Goal: Information Seeking & Learning: Learn about a topic

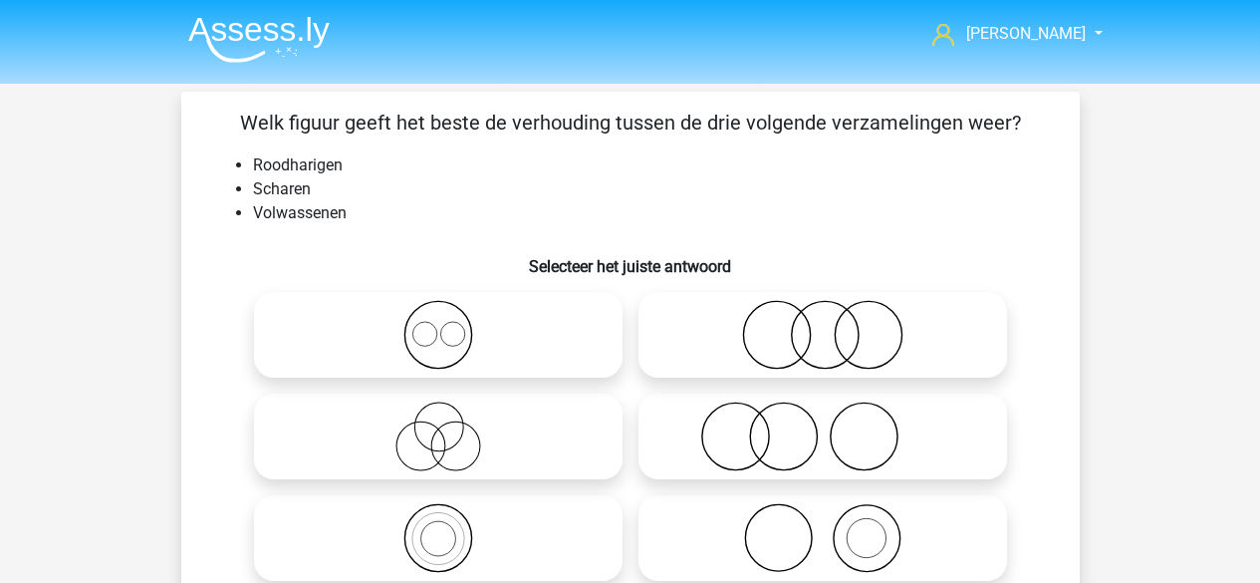
scroll to position [263, 0]
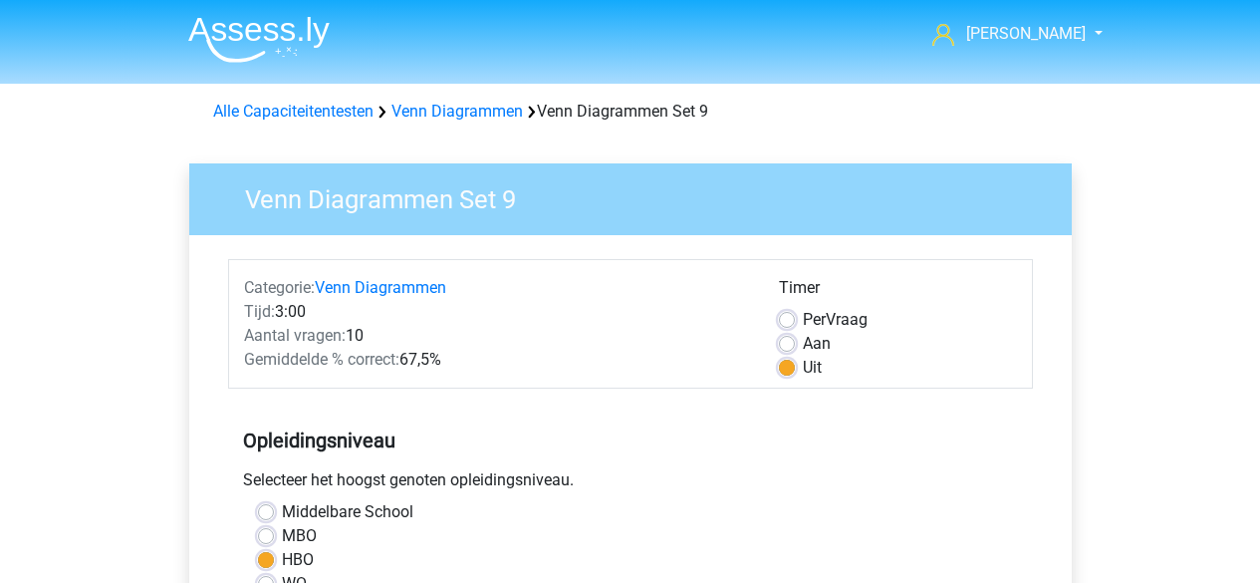
scroll to position [535, 0]
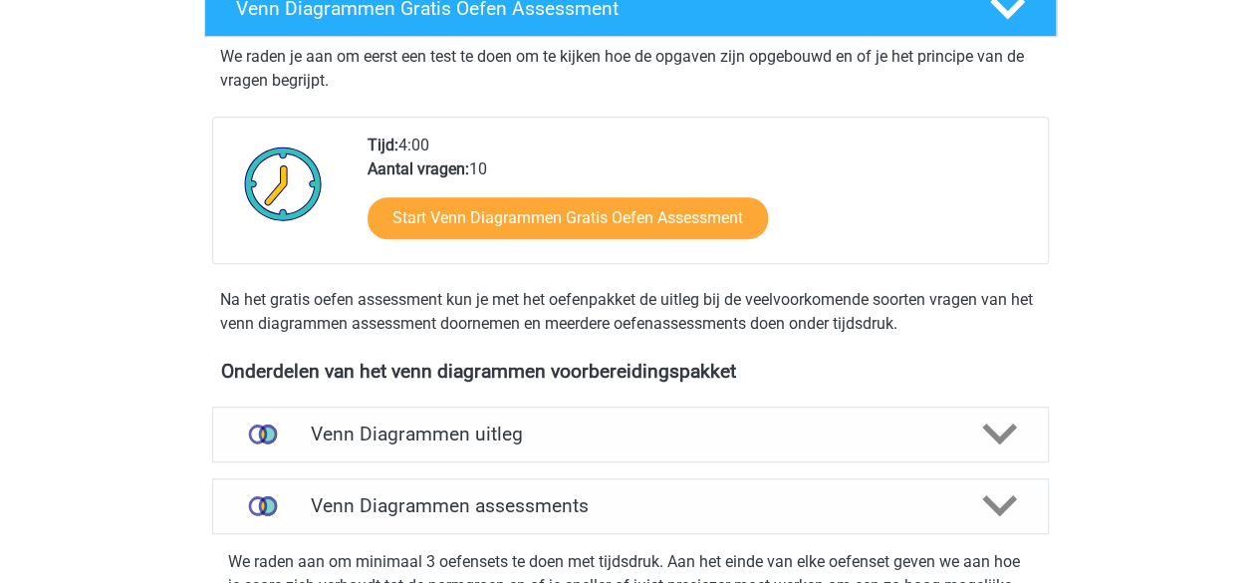
scroll to position [133, 0]
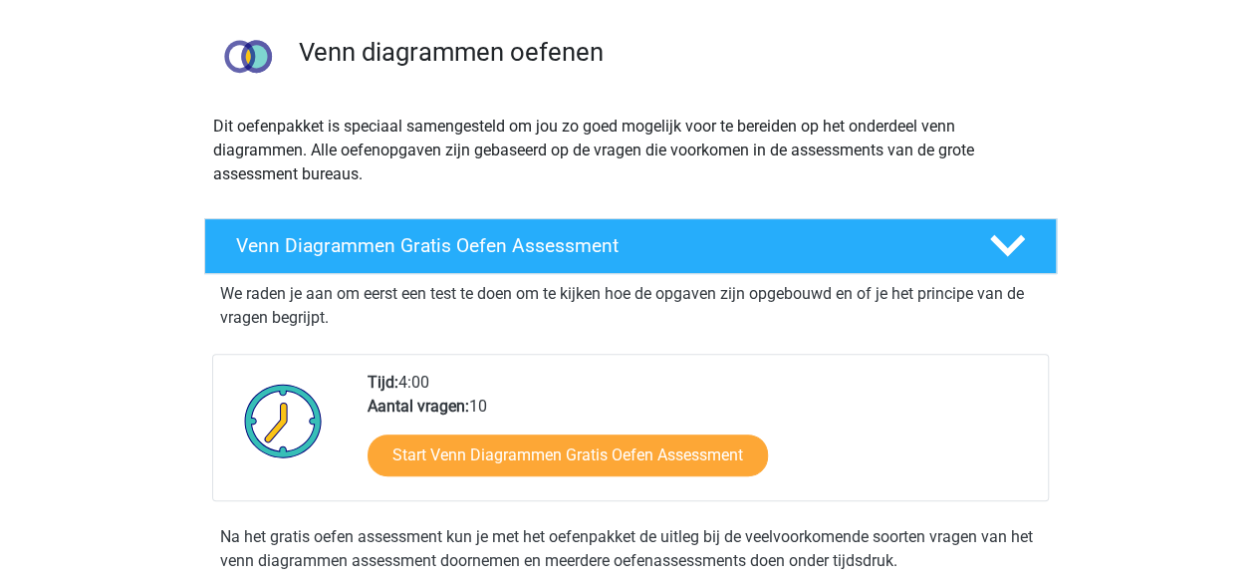
click at [476, 229] on div "Venn Diagrammen Gratis Oefen Assessment" at bounding box center [630, 246] width 853 height 56
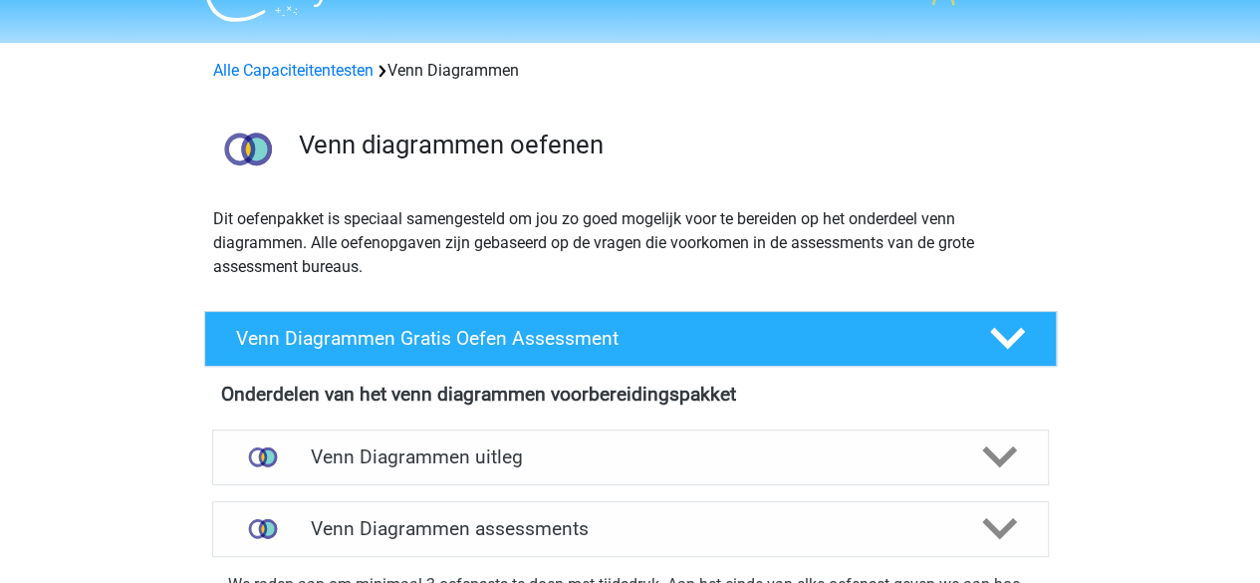
scroll to position [0, 0]
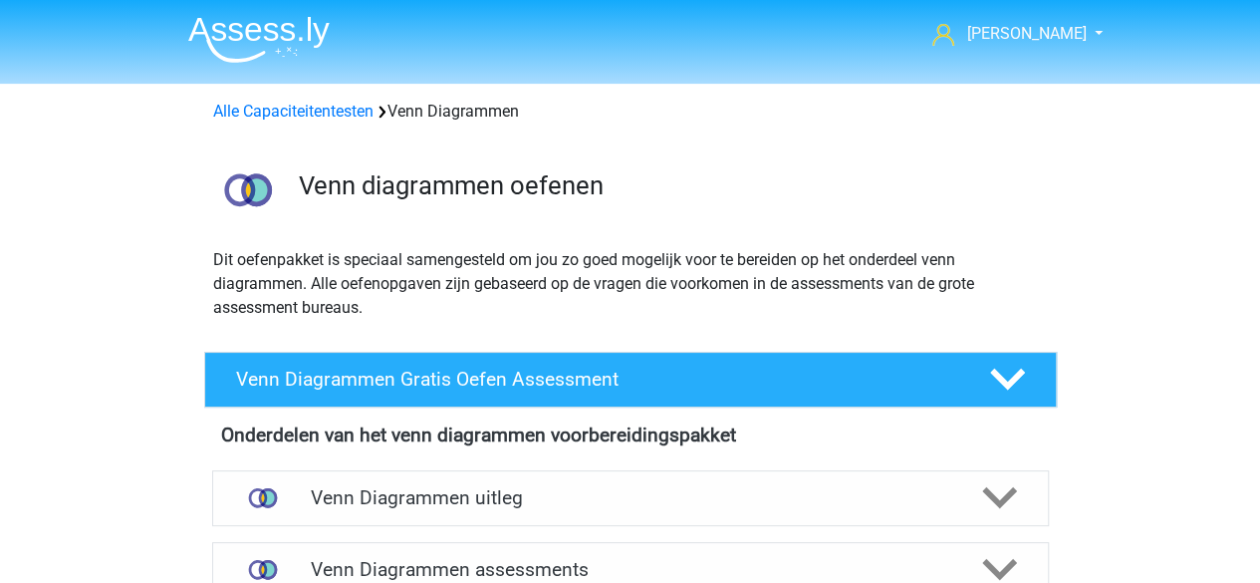
click at [348, 107] on link "Alle Capaciteitentesten" at bounding box center [293, 111] width 160 height 19
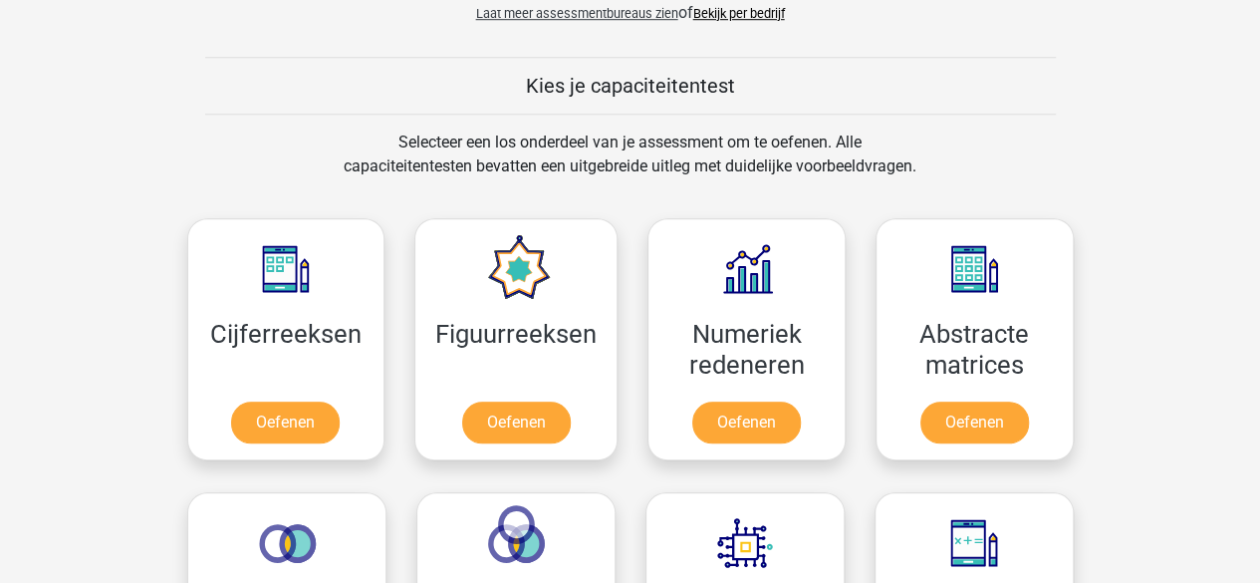
scroll to position [834, 0]
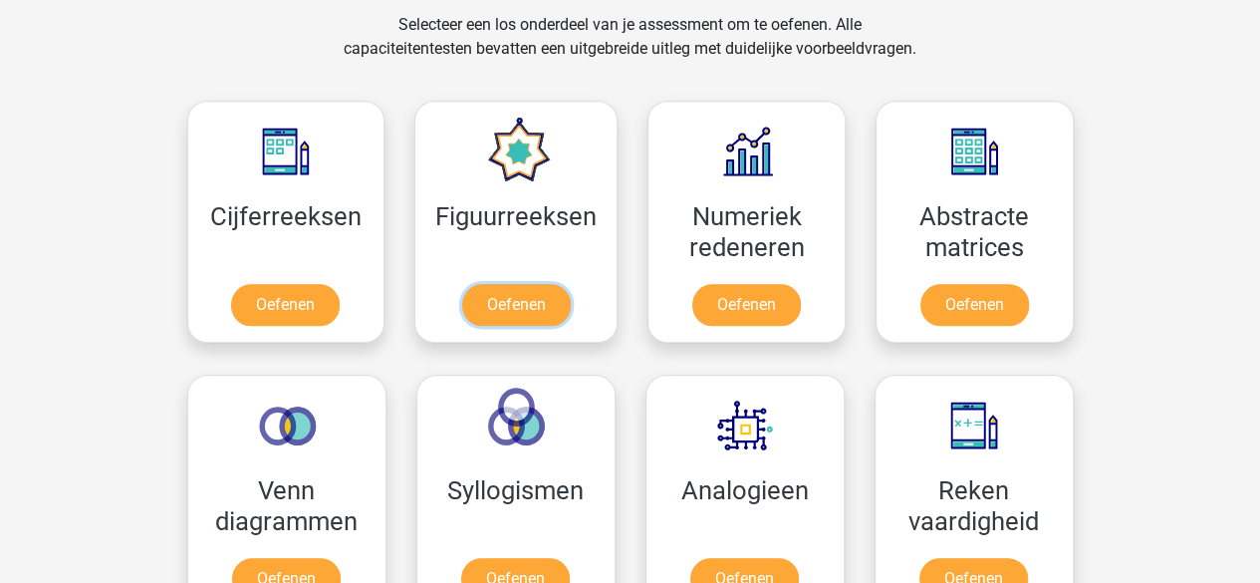
click at [494, 306] on link "Oefenen" at bounding box center [516, 305] width 109 height 42
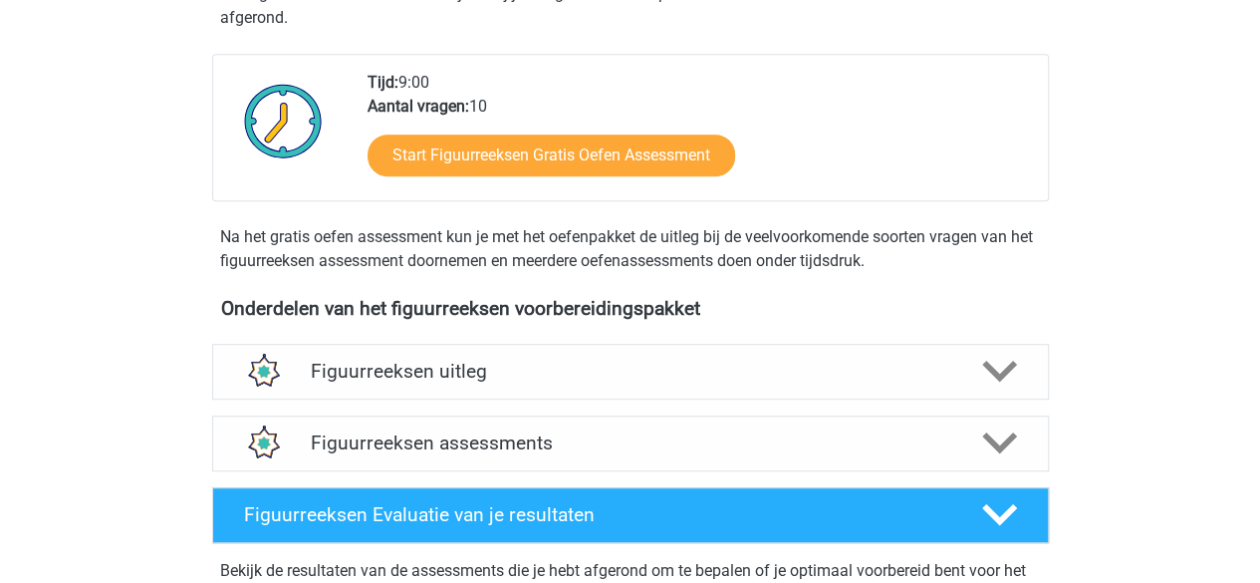
scroll to position [666, 0]
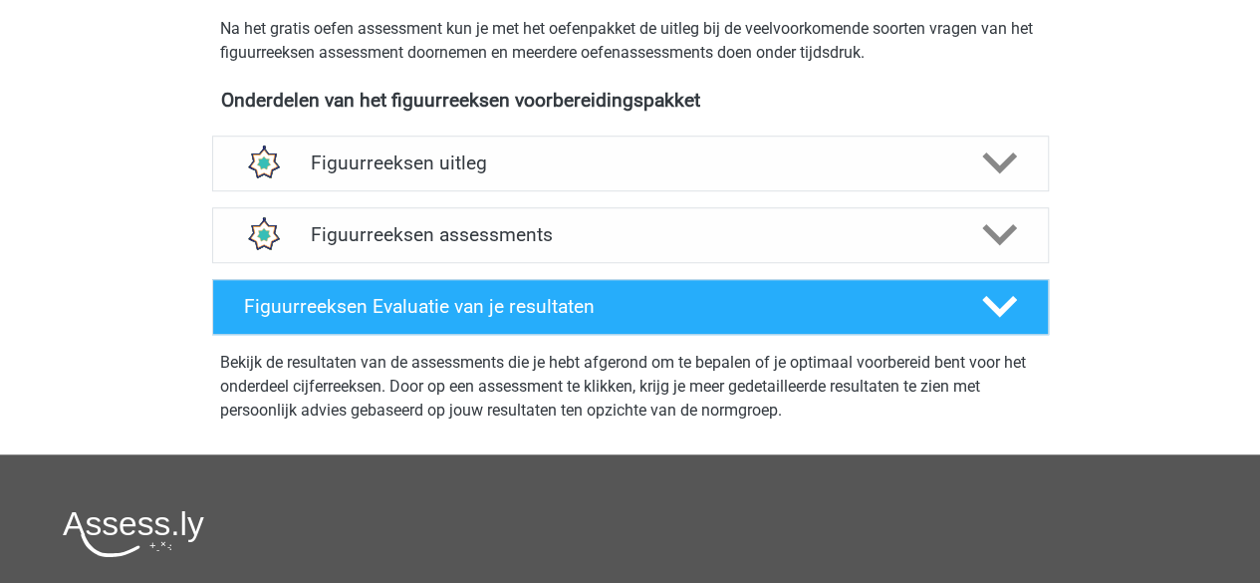
click at [447, 176] on div "Figuurreeksen uitleg" at bounding box center [630, 163] width 837 height 56
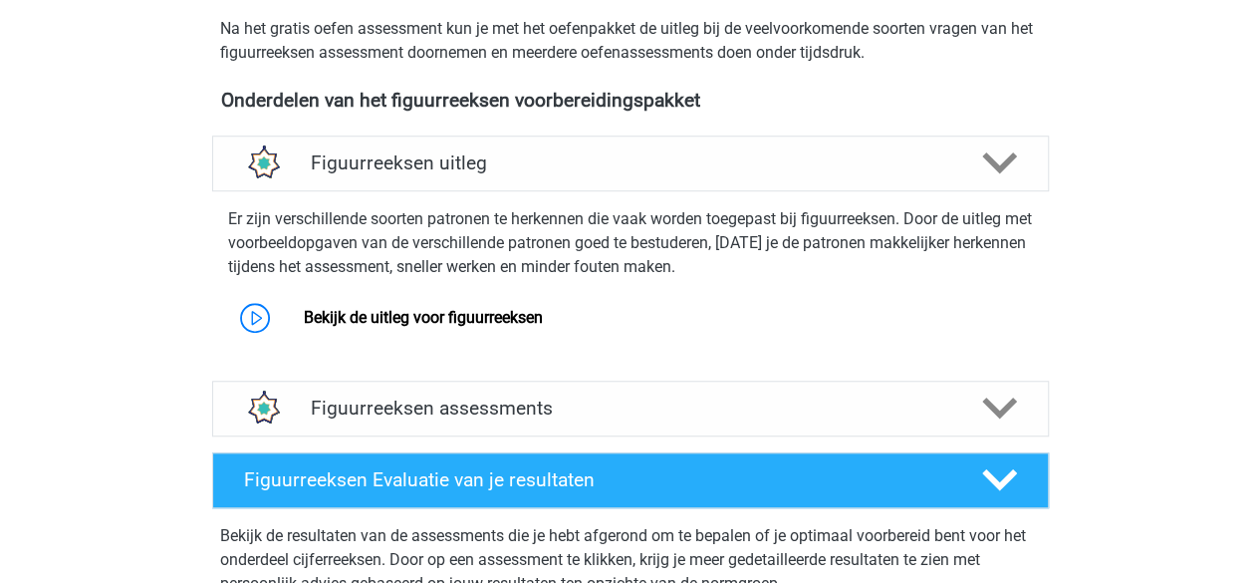
click at [446, 308] on link "Bekijk de uitleg voor figuurreeksen" at bounding box center [423, 317] width 239 height 19
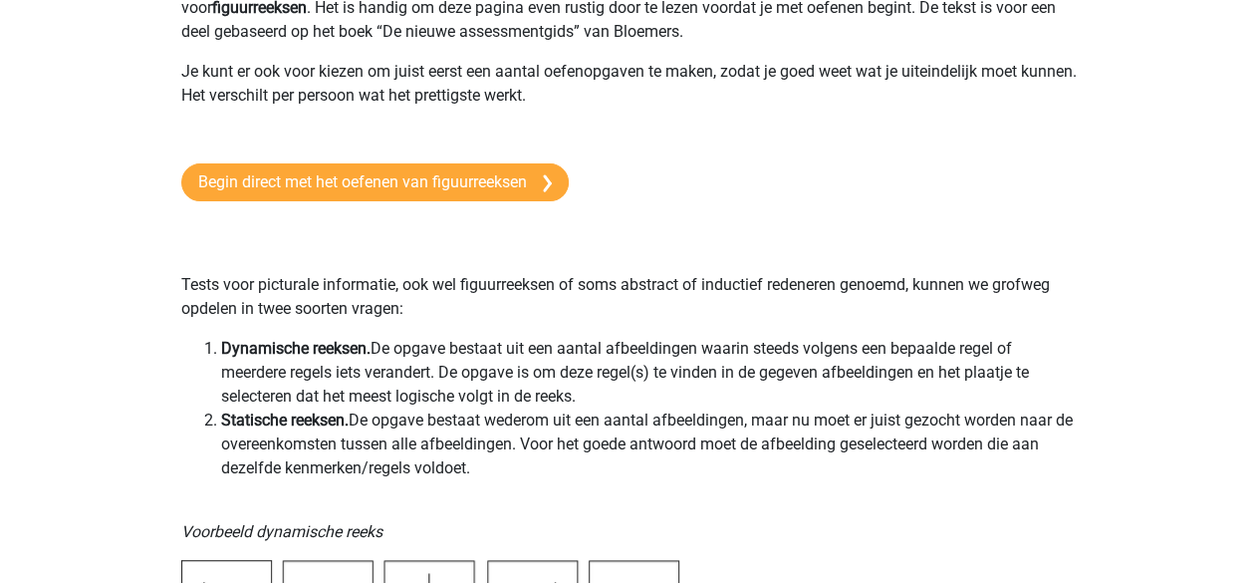
scroll to position [196, 0]
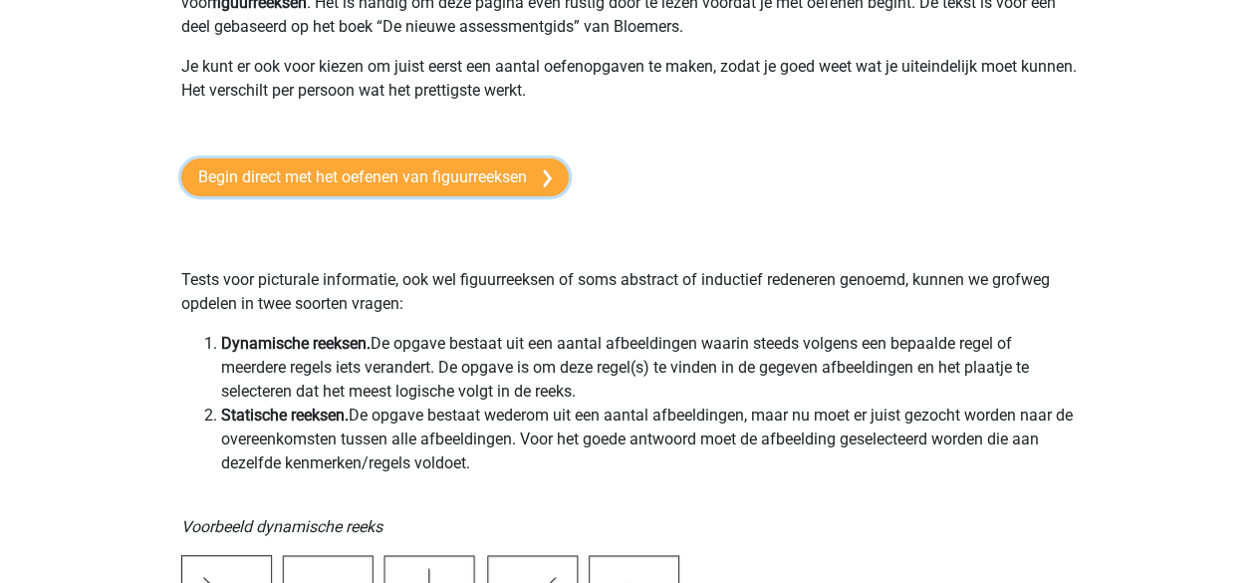
click at [413, 187] on link "Begin direct met het oefenen van figuurreeksen" at bounding box center [375, 177] width 388 height 38
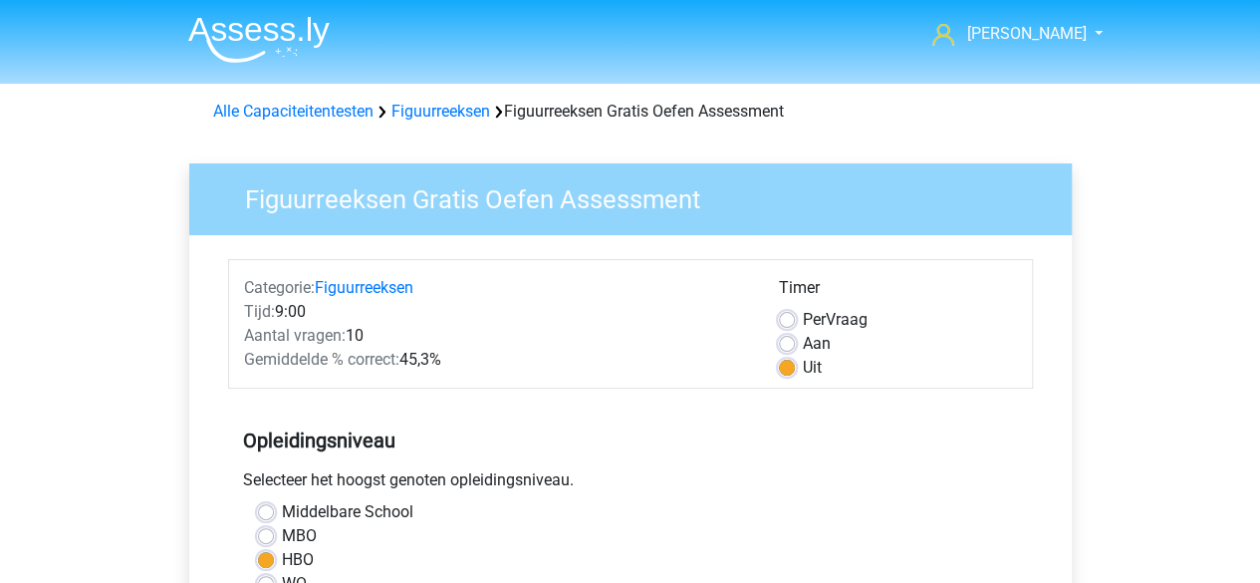
click at [445, 107] on link "Figuurreeksen" at bounding box center [441, 111] width 99 height 19
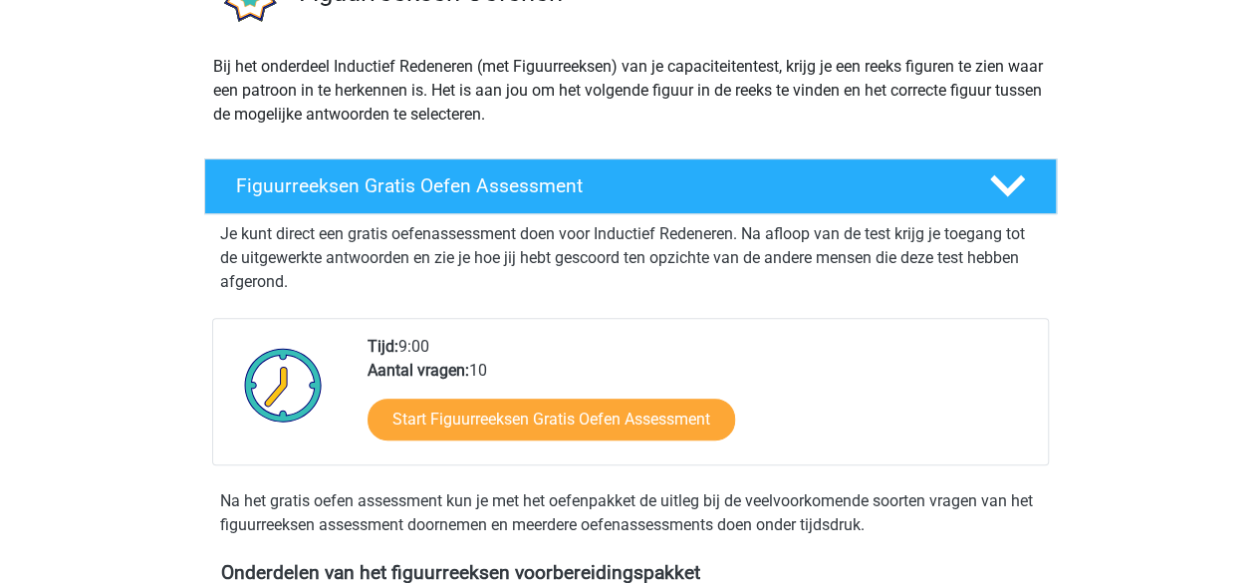
scroll to position [187, 0]
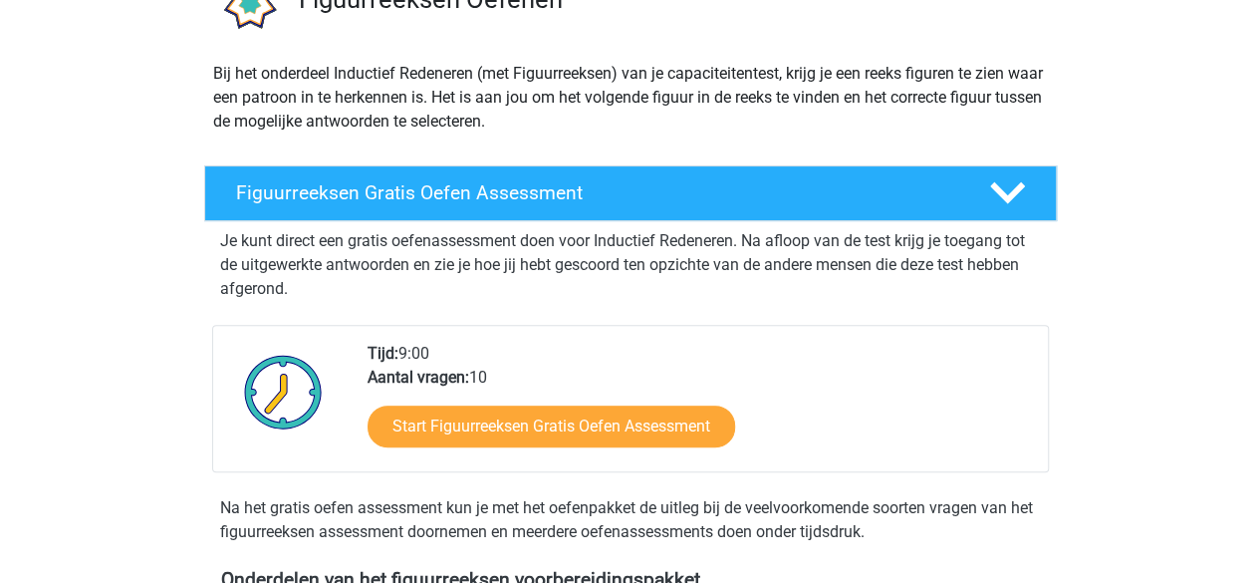
click at [504, 198] on h4 "Figuurreeksen Gratis Oefen Assessment" at bounding box center [596, 192] width 721 height 23
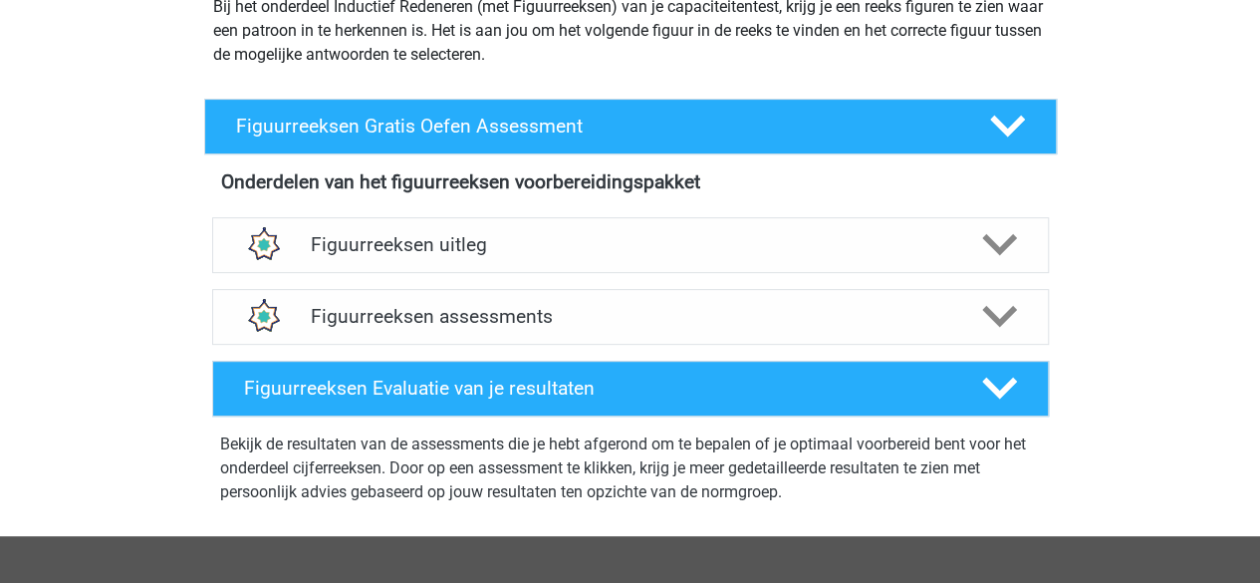
scroll to position [255, 0]
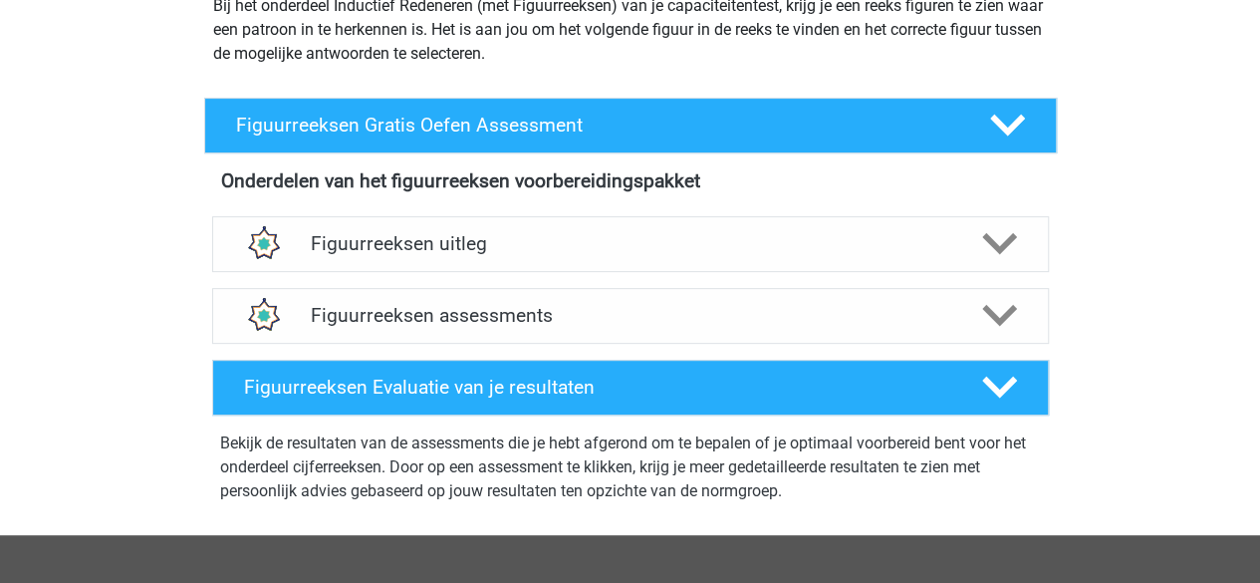
click at [503, 300] on div "Figuurreeksen assessments" at bounding box center [630, 316] width 837 height 56
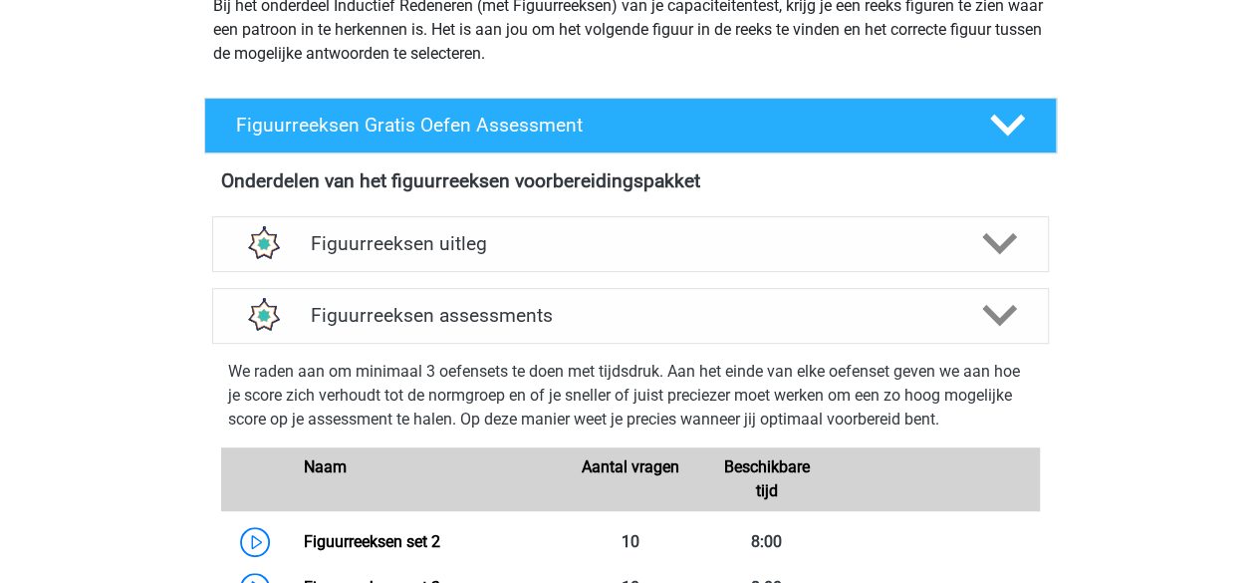
scroll to position [377, 0]
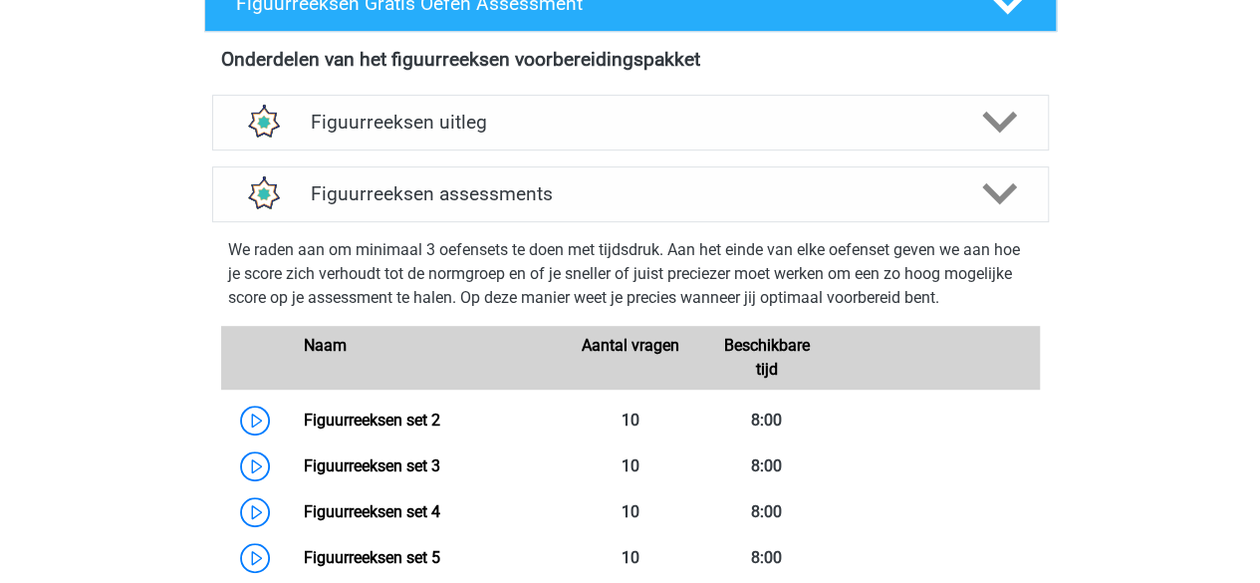
click at [443, 142] on div "Figuurreeksen uitleg" at bounding box center [630, 123] width 837 height 56
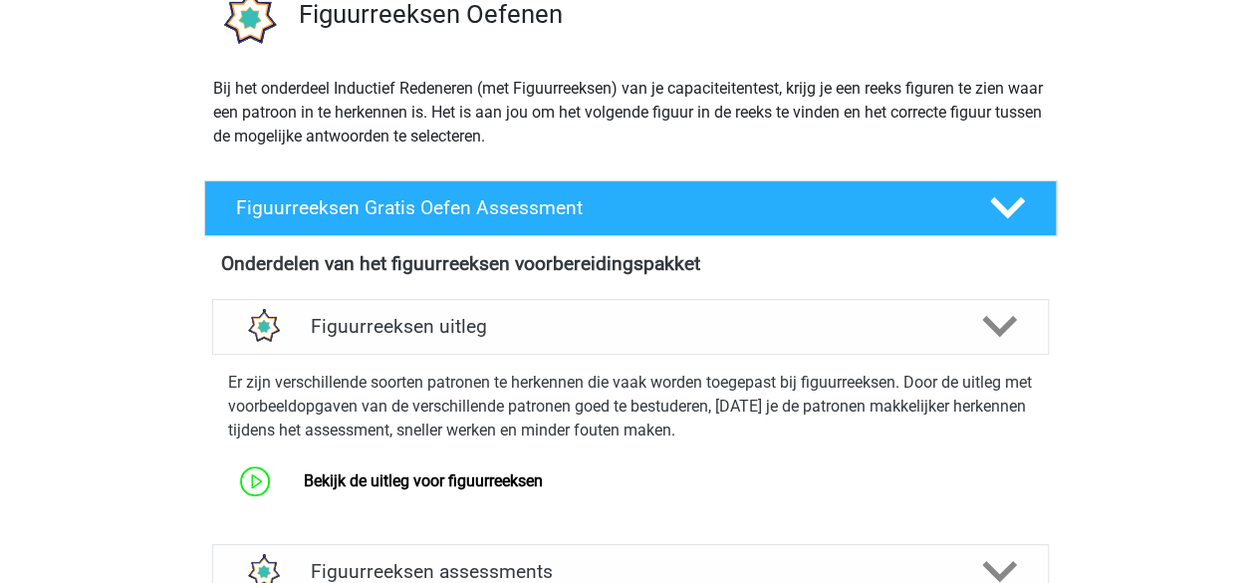
scroll to position [107, 0]
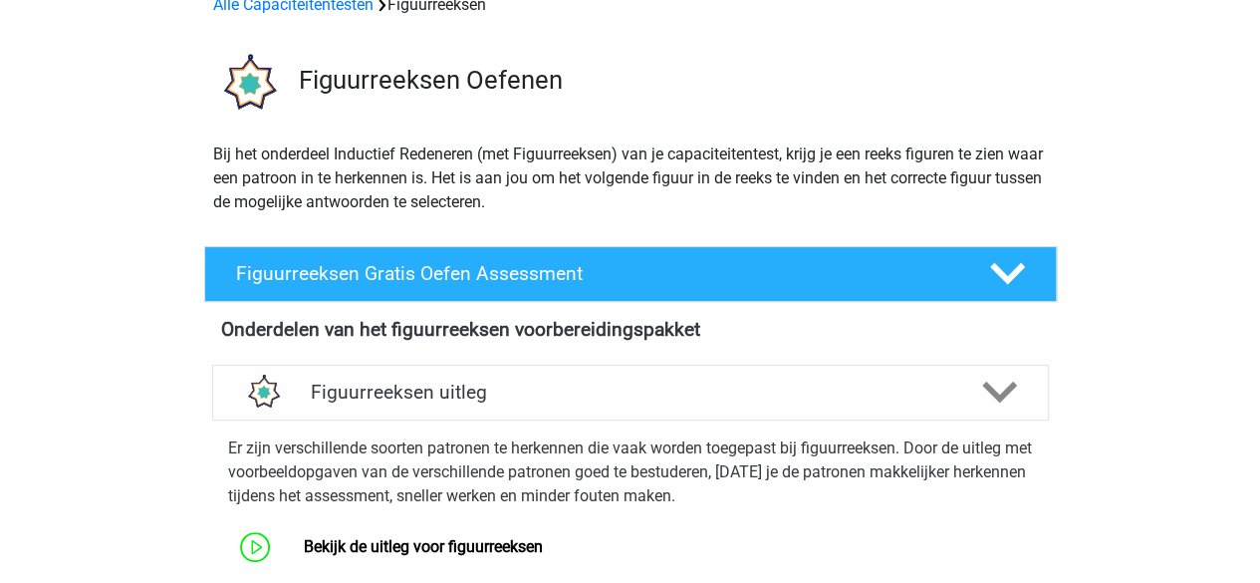
click at [462, 250] on div "Figuurreeksen Gratis Oefen Assessment" at bounding box center [630, 274] width 853 height 56
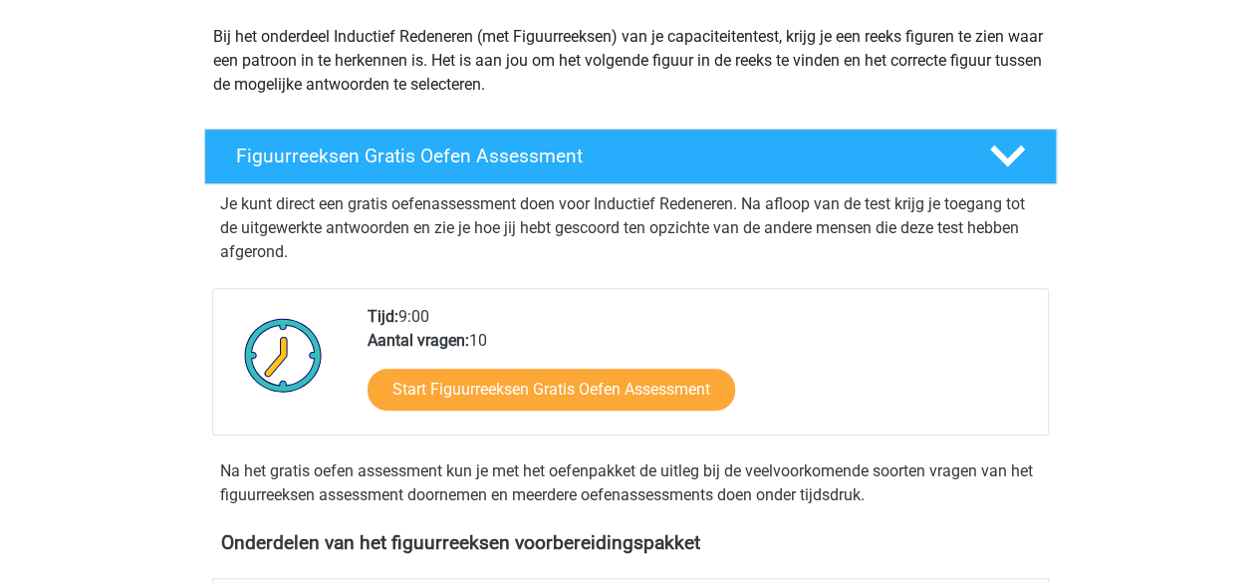
scroll to position [245, 0]
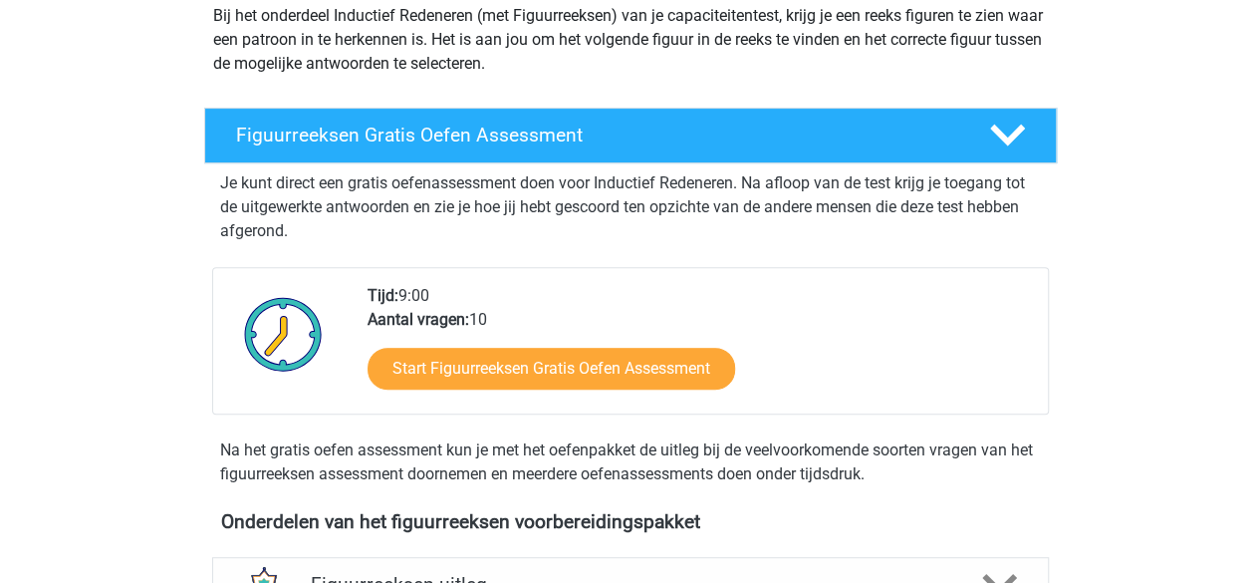
click at [574, 148] on div "Figuurreeksen Gratis Oefen Assessment" at bounding box center [630, 136] width 853 height 56
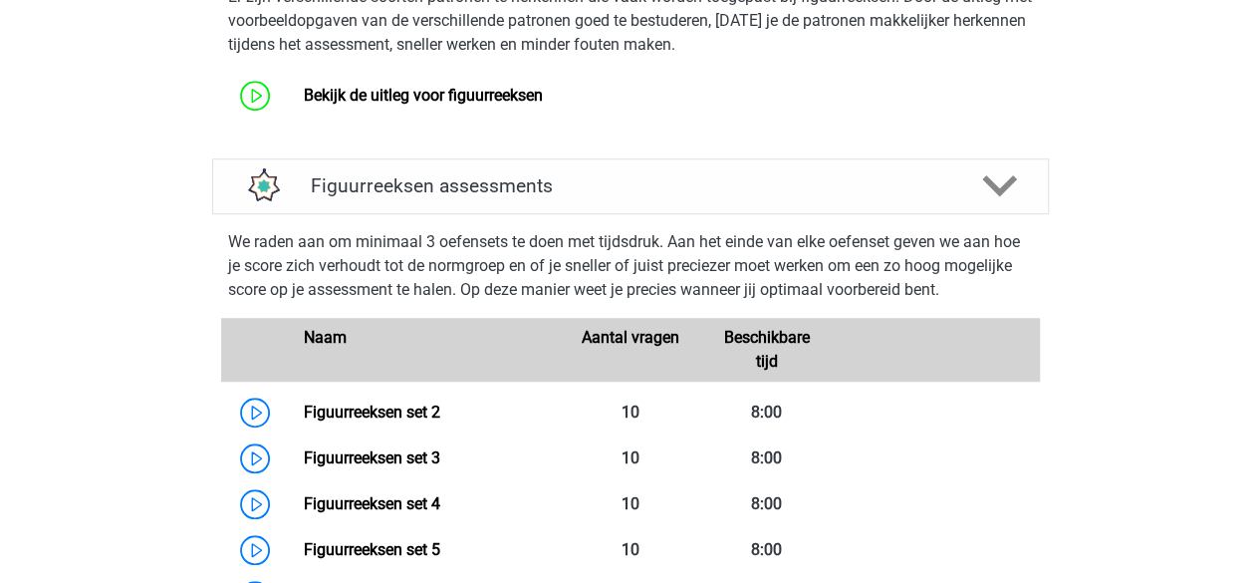
scroll to position [548, 0]
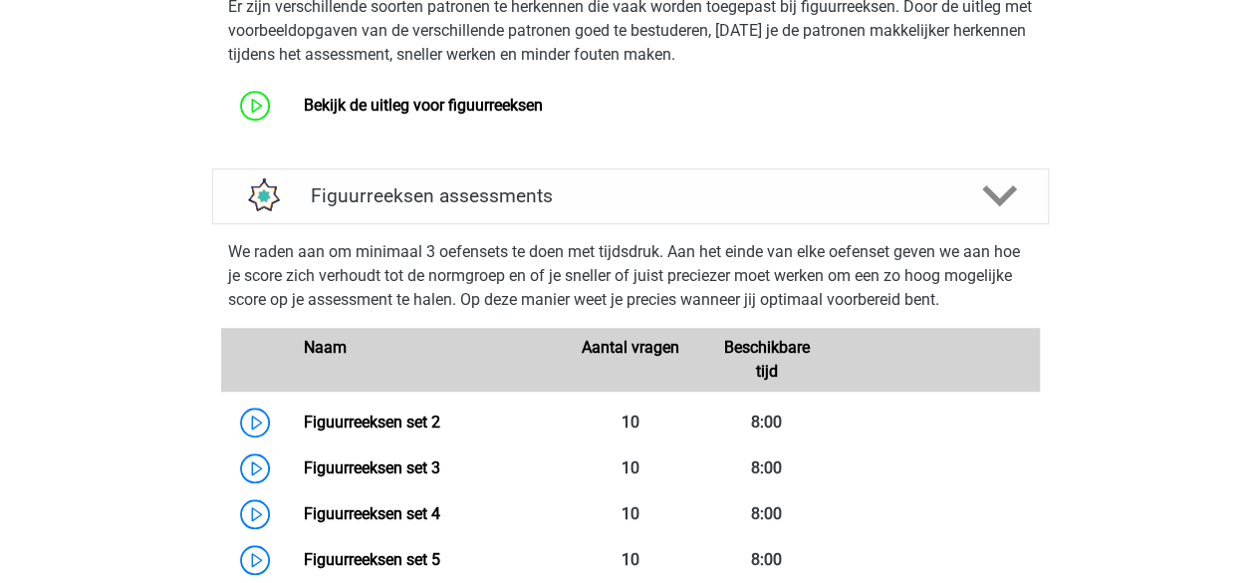
click at [396, 431] on link "Figuurreeksen set 2" at bounding box center [372, 421] width 136 height 19
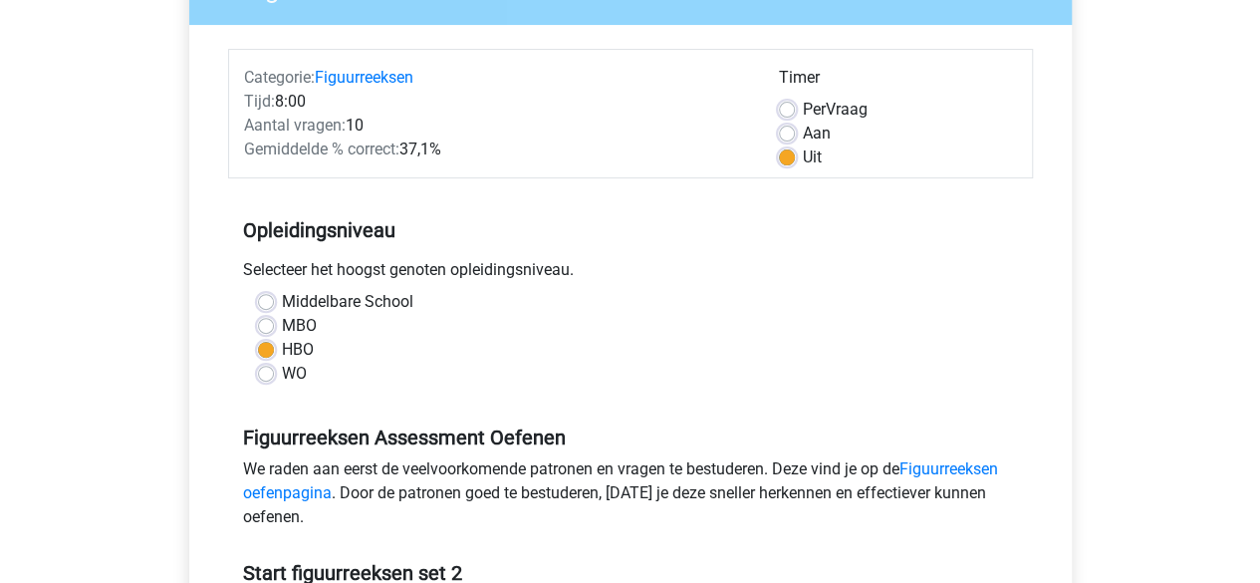
scroll to position [155, 0]
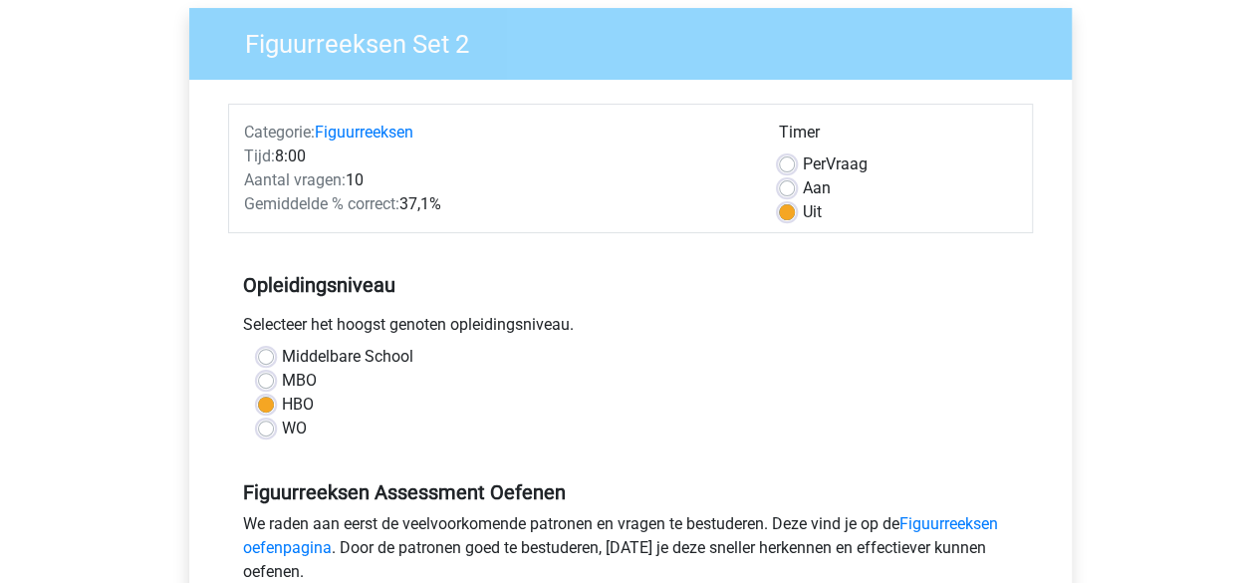
click at [795, 184] on div "Aan" at bounding box center [898, 188] width 238 height 24
click at [803, 184] on label "Aan" at bounding box center [817, 188] width 28 height 24
click at [792, 184] on input "Aan" at bounding box center [787, 186] width 16 height 20
radio input "true"
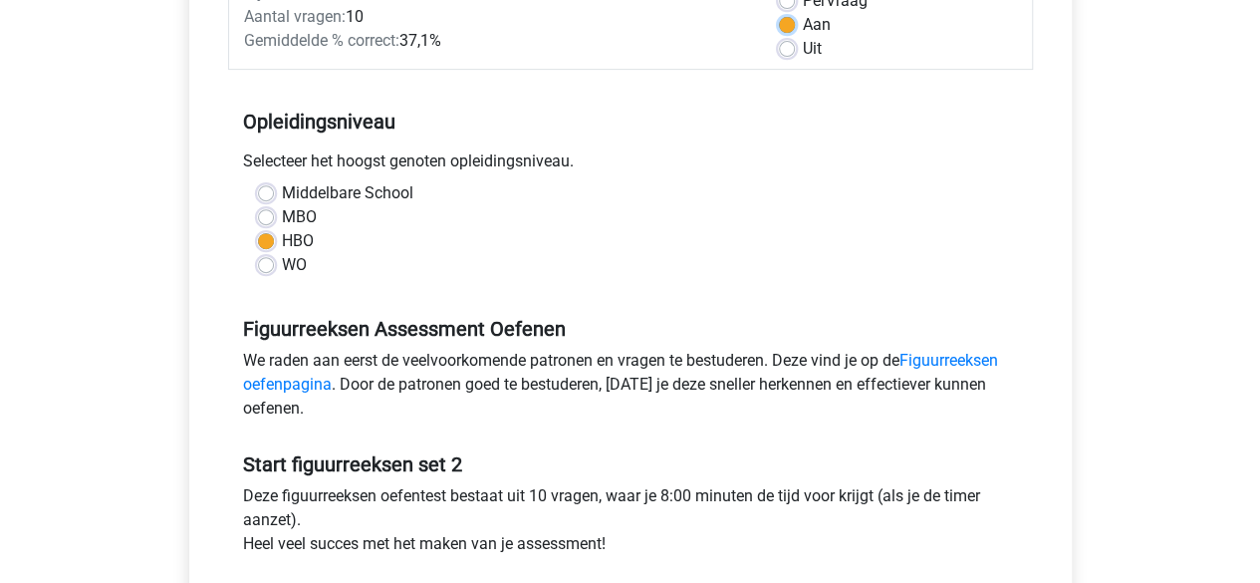
scroll to position [407, 0]
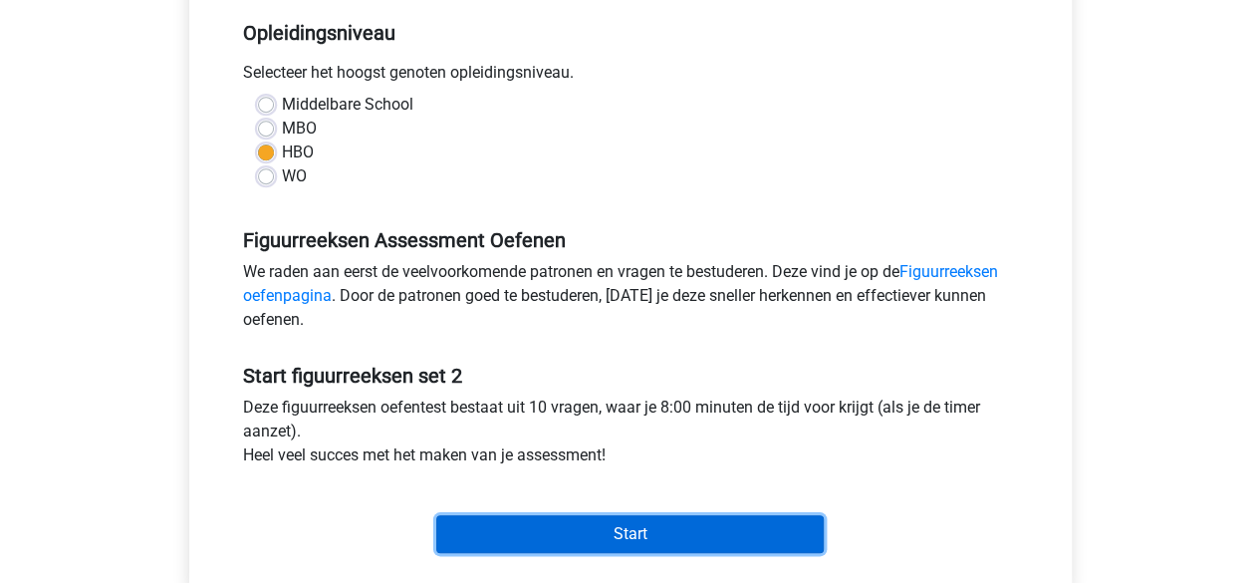
click at [623, 541] on input "Start" at bounding box center [630, 534] width 388 height 38
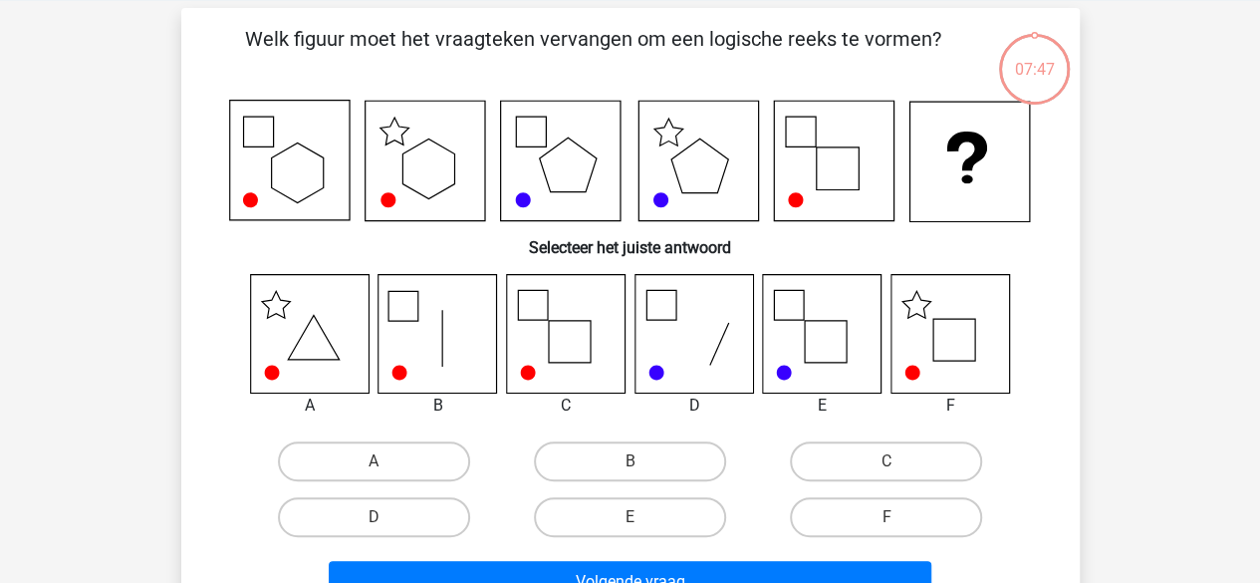
scroll to position [96, 0]
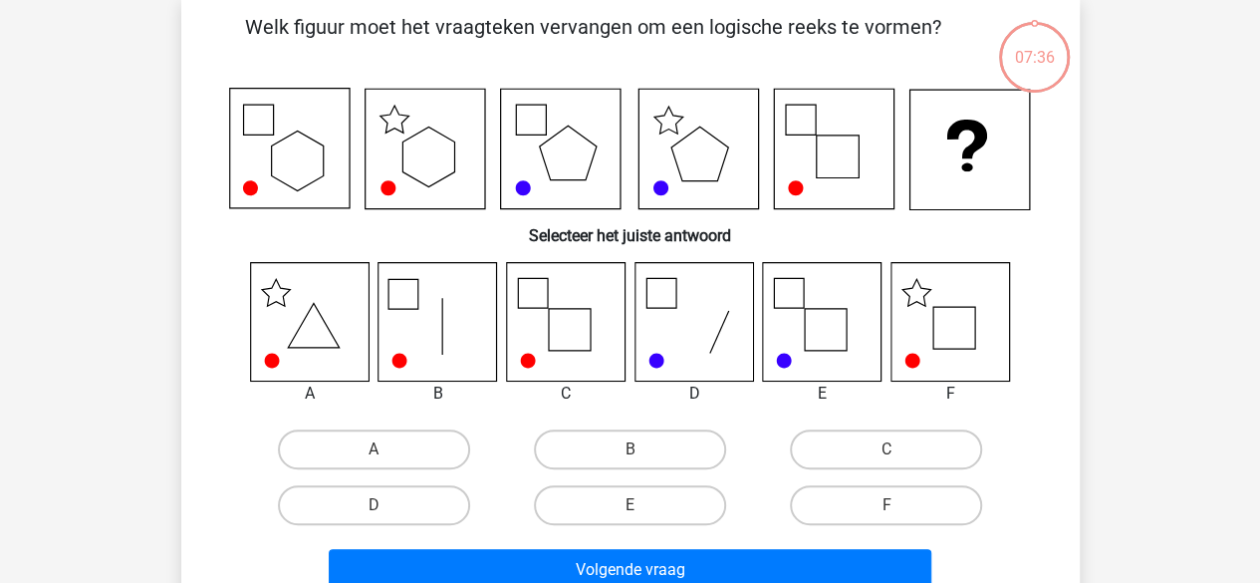
click at [587, 297] on icon at bounding box center [565, 321] width 119 height 119
click at [907, 499] on label "F" at bounding box center [886, 505] width 192 height 40
click at [900, 505] on input "F" at bounding box center [893, 511] width 13 height 13
radio input "true"
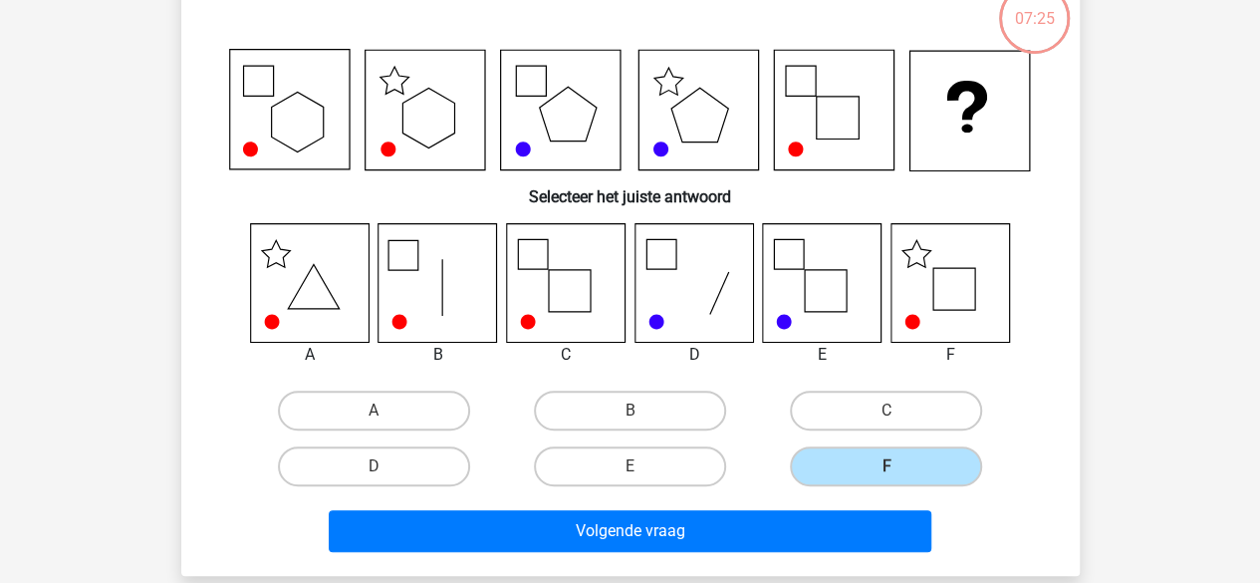
scroll to position [177, 0]
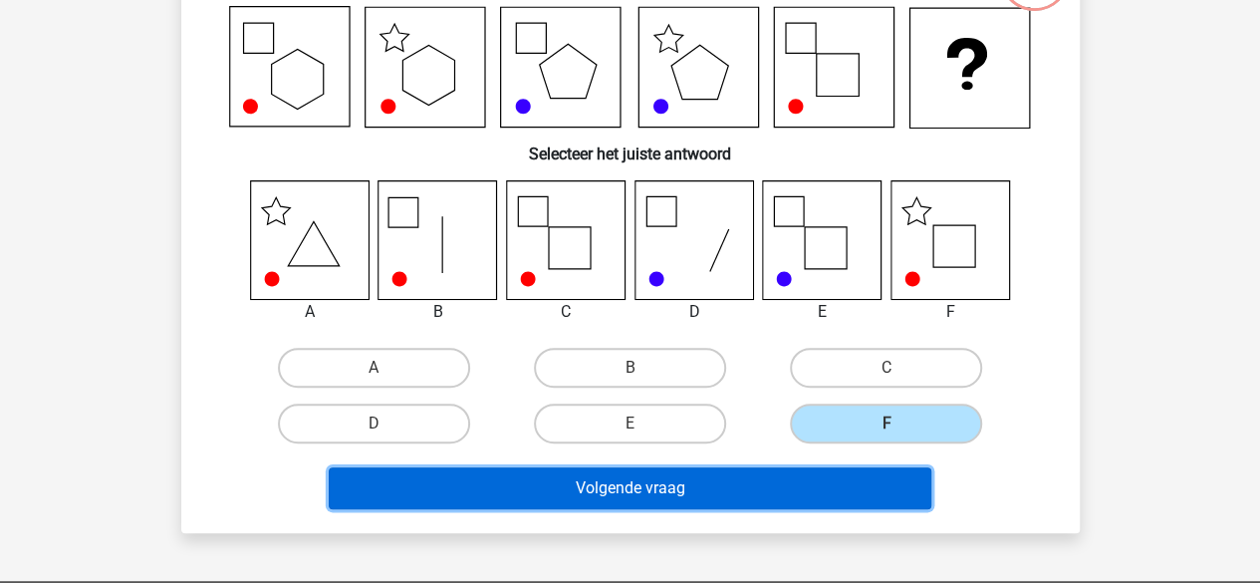
click at [738, 487] on button "Volgende vraag" at bounding box center [630, 488] width 603 height 42
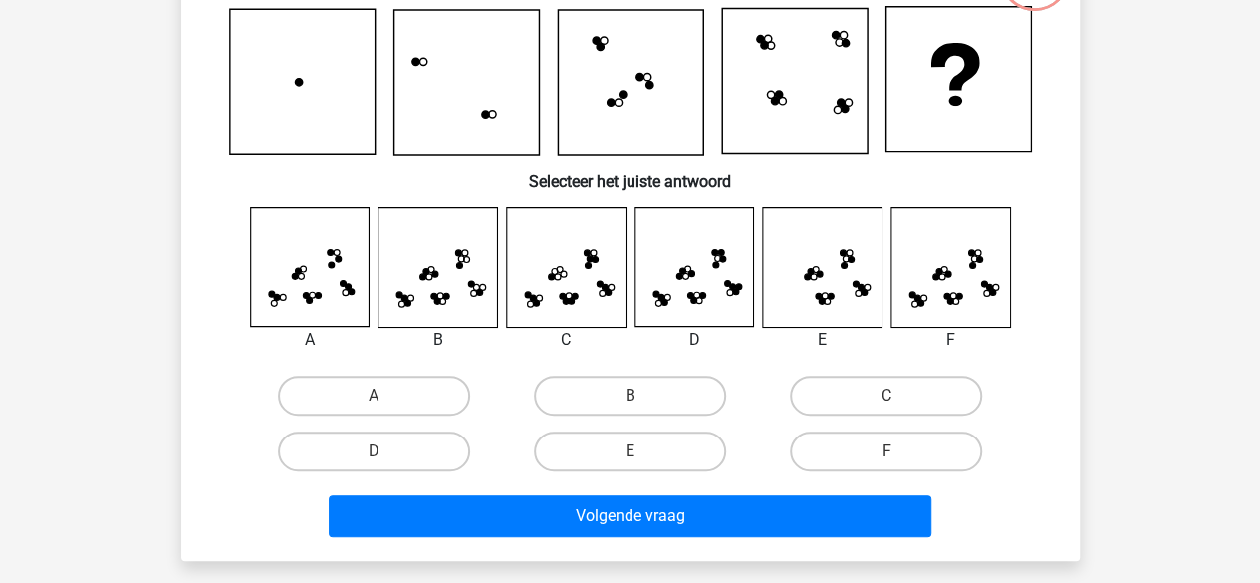
scroll to position [92, 0]
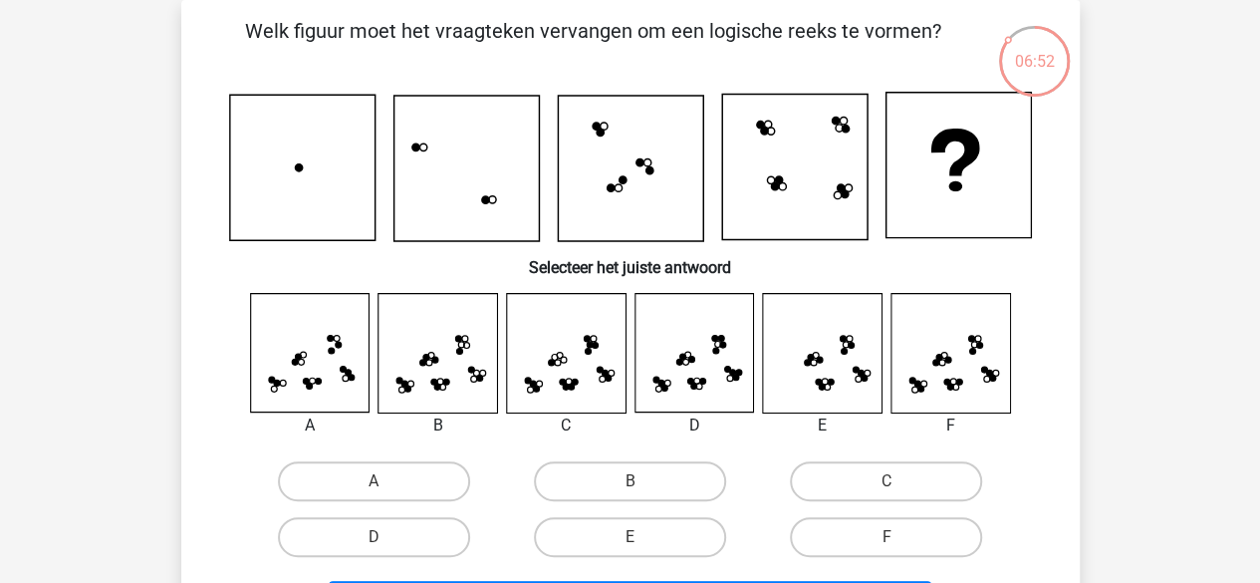
click at [885, 548] on label "F" at bounding box center [886, 537] width 192 height 40
click at [887, 548] on input "F" at bounding box center [893, 543] width 13 height 13
radio input "true"
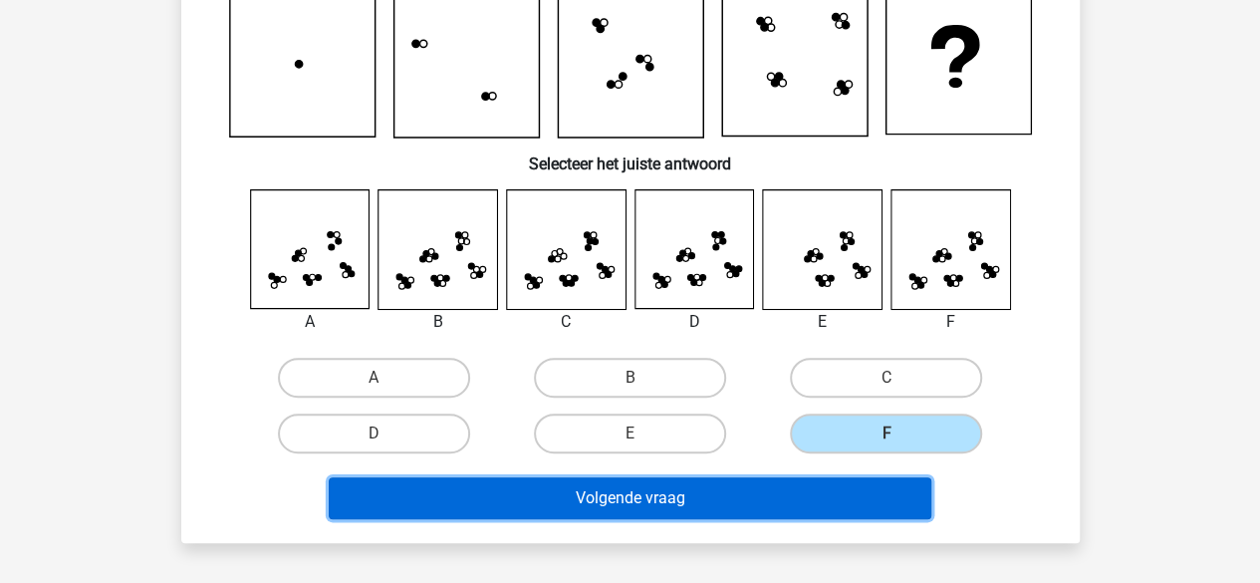
click at [753, 509] on button "Volgende vraag" at bounding box center [630, 498] width 603 height 42
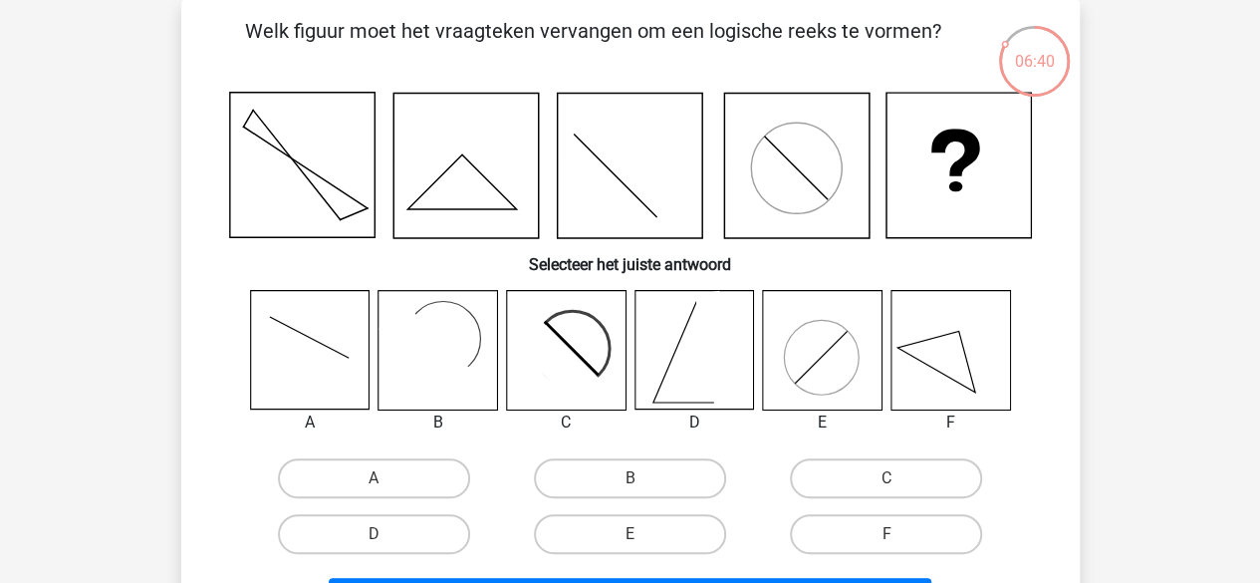
scroll to position [177, 0]
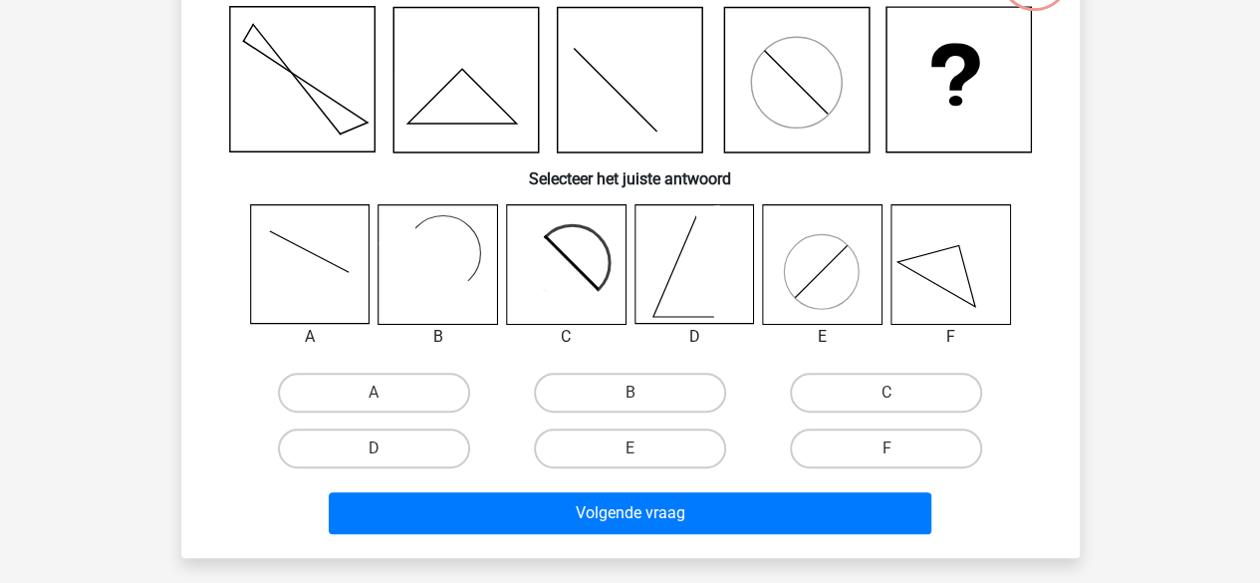
click at [855, 443] on label "F" at bounding box center [886, 448] width 192 height 40
click at [887, 448] on input "F" at bounding box center [893, 454] width 13 height 13
radio input "true"
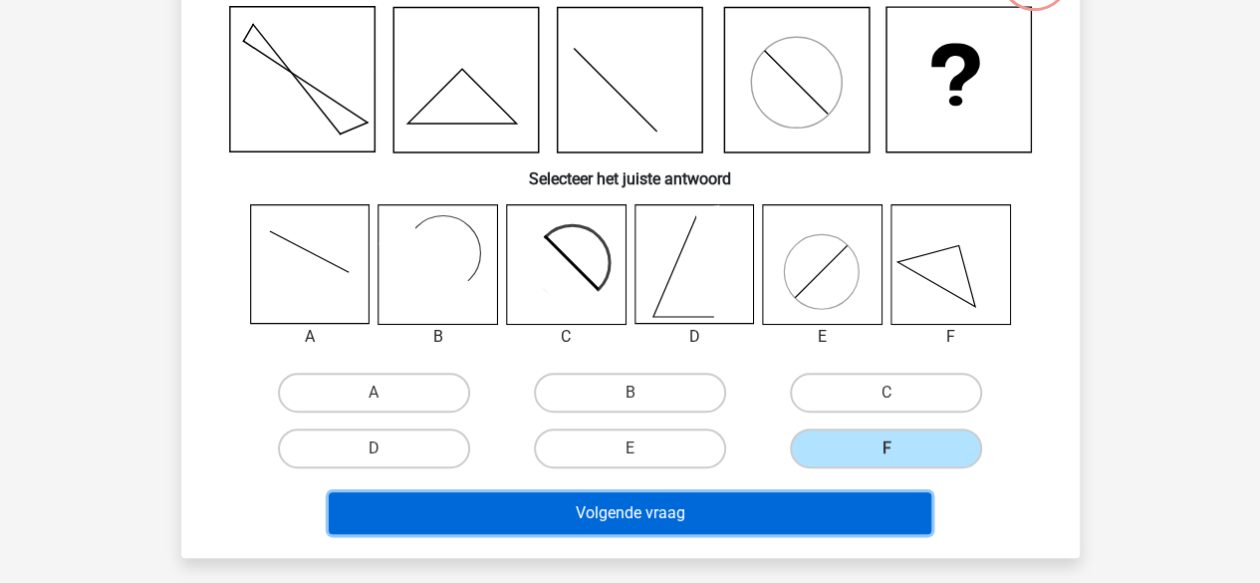
click at [751, 530] on button "Volgende vraag" at bounding box center [630, 513] width 603 height 42
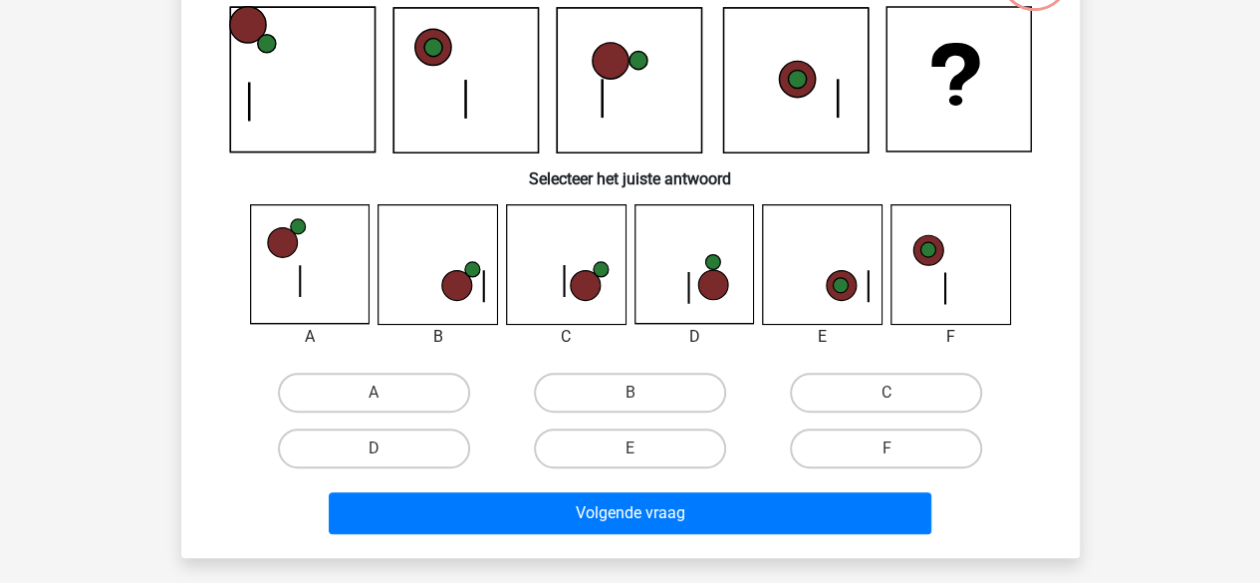
scroll to position [92, 0]
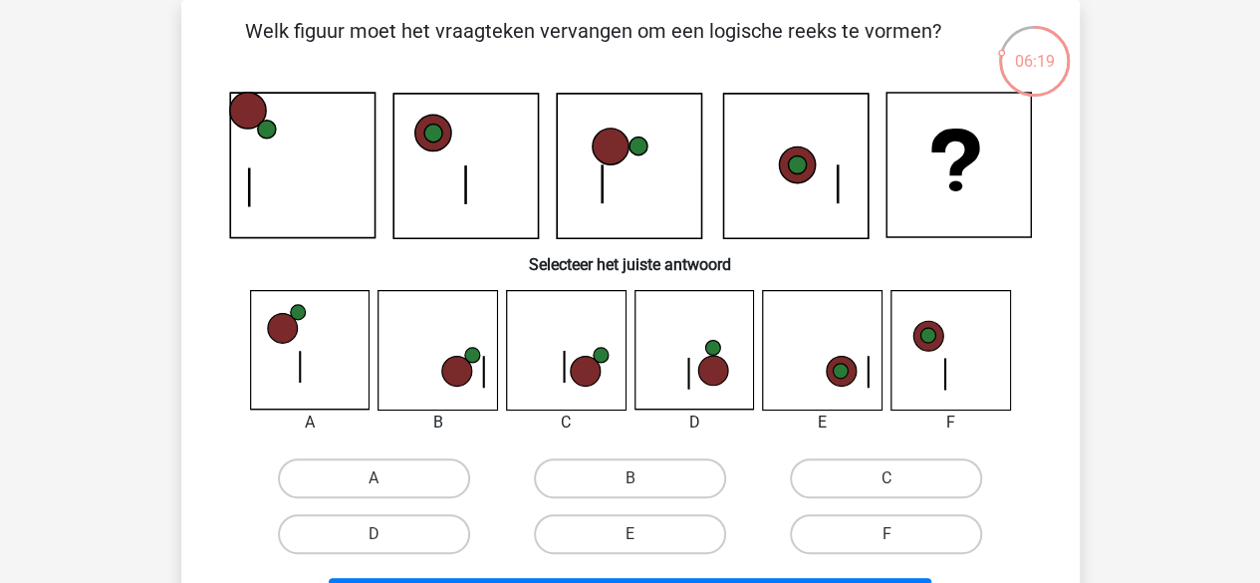
click at [916, 479] on label "C" at bounding box center [886, 478] width 192 height 40
click at [900, 479] on input "C" at bounding box center [893, 484] width 13 height 13
radio input "true"
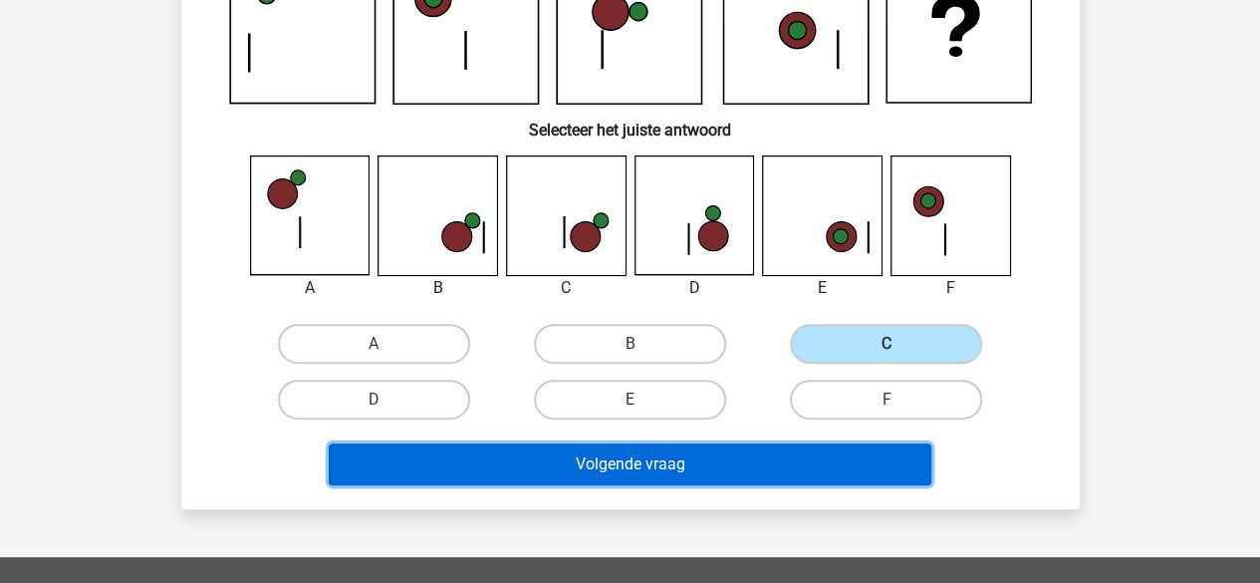
click at [676, 463] on button "Volgende vraag" at bounding box center [630, 464] width 603 height 42
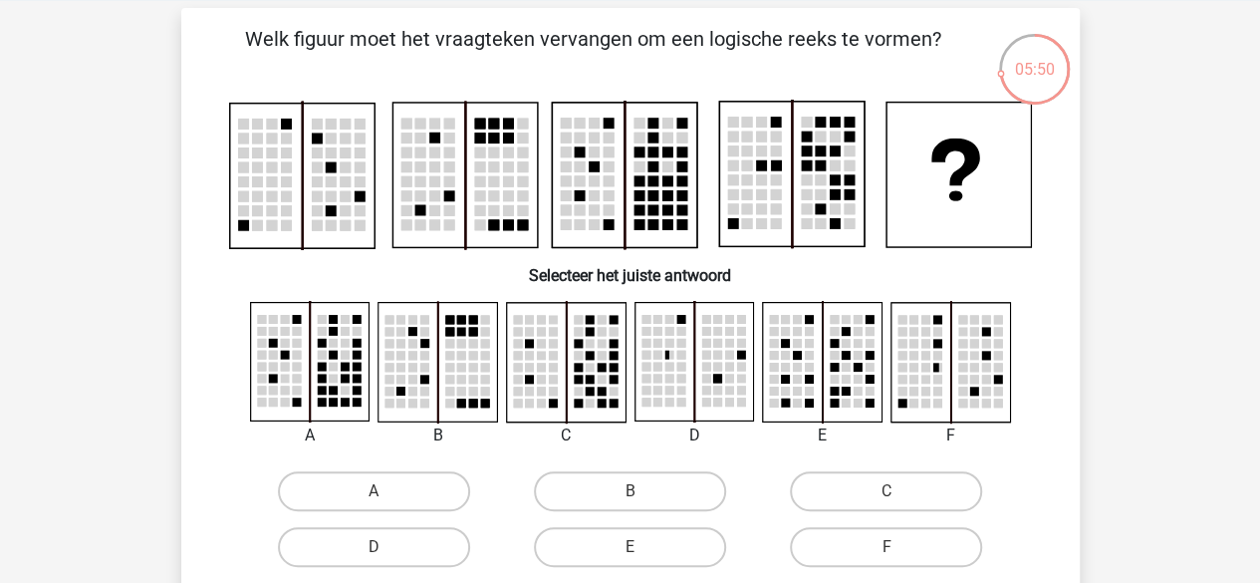
scroll to position [83, 0]
click at [834, 502] on label "C" at bounding box center [886, 492] width 192 height 40
click at [887, 502] on input "C" at bounding box center [893, 498] width 13 height 13
radio input "true"
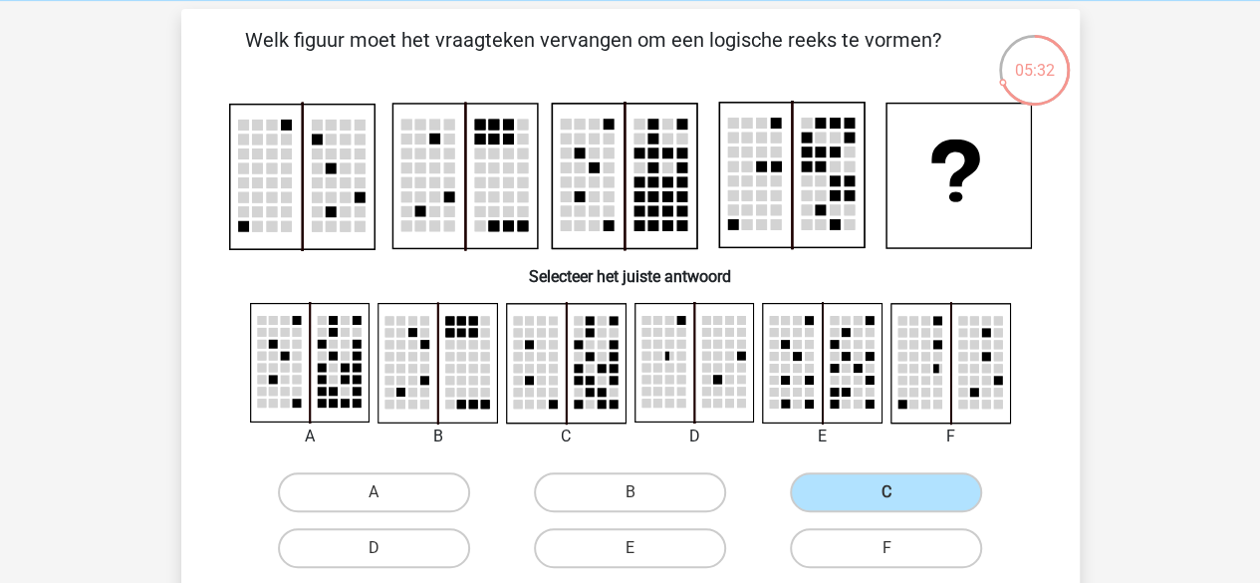
scroll to position [317, 0]
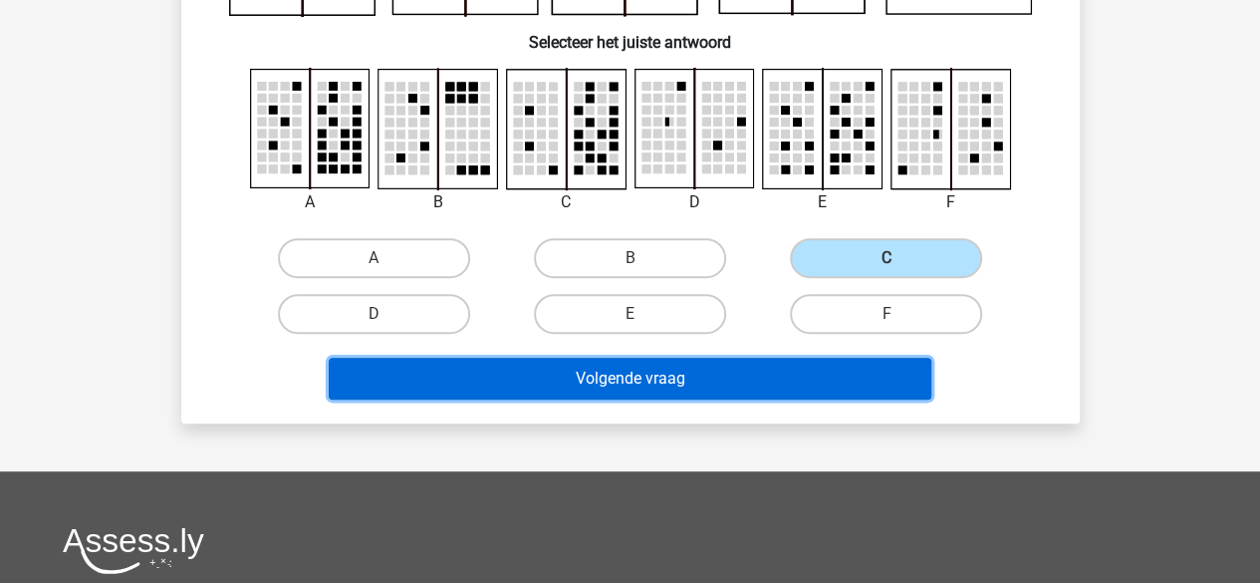
click at [724, 379] on button "Volgende vraag" at bounding box center [630, 379] width 603 height 42
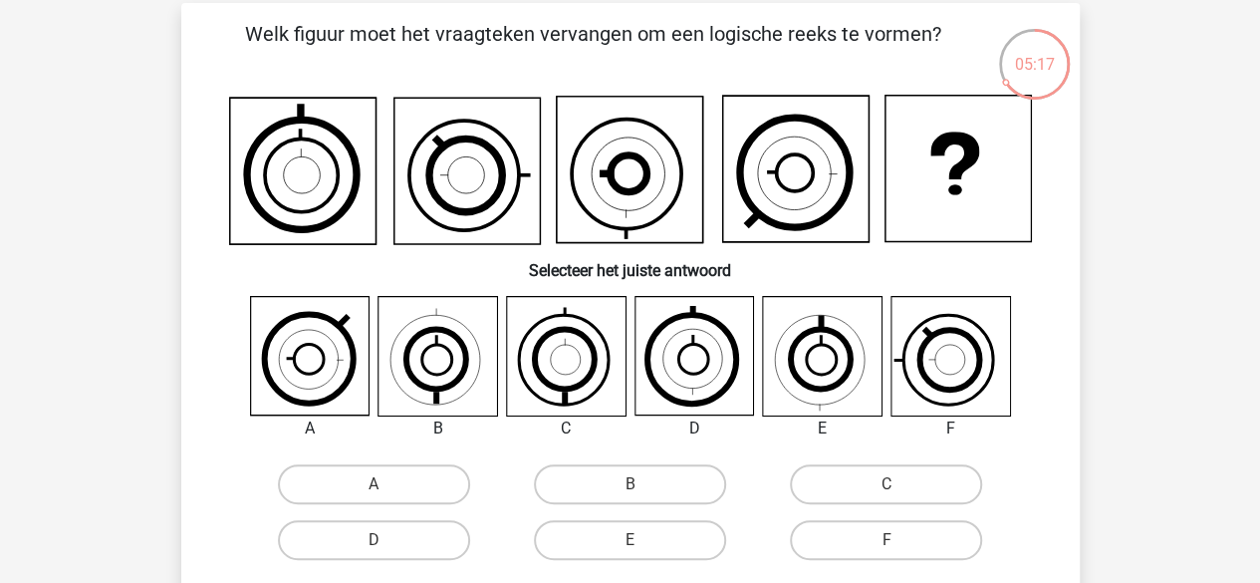
scroll to position [90, 0]
click at [867, 532] on label "F" at bounding box center [886, 539] width 192 height 40
click at [887, 539] on input "F" at bounding box center [893, 545] width 13 height 13
radio input "true"
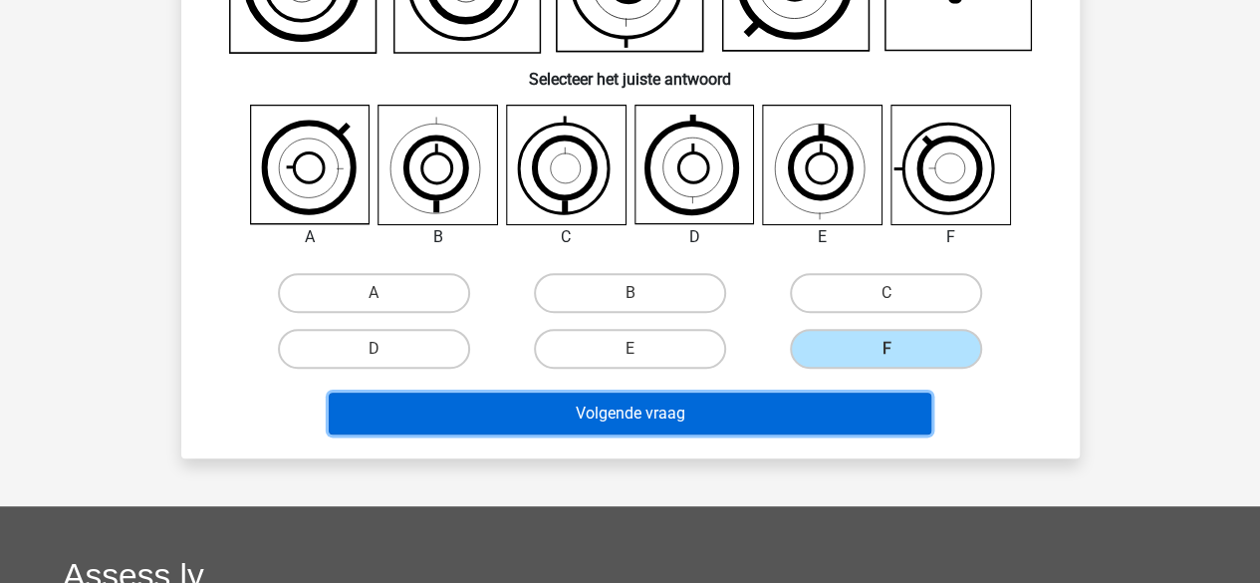
click at [715, 419] on button "Volgende vraag" at bounding box center [630, 414] width 603 height 42
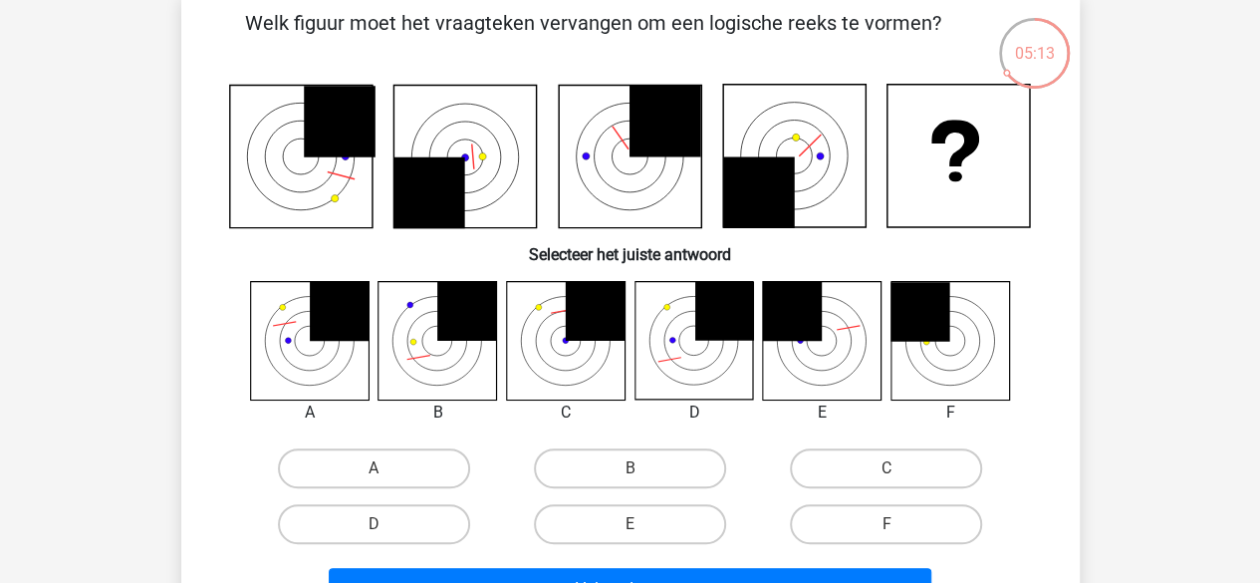
scroll to position [99, 0]
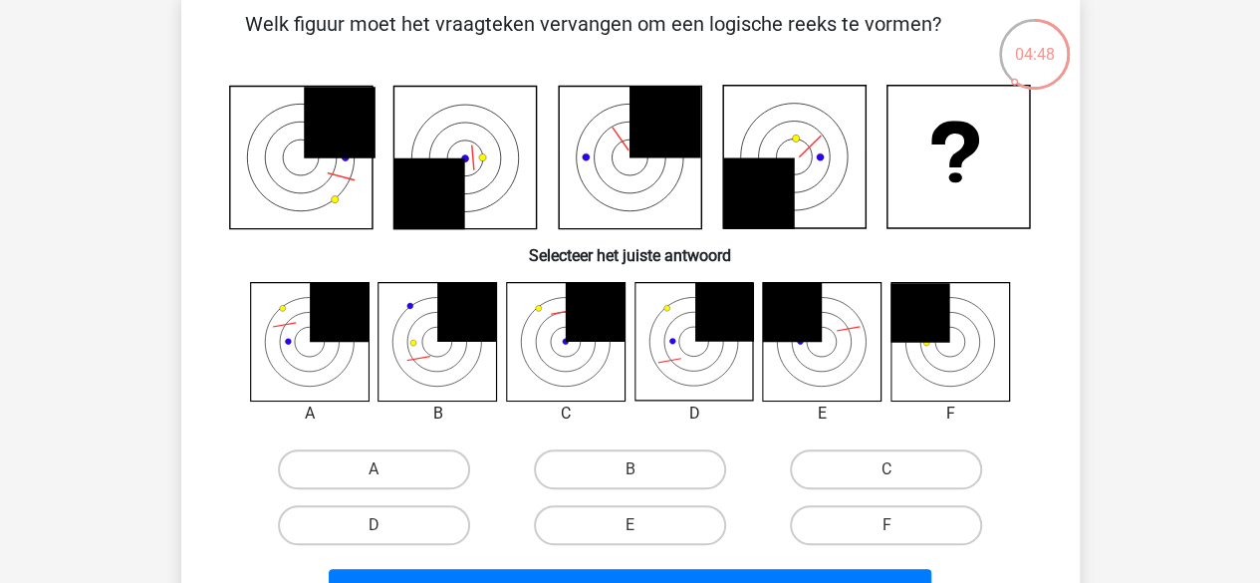
click at [351, 533] on label "D" at bounding box center [374, 525] width 192 height 40
click at [374, 533] on input "D" at bounding box center [380, 531] width 13 height 13
radio input "true"
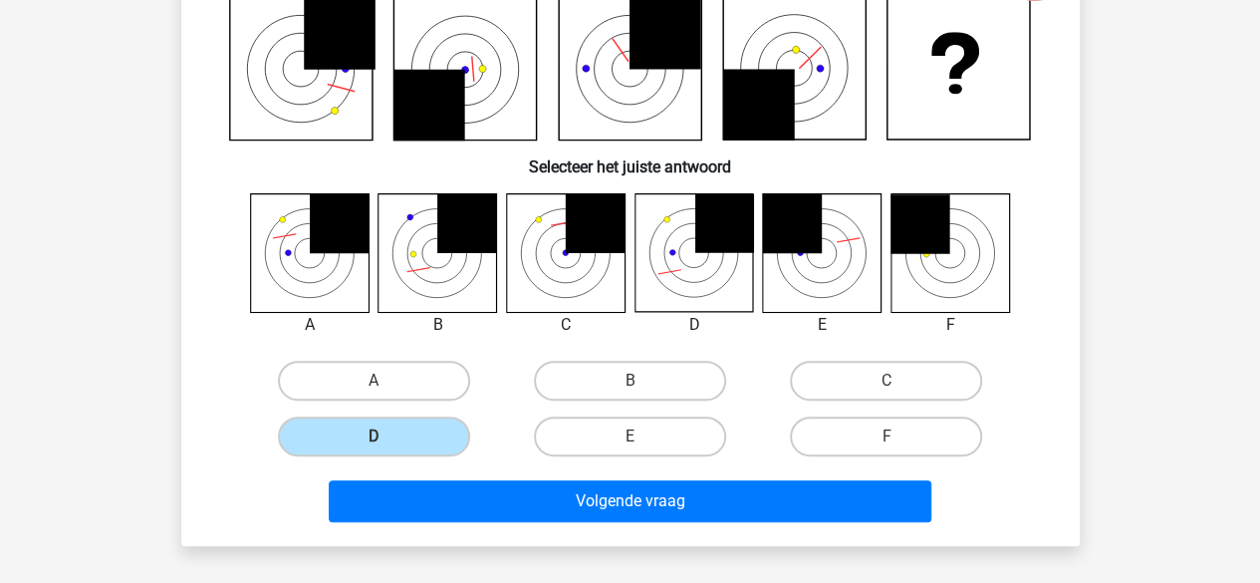
scroll to position [195, 0]
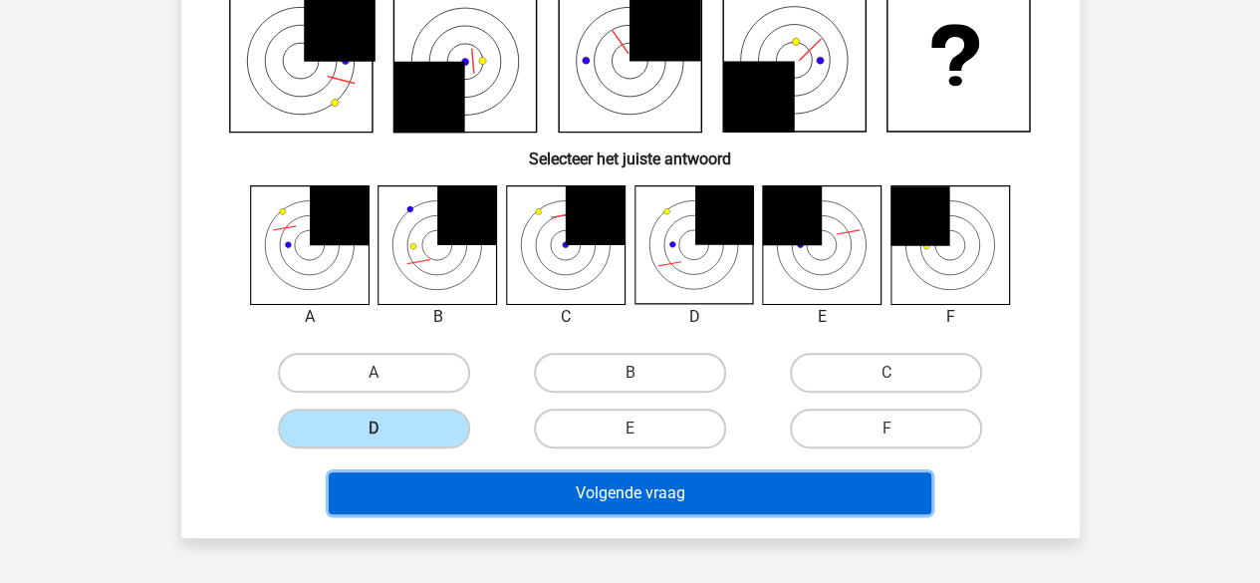
click at [554, 494] on button "Volgende vraag" at bounding box center [630, 493] width 603 height 42
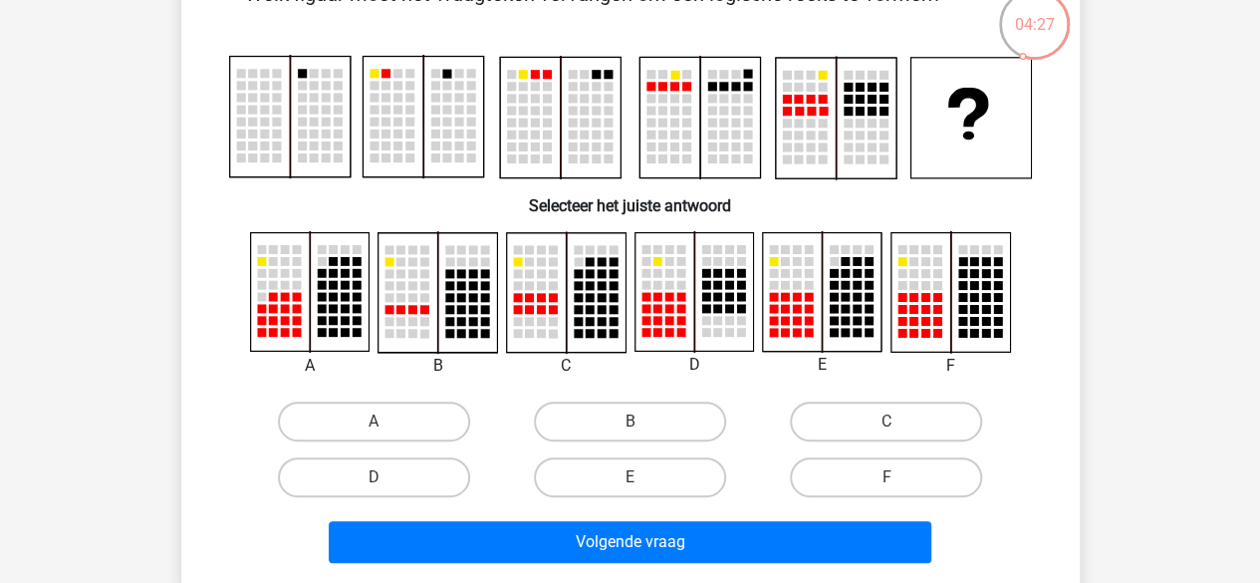
scroll to position [130, 0]
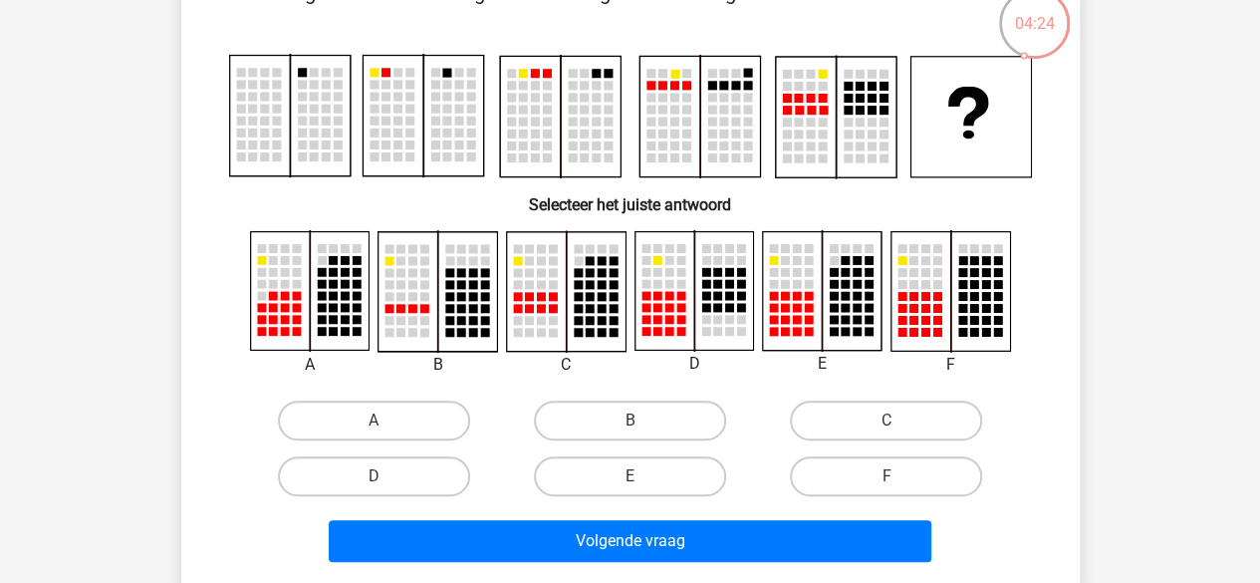
click at [663, 492] on label "E" at bounding box center [630, 476] width 192 height 40
click at [643, 489] on input "E" at bounding box center [636, 482] width 13 height 13
radio input "true"
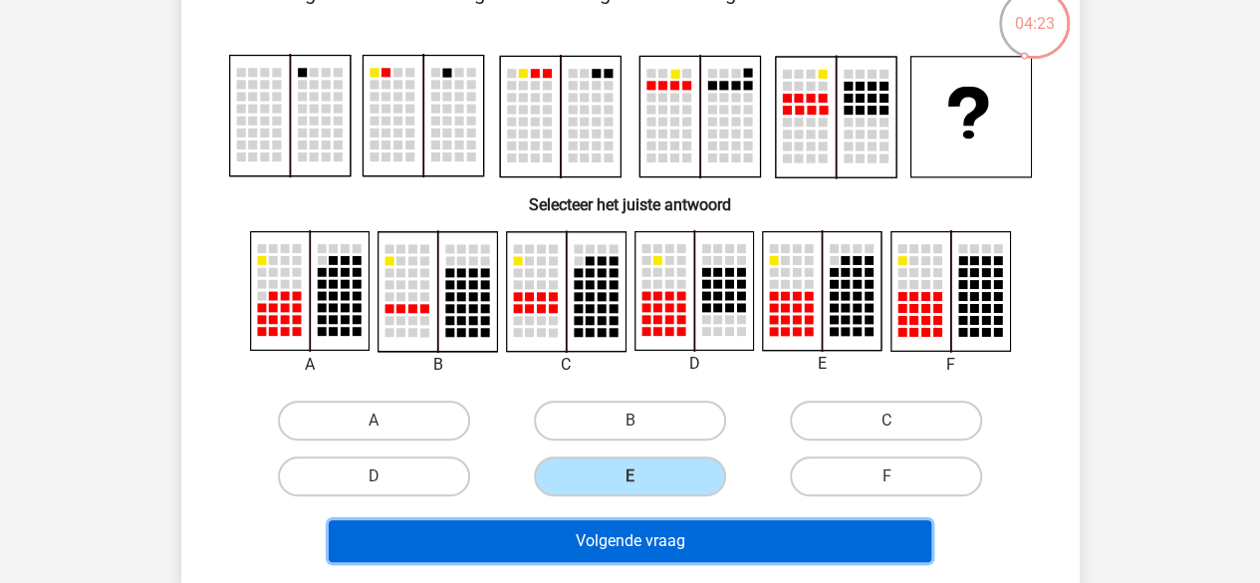
click at [628, 538] on button "Volgende vraag" at bounding box center [630, 541] width 603 height 42
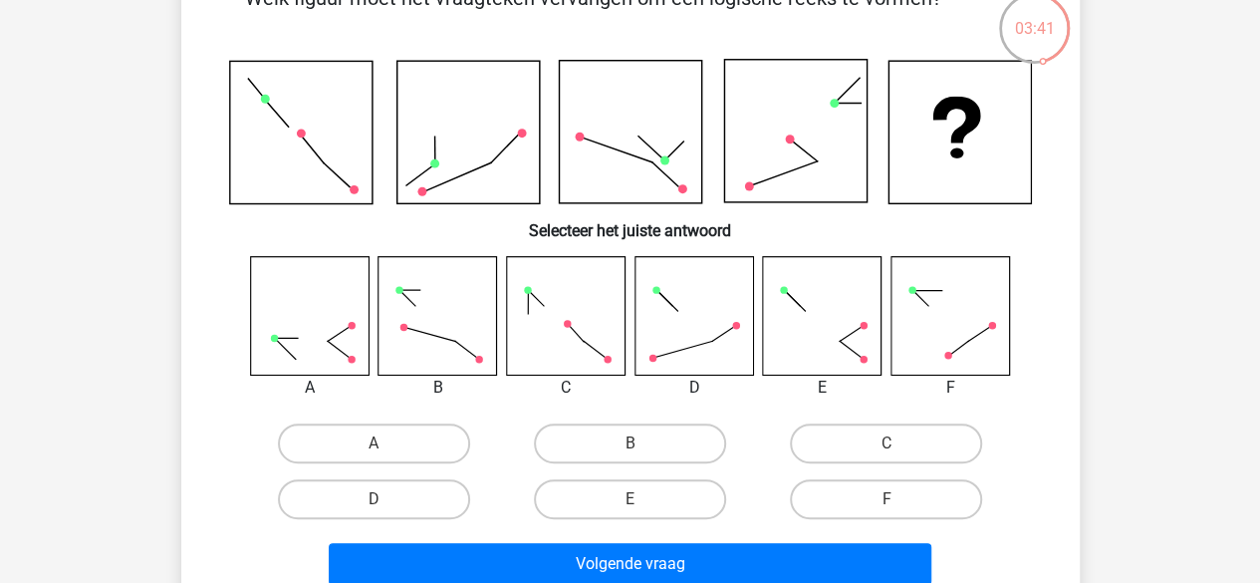
scroll to position [126, 0]
click at [387, 497] on label "D" at bounding box center [374, 498] width 192 height 40
click at [387, 498] on input "D" at bounding box center [380, 504] width 13 height 13
radio input "true"
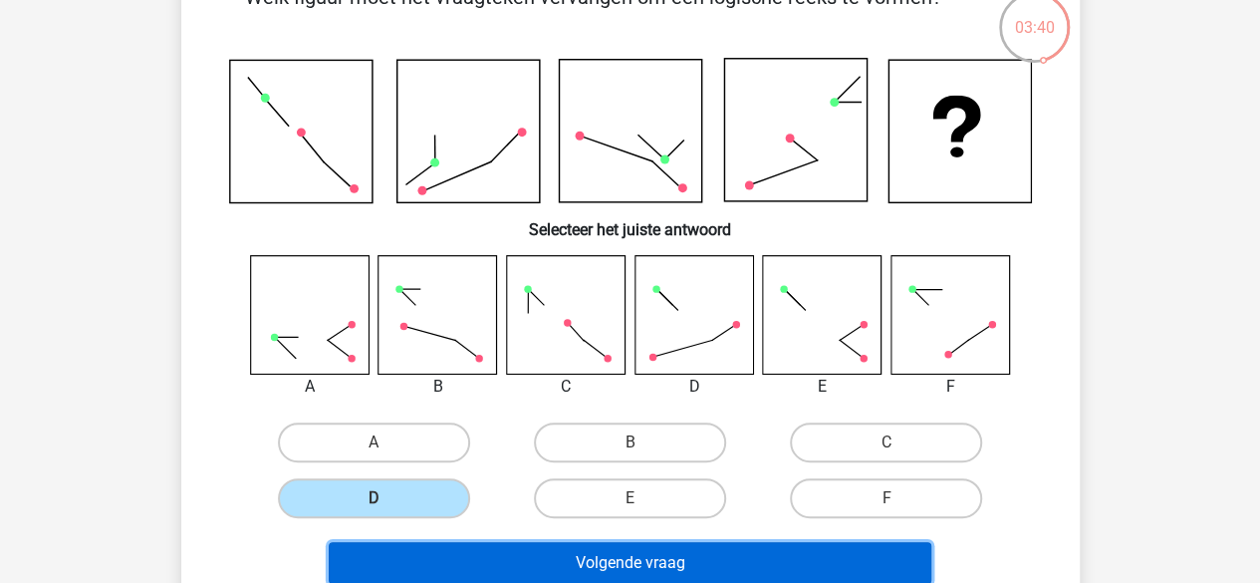
click at [582, 567] on button "Volgende vraag" at bounding box center [630, 563] width 603 height 42
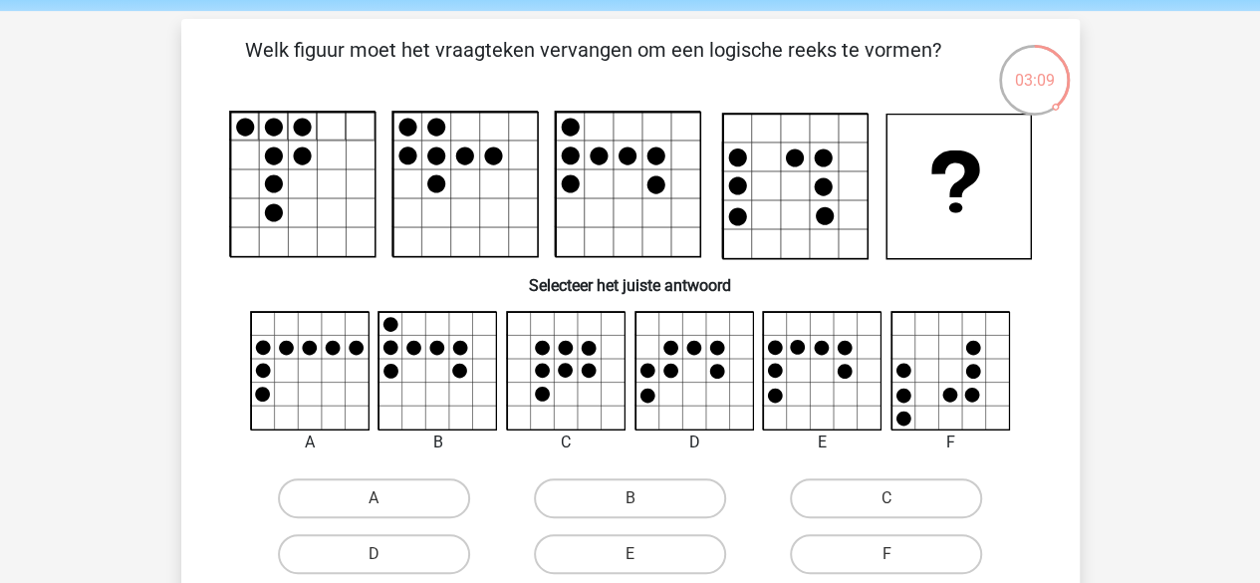
scroll to position [74, 0]
click at [891, 484] on label "C" at bounding box center [886, 497] width 192 height 40
click at [891, 497] on input "C" at bounding box center [893, 503] width 13 height 13
radio input "true"
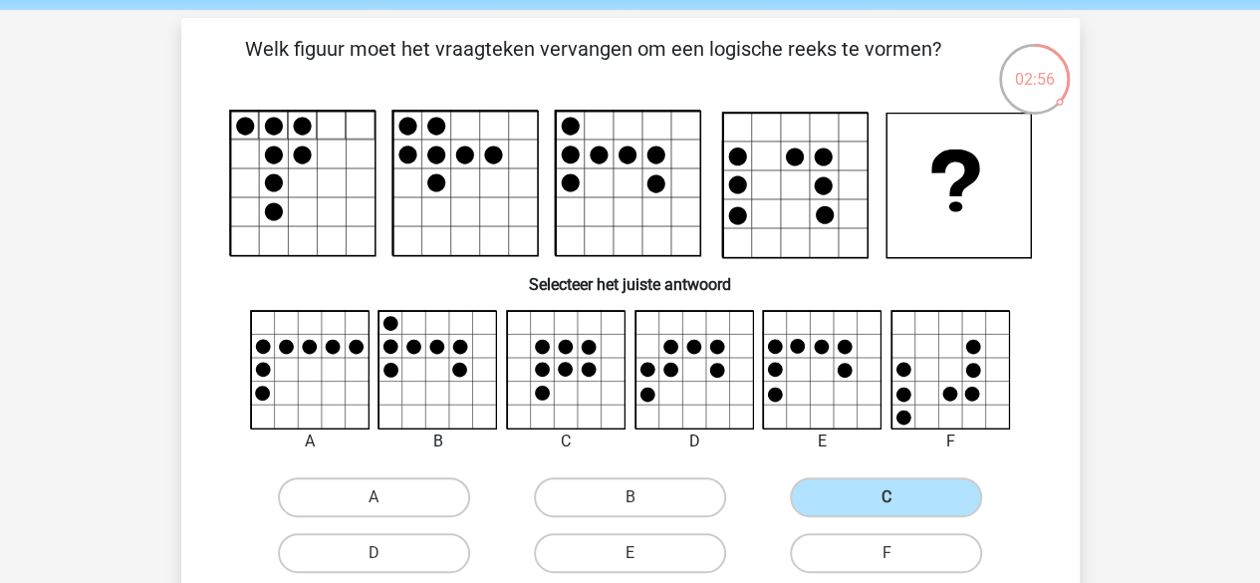
click at [891, 484] on label "C" at bounding box center [886, 497] width 192 height 40
click at [891, 497] on input "C" at bounding box center [893, 503] width 13 height 13
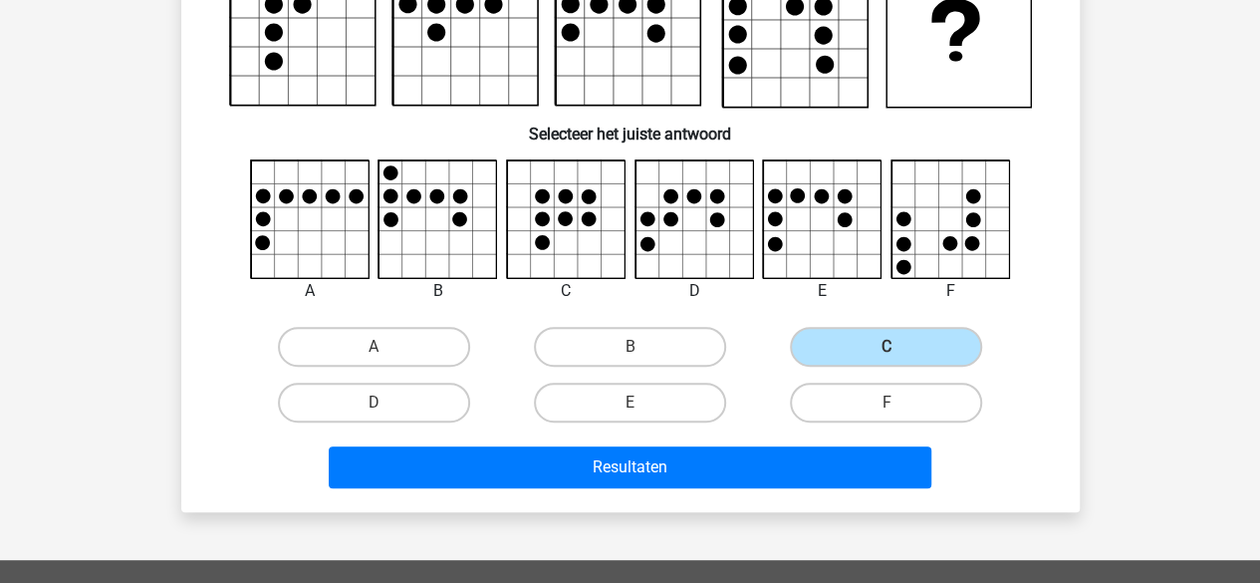
scroll to position [239, 0]
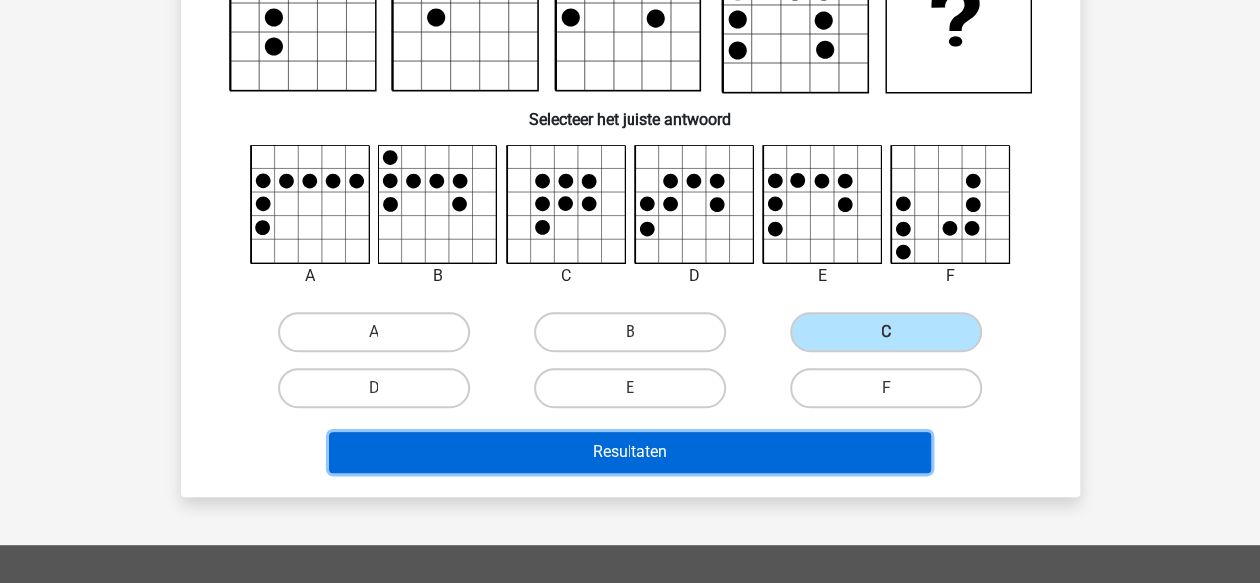
click at [755, 453] on button "Resultaten" at bounding box center [630, 452] width 603 height 42
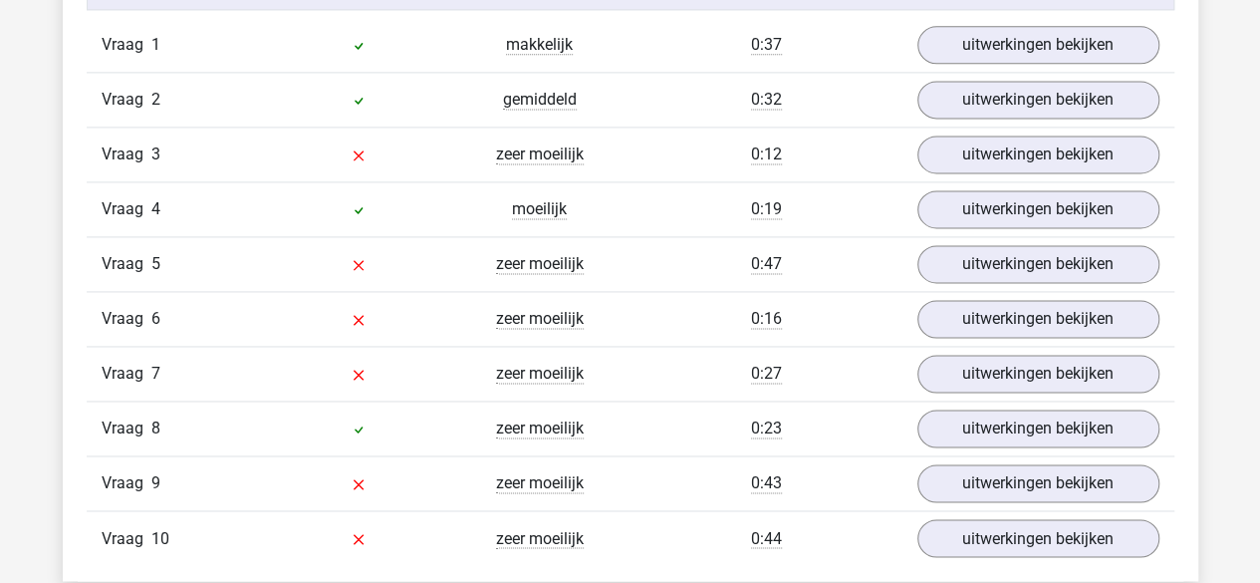
scroll to position [1253, 0]
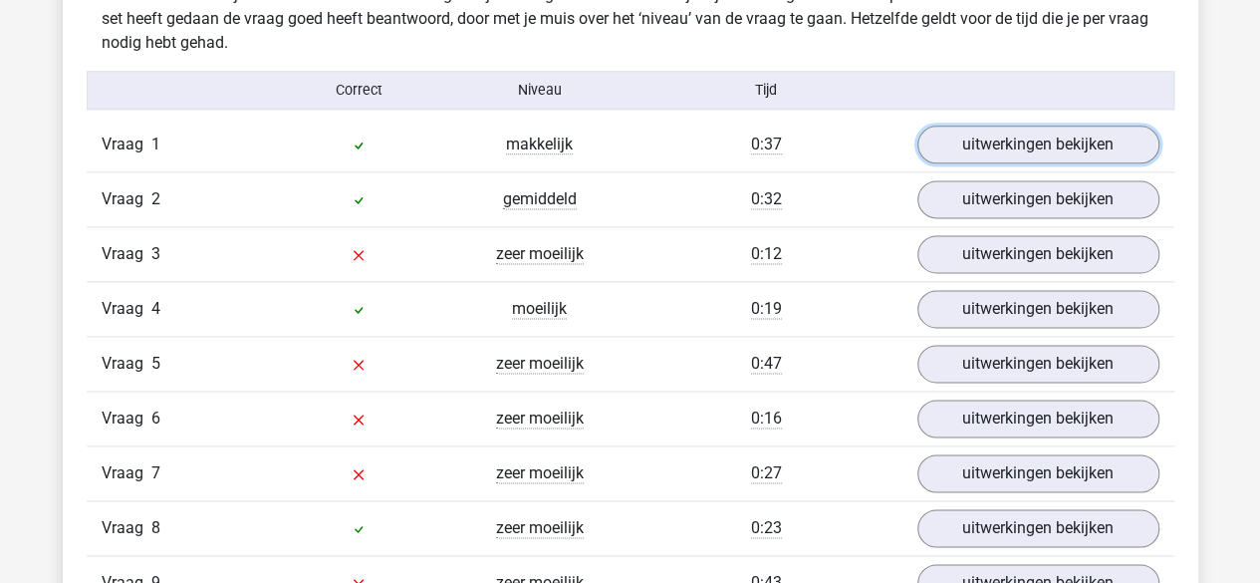
click at [1036, 144] on link "uitwerkingen bekijken" at bounding box center [1039, 145] width 242 height 38
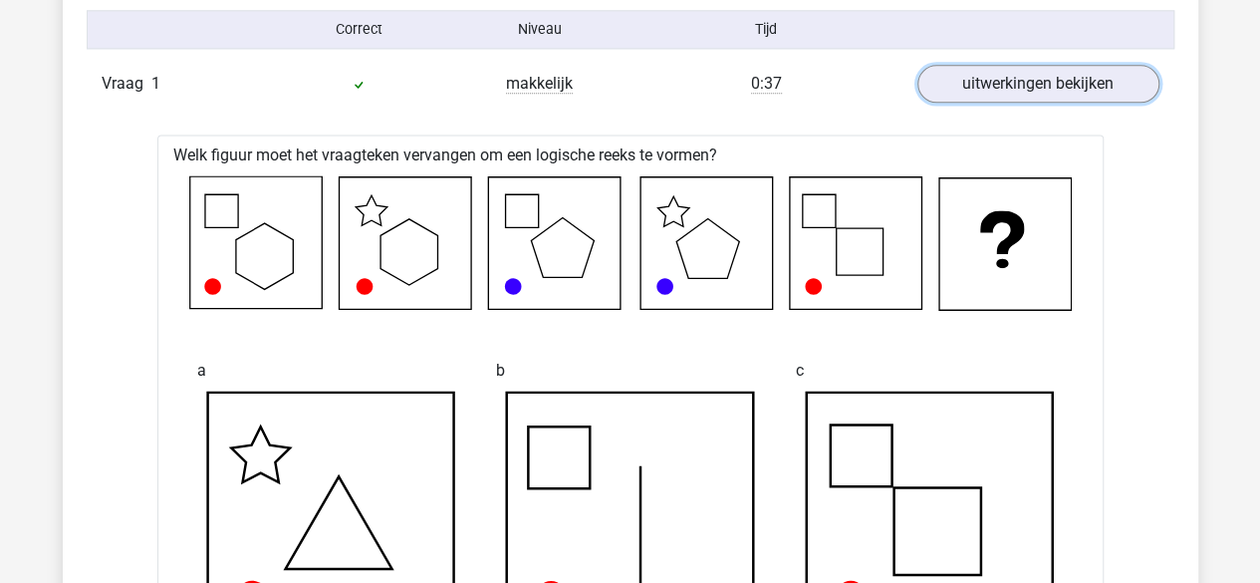
scroll to position [1254, 0]
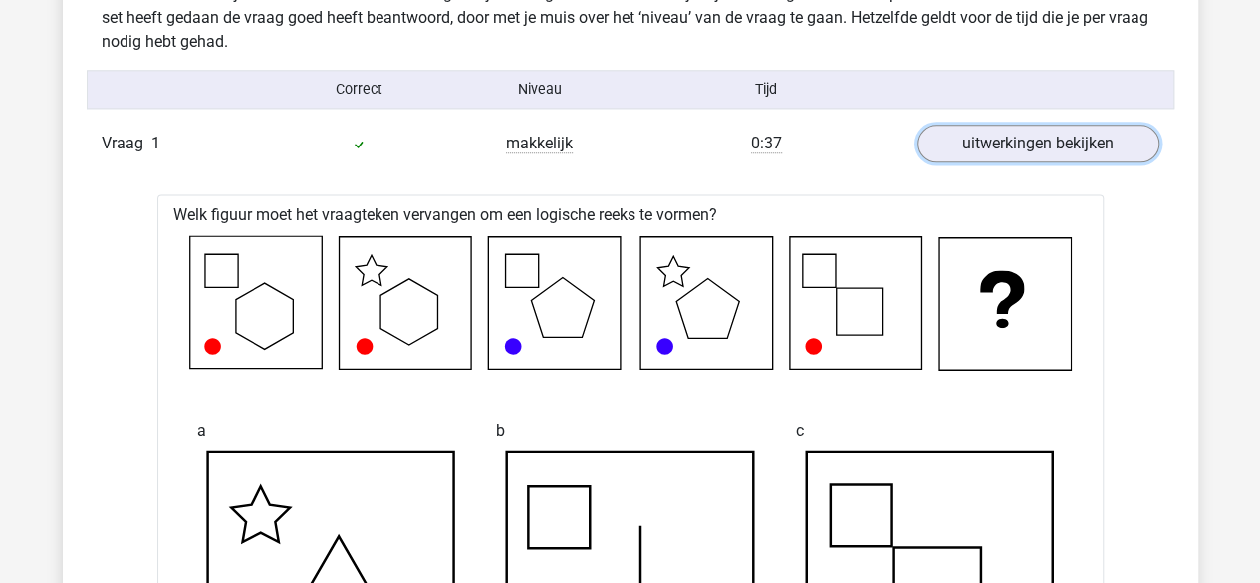
click at [1015, 127] on link "uitwerkingen bekijken" at bounding box center [1039, 144] width 242 height 38
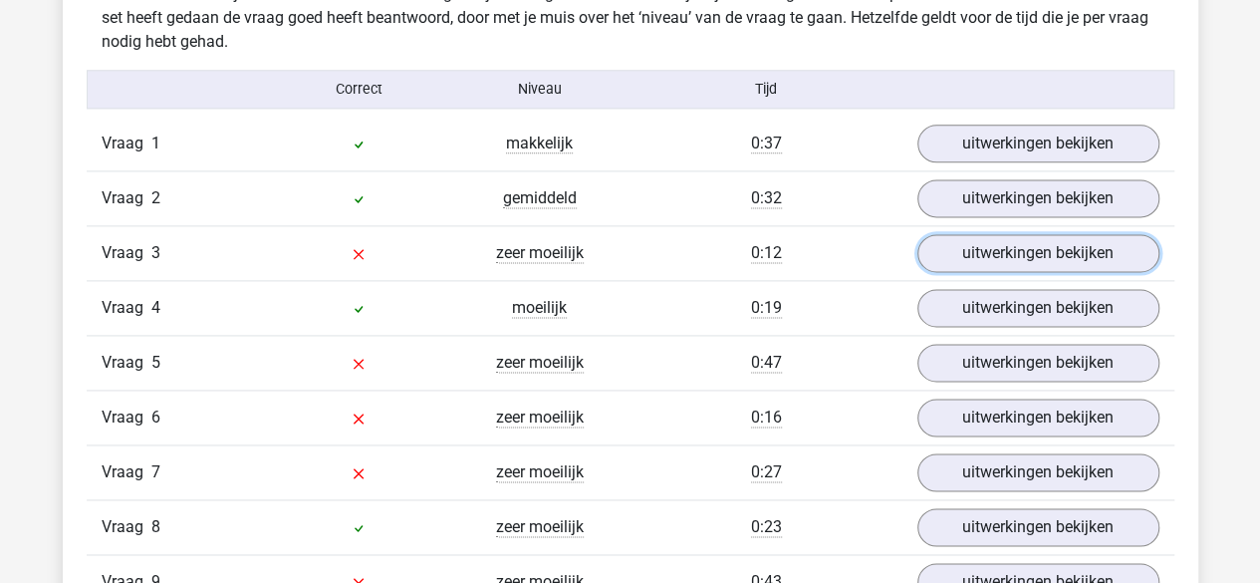
click at [1018, 256] on link "uitwerkingen bekijken" at bounding box center [1039, 253] width 242 height 38
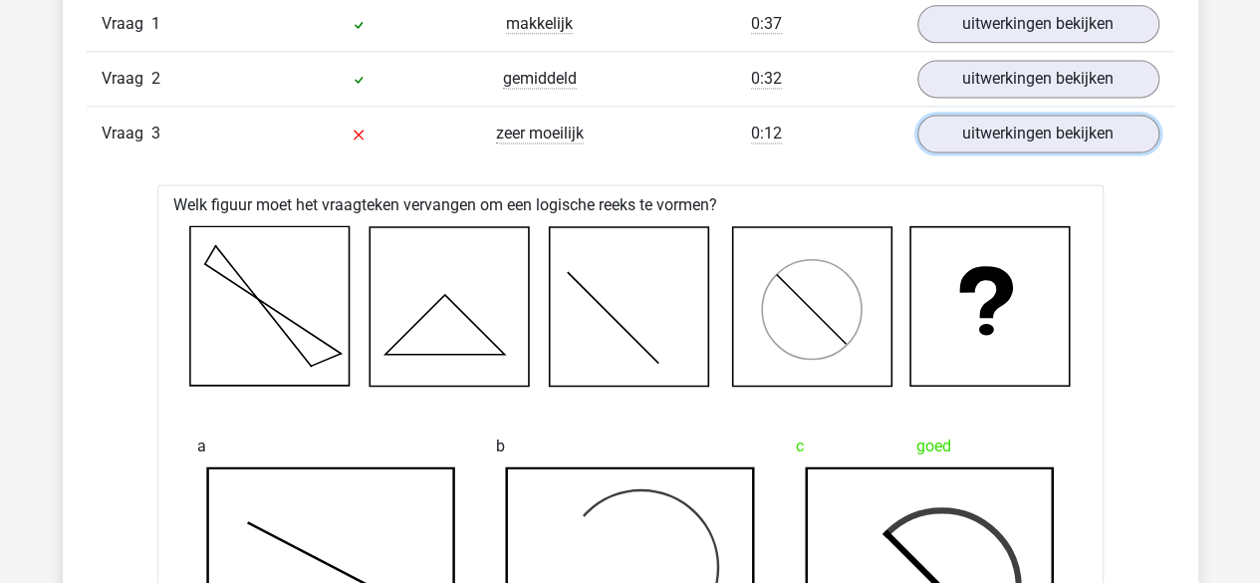
scroll to position [1302, 0]
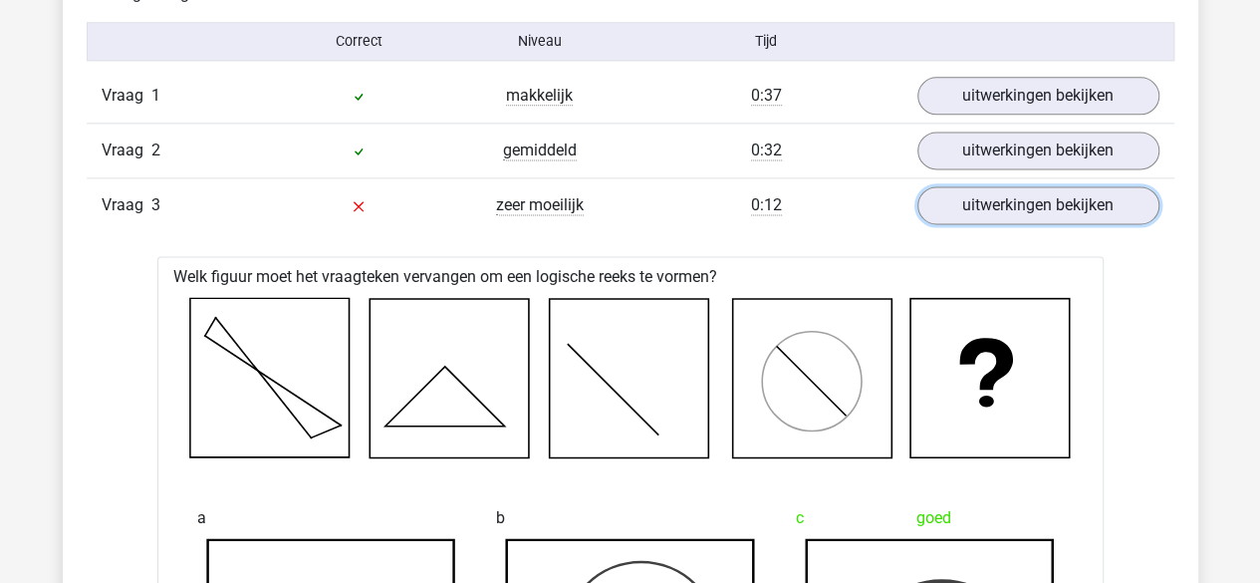
click at [1080, 186] on link "uitwerkingen bekijken" at bounding box center [1039, 205] width 242 height 38
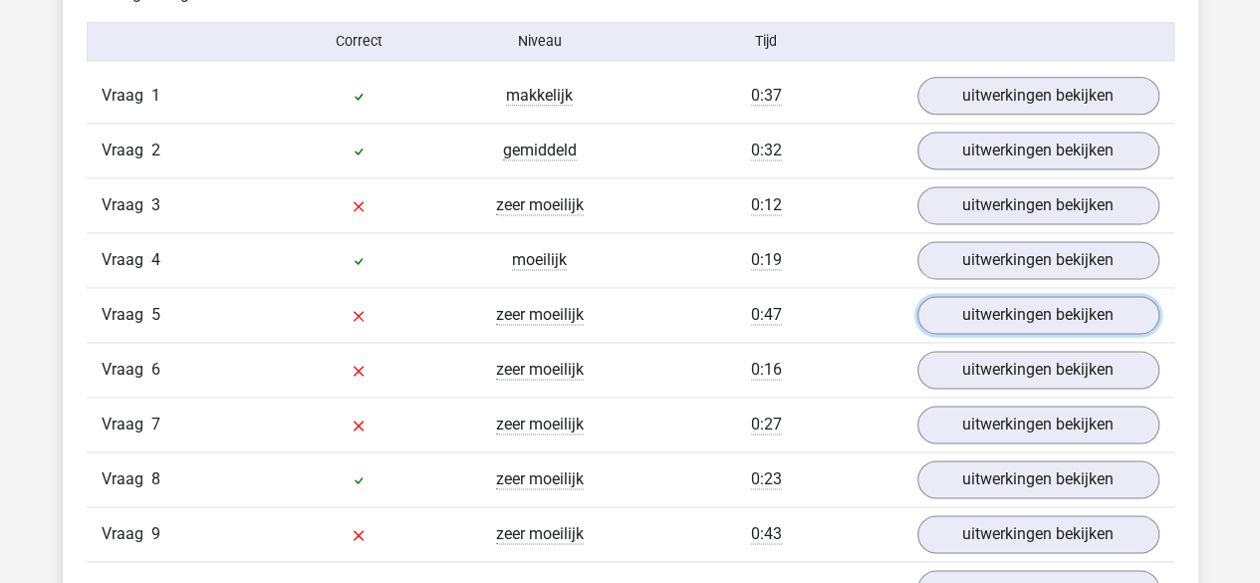
click at [1068, 305] on link "uitwerkingen bekijken" at bounding box center [1039, 315] width 242 height 38
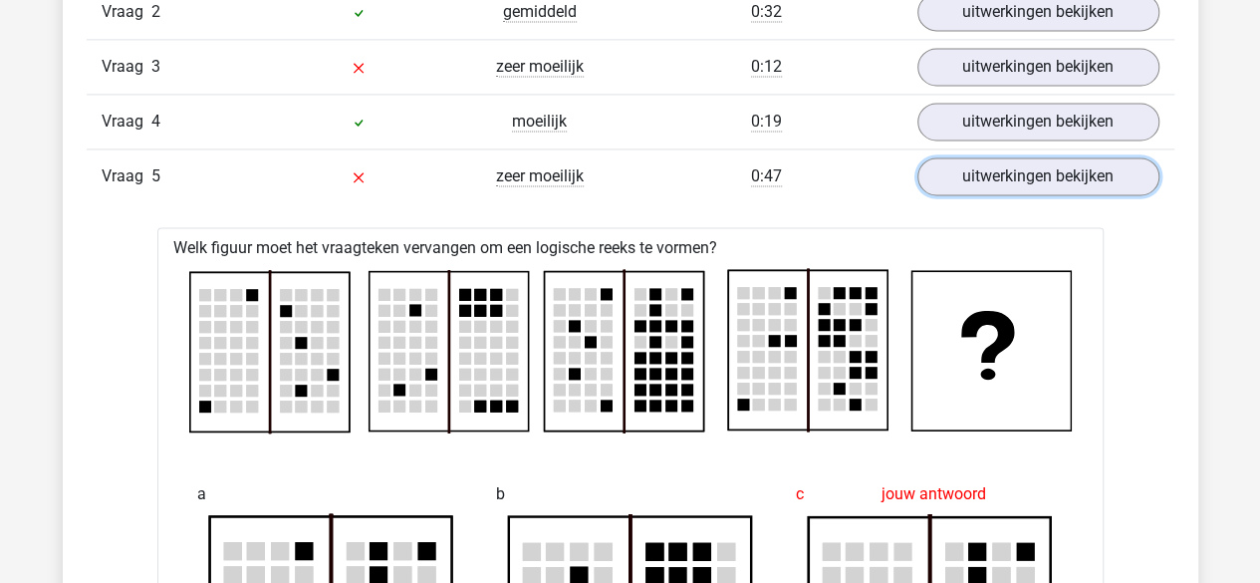
scroll to position [1436, 0]
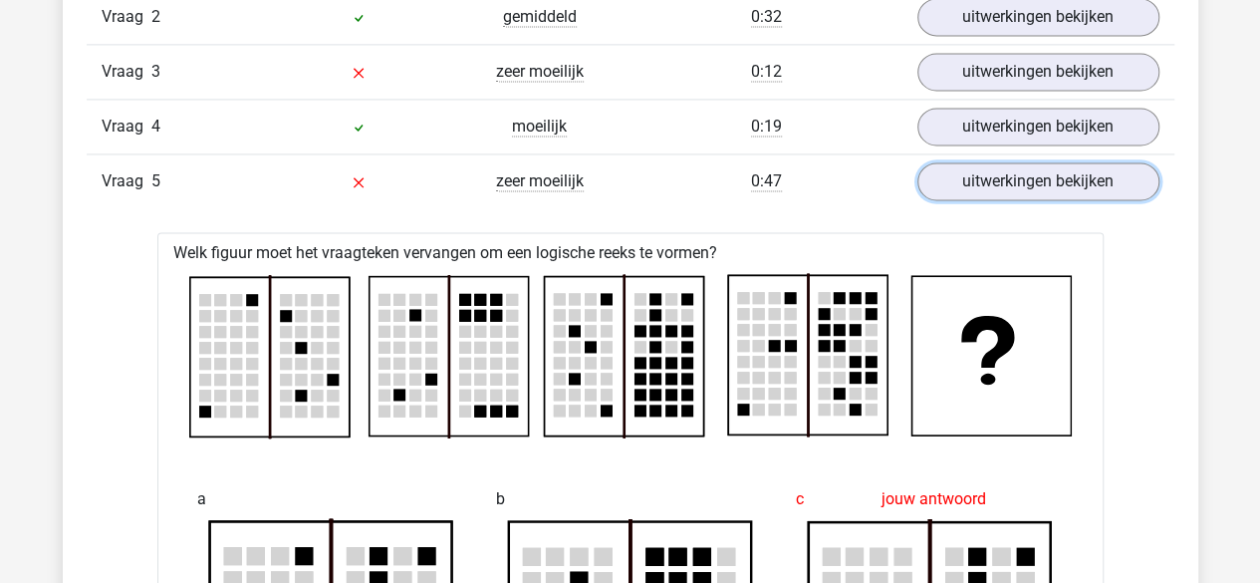
click at [994, 177] on link "uitwerkingen bekijken" at bounding box center [1039, 181] width 242 height 38
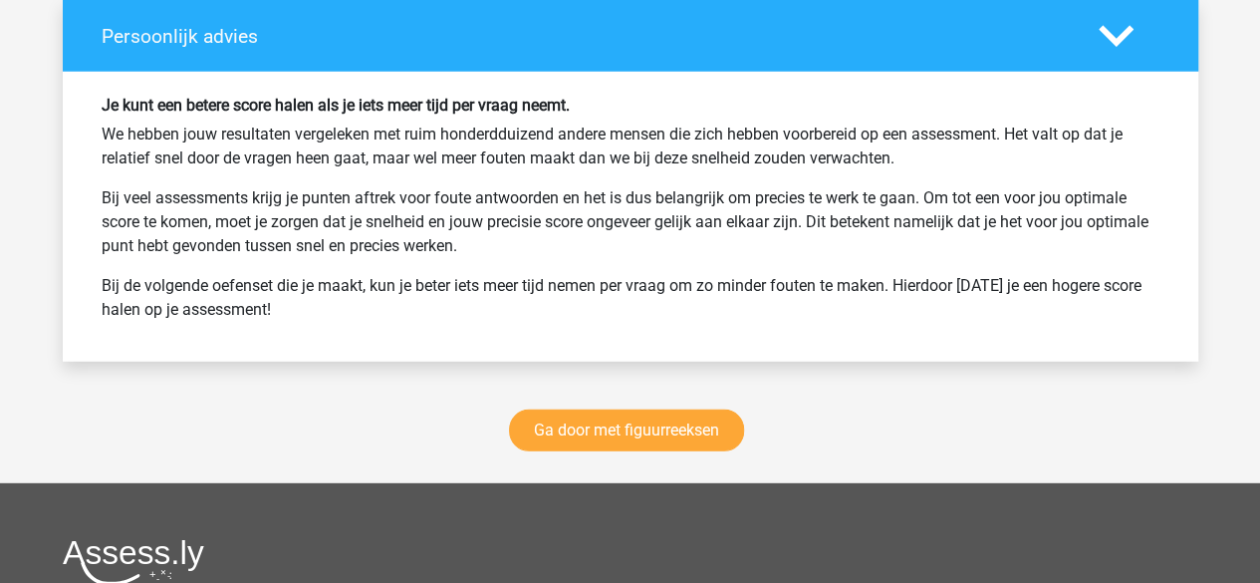
scroll to position [2650, 0]
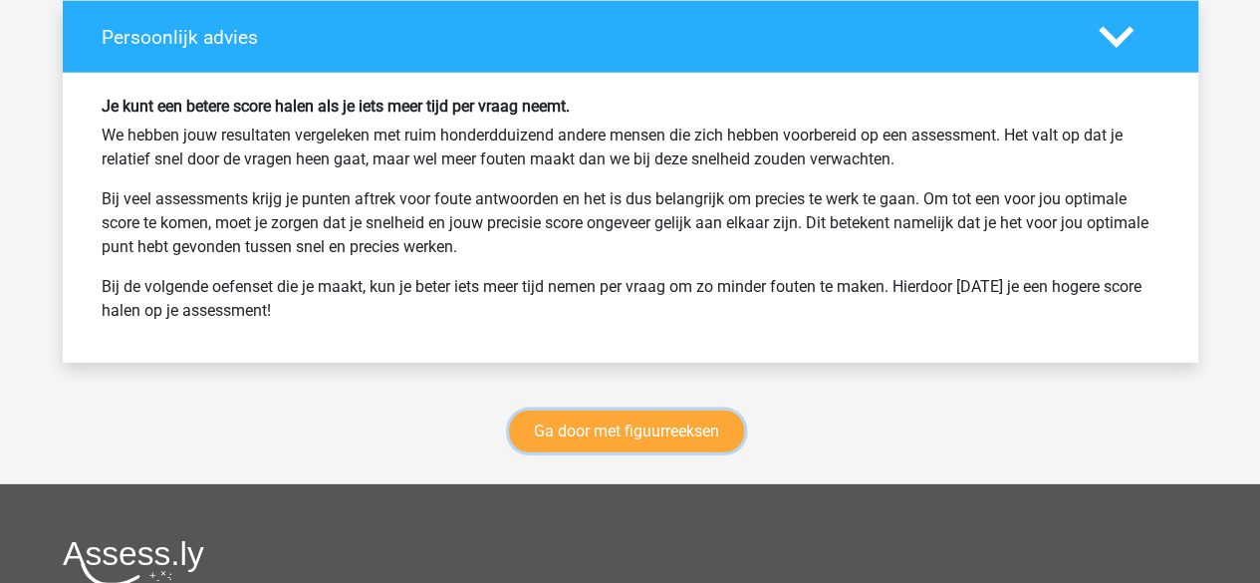
click at [658, 418] on link "Ga door met figuurreeksen" at bounding box center [626, 431] width 235 height 42
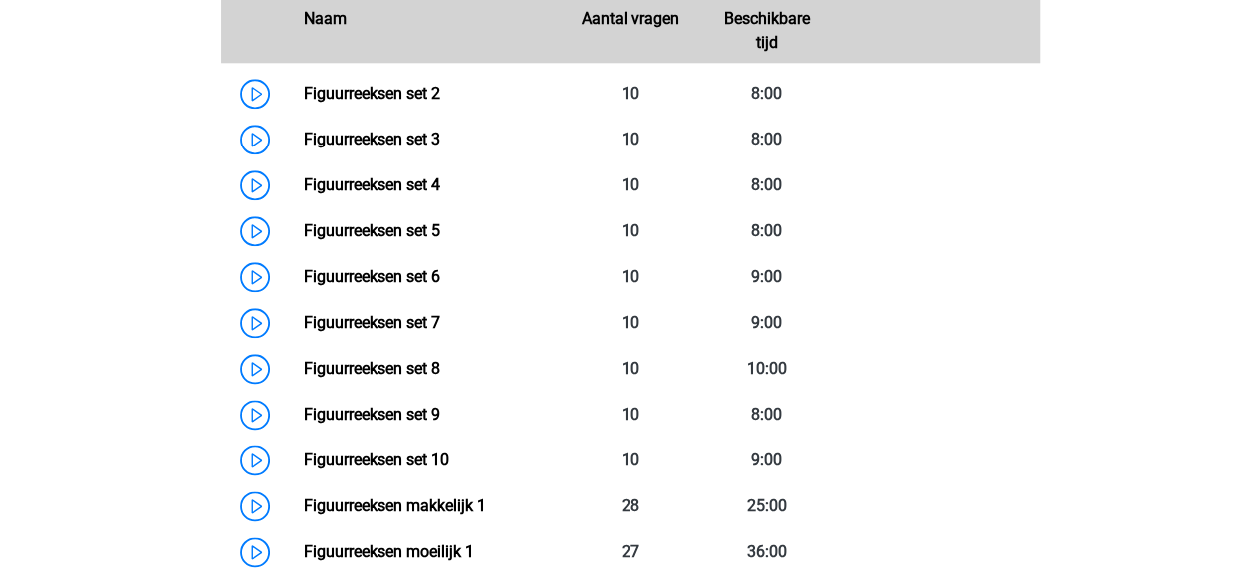
scroll to position [1037, 0]
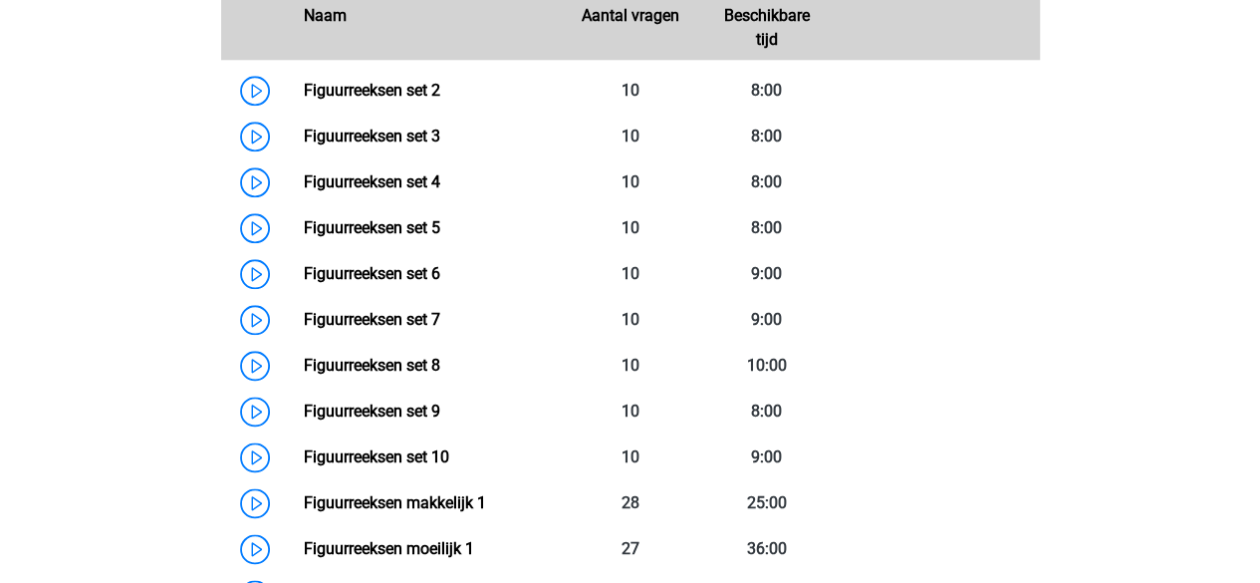
click at [410, 127] on link "Figuurreeksen set 3" at bounding box center [372, 136] width 136 height 19
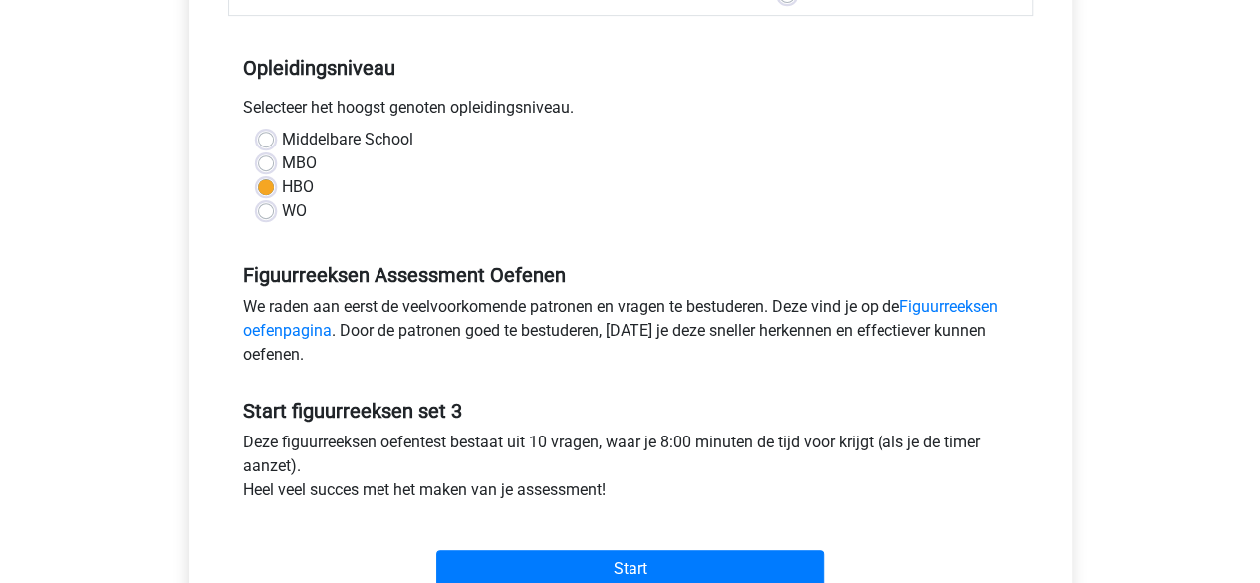
scroll to position [452, 0]
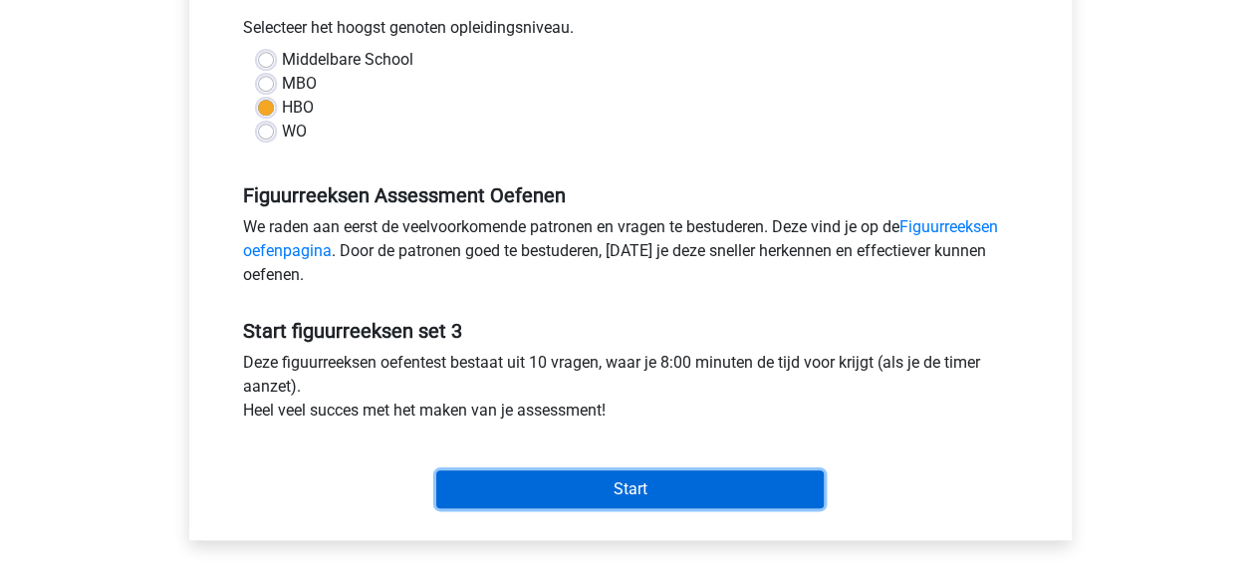
click at [573, 482] on input "Start" at bounding box center [630, 489] width 388 height 38
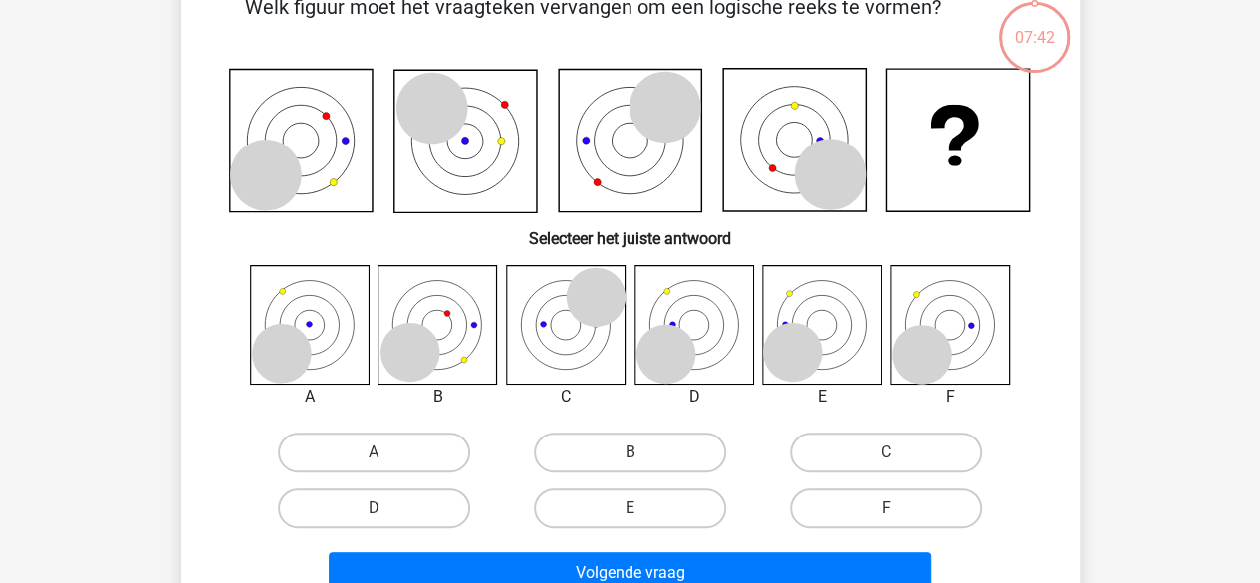
scroll to position [141, 0]
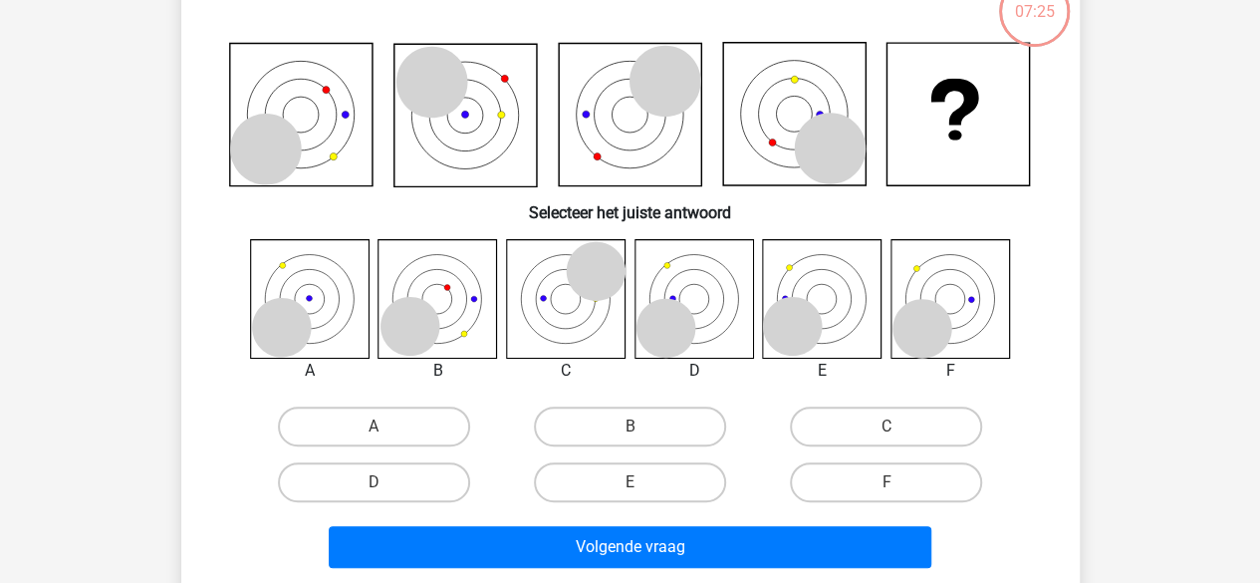
click at [424, 479] on label "D" at bounding box center [374, 482] width 192 height 40
click at [387, 482] on input "D" at bounding box center [380, 488] width 13 height 13
radio input "true"
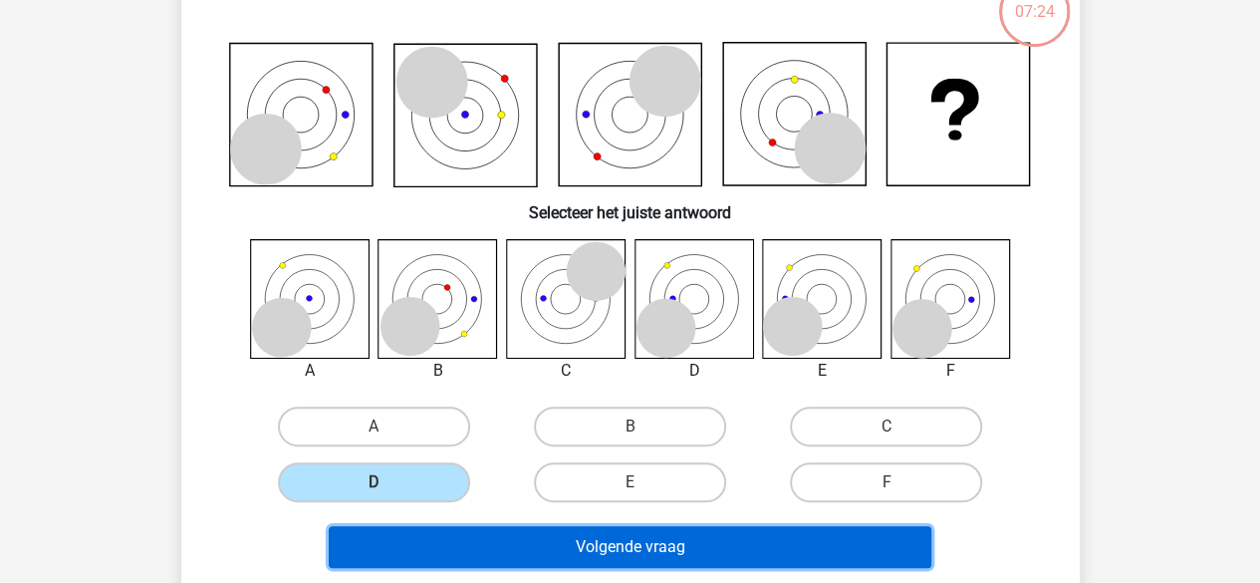
click at [652, 549] on button "Volgende vraag" at bounding box center [630, 547] width 603 height 42
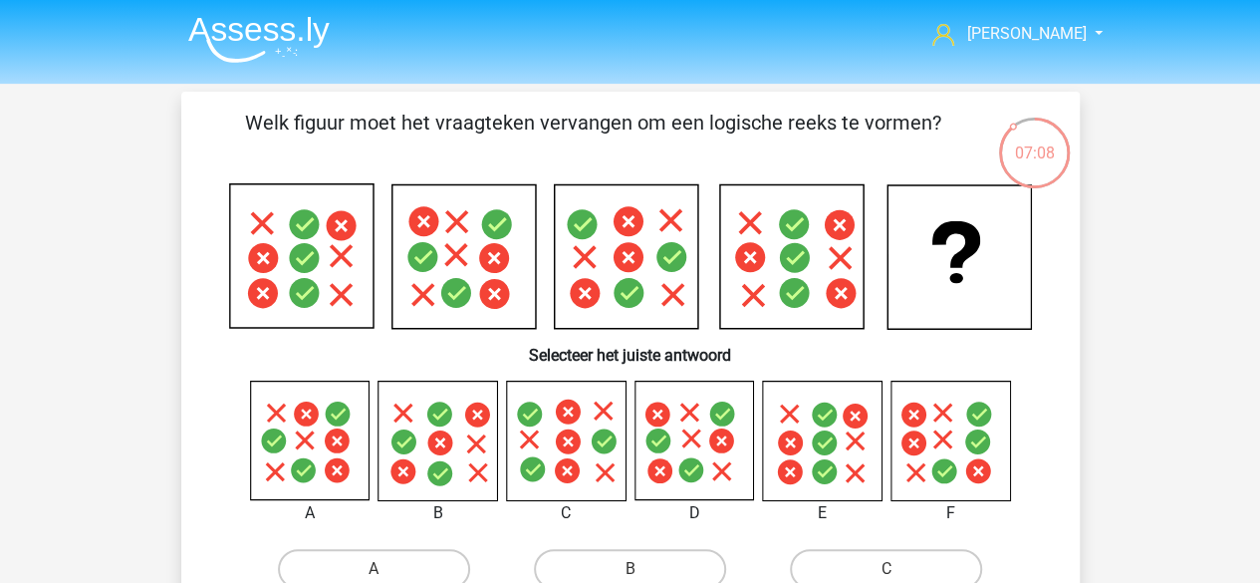
scroll to position [29, 0]
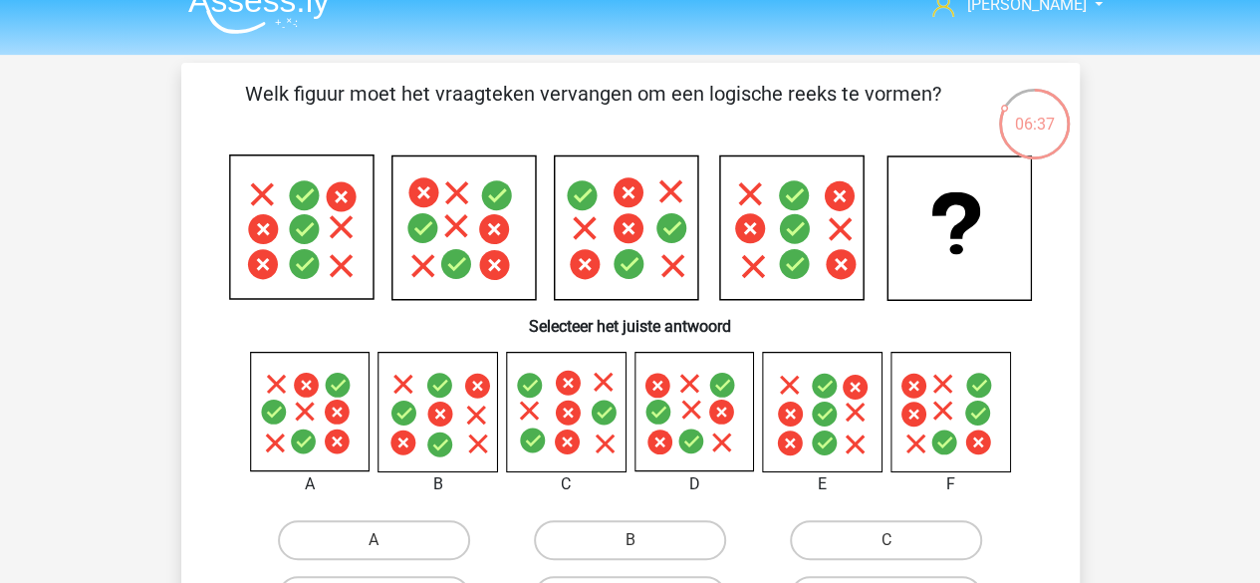
click at [372, 529] on label "A" at bounding box center [374, 540] width 192 height 40
click at [374, 540] on input "A" at bounding box center [380, 546] width 13 height 13
radio input "true"
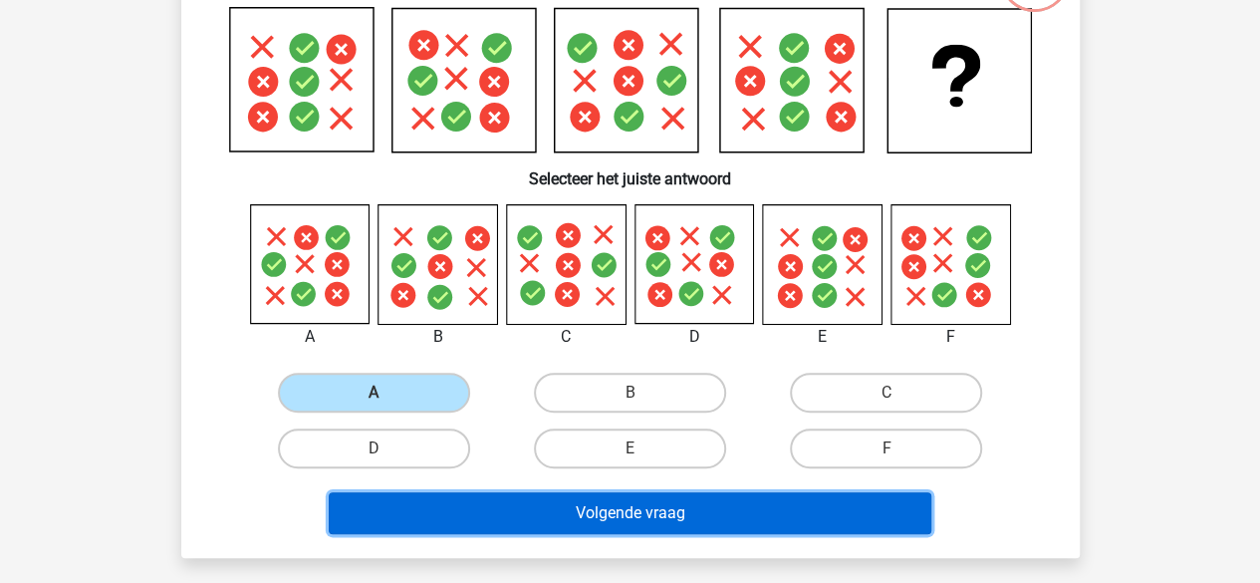
click at [534, 518] on button "Volgende vraag" at bounding box center [630, 513] width 603 height 42
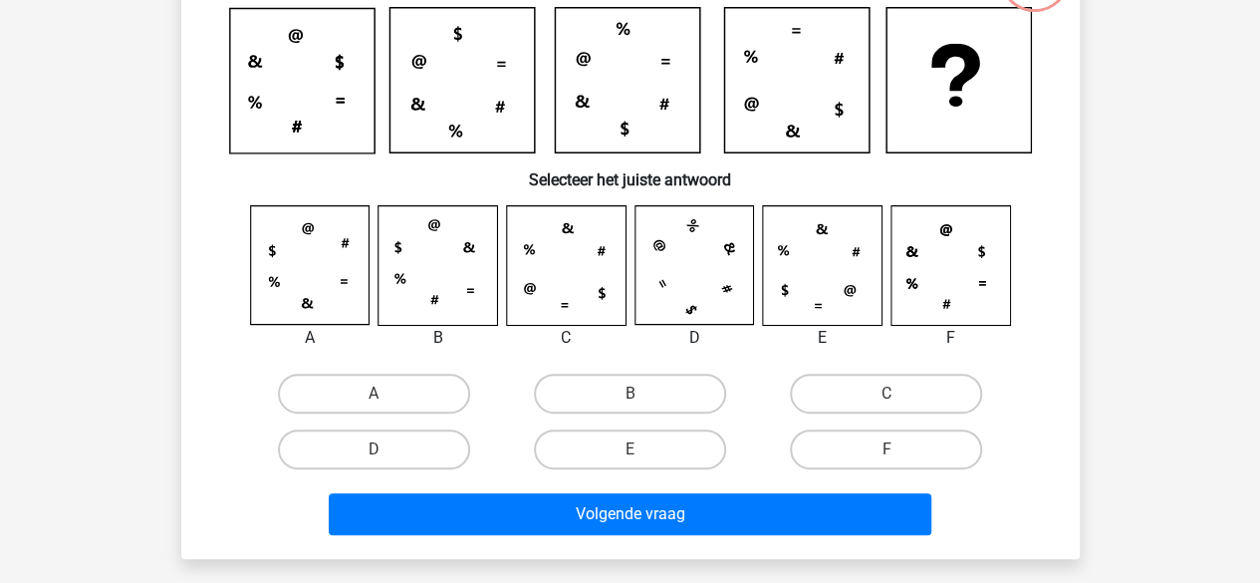
scroll to position [92, 0]
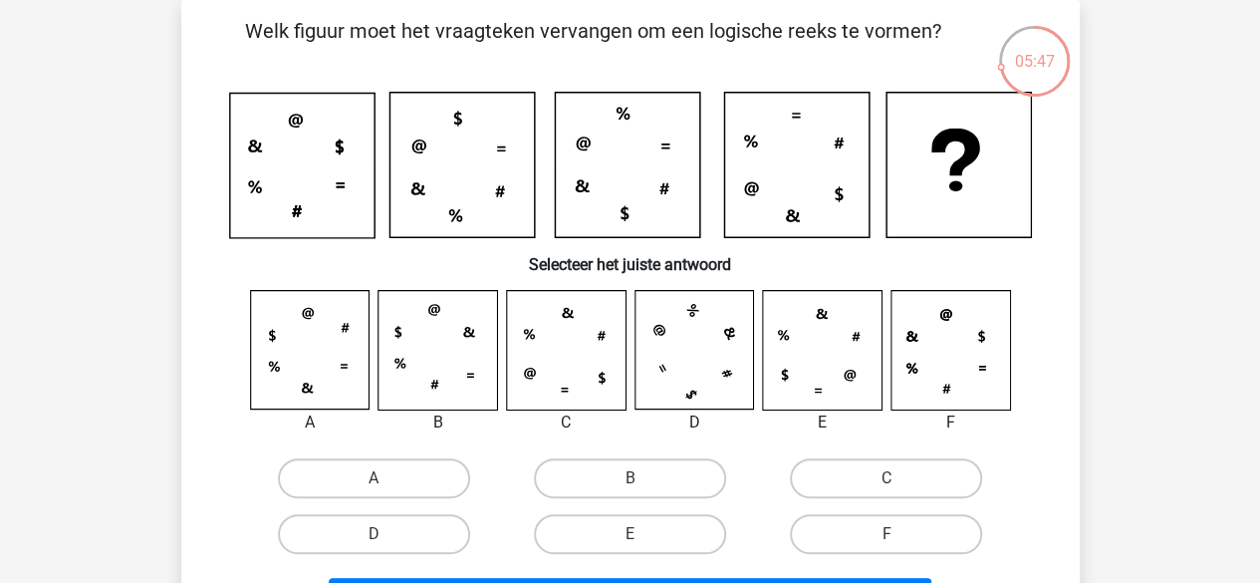
click at [540, 376] on icon at bounding box center [565, 350] width 119 height 119
click at [853, 471] on label "C" at bounding box center [886, 478] width 192 height 40
click at [887, 478] on input "C" at bounding box center [893, 484] width 13 height 13
radio input "true"
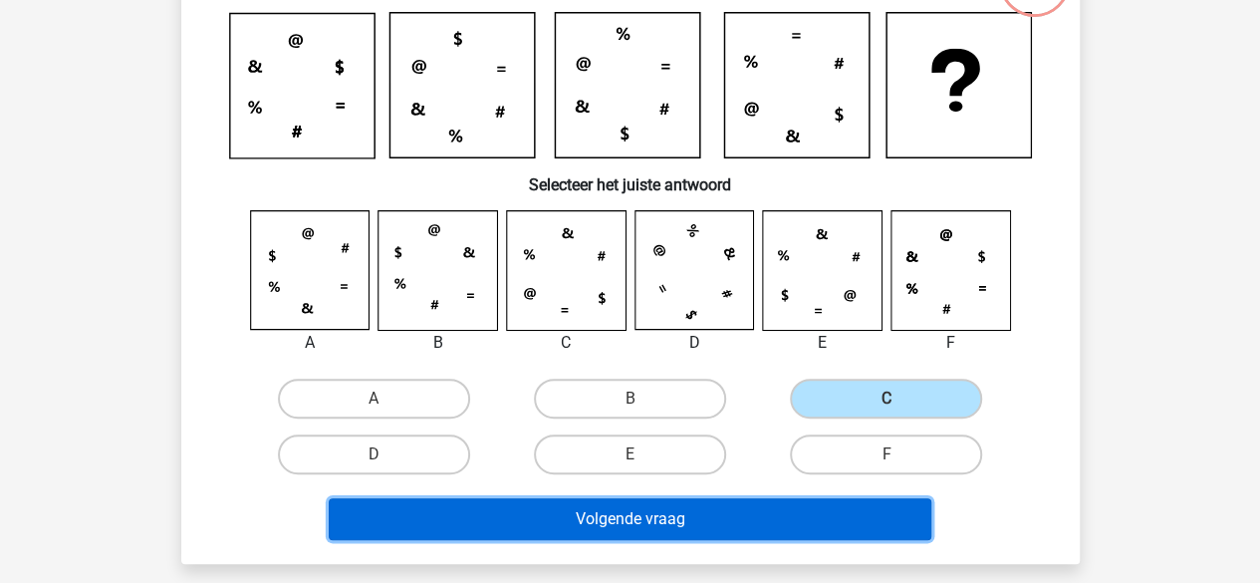
click at [626, 521] on button "Volgende vraag" at bounding box center [630, 519] width 603 height 42
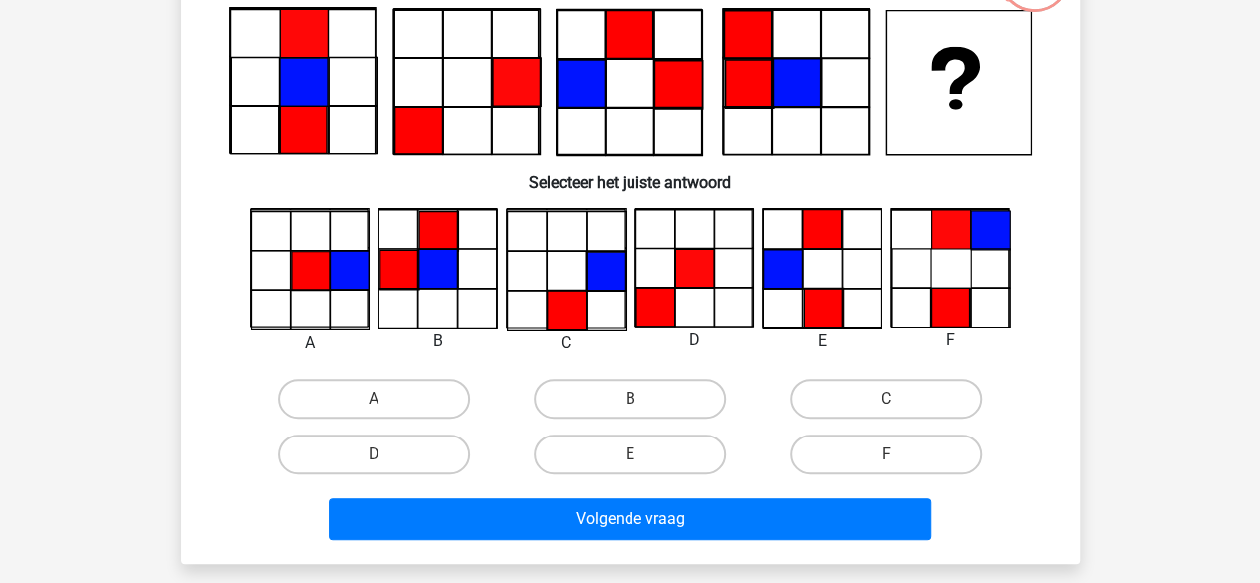
scroll to position [182, 0]
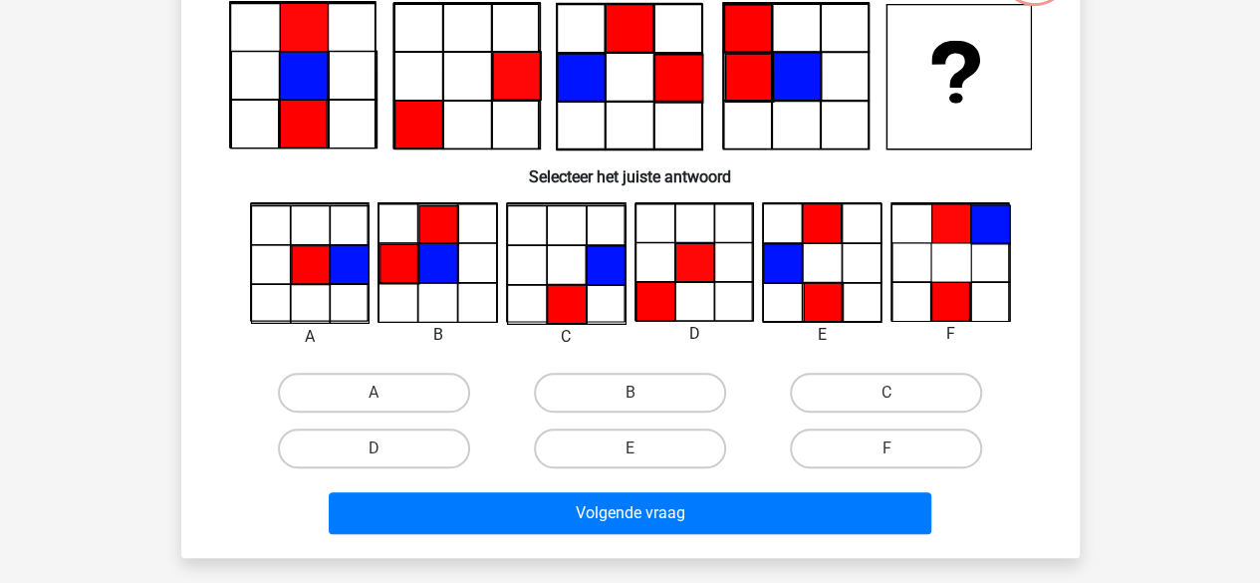
click at [855, 450] on label "F" at bounding box center [886, 448] width 192 height 40
click at [887, 450] on input "F" at bounding box center [893, 454] width 13 height 13
radio input "true"
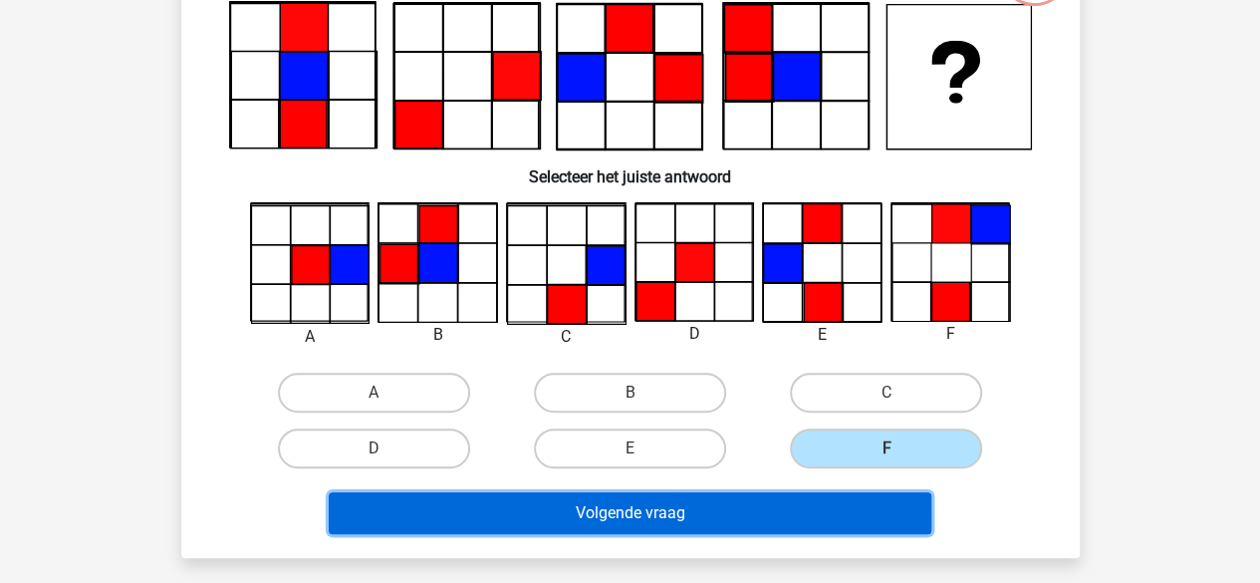
click at [708, 497] on button "Volgende vraag" at bounding box center [630, 513] width 603 height 42
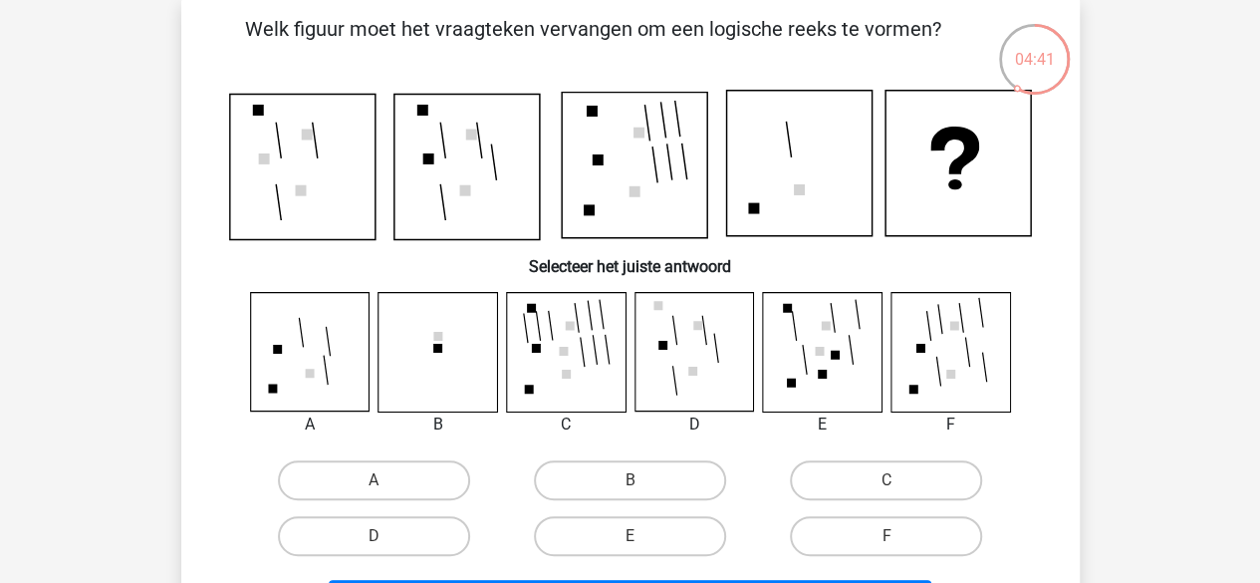
scroll to position [117, 0]
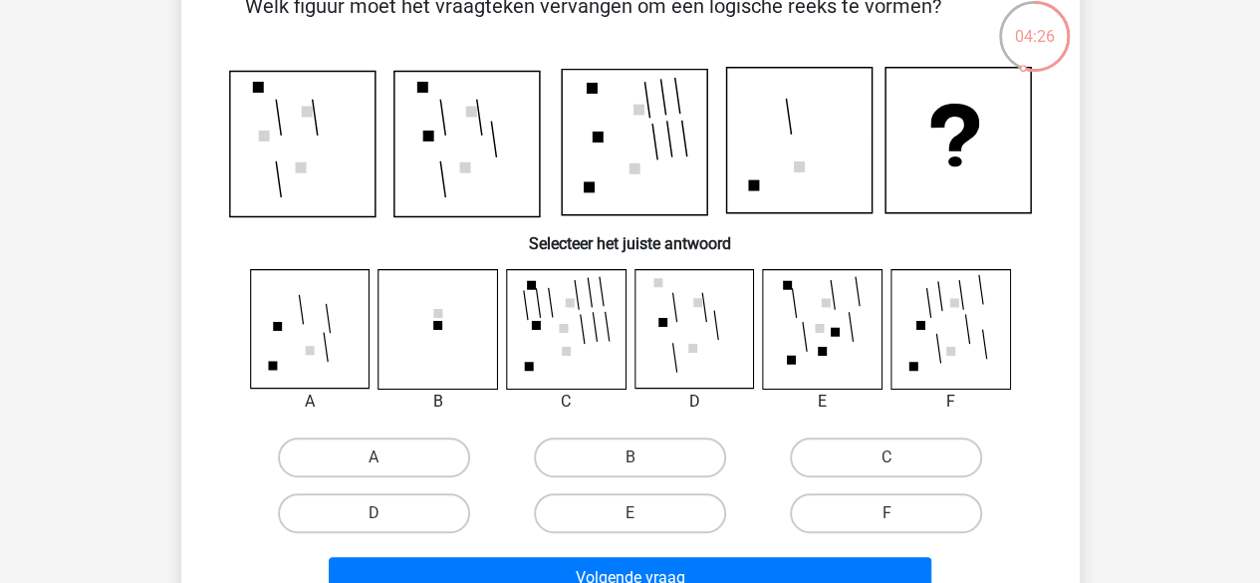
click at [623, 499] on label "E" at bounding box center [630, 513] width 192 height 40
click at [630, 513] on input "E" at bounding box center [636, 519] width 13 height 13
radio input "true"
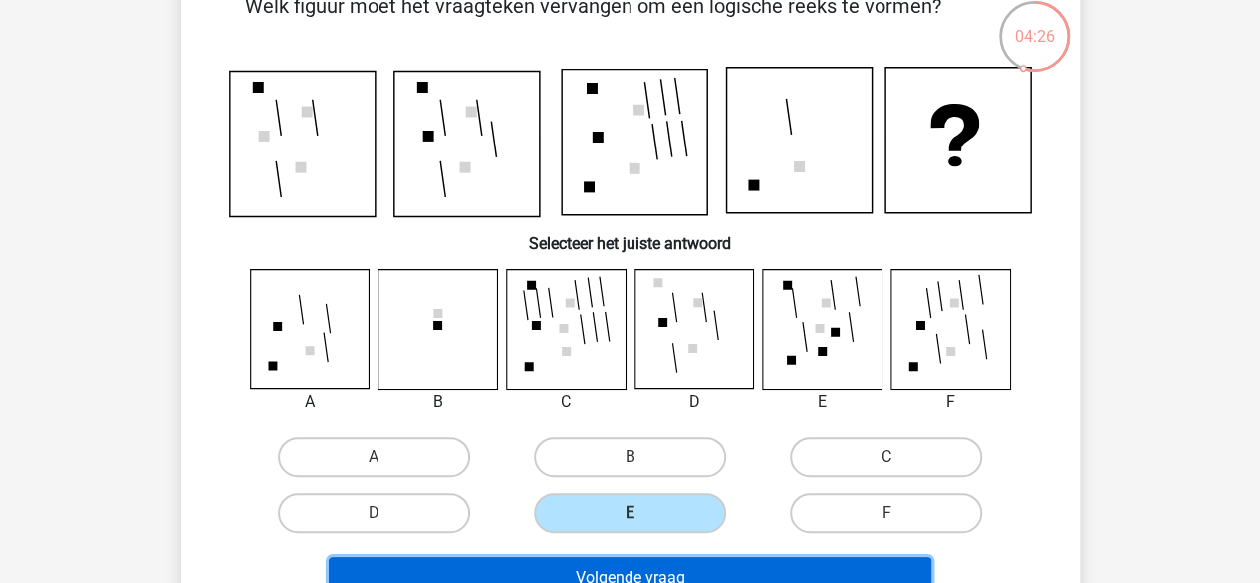
click at [642, 570] on button "Volgende vraag" at bounding box center [630, 578] width 603 height 42
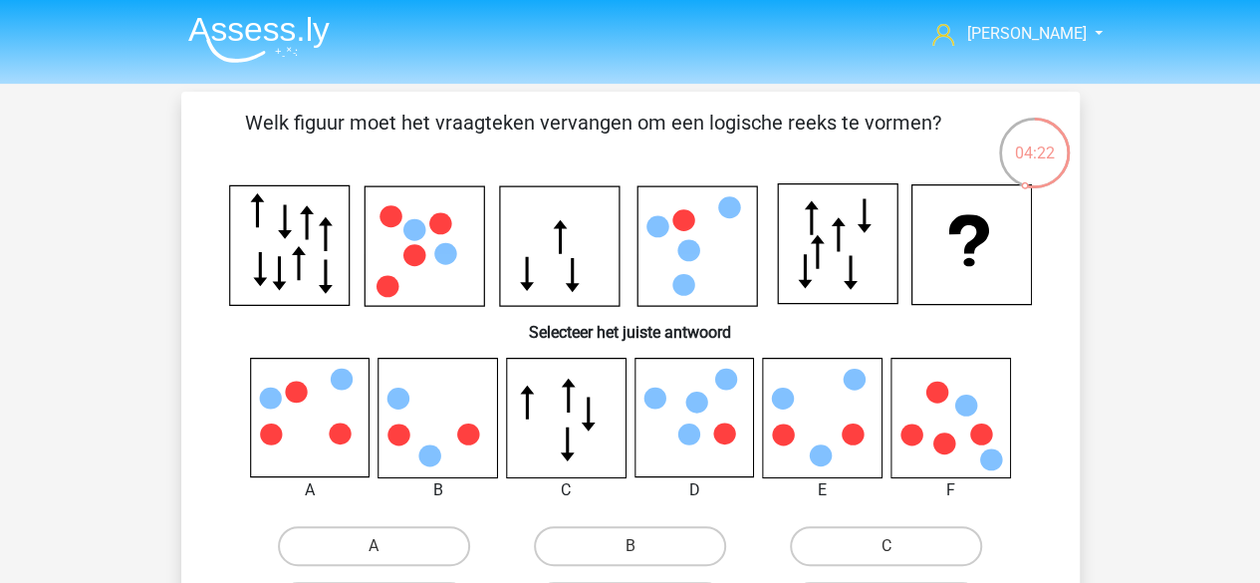
scroll to position [38, 0]
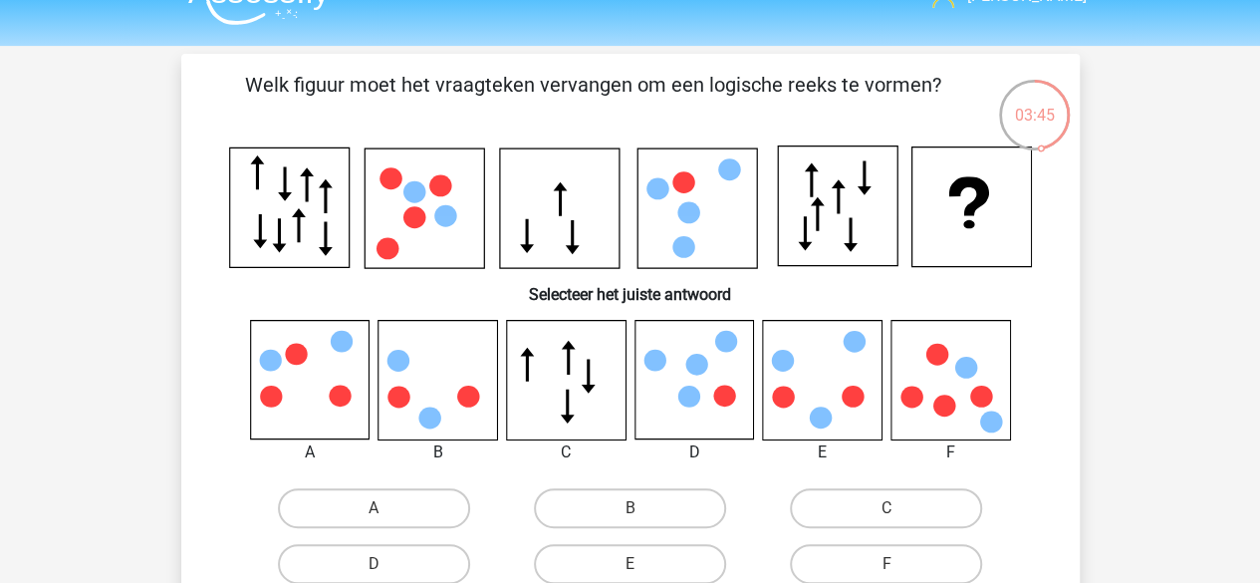
click at [721, 405] on icon at bounding box center [724, 397] width 22 height 22
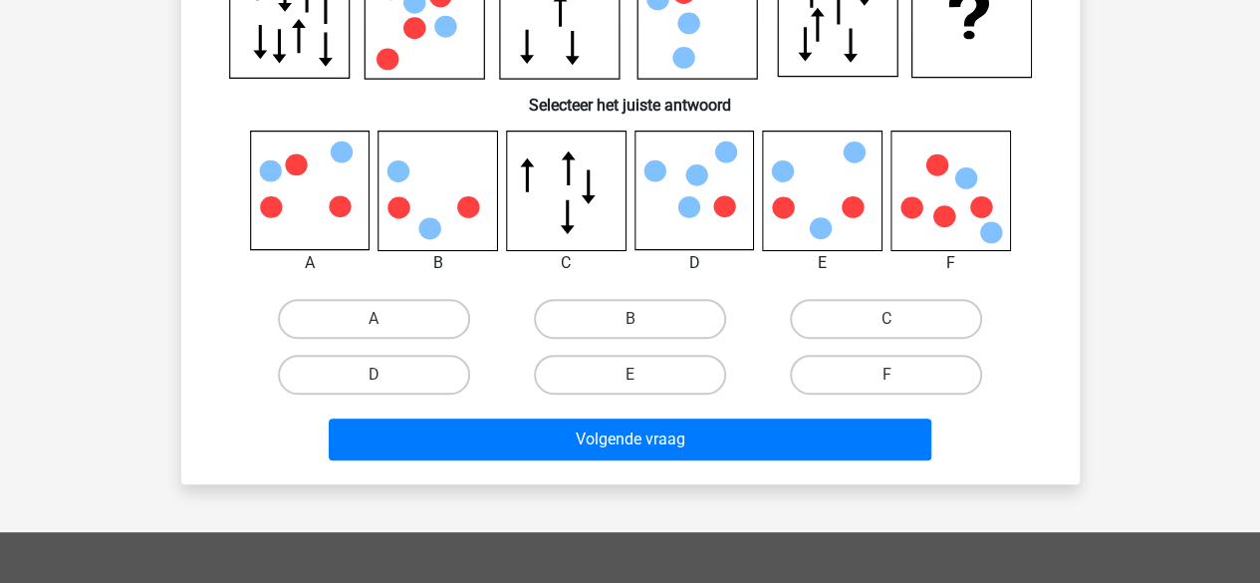
click at [377, 385] on input "D" at bounding box center [380, 381] width 13 height 13
radio input "true"
click at [377, 383] on input "D" at bounding box center [380, 381] width 13 height 13
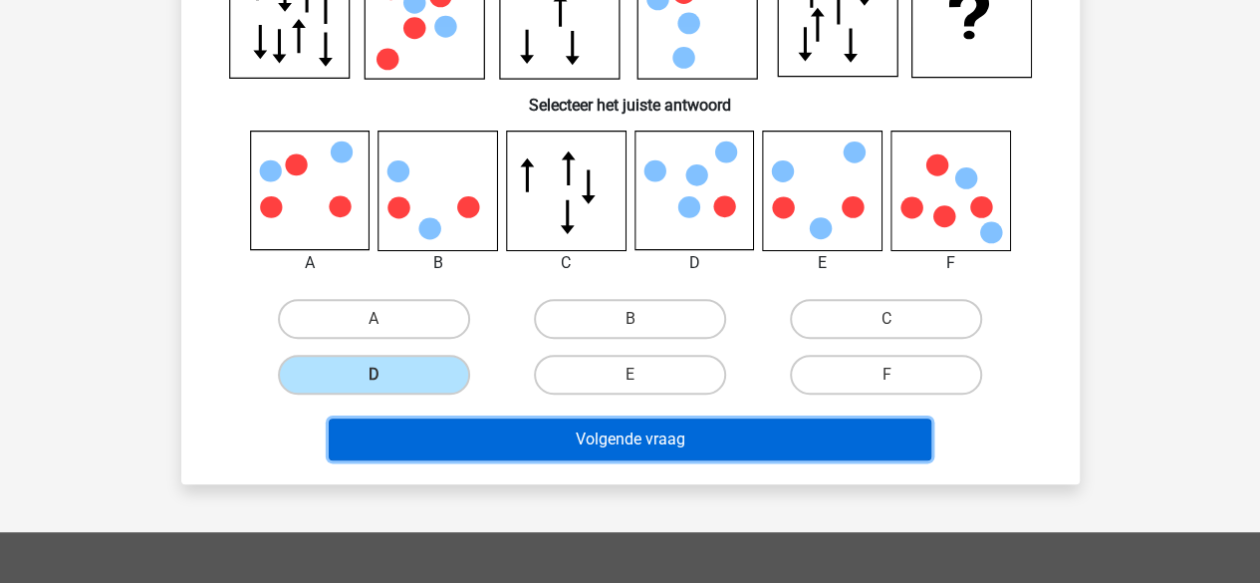
click at [521, 429] on button "Volgende vraag" at bounding box center [630, 439] width 603 height 42
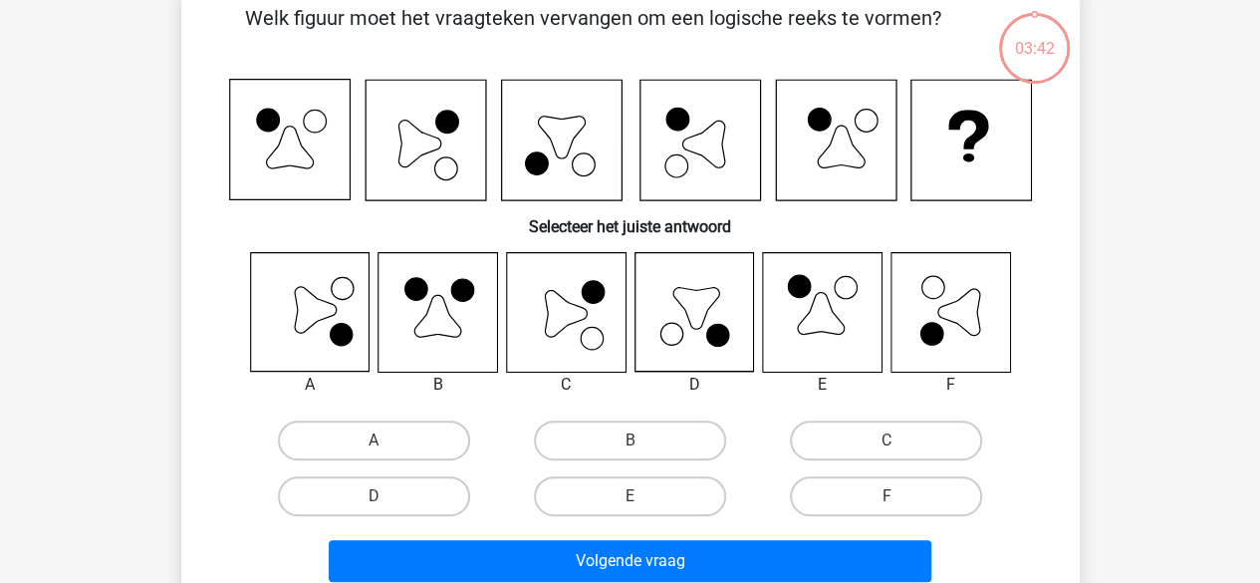
scroll to position [92, 0]
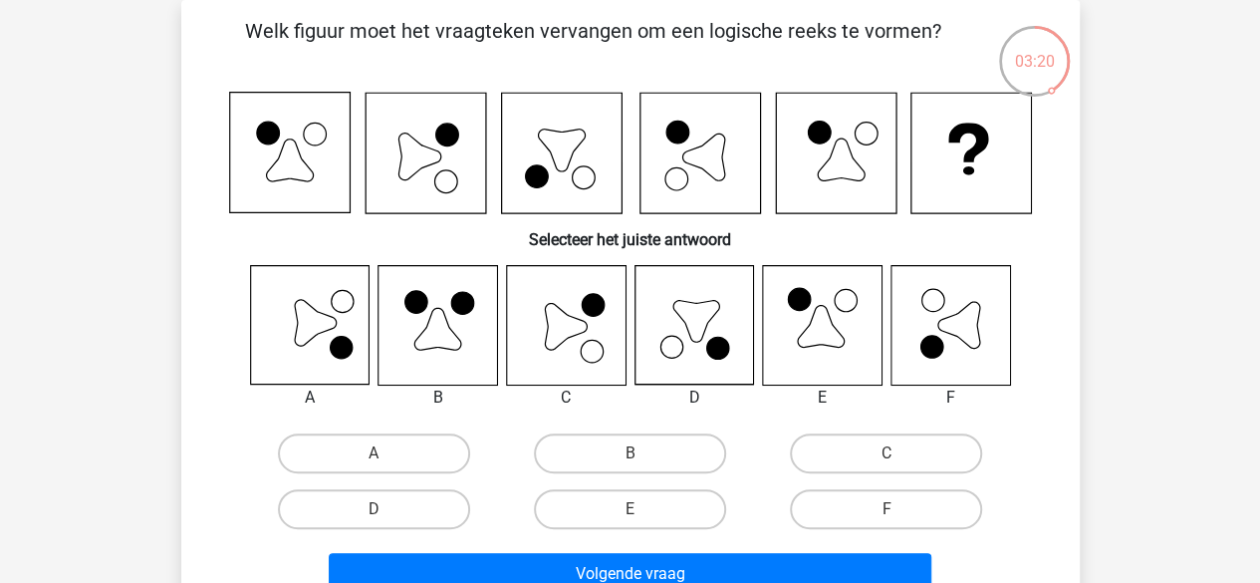
click at [683, 336] on icon at bounding box center [694, 325] width 119 height 119
click at [401, 497] on label "D" at bounding box center [374, 509] width 192 height 40
click at [387, 509] on input "D" at bounding box center [380, 515] width 13 height 13
radio input "true"
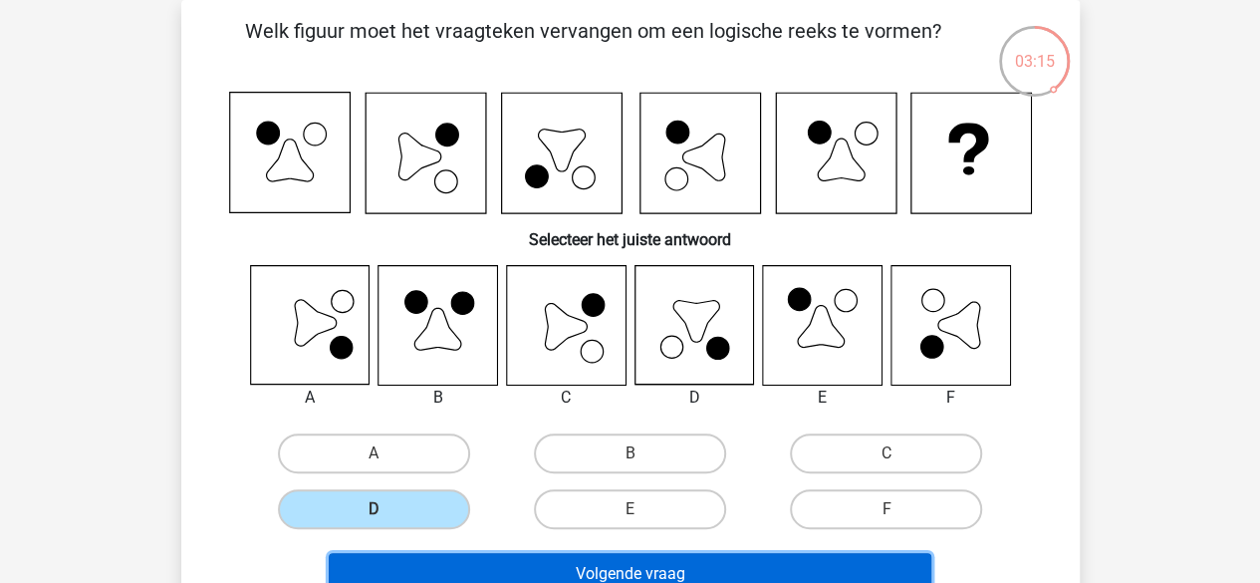
click at [665, 577] on button "Volgende vraag" at bounding box center [630, 574] width 603 height 42
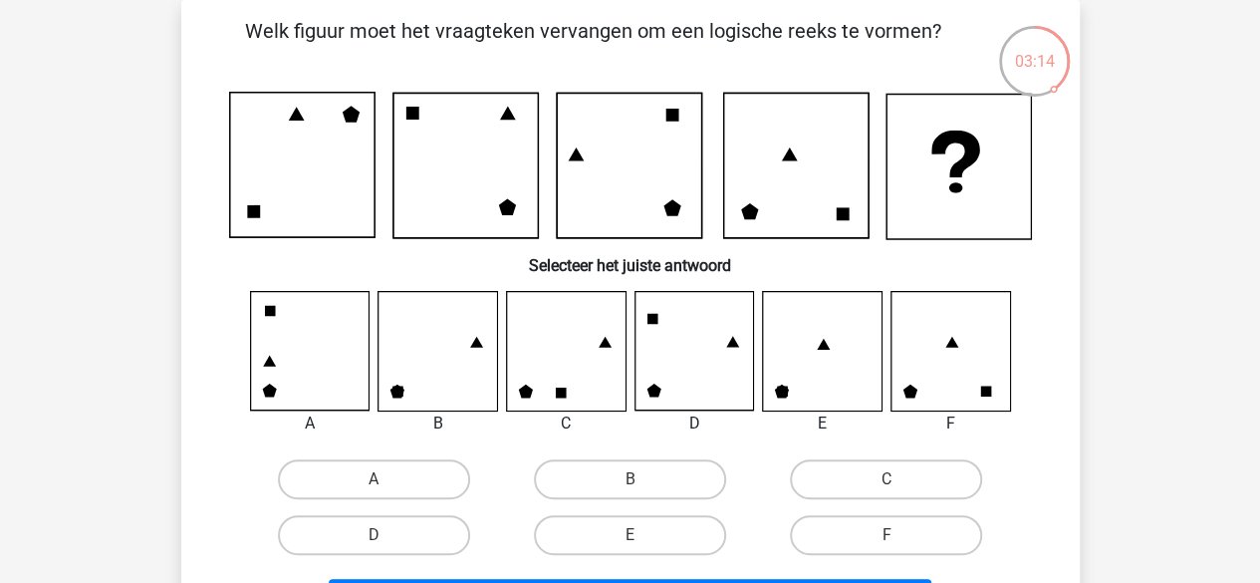
scroll to position [80, 0]
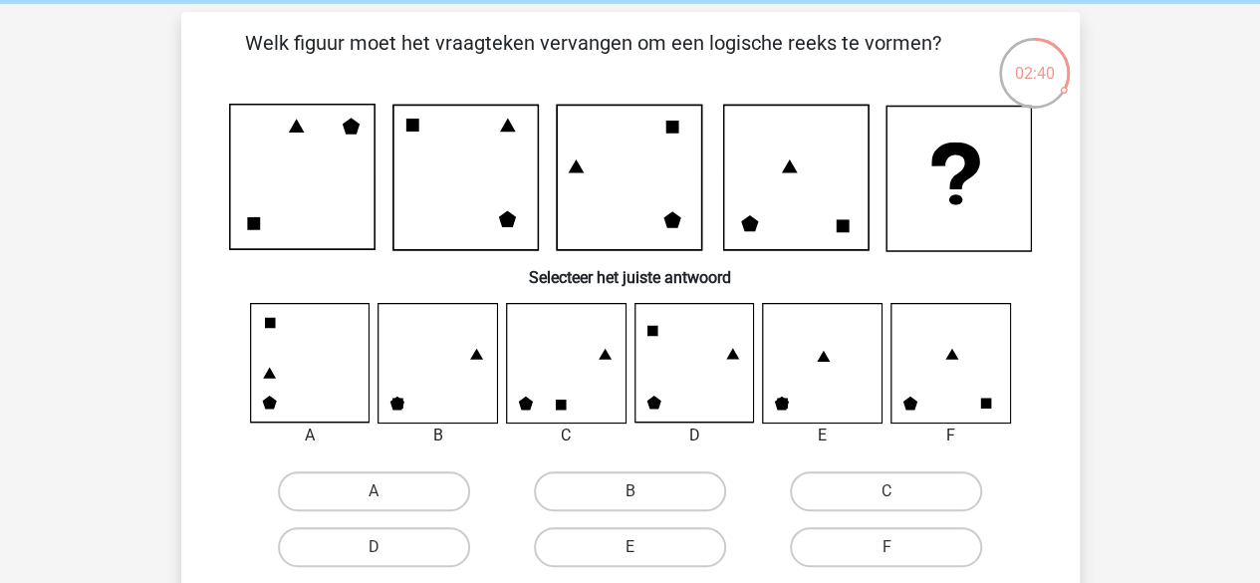
click at [827, 490] on label "C" at bounding box center [886, 491] width 192 height 40
click at [887, 491] on input "C" at bounding box center [893, 497] width 13 height 13
radio input "true"
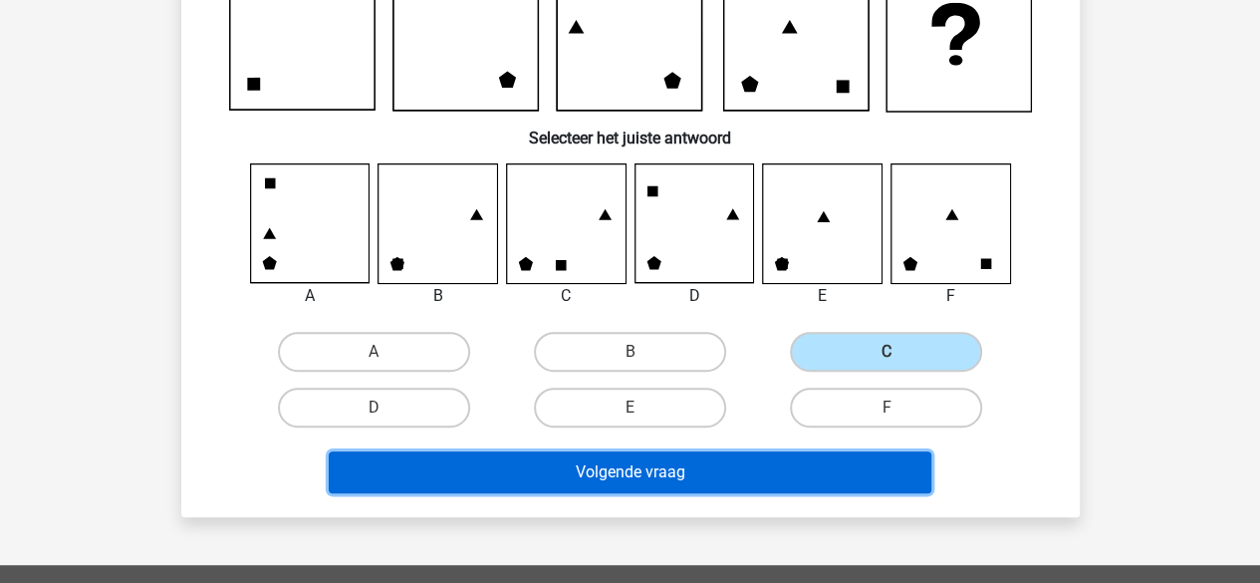
click at [731, 488] on button "Volgende vraag" at bounding box center [630, 472] width 603 height 42
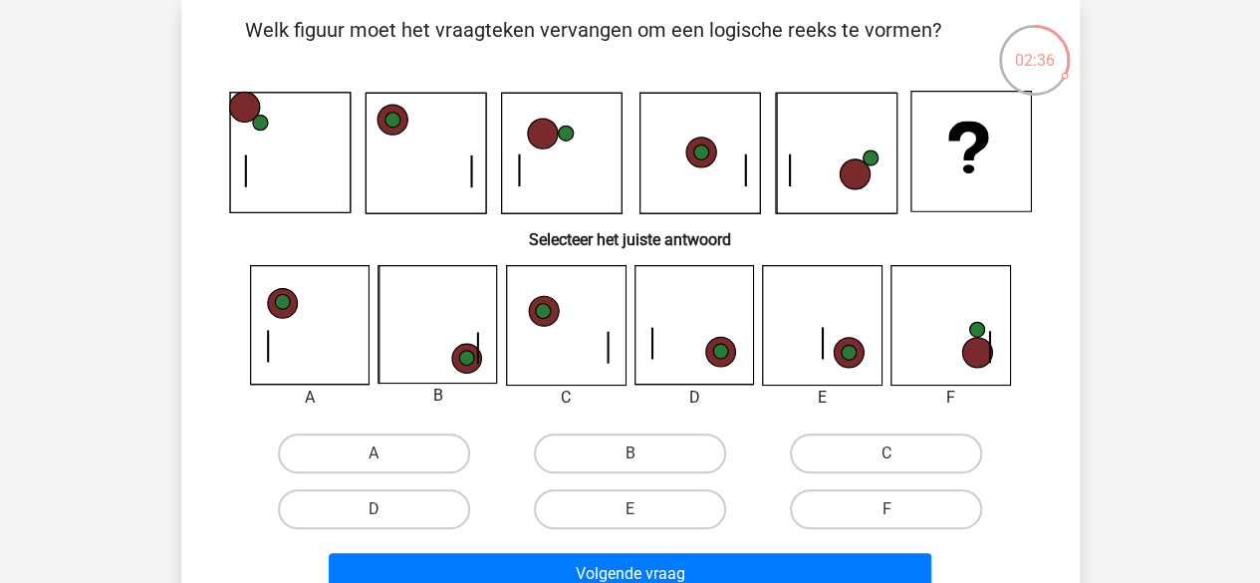
scroll to position [92, 0]
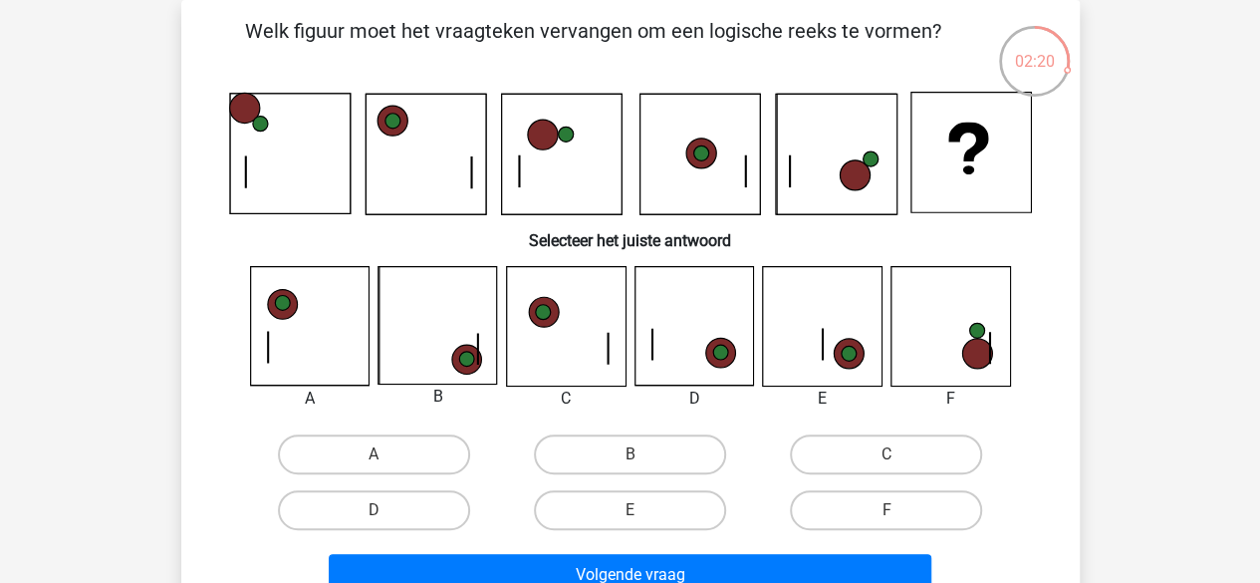
click at [688, 453] on label "B" at bounding box center [630, 454] width 192 height 40
click at [643, 454] on input "B" at bounding box center [636, 460] width 13 height 13
radio input "true"
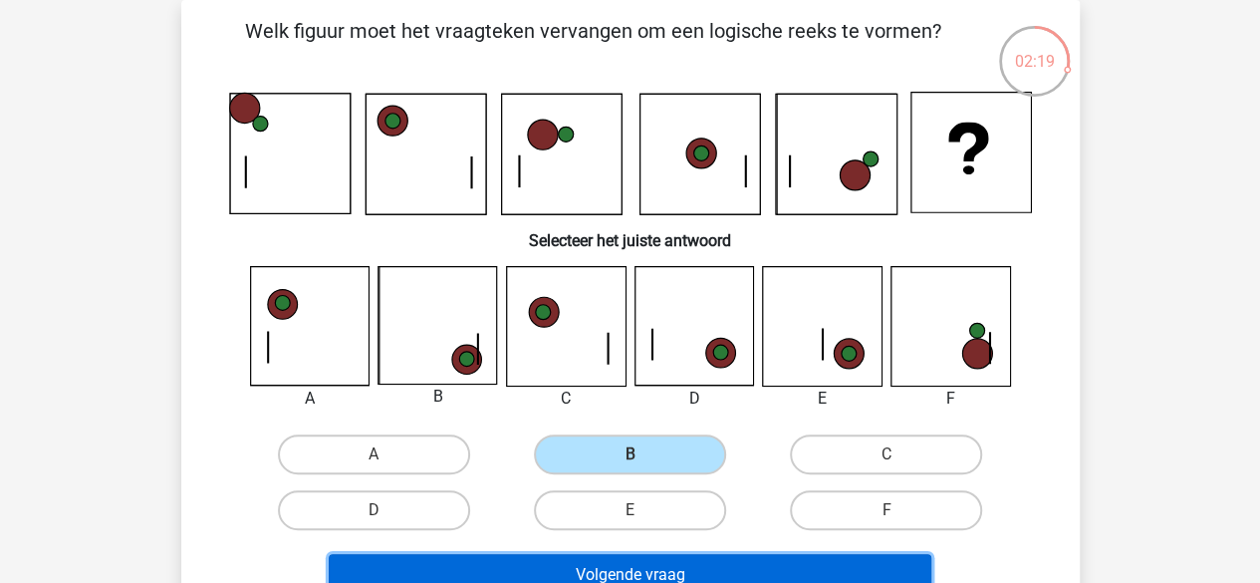
click at [671, 571] on button "Volgende vraag" at bounding box center [630, 575] width 603 height 42
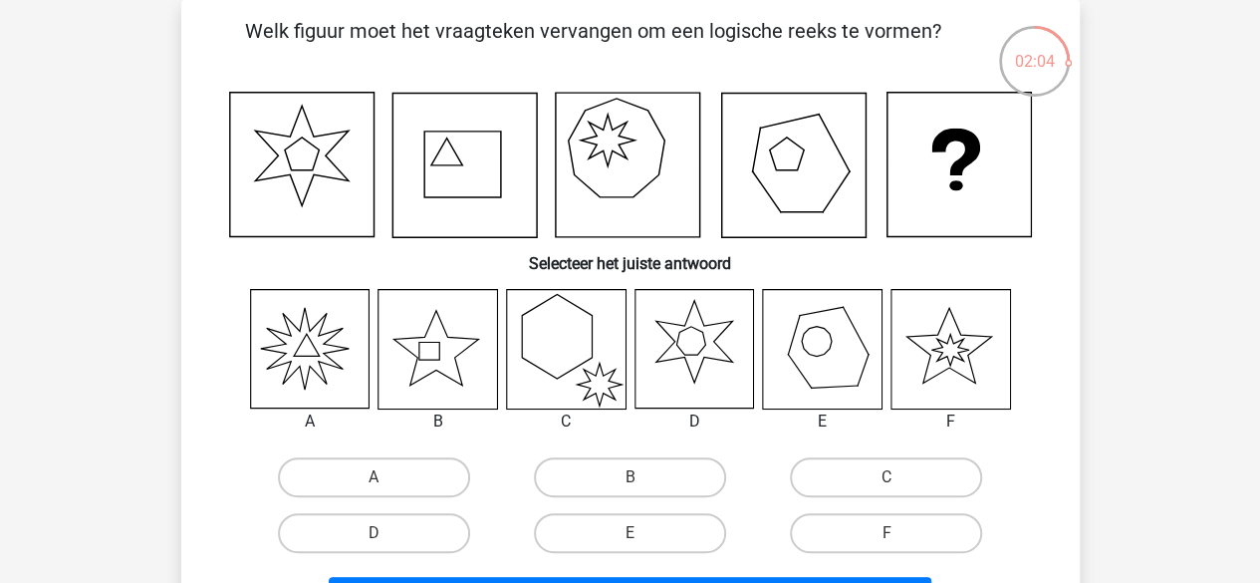
click at [883, 516] on label "F" at bounding box center [886, 533] width 192 height 40
click at [887, 533] on input "F" at bounding box center [893, 539] width 13 height 13
radio input "true"
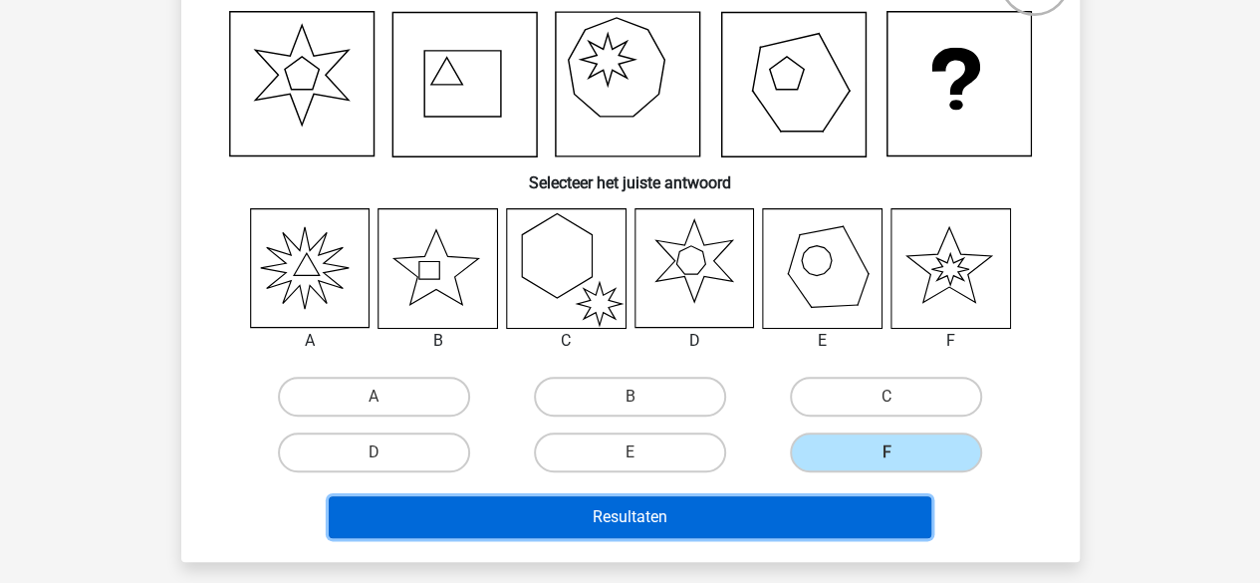
click at [761, 510] on button "Resultaten" at bounding box center [630, 517] width 603 height 42
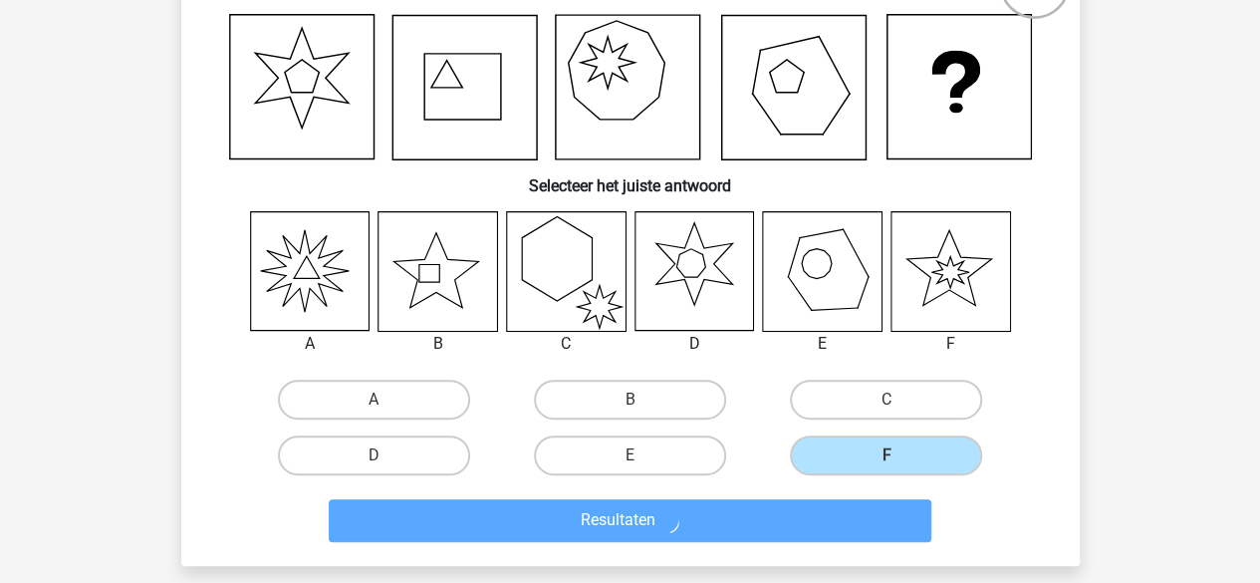
scroll to position [168, 0]
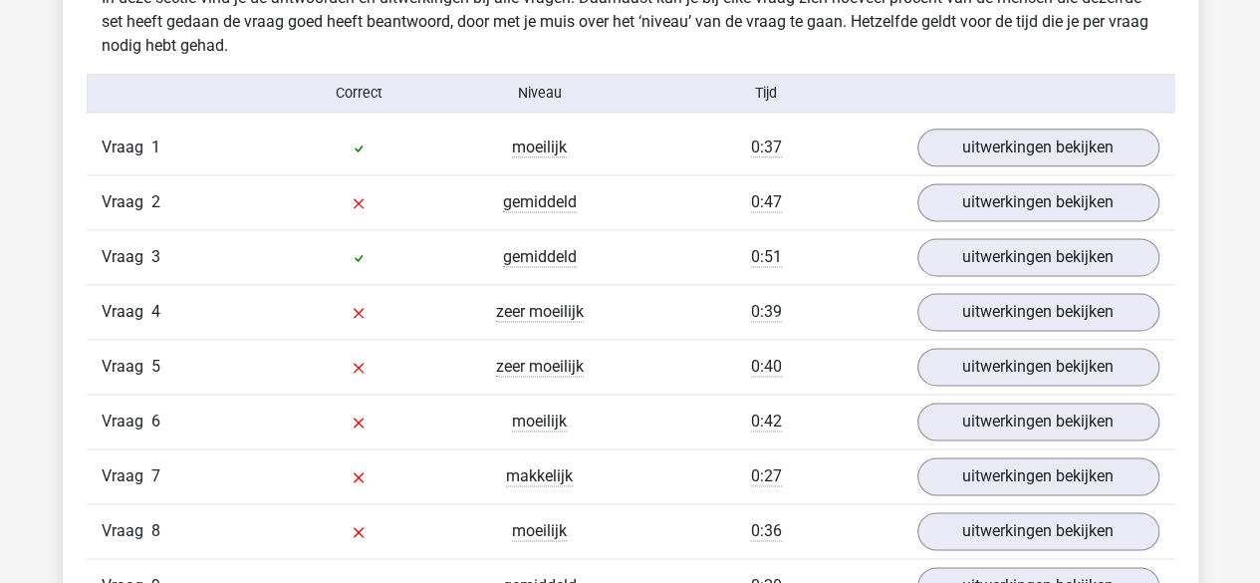
scroll to position [1242, 0]
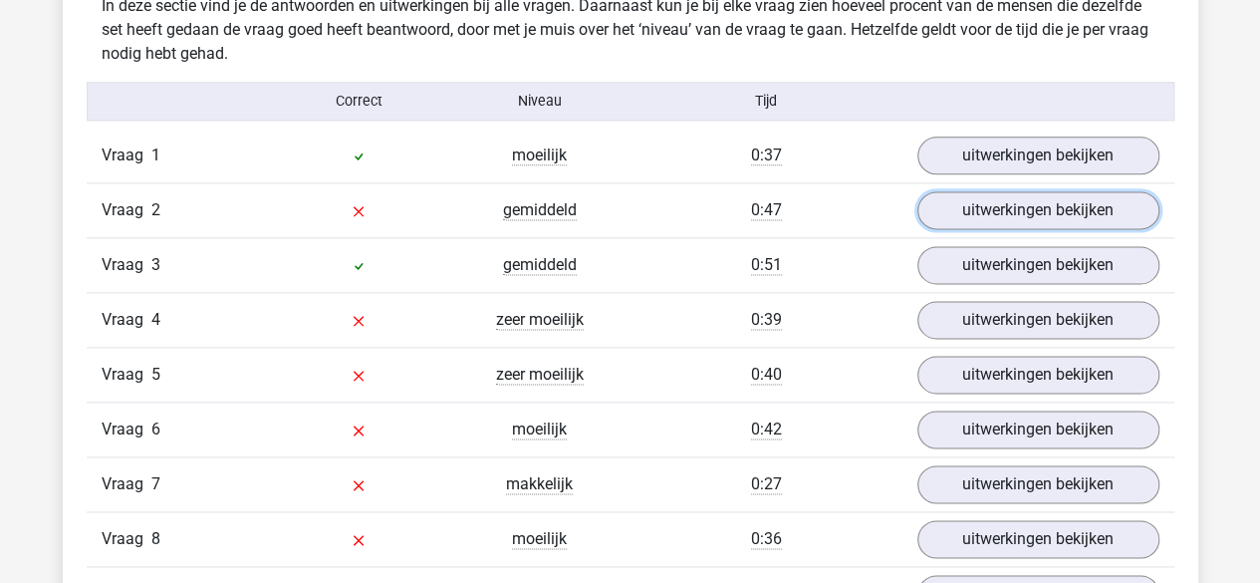
click at [1052, 216] on link "uitwerkingen bekijken" at bounding box center [1039, 210] width 242 height 38
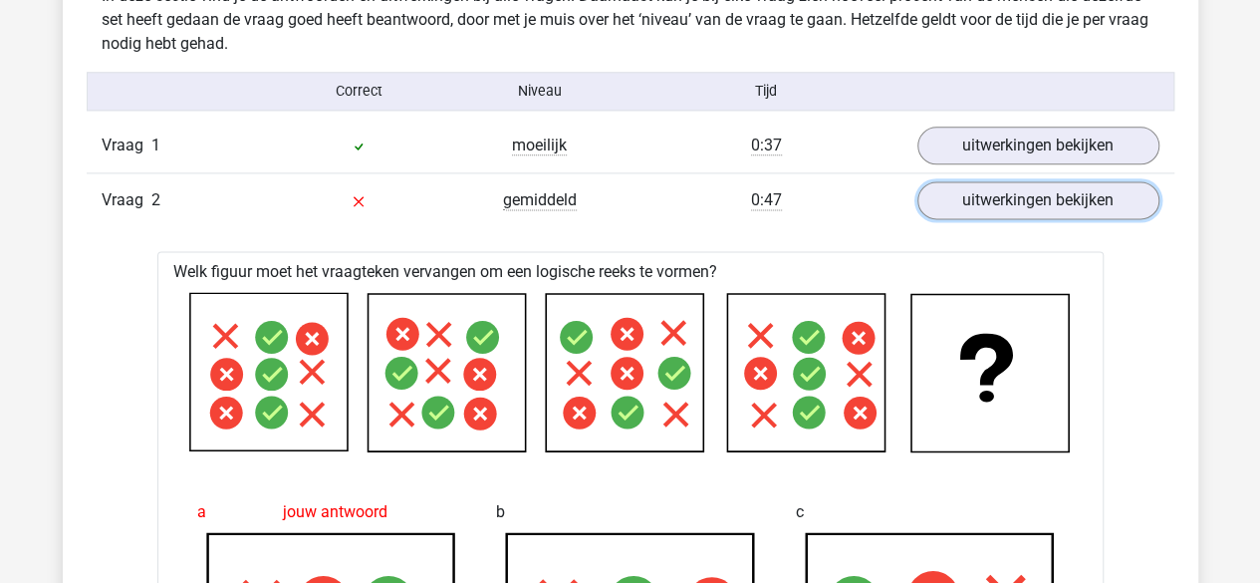
scroll to position [1251, 0]
click at [1088, 205] on link "uitwerkingen bekijken" at bounding box center [1039, 201] width 242 height 38
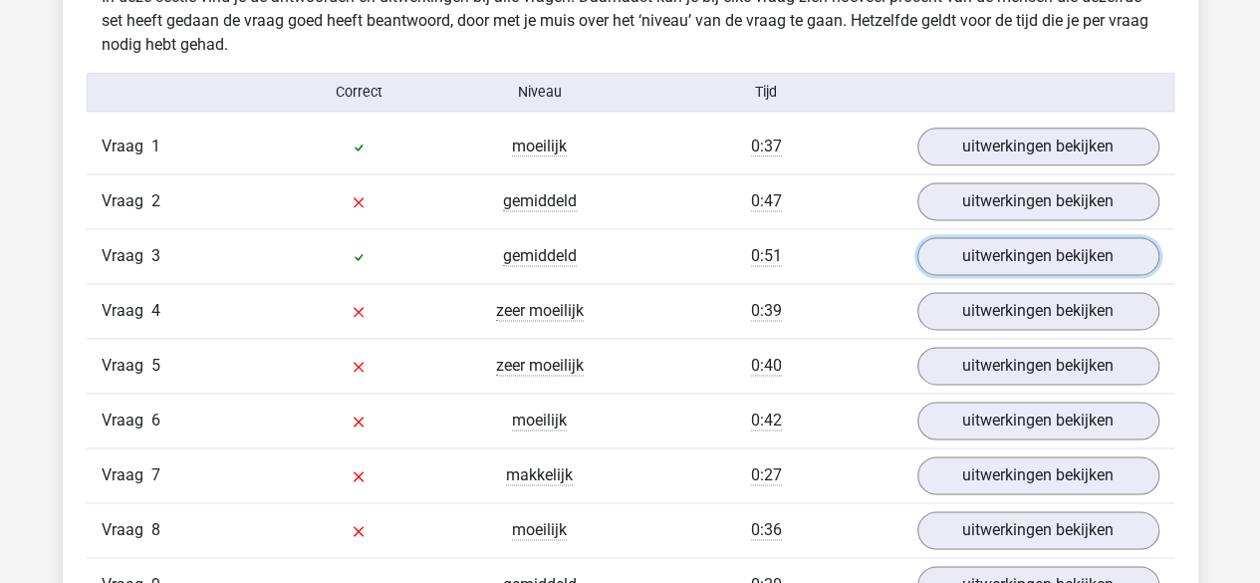
click at [1030, 264] on link "uitwerkingen bekijken" at bounding box center [1039, 256] width 242 height 38
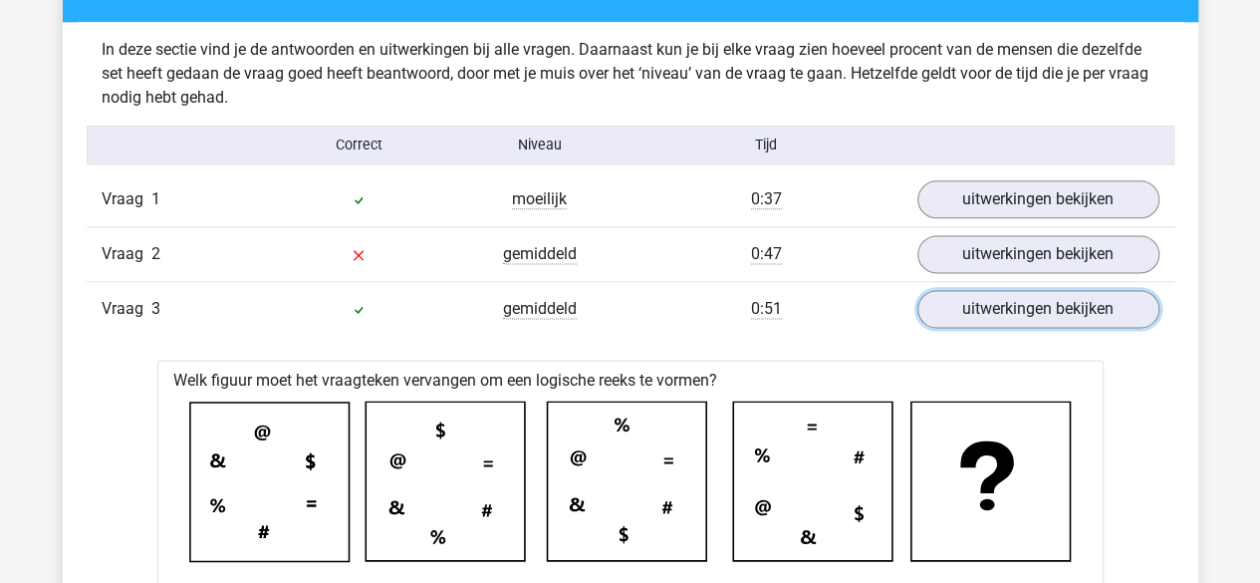
scroll to position [1194, 0]
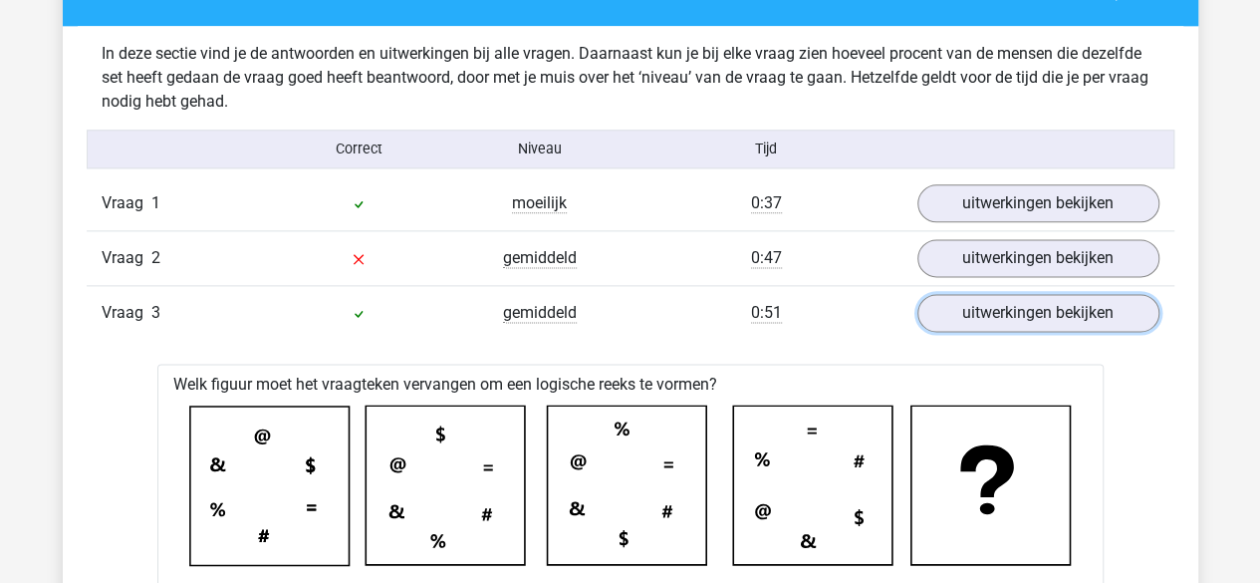
click at [976, 317] on link "uitwerkingen bekijken" at bounding box center [1039, 313] width 242 height 38
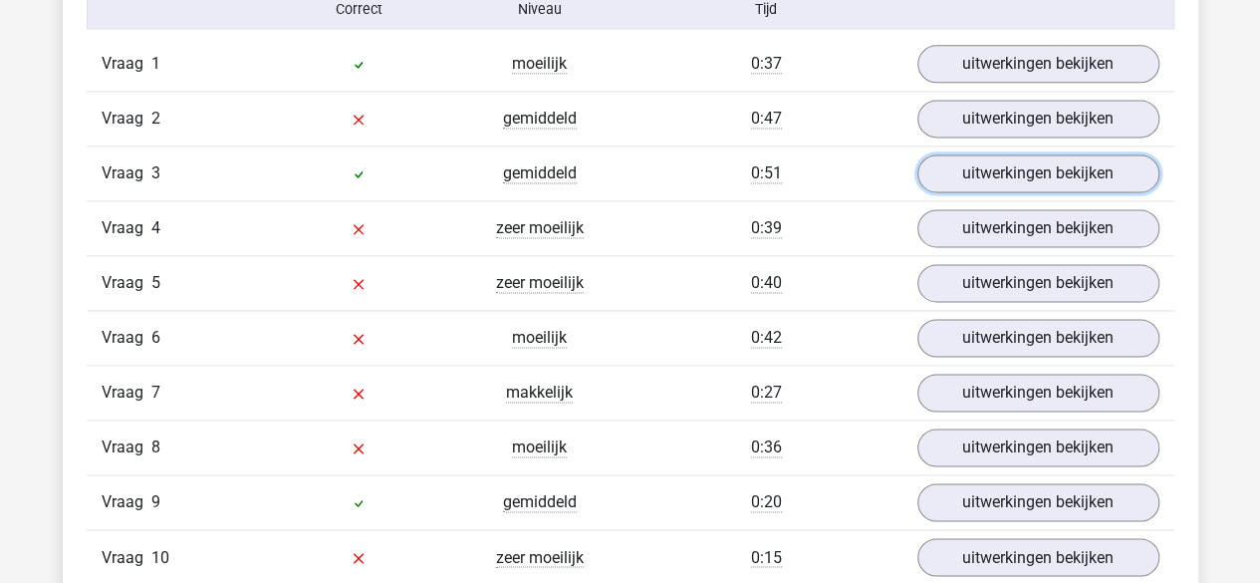
scroll to position [1344, 0]
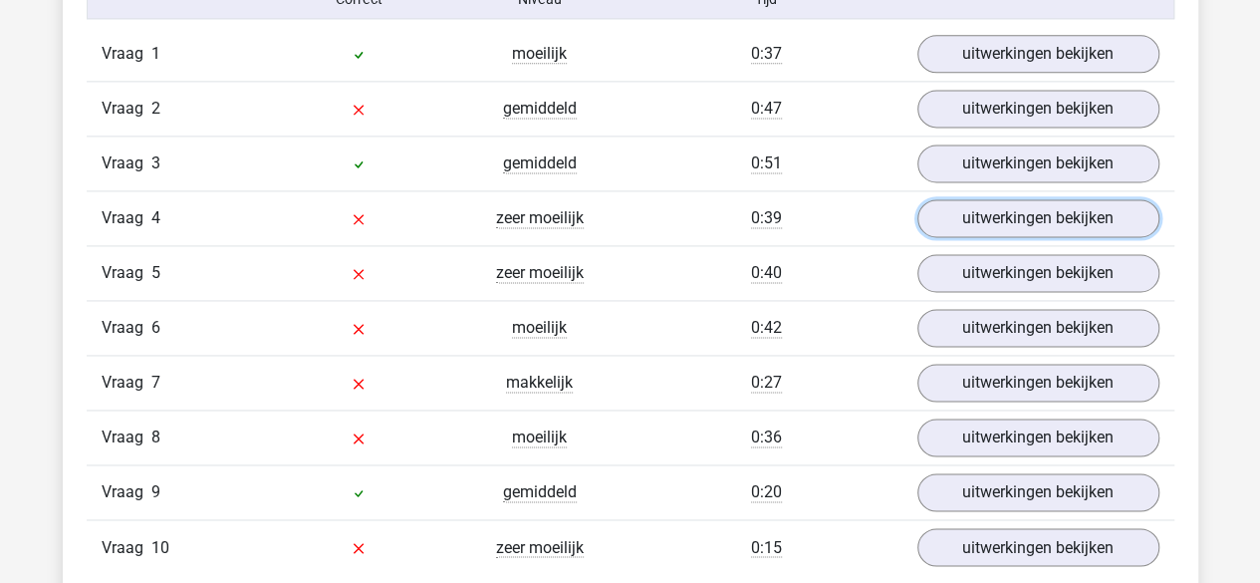
click at [992, 219] on link "uitwerkingen bekijken" at bounding box center [1039, 218] width 242 height 38
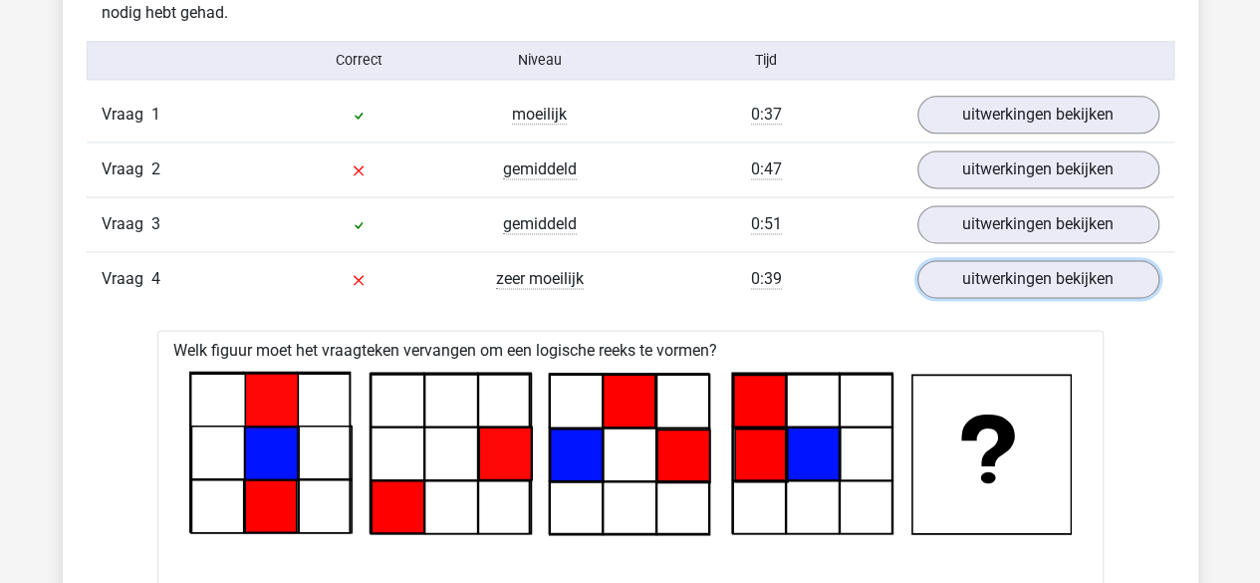
scroll to position [1289, 0]
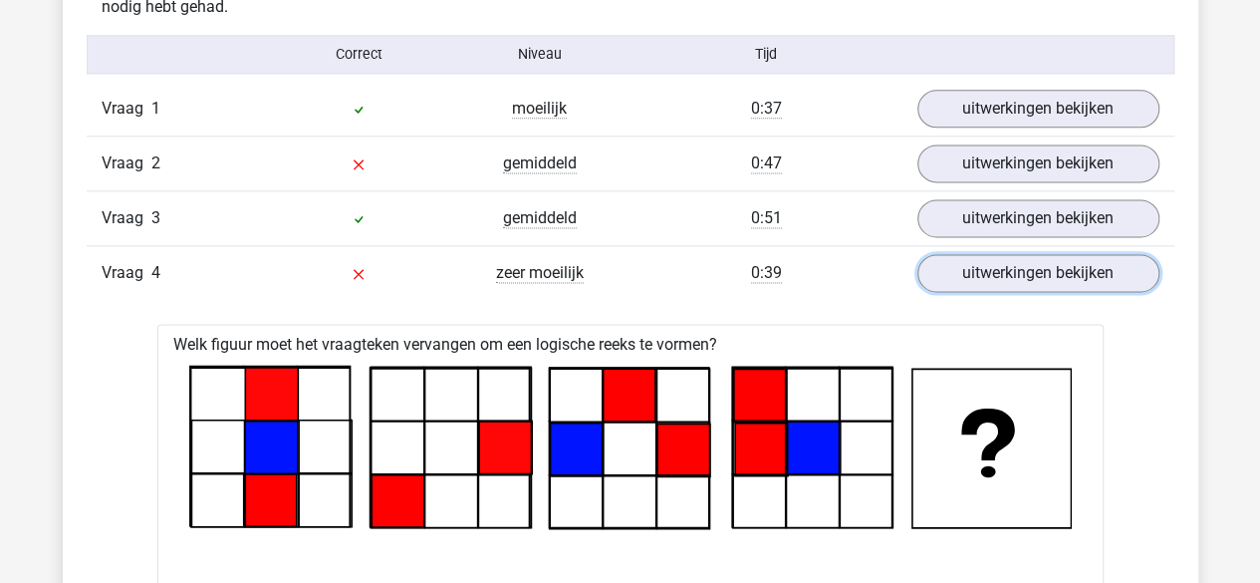
click at [1008, 267] on link "uitwerkingen bekijken" at bounding box center [1039, 273] width 242 height 38
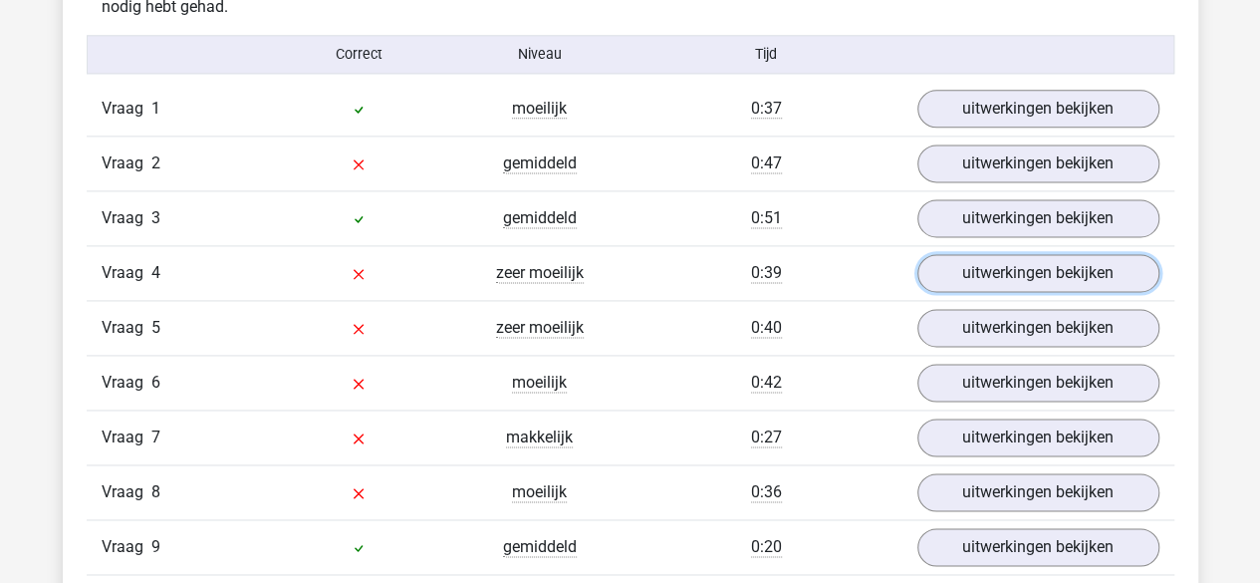
scroll to position [1413, 0]
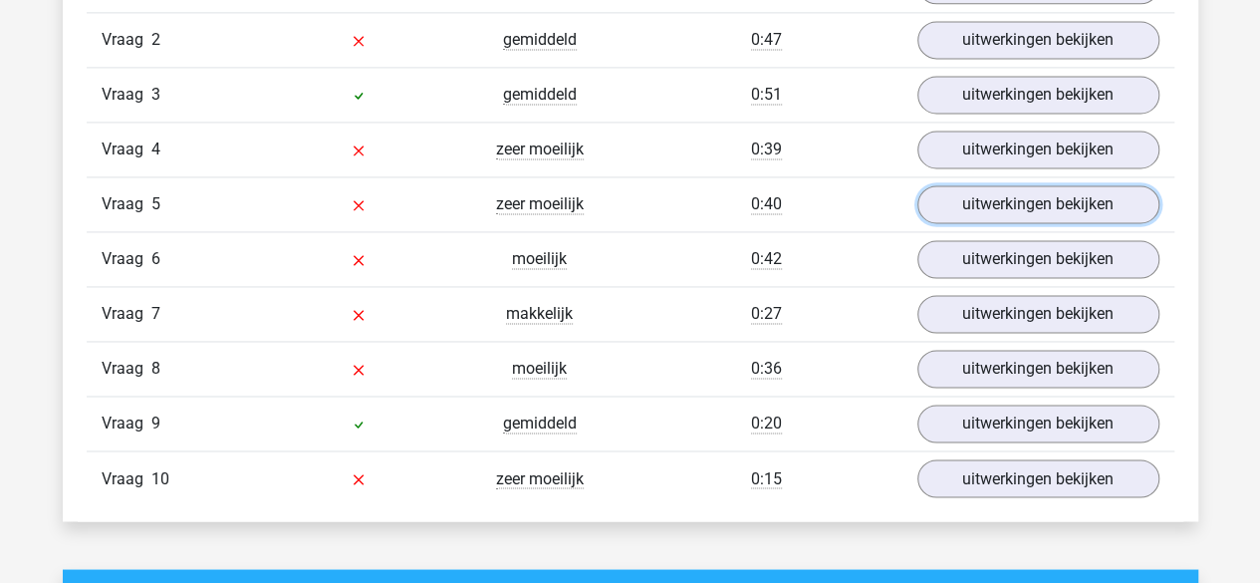
click at [984, 214] on link "uitwerkingen bekijken" at bounding box center [1039, 204] width 242 height 38
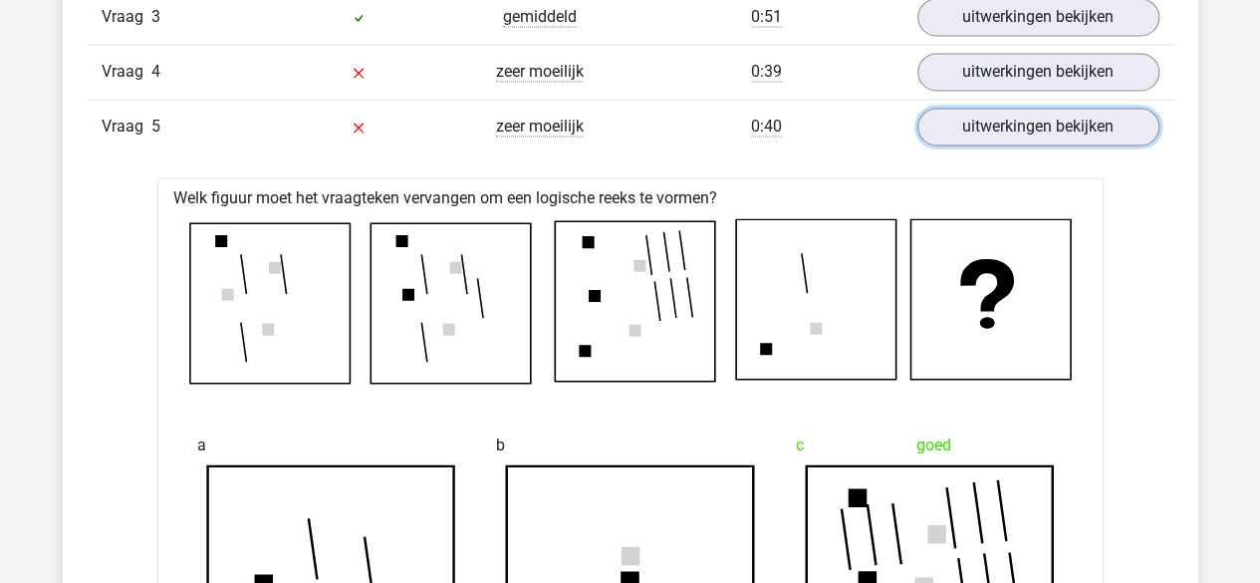
scroll to position [1489, 0]
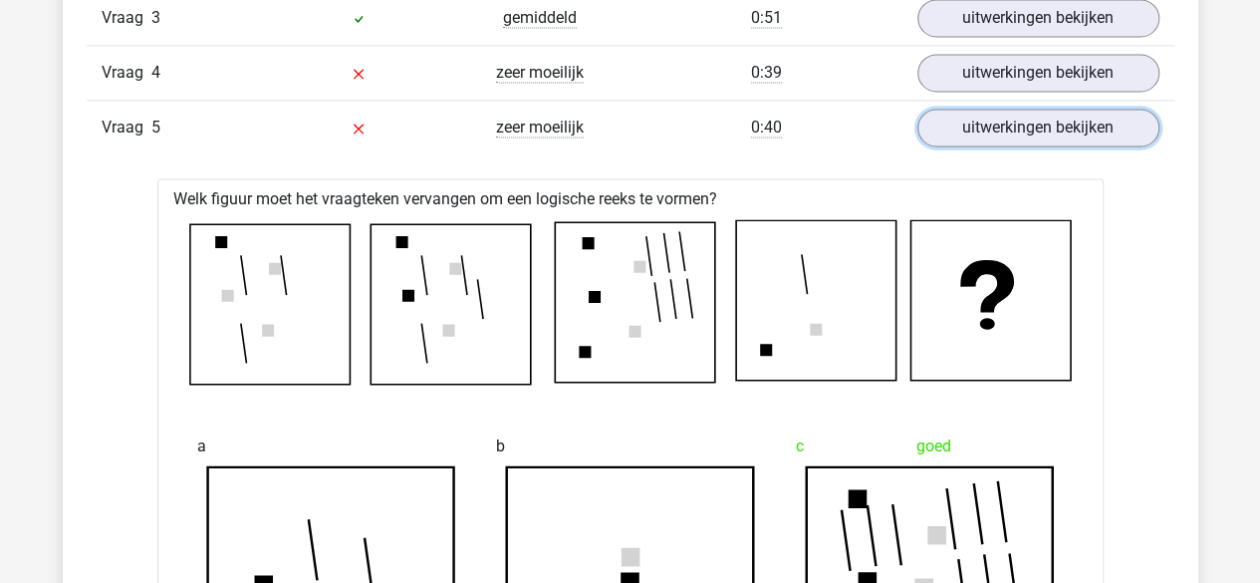
click at [993, 125] on link "uitwerkingen bekijken" at bounding box center [1039, 128] width 242 height 38
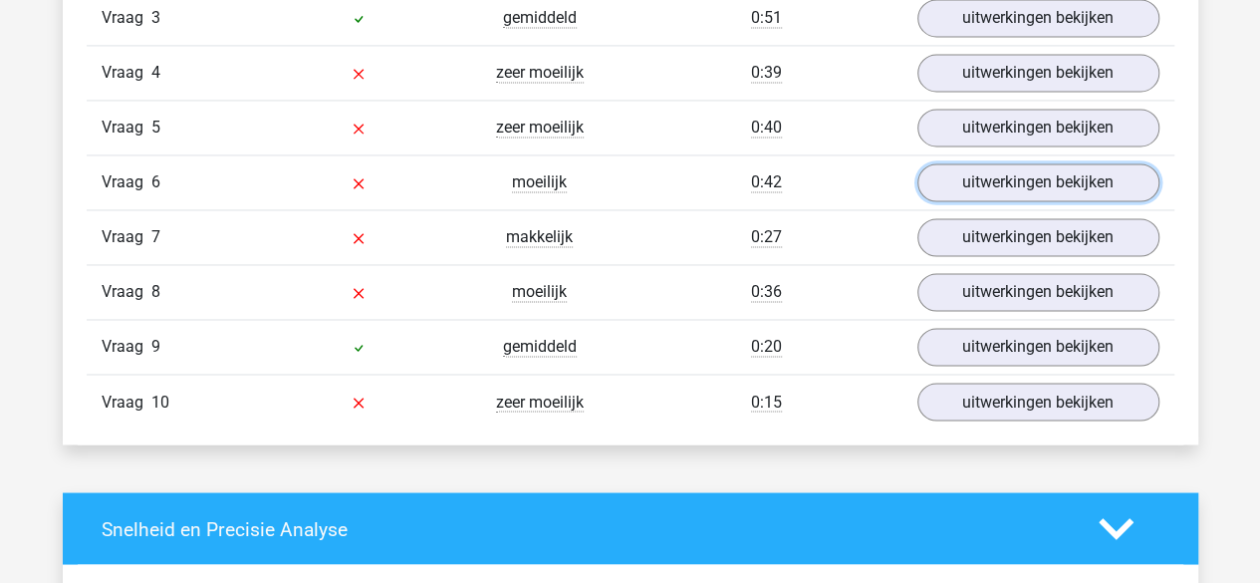
click at [995, 168] on link "uitwerkingen bekijken" at bounding box center [1039, 182] width 242 height 38
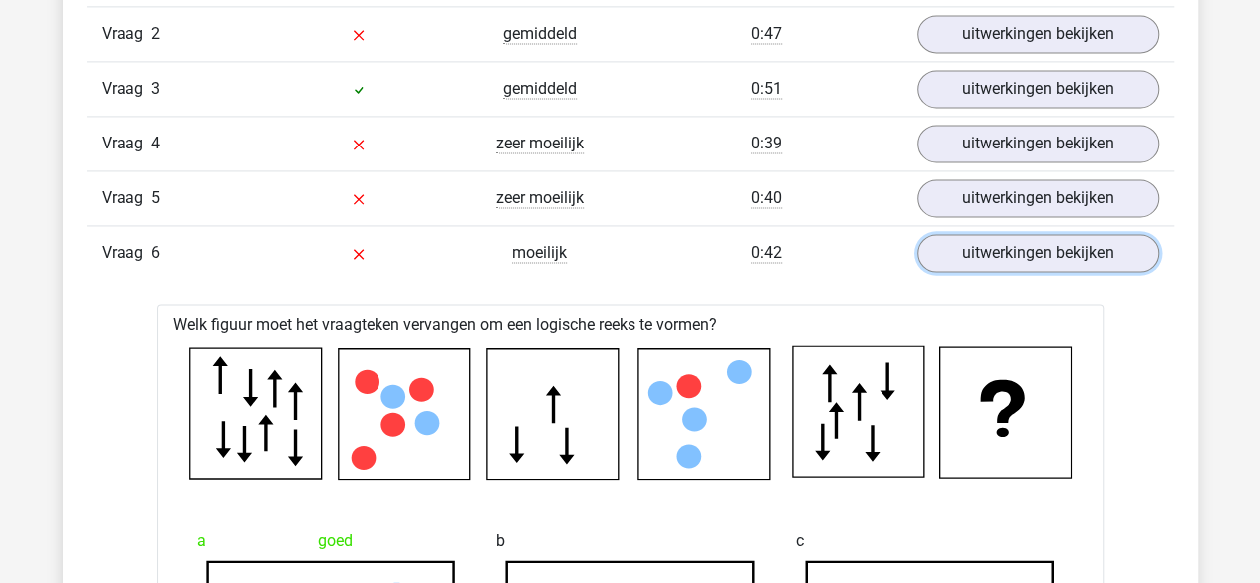
scroll to position [1380, 0]
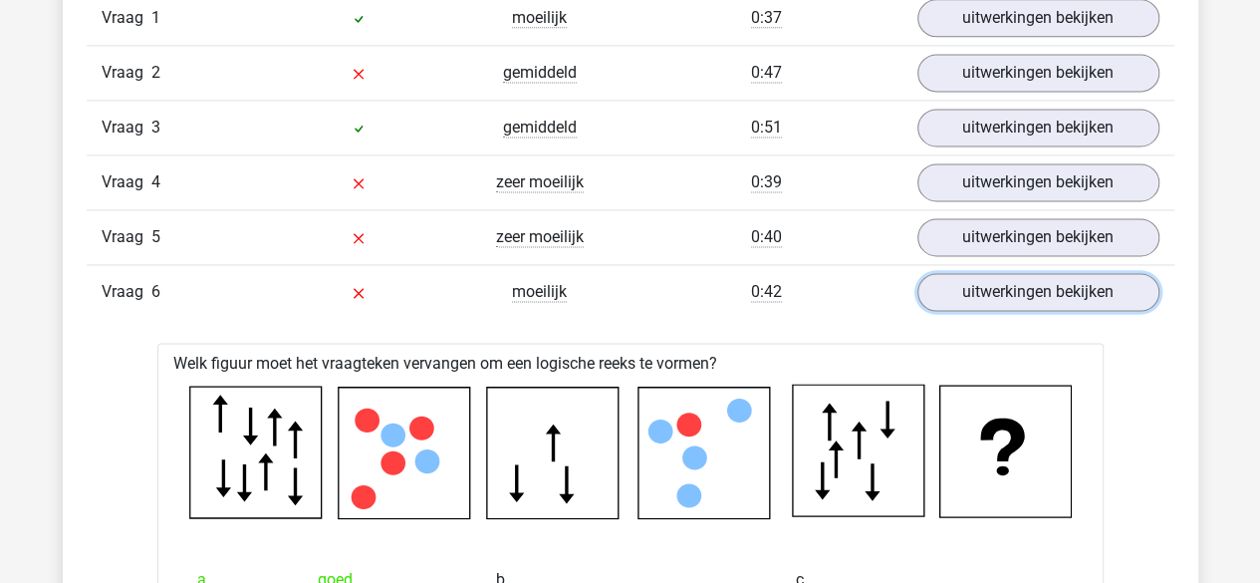
click at [983, 280] on link "uitwerkingen bekijken" at bounding box center [1039, 292] width 242 height 38
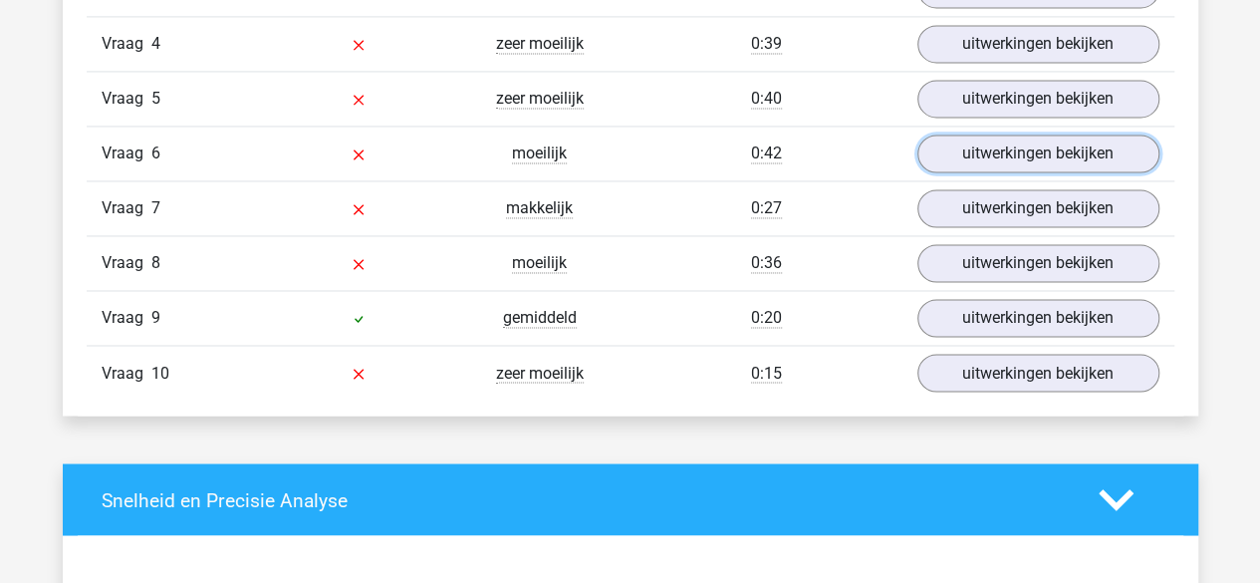
scroll to position [1534, 0]
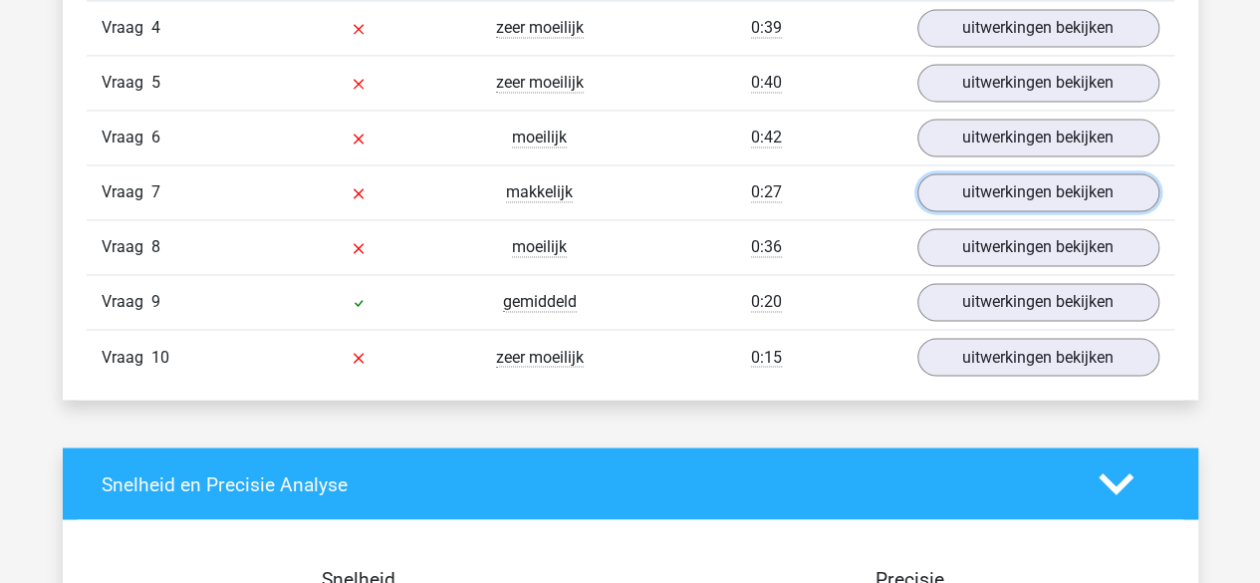
click at [999, 176] on link "uitwerkingen bekijken" at bounding box center [1039, 192] width 242 height 38
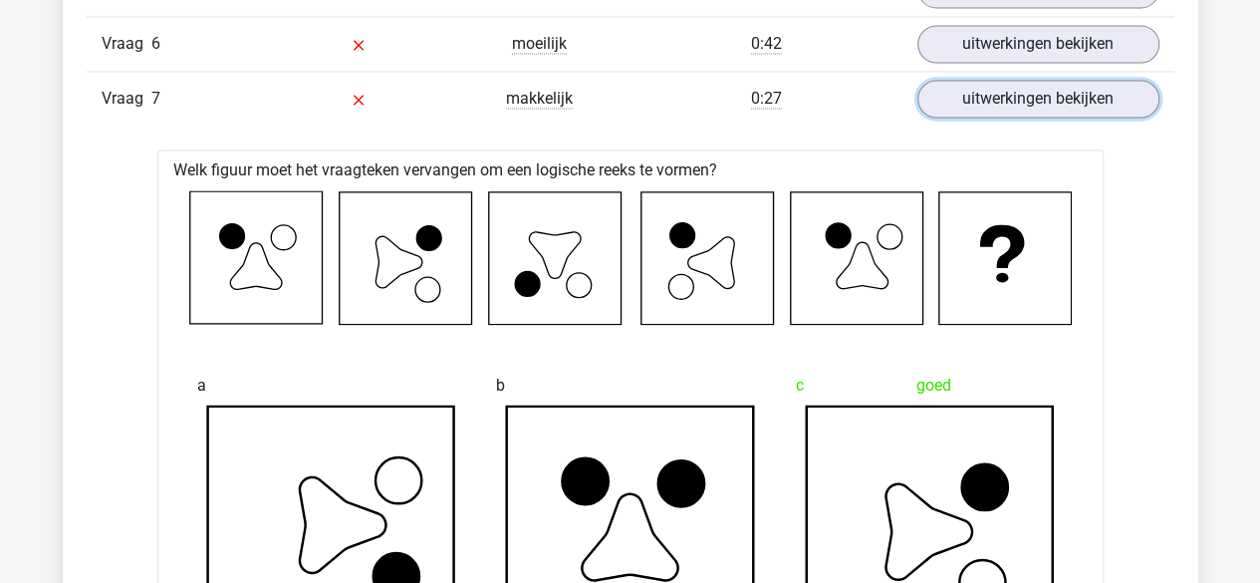
scroll to position [1624, 0]
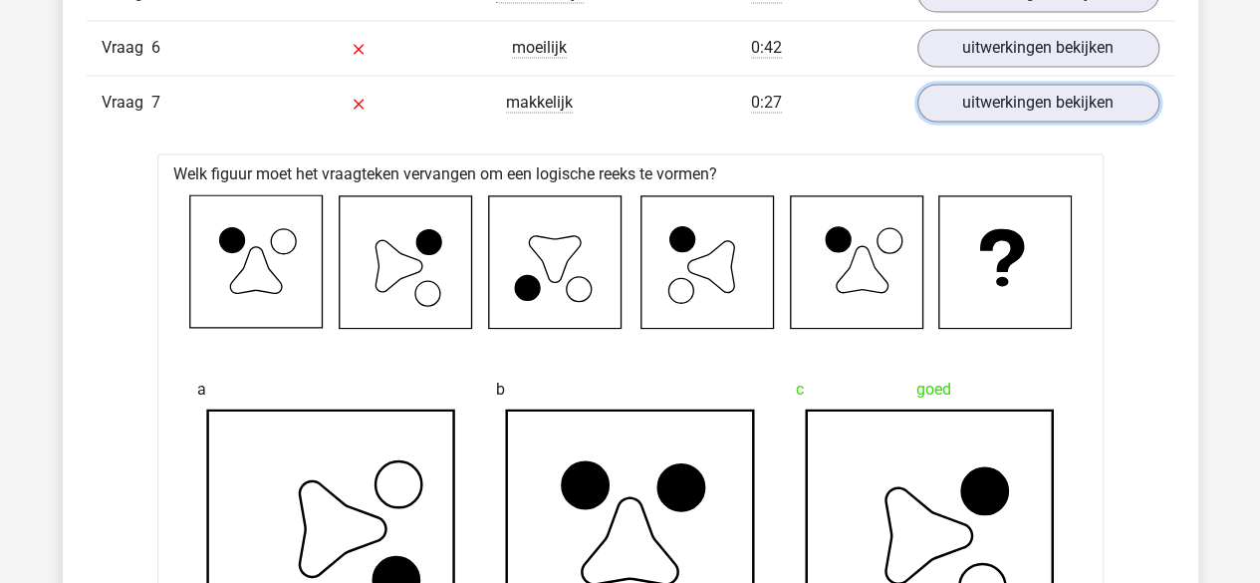
click at [1009, 111] on link "uitwerkingen bekijken" at bounding box center [1039, 103] width 242 height 38
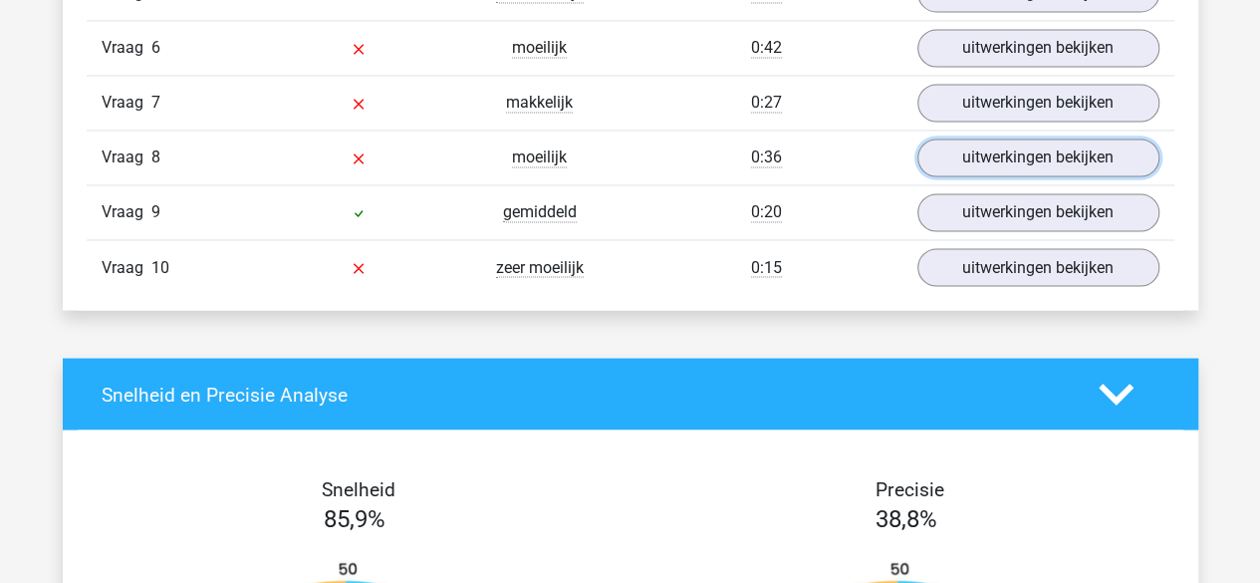
click at [1001, 147] on link "uitwerkingen bekijken" at bounding box center [1039, 157] width 242 height 38
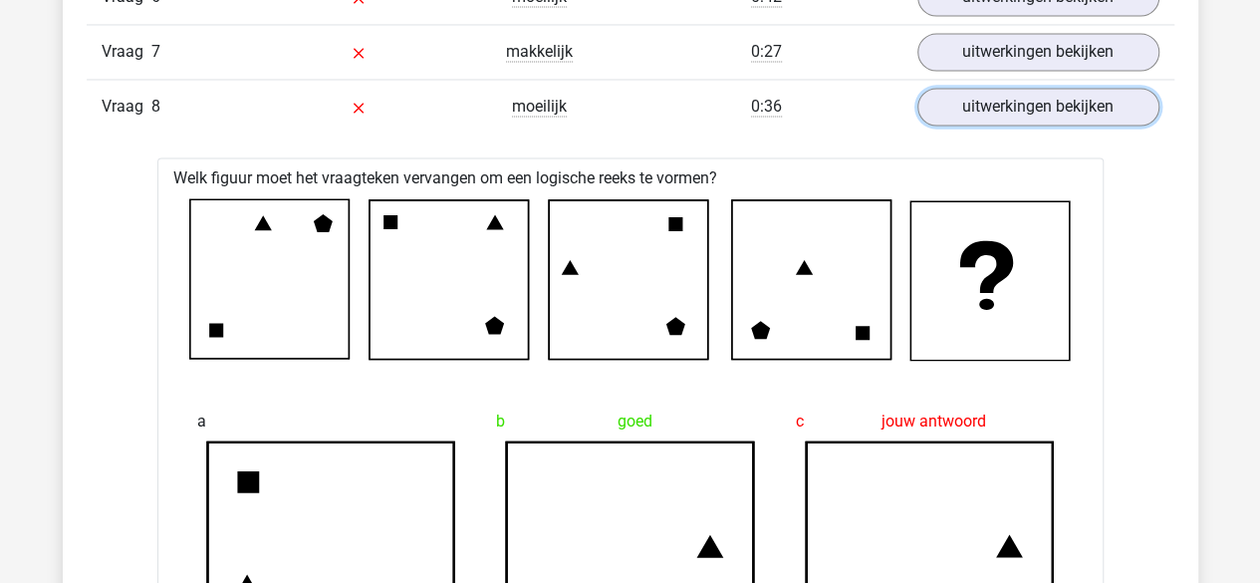
scroll to position [1390, 0]
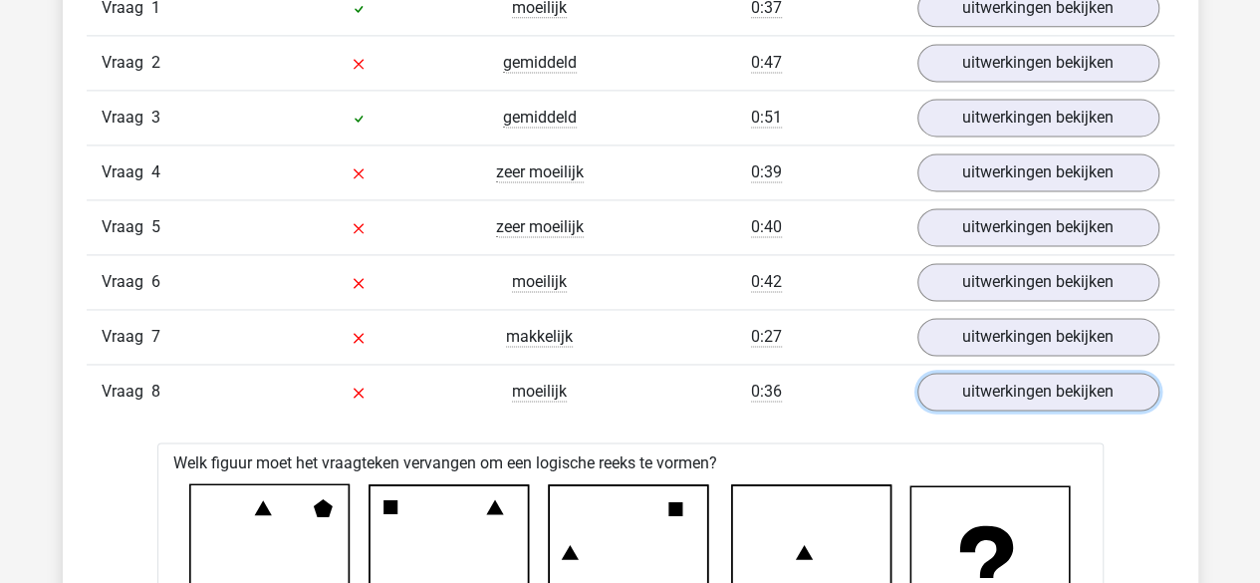
click at [960, 394] on link "uitwerkingen bekijken" at bounding box center [1039, 392] width 242 height 38
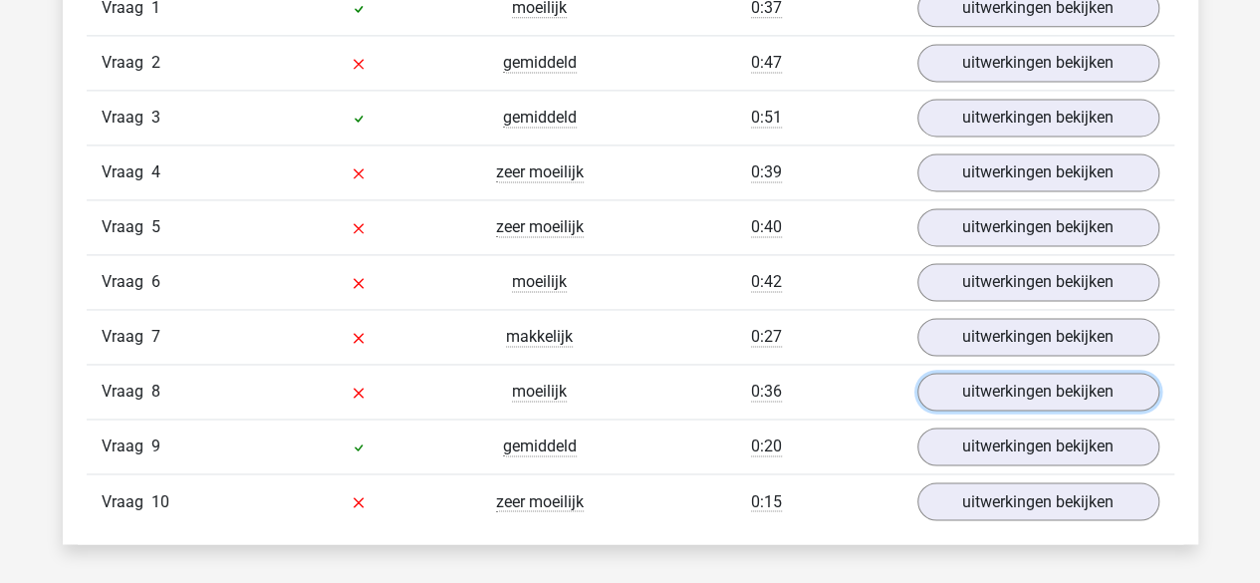
scroll to position [1471, 0]
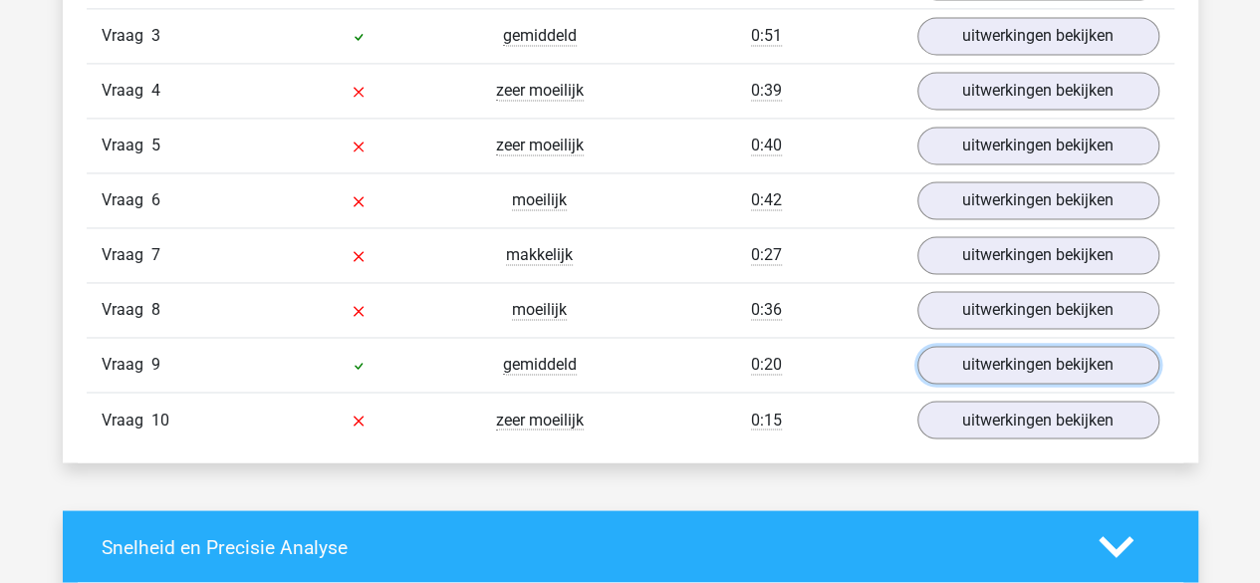
click at [966, 356] on link "uitwerkingen bekijken" at bounding box center [1039, 365] width 242 height 38
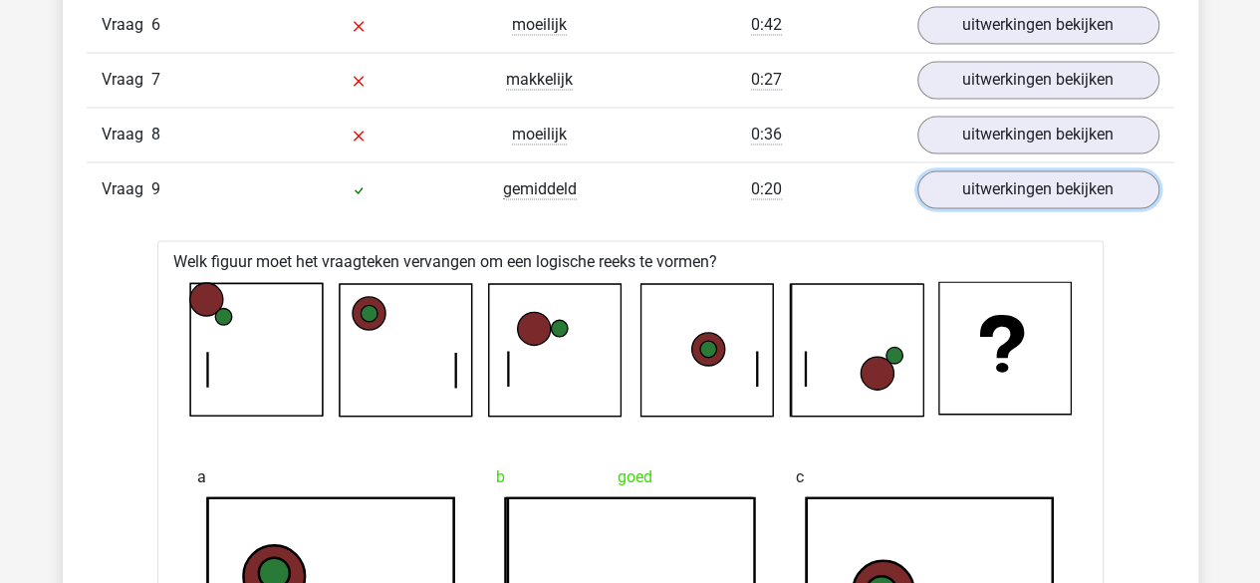
scroll to position [1599, 0]
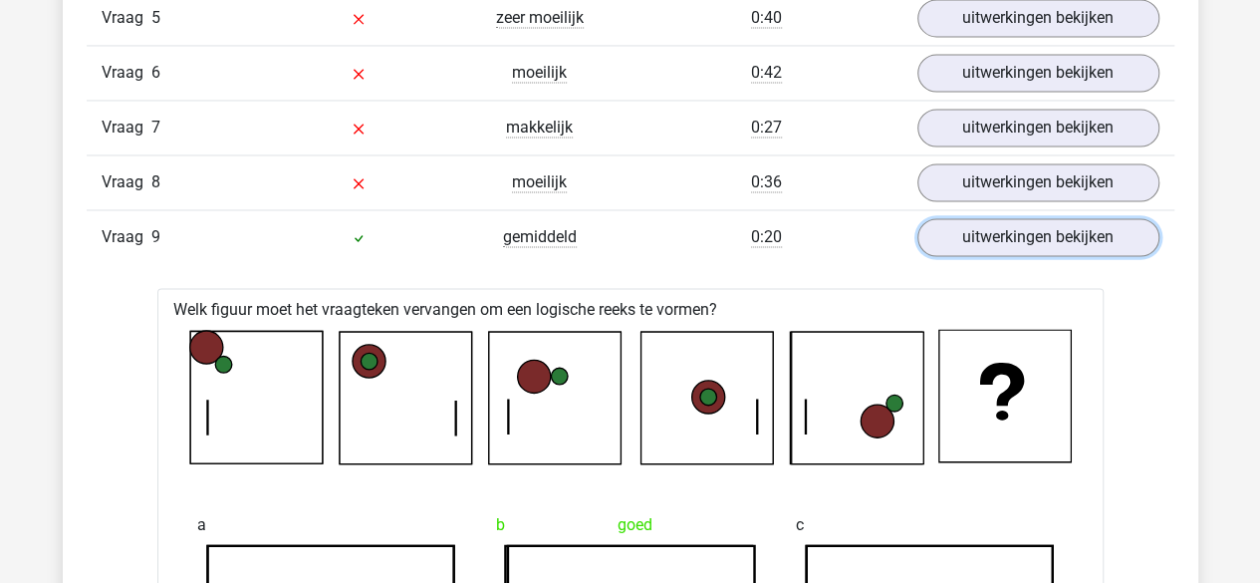
click at [999, 238] on link "uitwerkingen bekijken" at bounding box center [1039, 237] width 242 height 38
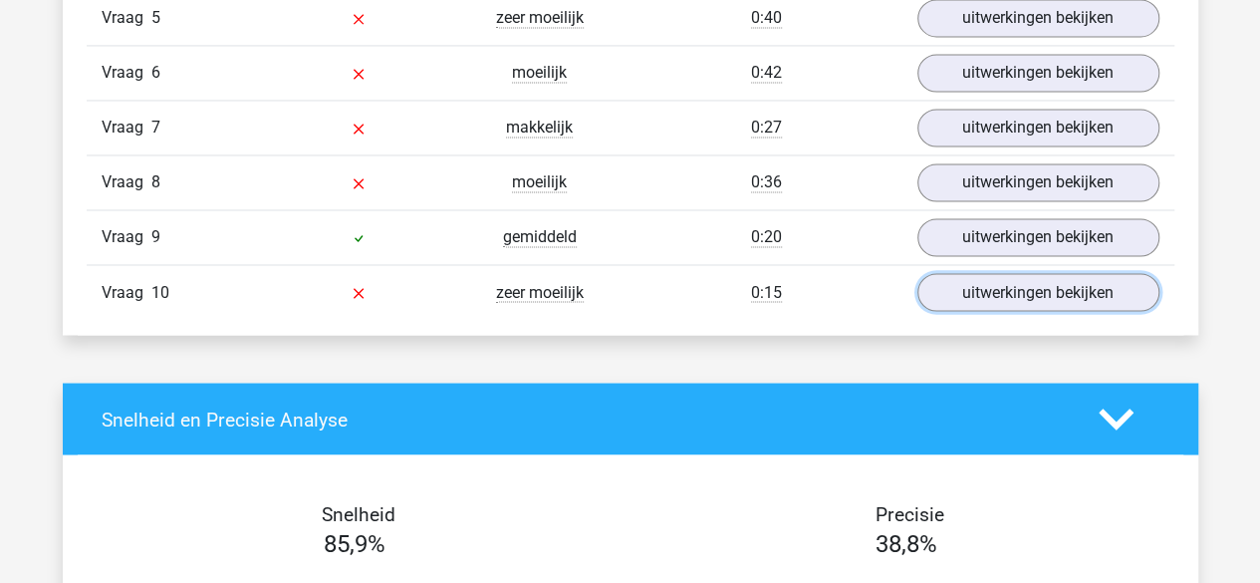
click at [996, 282] on link "uitwerkingen bekijken" at bounding box center [1039, 292] width 242 height 38
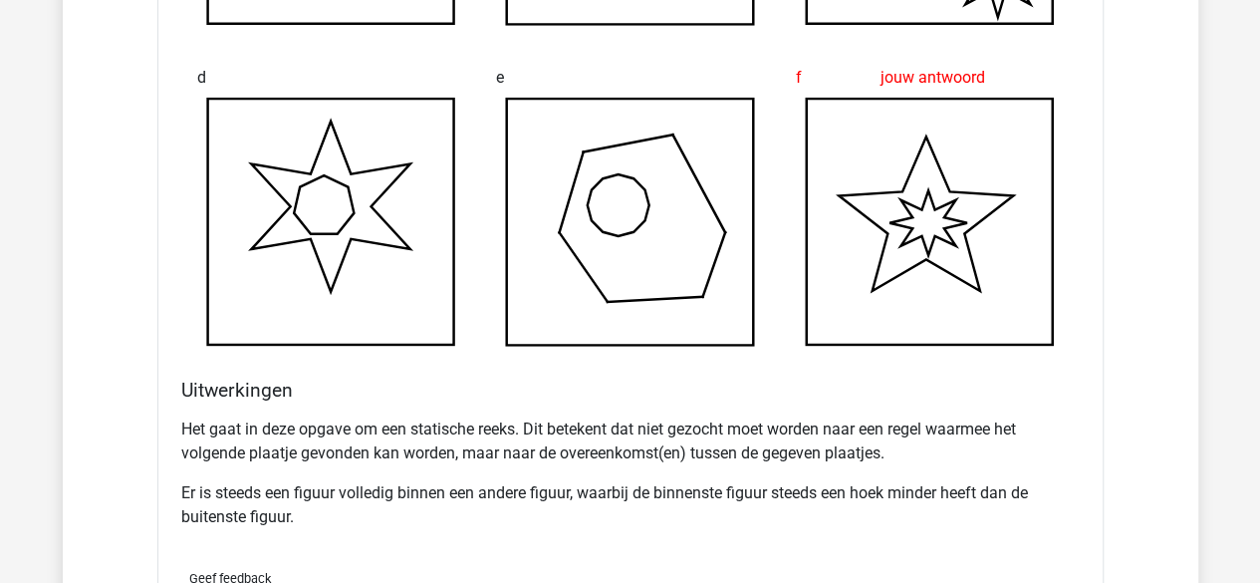
scroll to position [2448, 0]
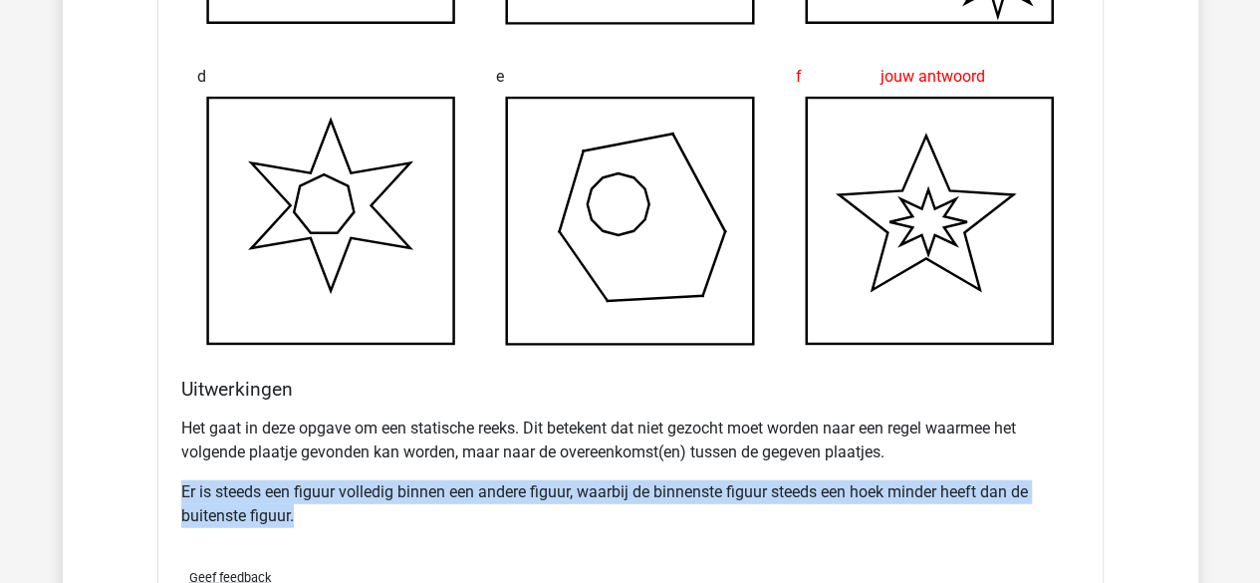
drag, startPoint x: 303, startPoint y: 505, endPoint x: 167, endPoint y: 492, distance: 136.1
click at [167, 492] on div "Welk figuur moet het vraagteken vervangen om een logische reeks te vormen? a b …" at bounding box center [630, 69] width 946 height 1150
click at [338, 527] on div "Het gaat in deze opgave om een statische reeks. Dit betekent dat niet gezocht m…" at bounding box center [630, 479] width 899 height 143
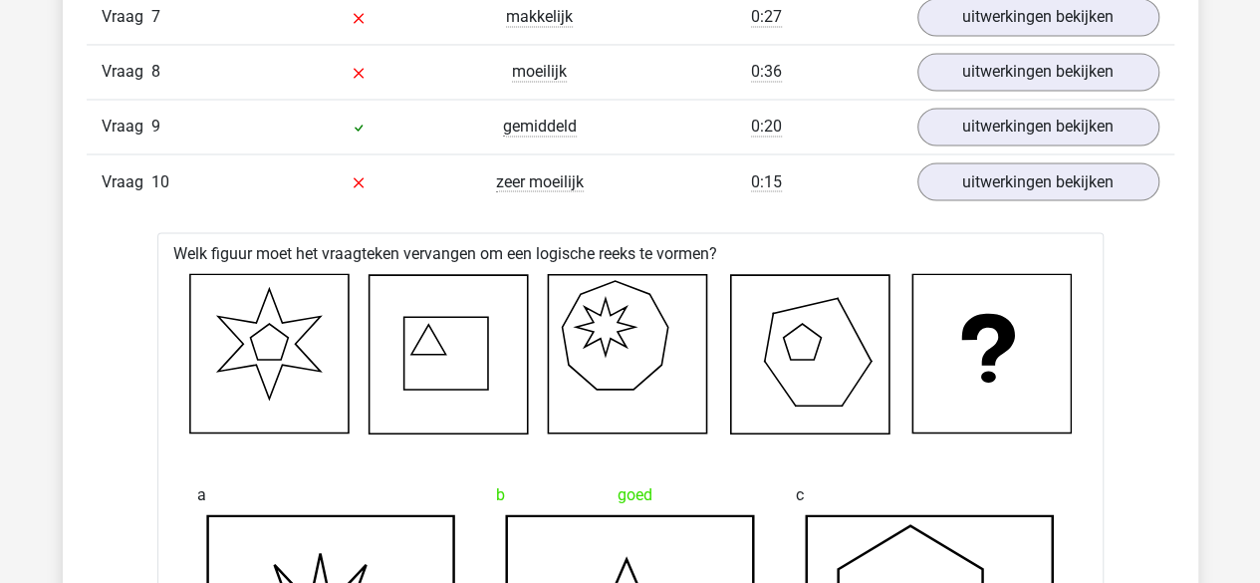
scroll to position [1690, 0]
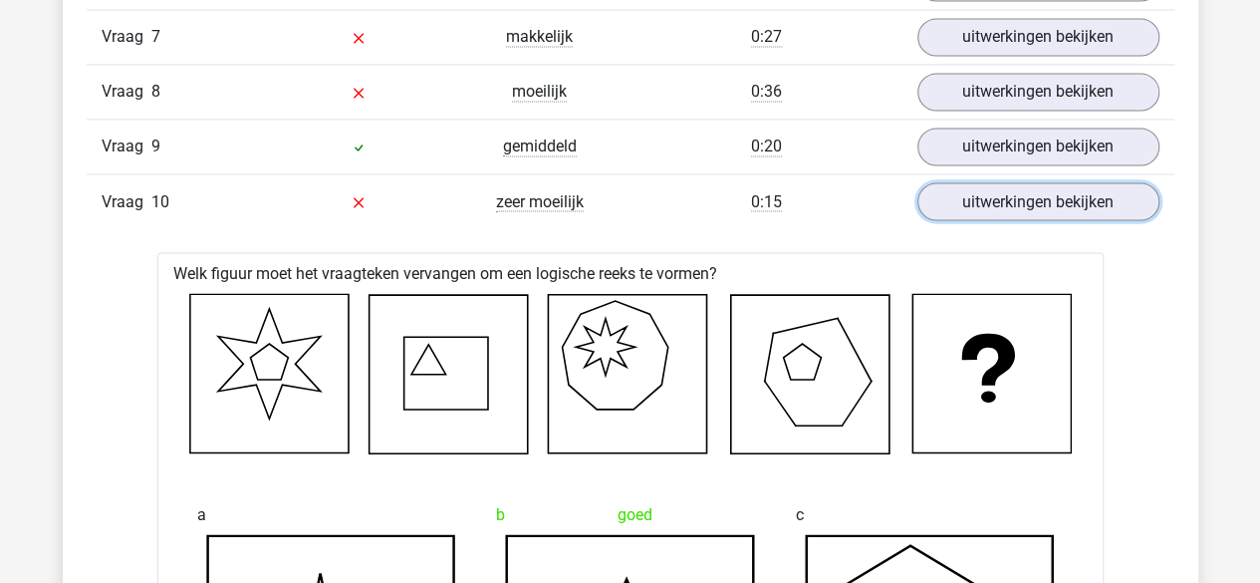
click at [1062, 182] on link "uitwerkingen bekijken" at bounding box center [1039, 201] width 242 height 38
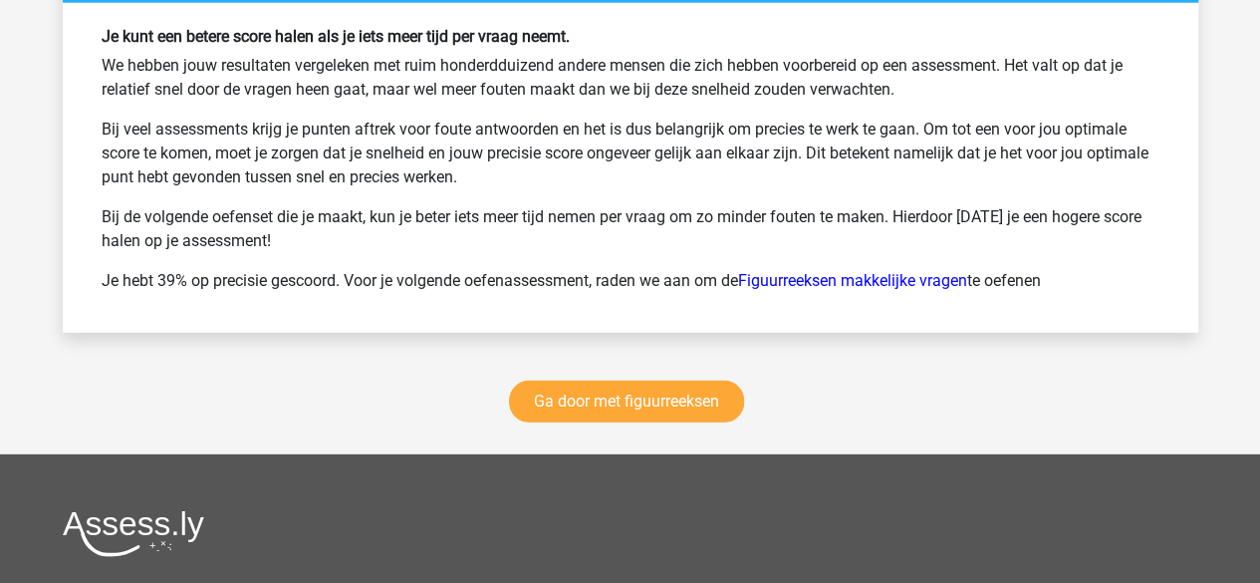
scroll to position [2721, 0]
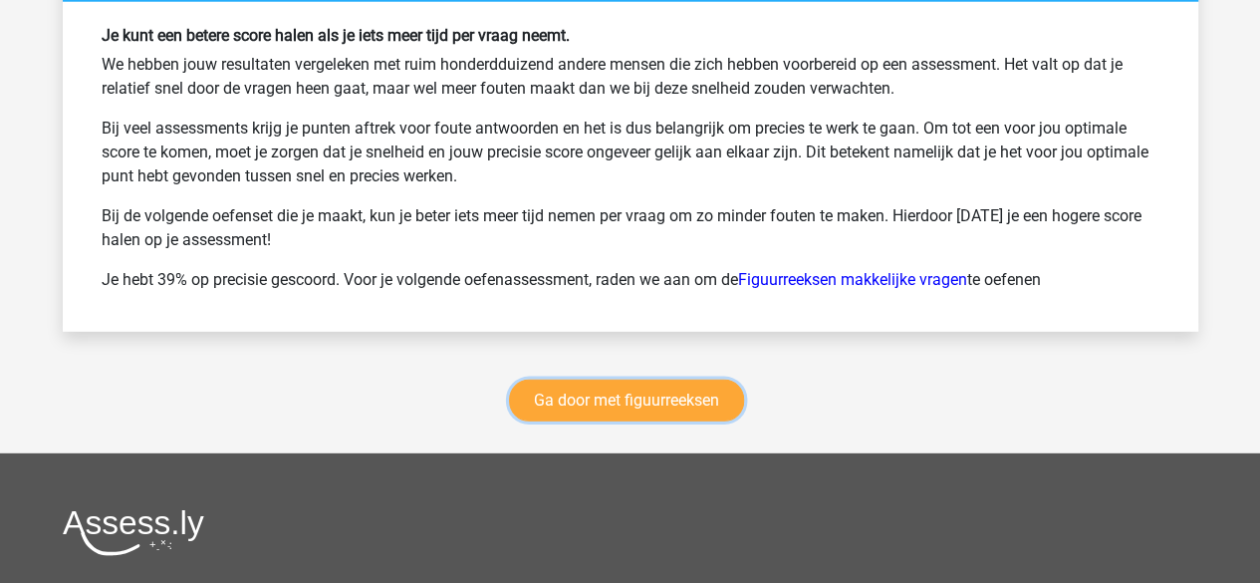
click at [603, 386] on link "Ga door met figuurreeksen" at bounding box center [626, 401] width 235 height 42
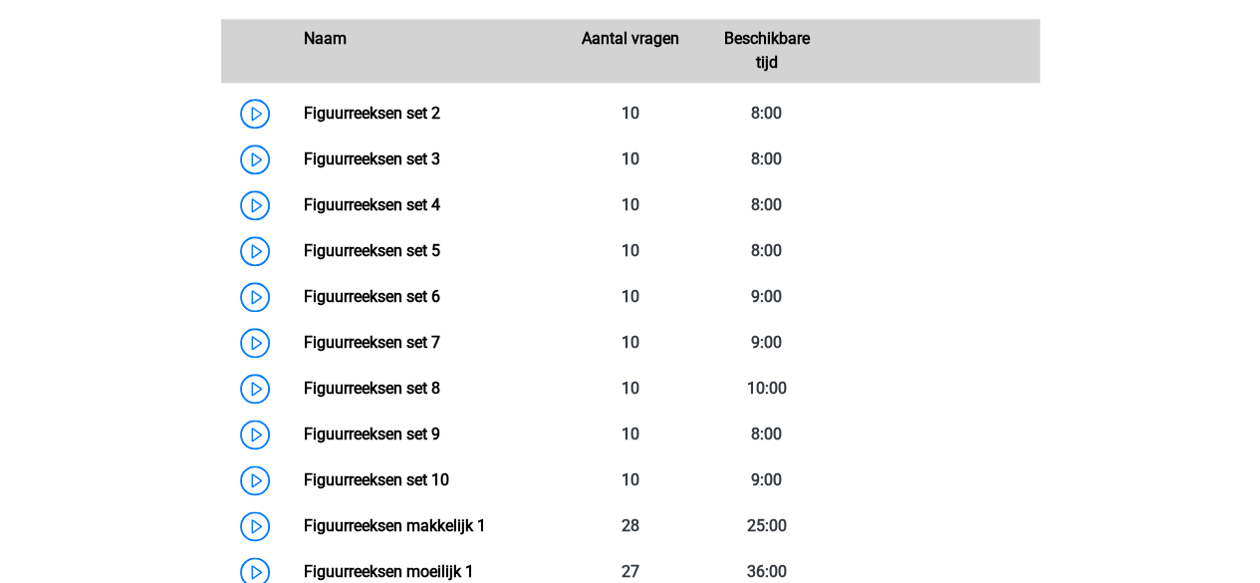
scroll to position [1012, 0]
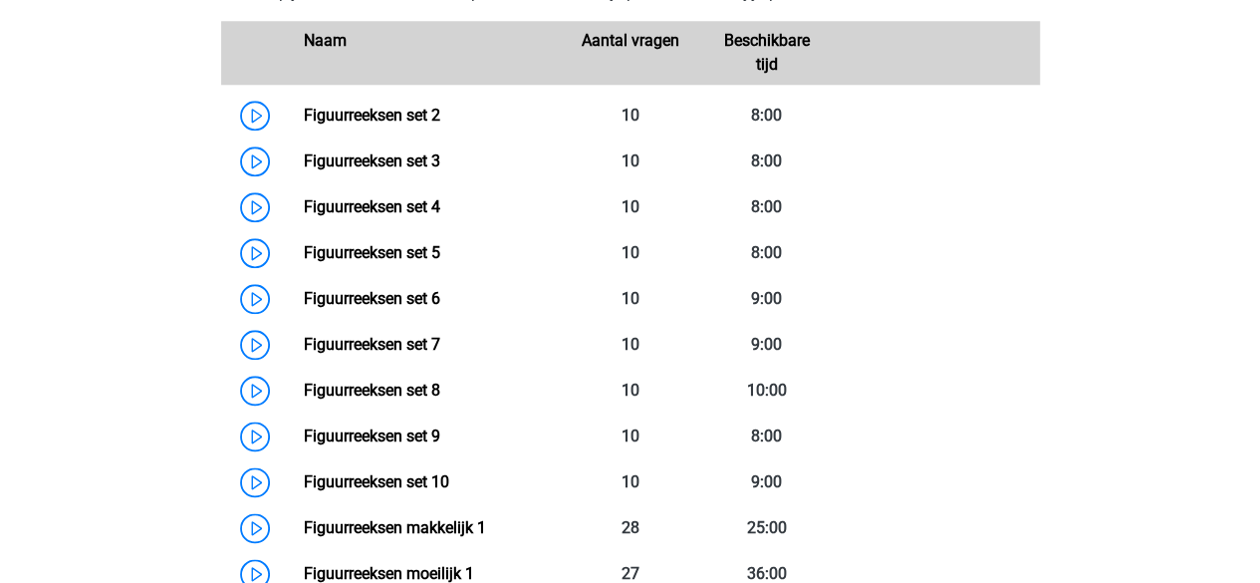
click at [409, 203] on link "Figuurreeksen set 4" at bounding box center [372, 206] width 136 height 19
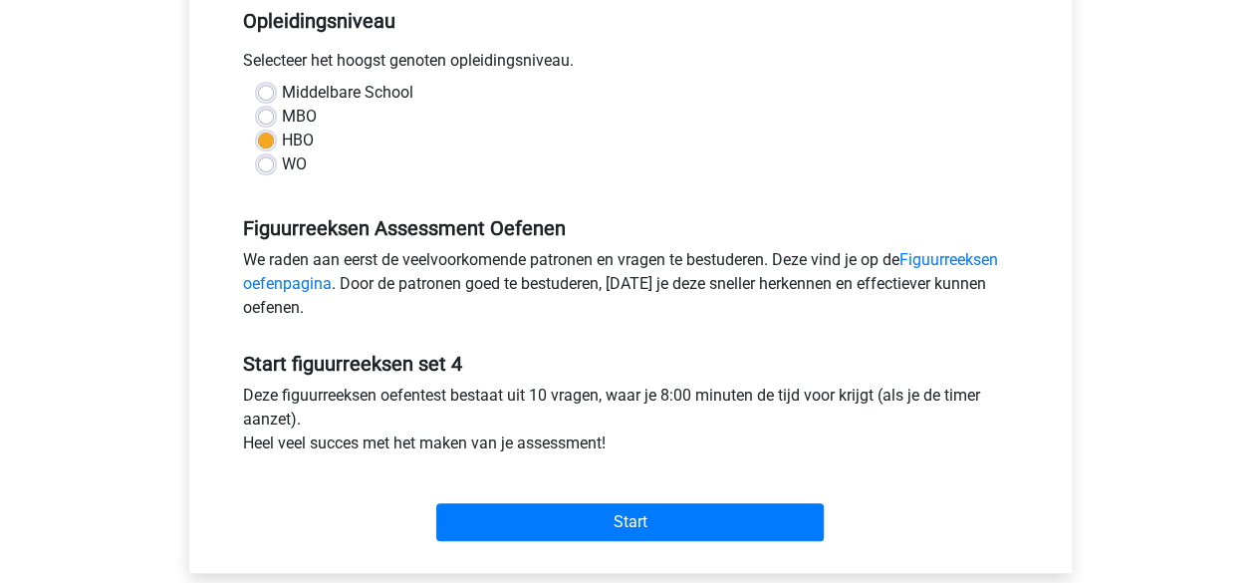
scroll to position [466, 0]
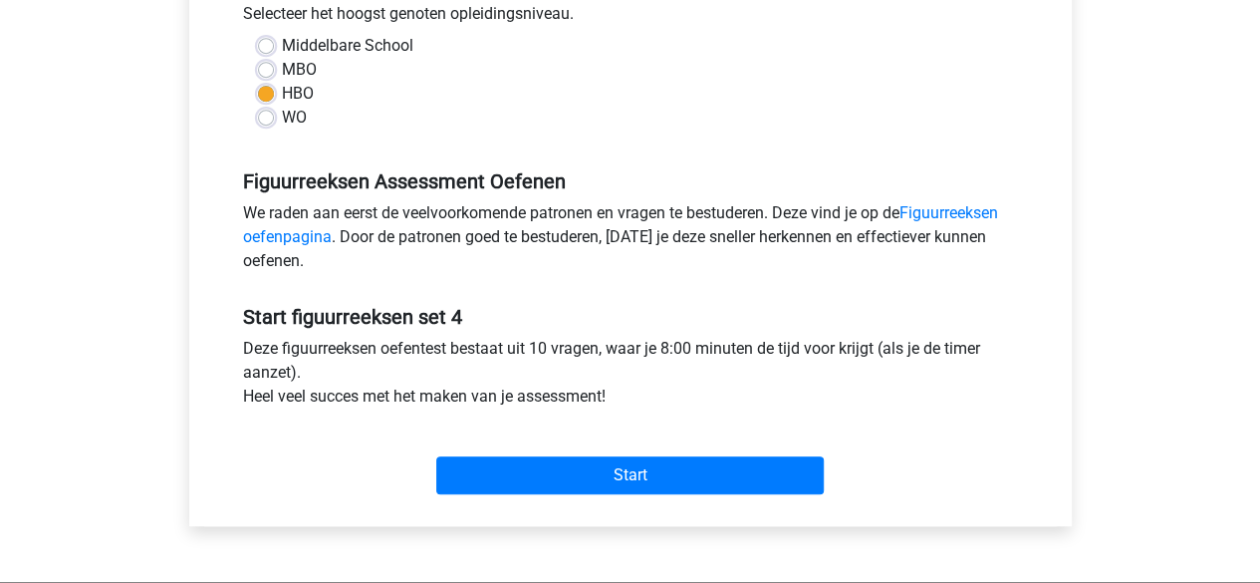
click at [937, 214] on link "Figuurreeksen oefenpagina" at bounding box center [620, 224] width 755 height 43
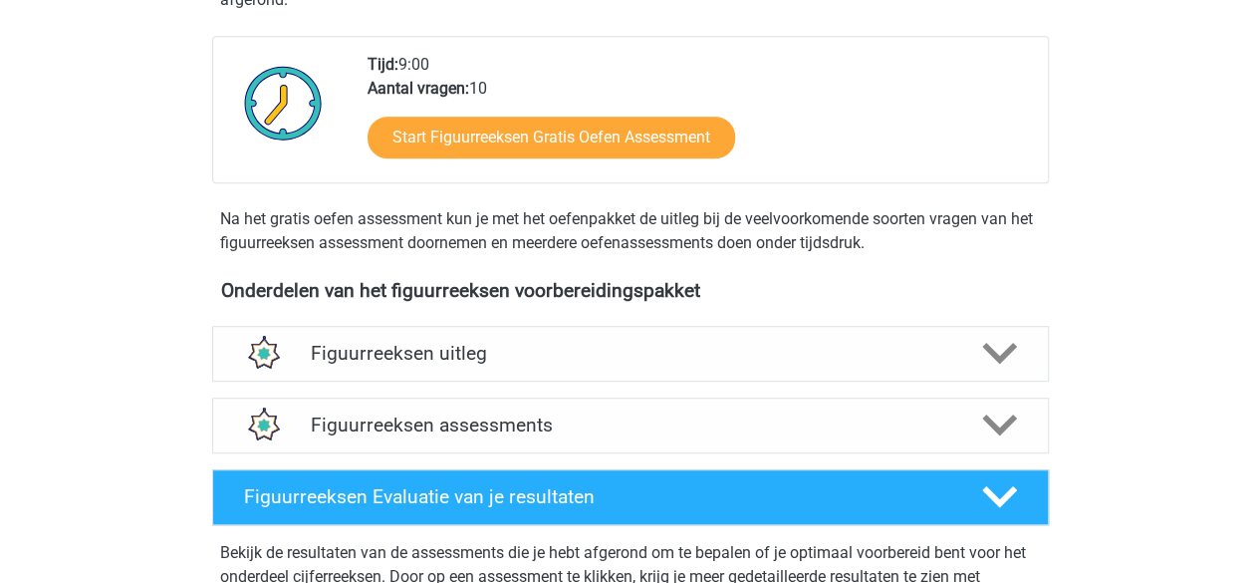
scroll to position [477, 0]
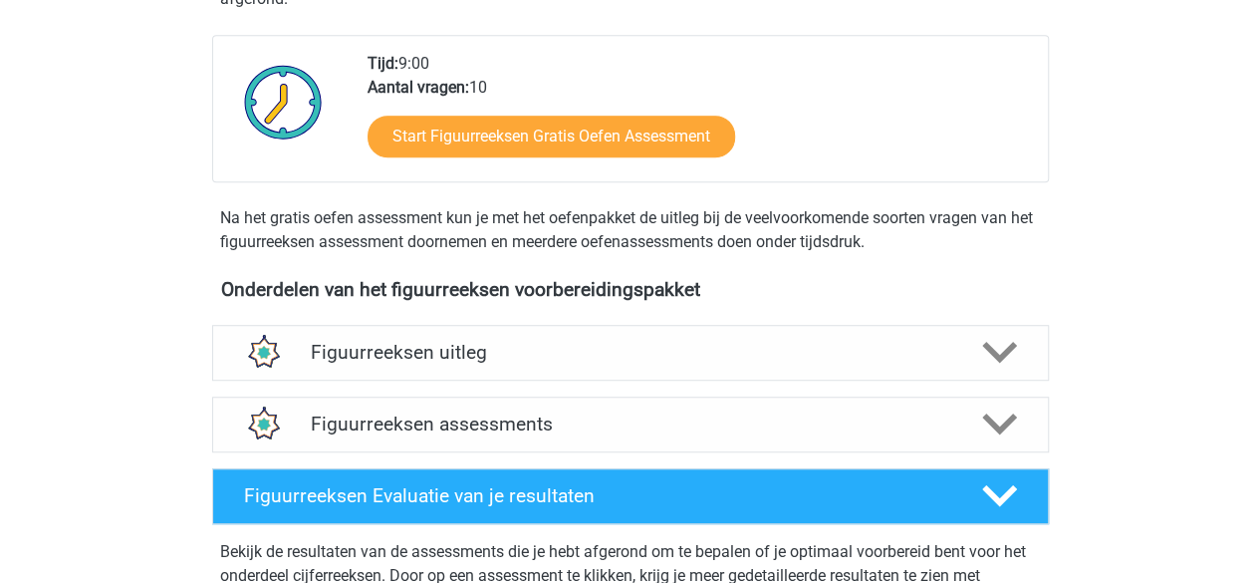
click at [488, 341] on h4 "Figuurreeksen uitleg" at bounding box center [631, 352] width 640 height 23
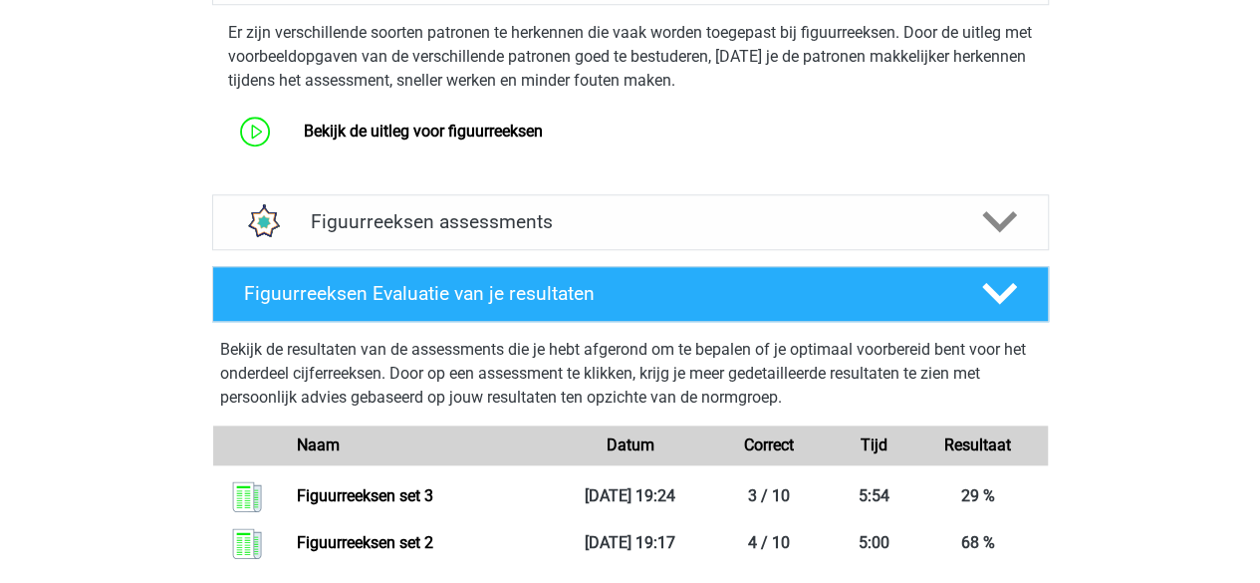
scroll to position [854, 0]
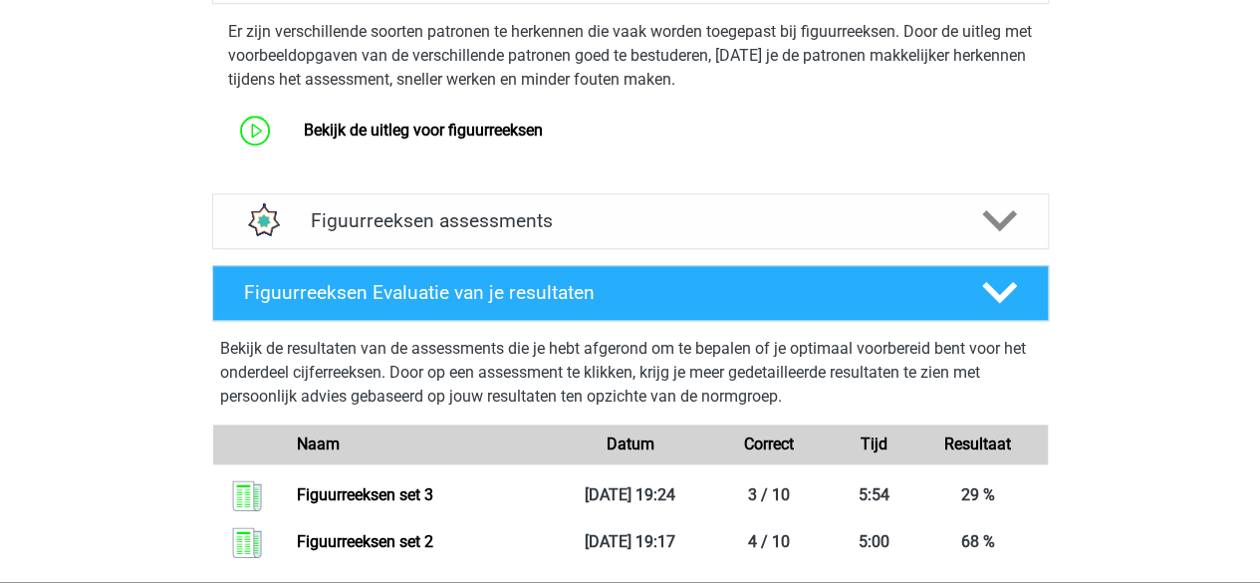
click at [466, 129] on link "Bekijk de uitleg voor figuurreeksen" at bounding box center [423, 130] width 239 height 19
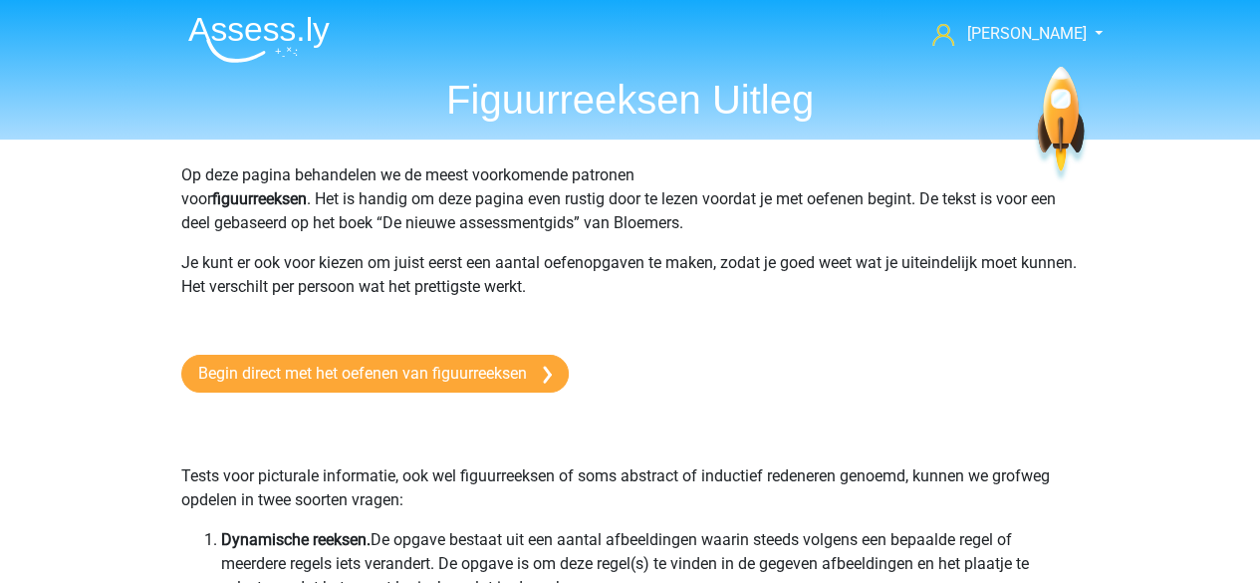
scroll to position [1, 0]
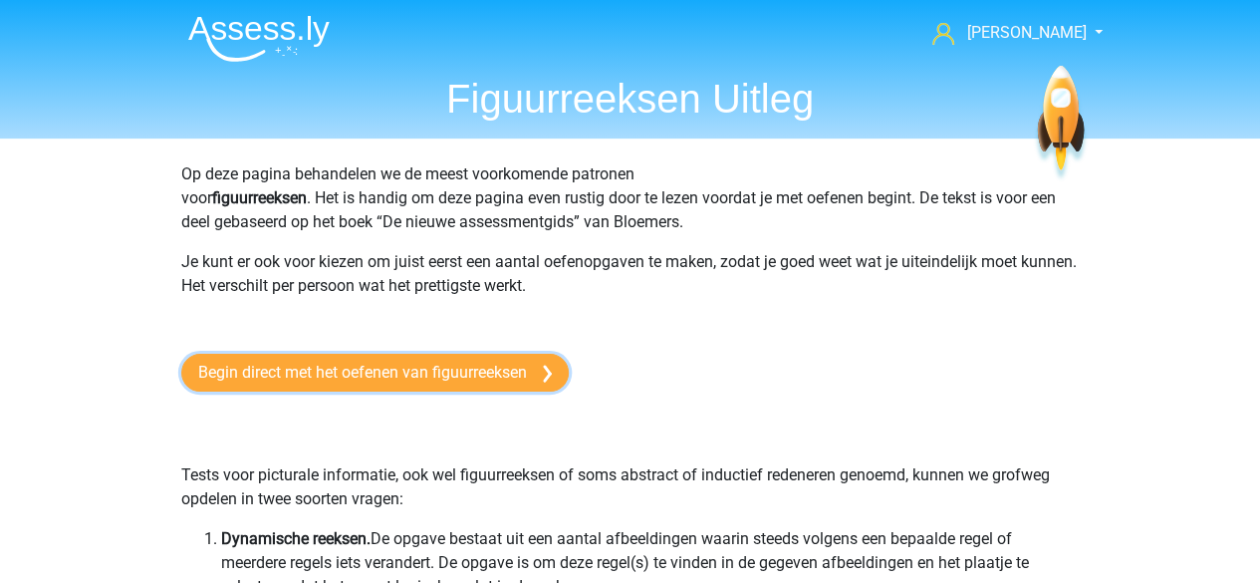
click at [447, 358] on link "Begin direct met het oefenen van figuurreeksen" at bounding box center [375, 373] width 388 height 38
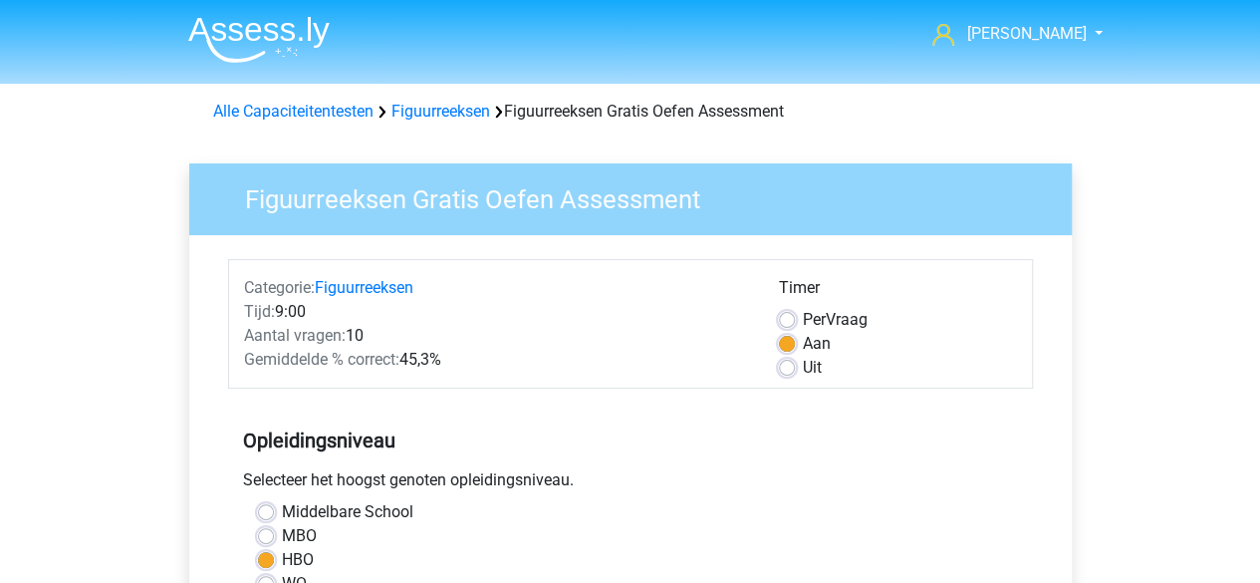
click at [470, 102] on link "Figuurreeksen" at bounding box center [441, 111] width 99 height 19
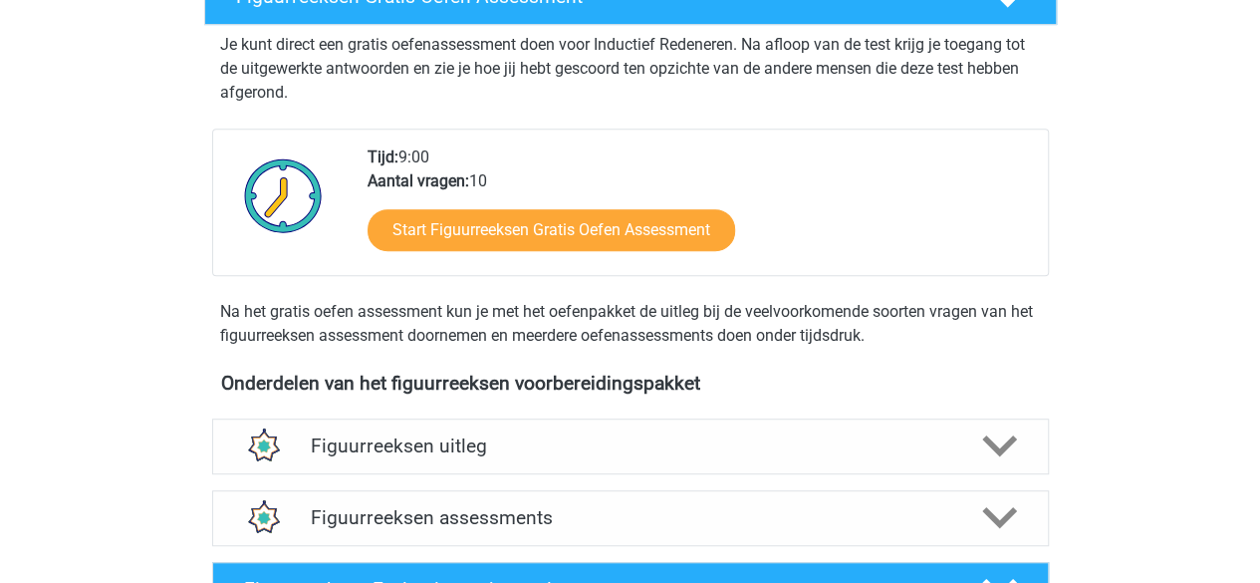
scroll to position [713, 0]
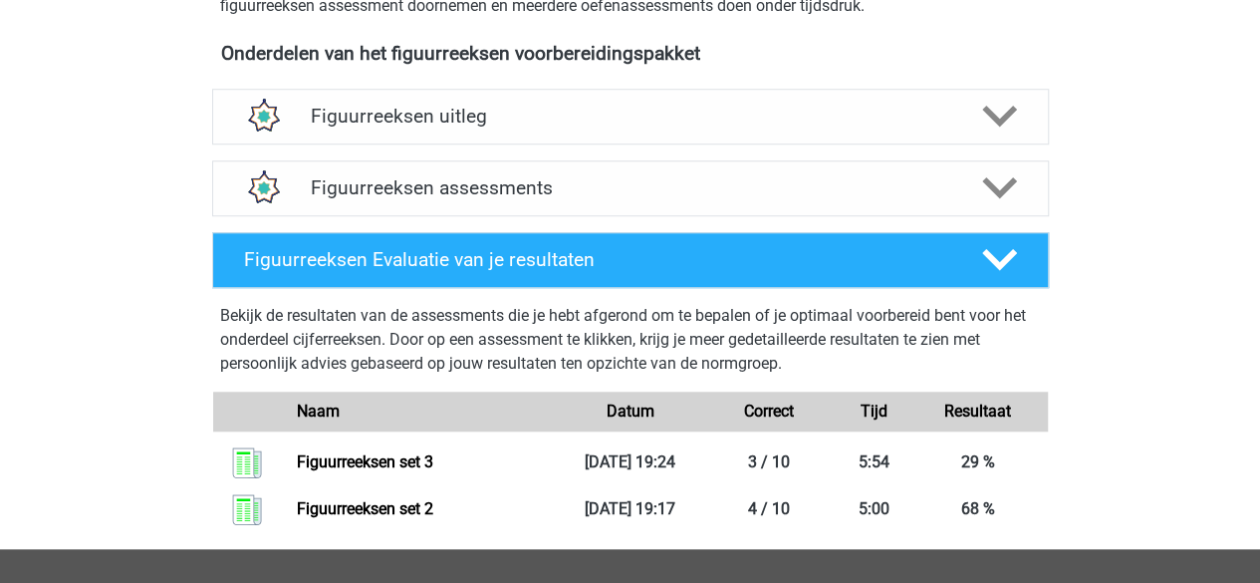
click at [547, 184] on h4 "Figuurreeksen assessments" at bounding box center [631, 187] width 640 height 23
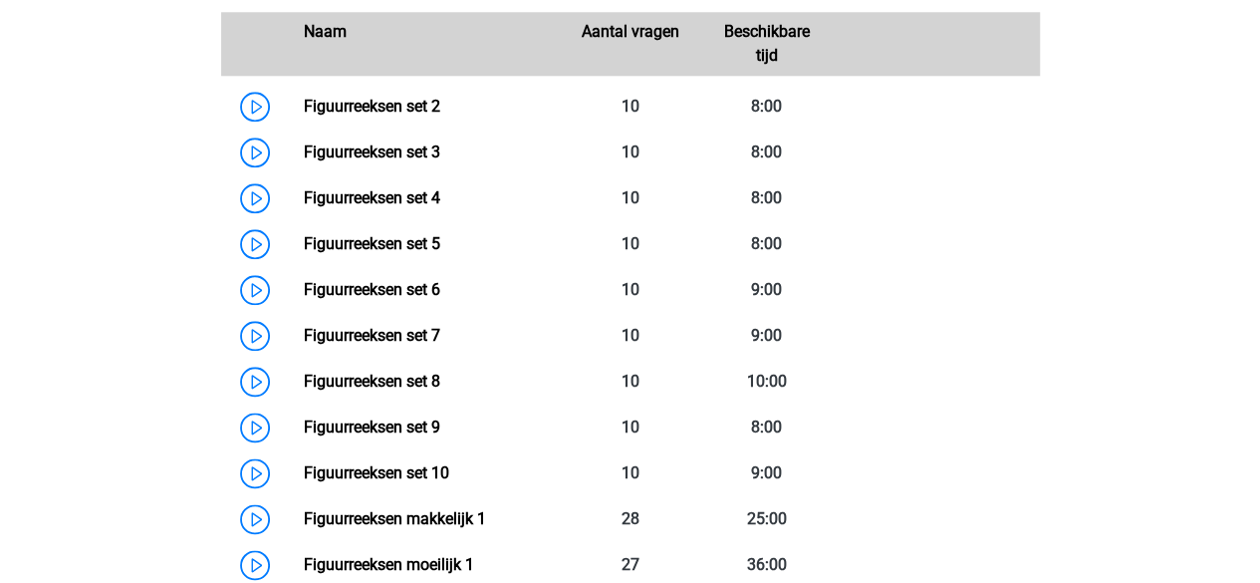
scroll to position [1022, 0]
click at [421, 206] on link "Figuurreeksen set 4" at bounding box center [372, 196] width 136 height 19
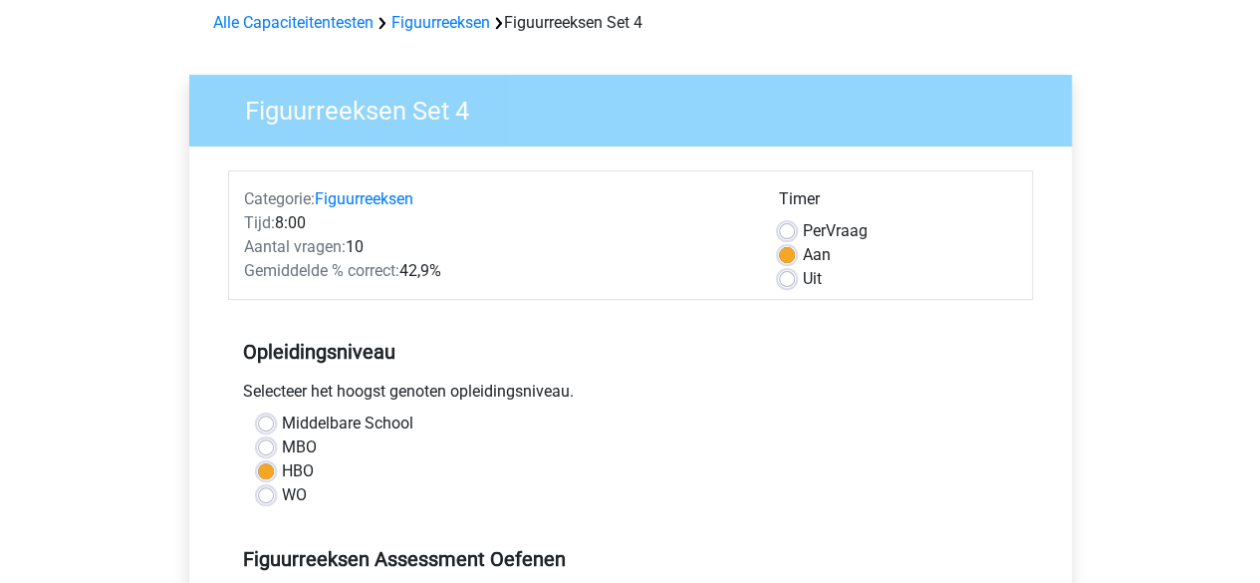
scroll to position [103, 0]
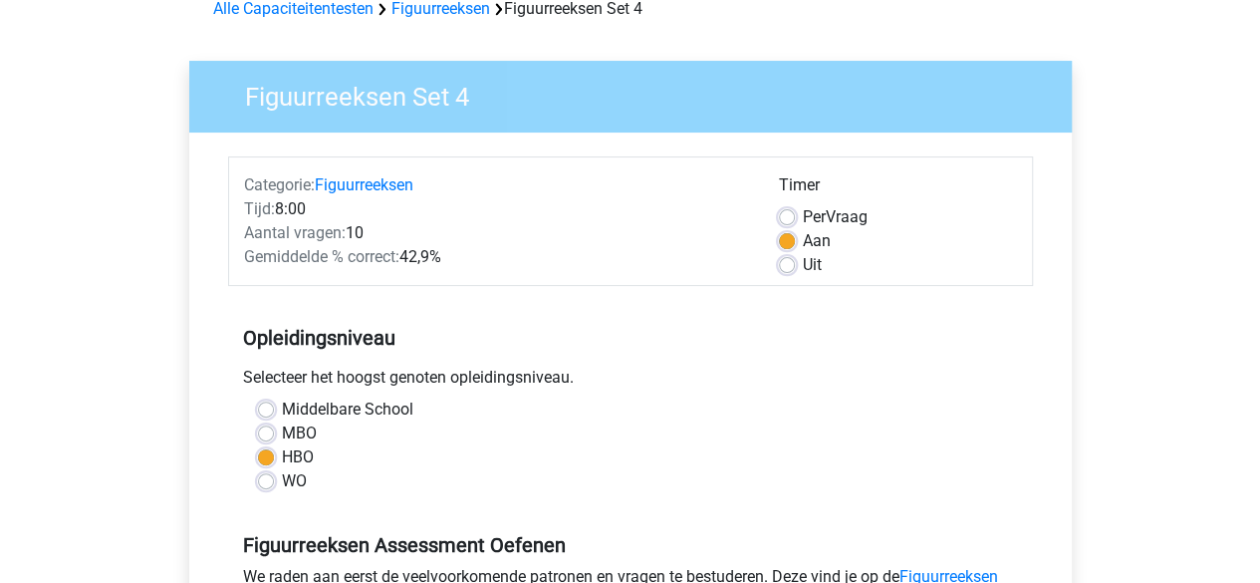
click at [647, 422] on div "MBO" at bounding box center [630, 433] width 745 height 24
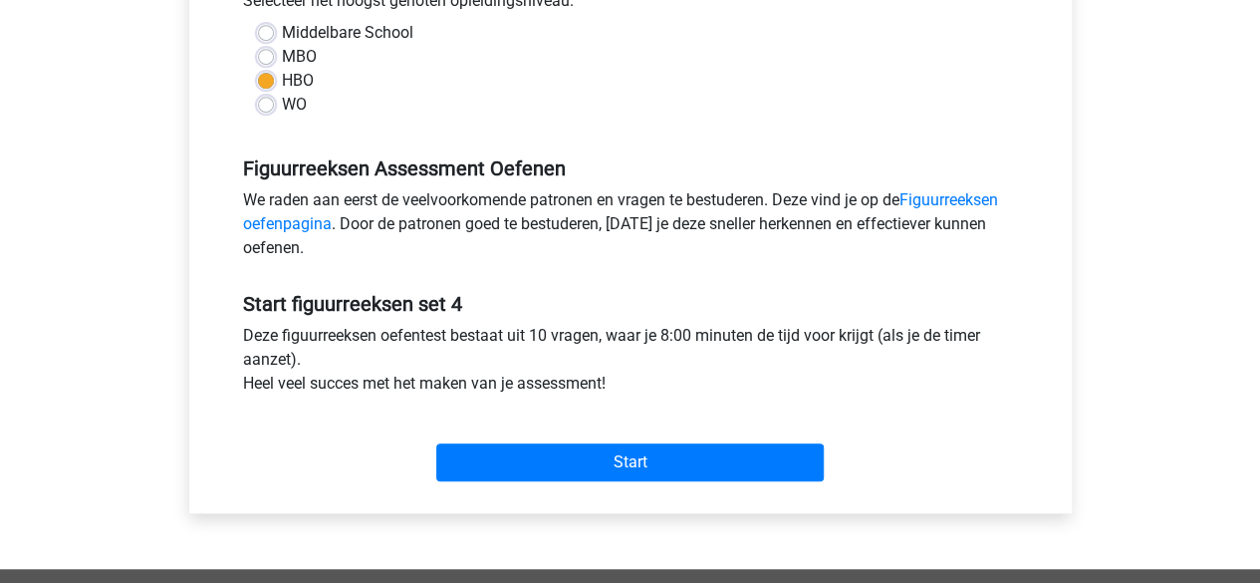
scroll to position [478, 0]
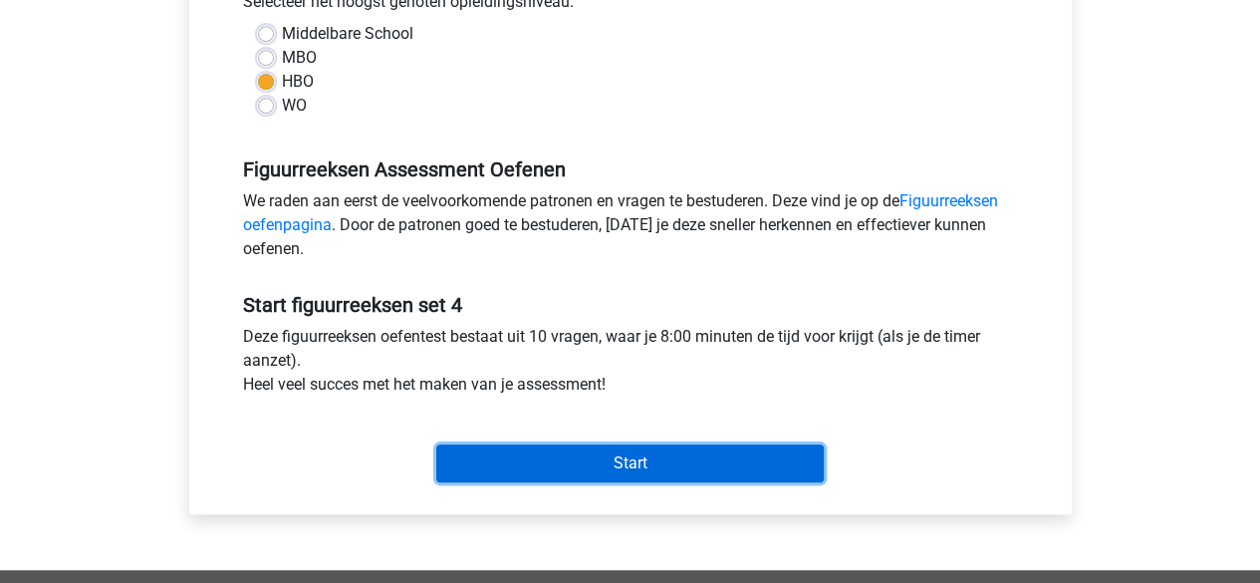
click at [661, 457] on input "Start" at bounding box center [630, 463] width 388 height 38
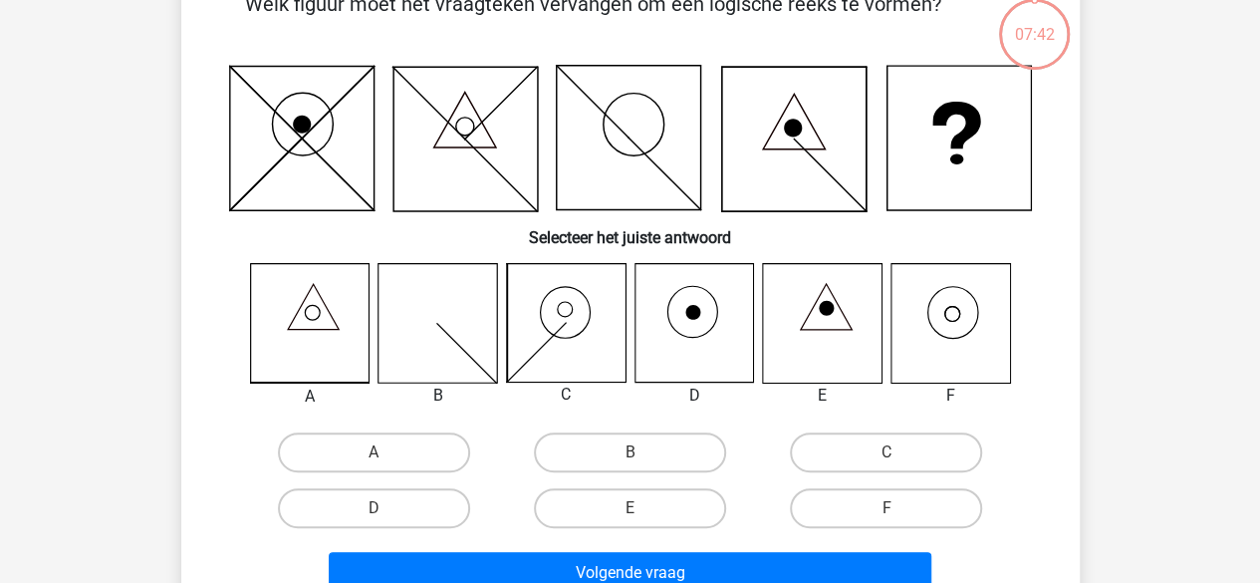
scroll to position [130, 0]
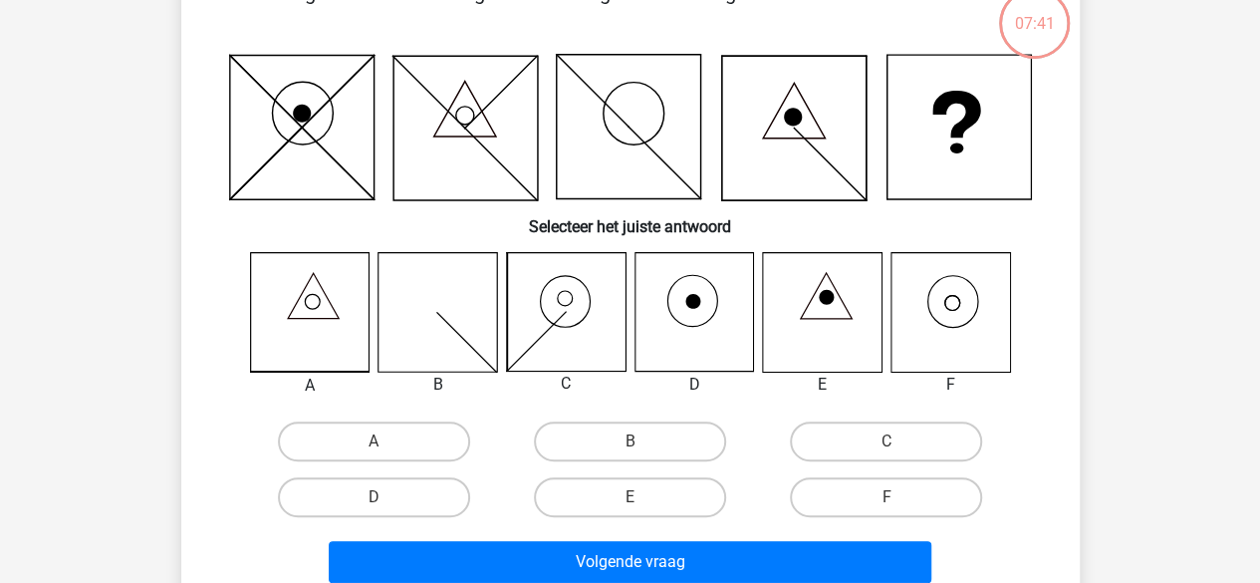
click at [867, 510] on label "F" at bounding box center [886, 497] width 192 height 40
click at [887, 510] on input "F" at bounding box center [893, 503] width 13 height 13
radio input "true"
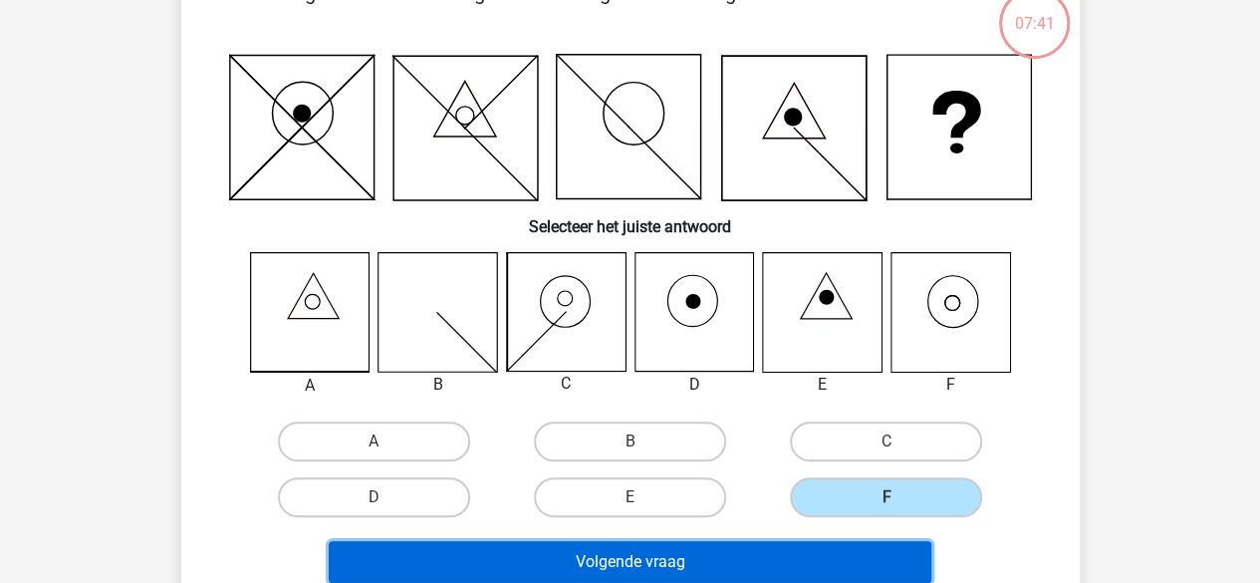
click at [779, 547] on button "Volgende vraag" at bounding box center [630, 562] width 603 height 42
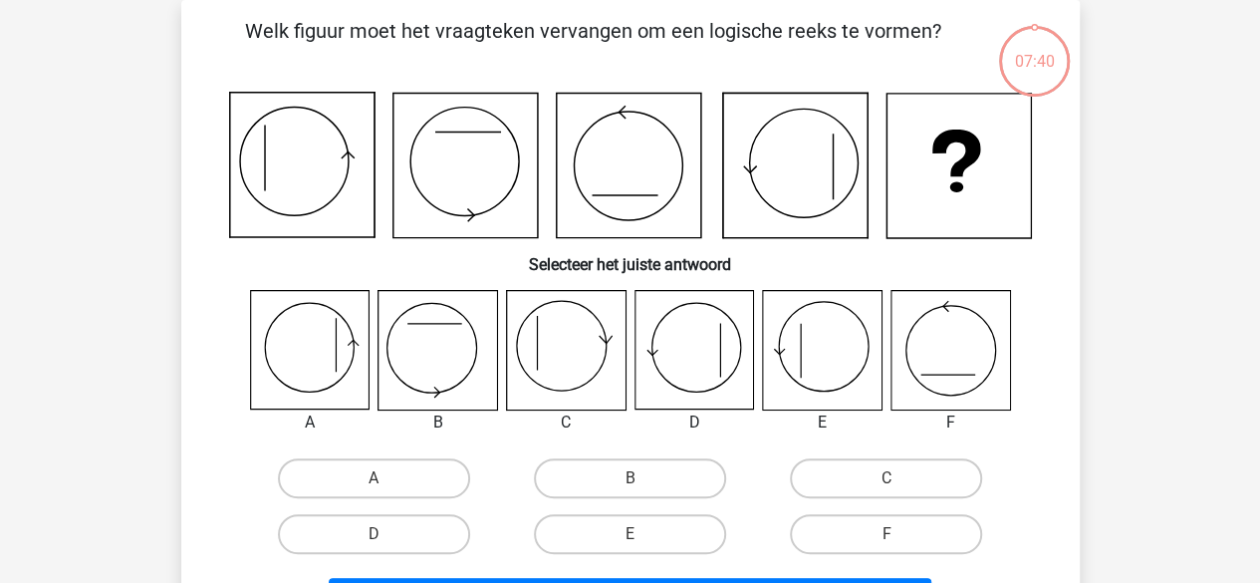
scroll to position [128, 0]
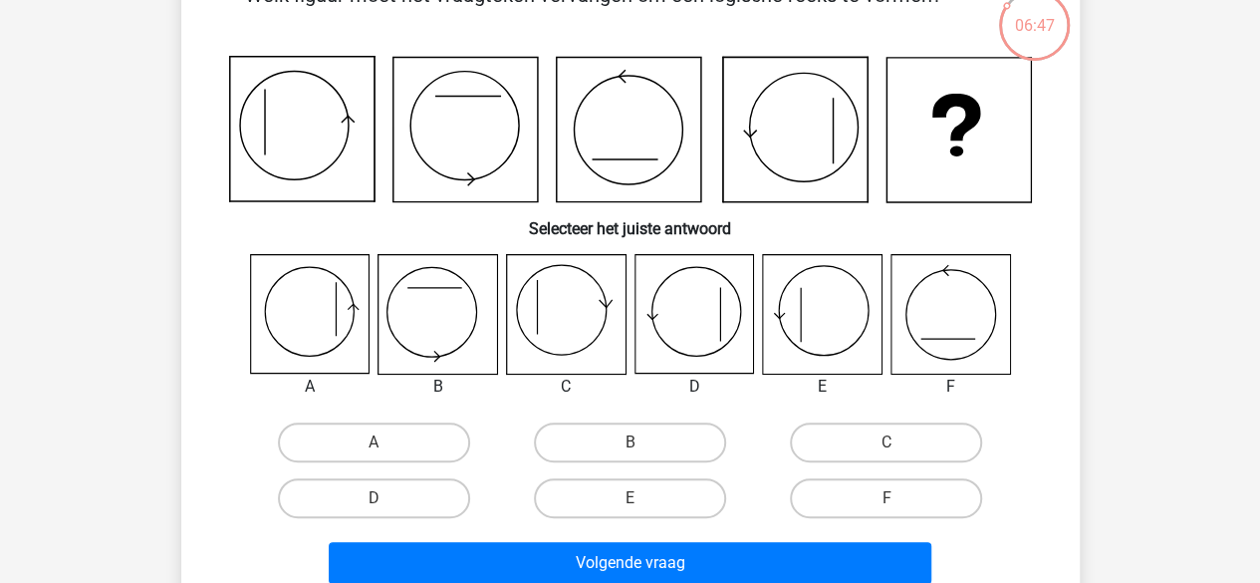
click at [843, 434] on label "C" at bounding box center [886, 442] width 192 height 40
click at [887, 442] on input "C" at bounding box center [893, 448] width 13 height 13
radio input "true"
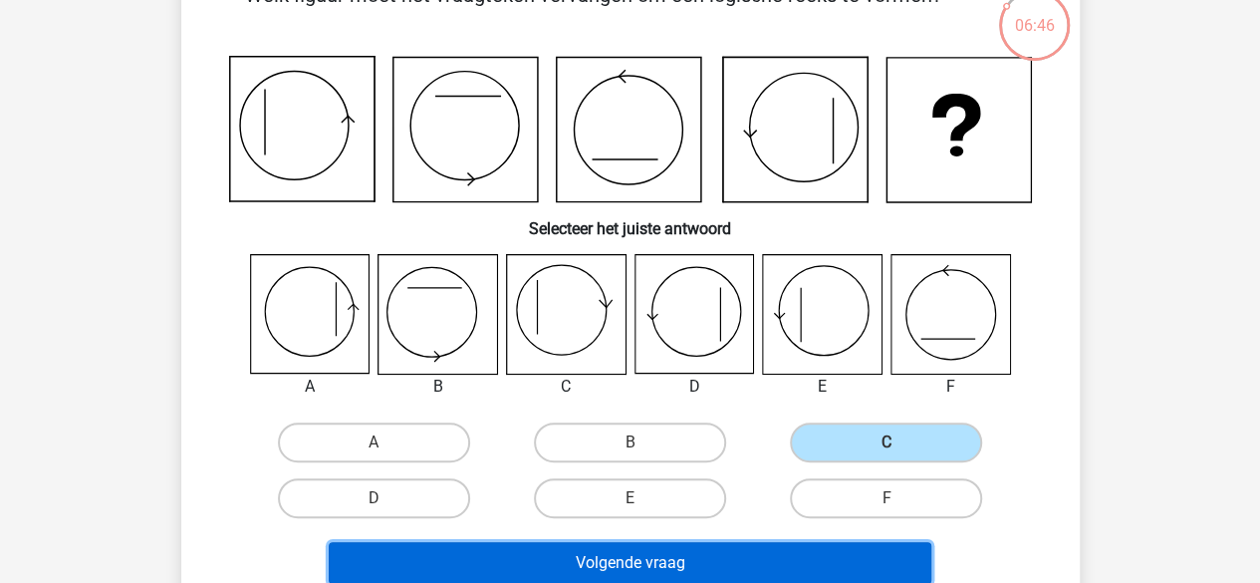
click at [650, 563] on button "Volgende vraag" at bounding box center [630, 563] width 603 height 42
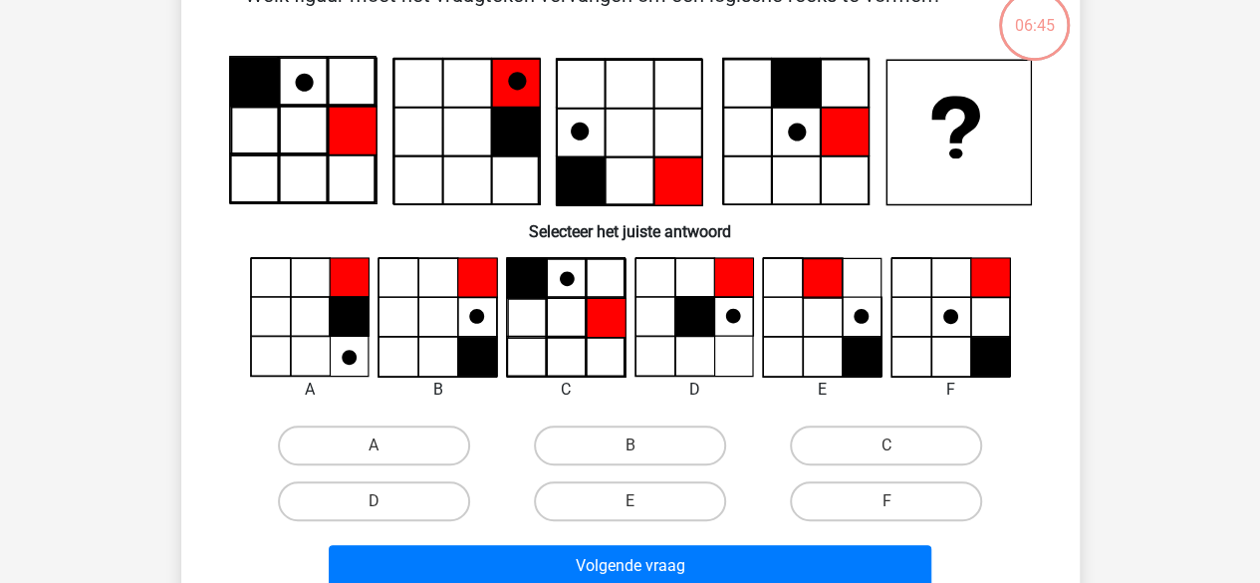
scroll to position [92, 0]
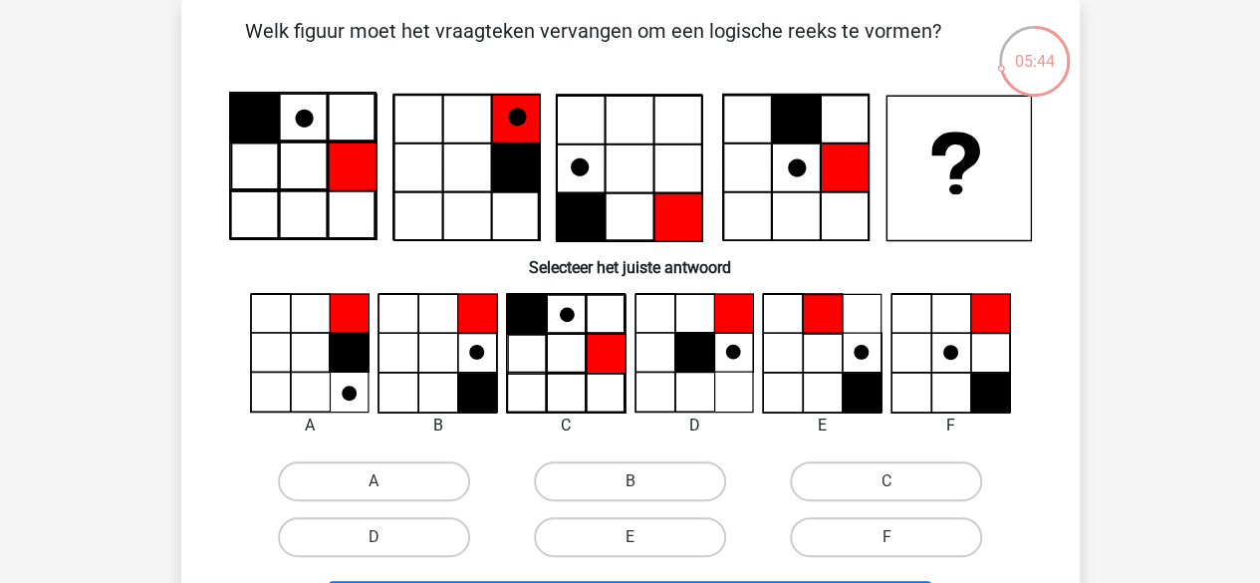
click at [465, 537] on label "D" at bounding box center [374, 537] width 192 height 40
click at [387, 537] on input "D" at bounding box center [380, 543] width 13 height 13
radio input "true"
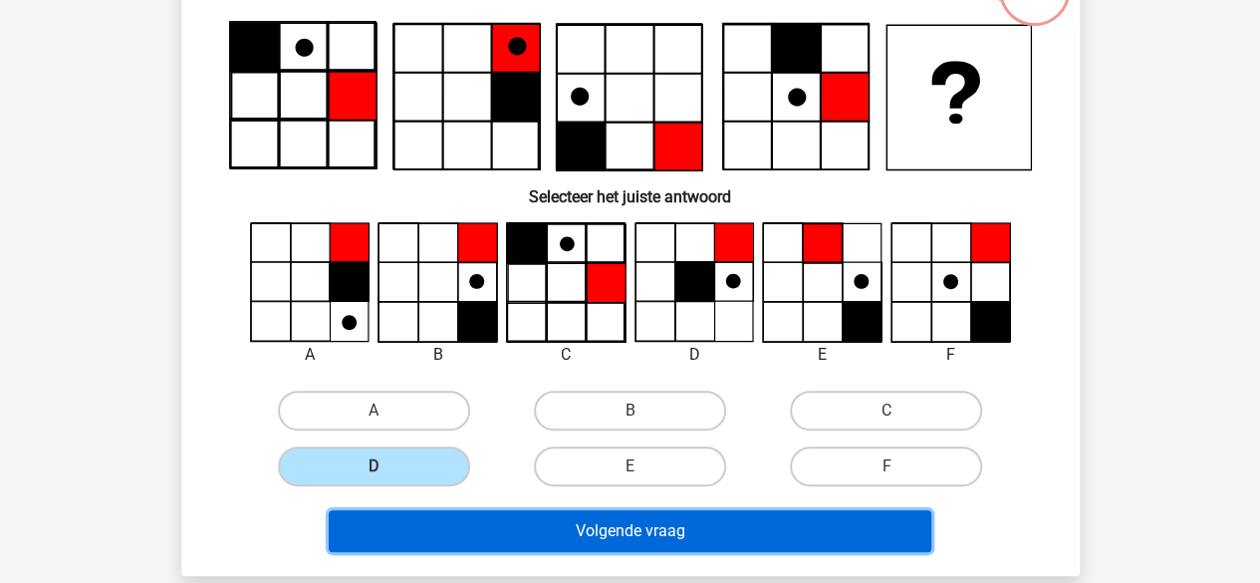
click at [474, 531] on button "Volgende vraag" at bounding box center [630, 531] width 603 height 42
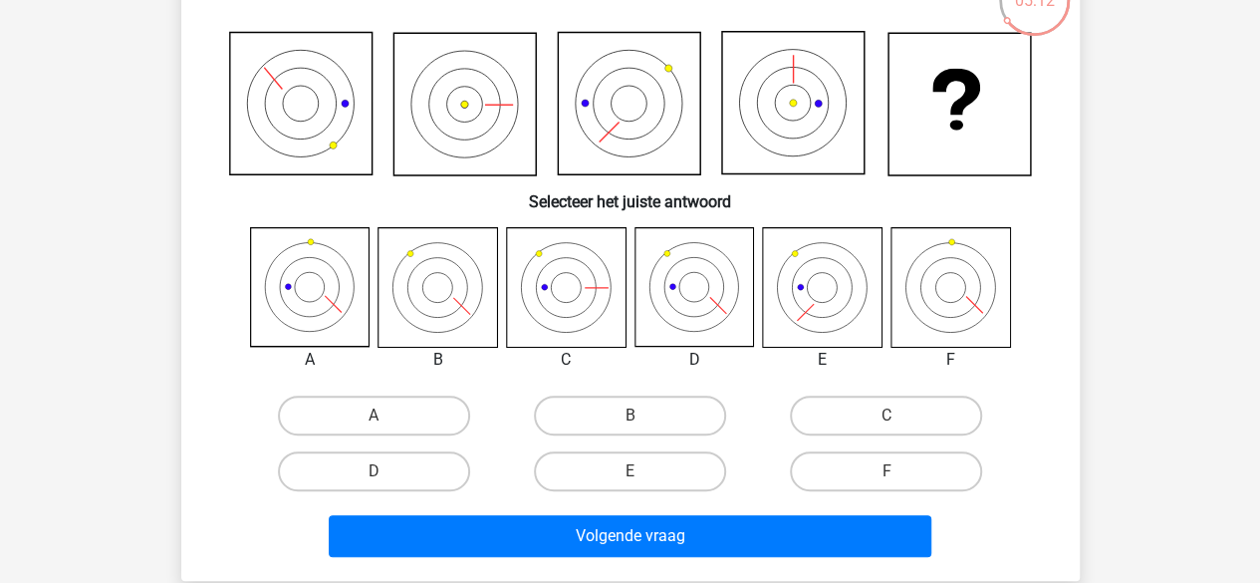
scroll to position [153, 0]
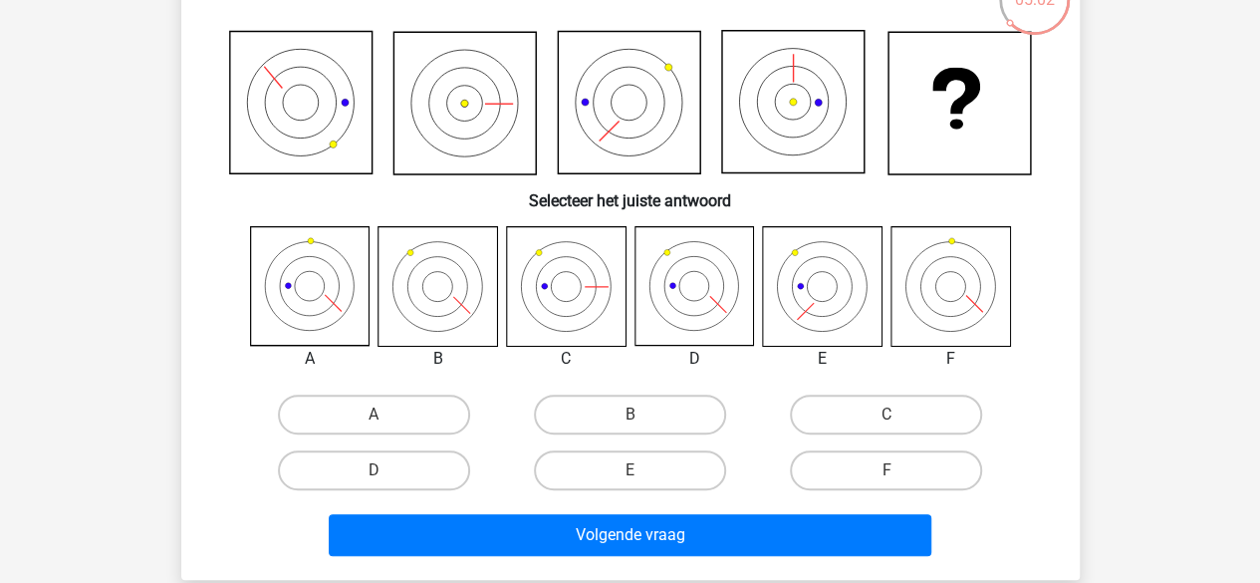
click at [614, 479] on label "E" at bounding box center [630, 470] width 192 height 40
click at [630, 479] on input "E" at bounding box center [636, 476] width 13 height 13
radio input "true"
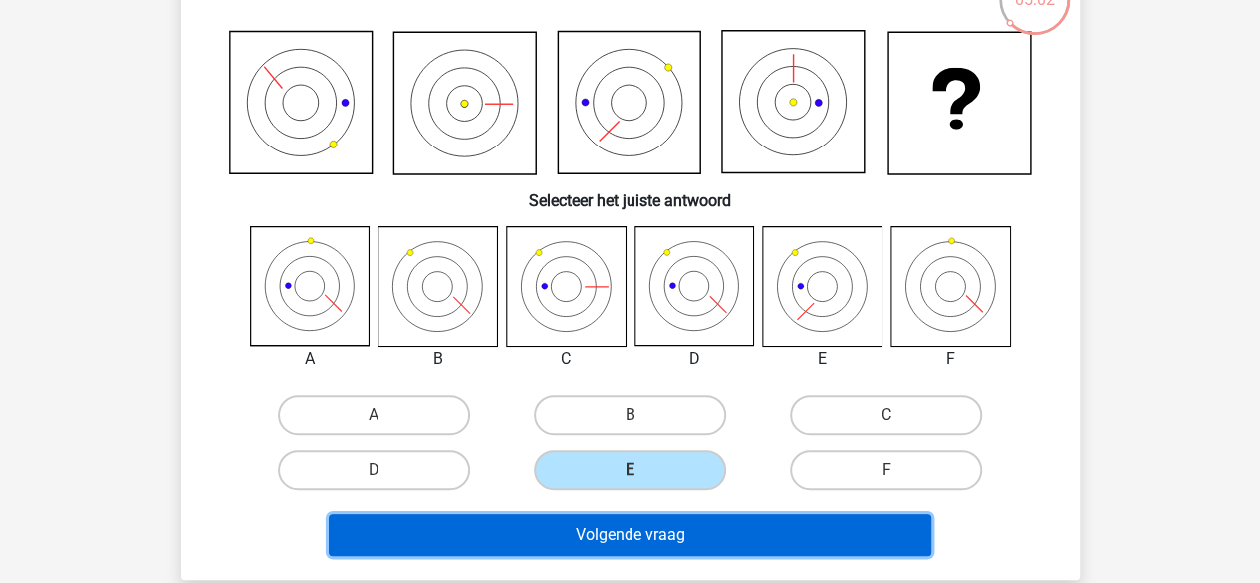
click at [596, 529] on button "Volgende vraag" at bounding box center [630, 535] width 603 height 42
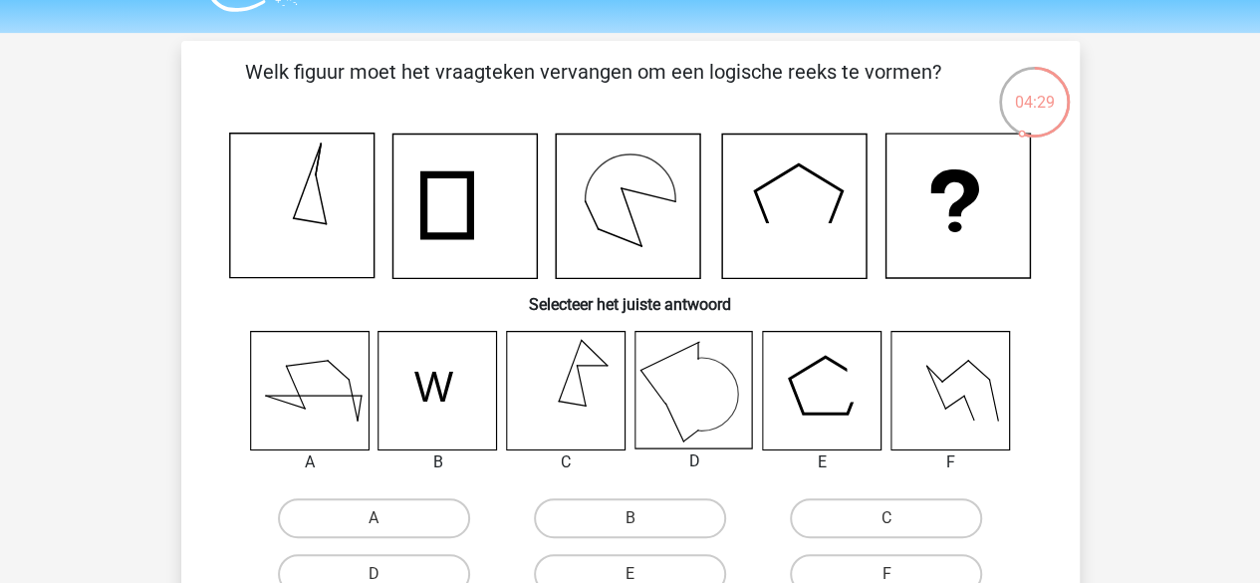
scroll to position [170, 0]
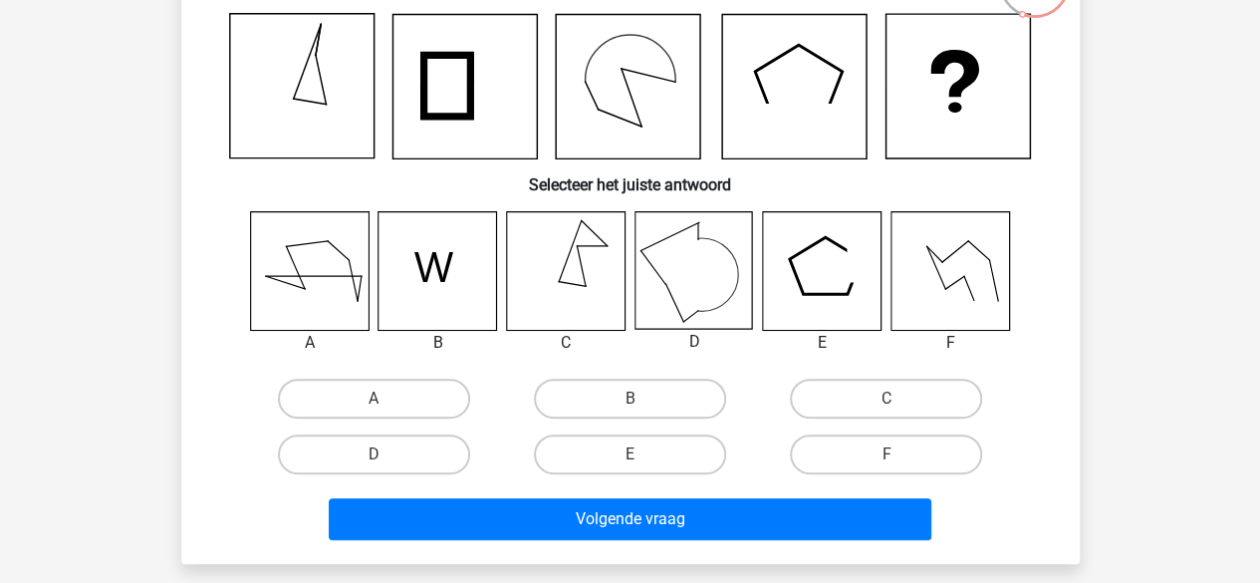
click at [665, 409] on label "B" at bounding box center [630, 399] width 192 height 40
click at [643, 409] on input "B" at bounding box center [636, 404] width 13 height 13
radio input "true"
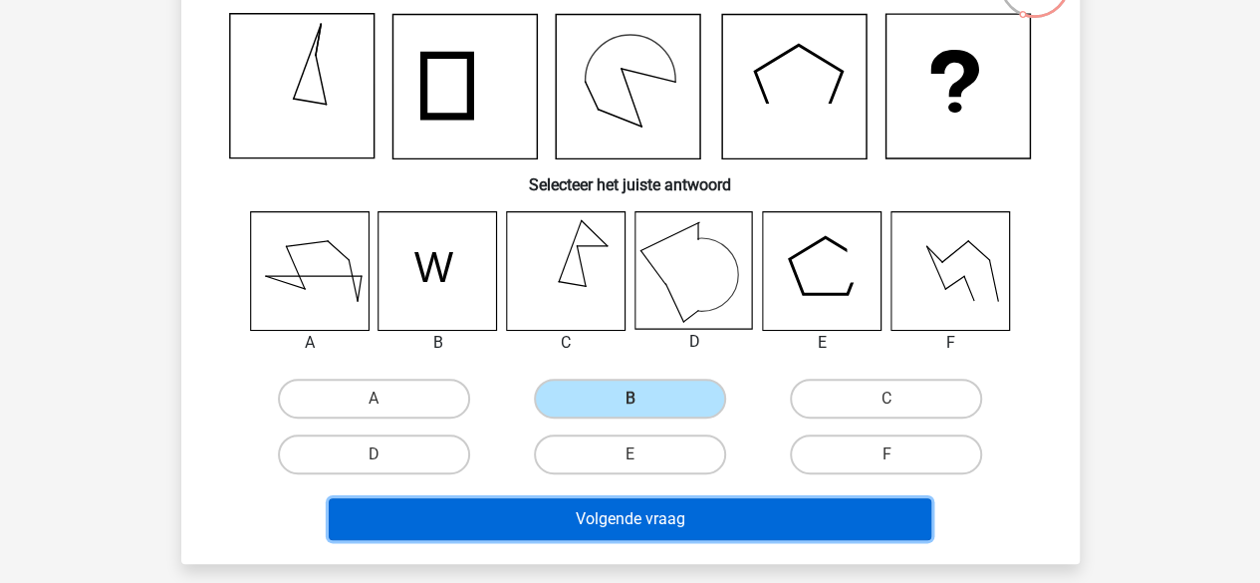
click at [631, 513] on button "Volgende vraag" at bounding box center [630, 519] width 603 height 42
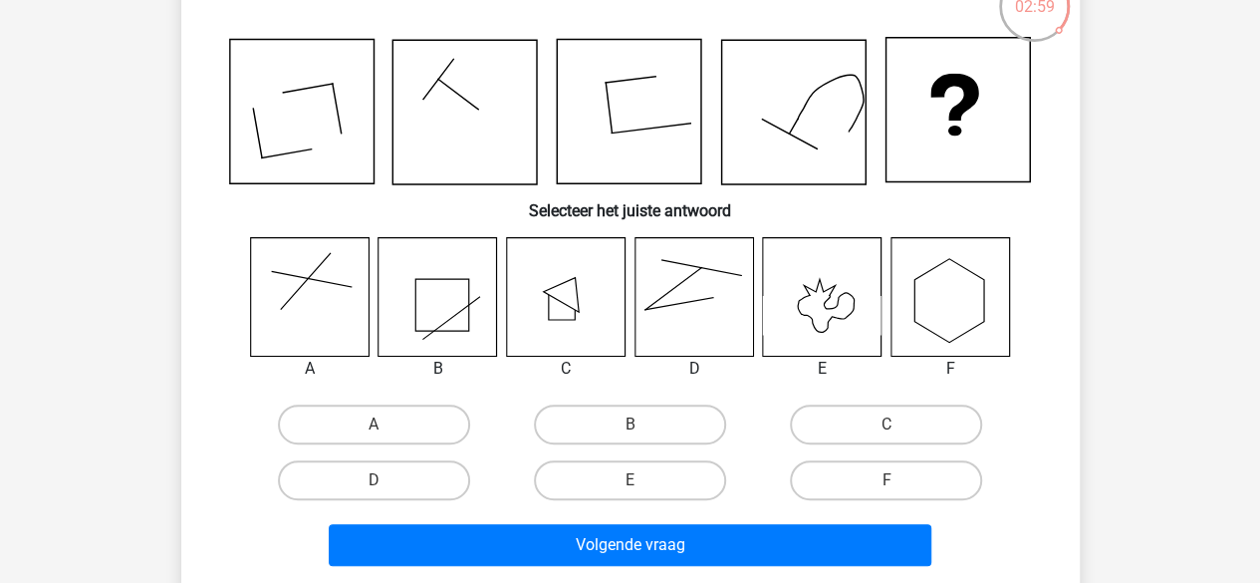
scroll to position [147, 0]
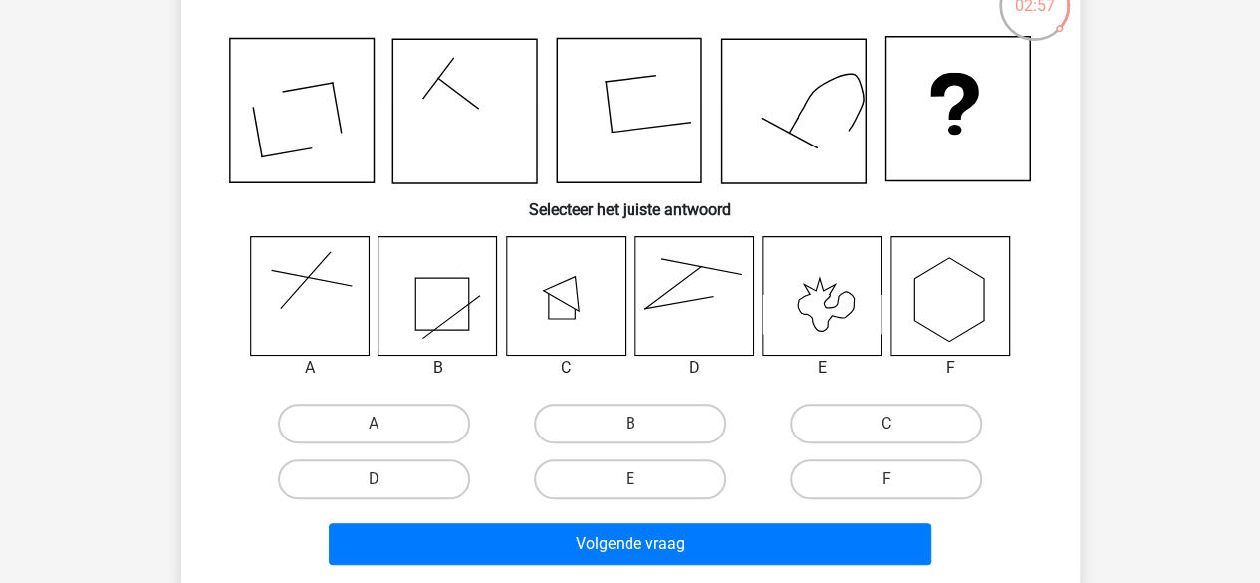
click at [428, 483] on label "D" at bounding box center [374, 479] width 192 height 40
click at [387, 483] on input "D" at bounding box center [380, 485] width 13 height 13
radio input "true"
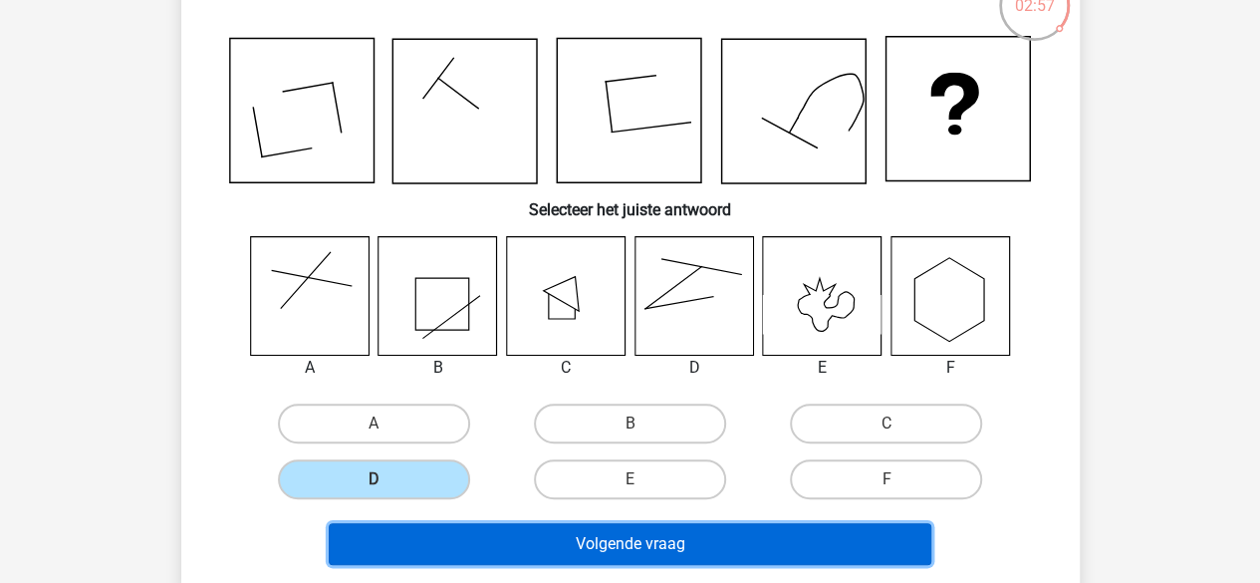
click at [582, 533] on button "Volgende vraag" at bounding box center [630, 544] width 603 height 42
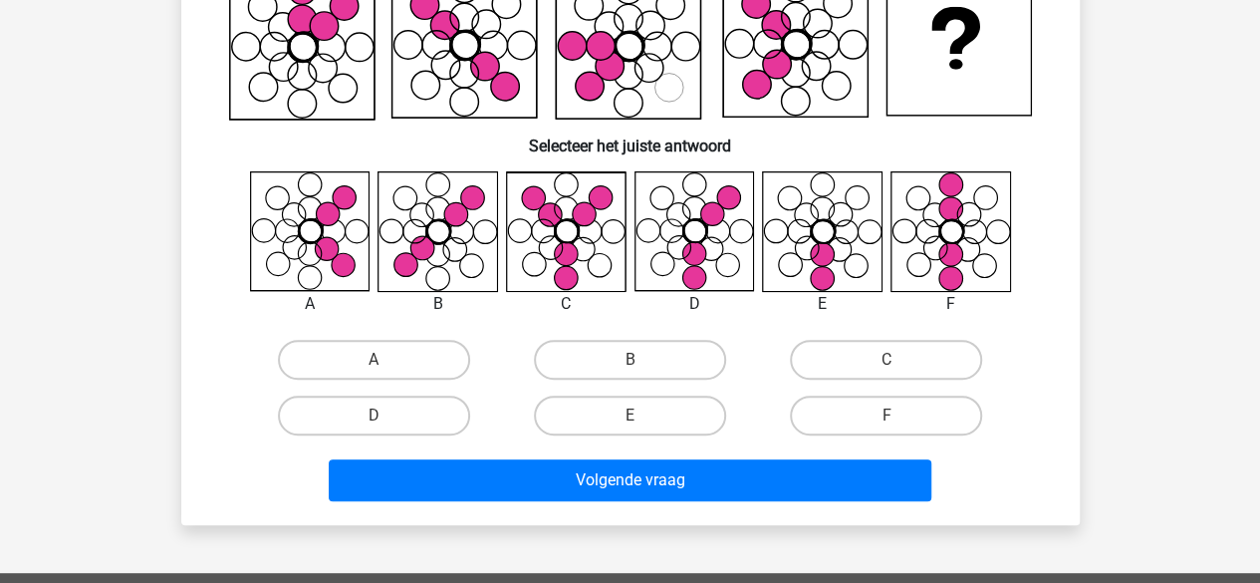
scroll to position [214, 0]
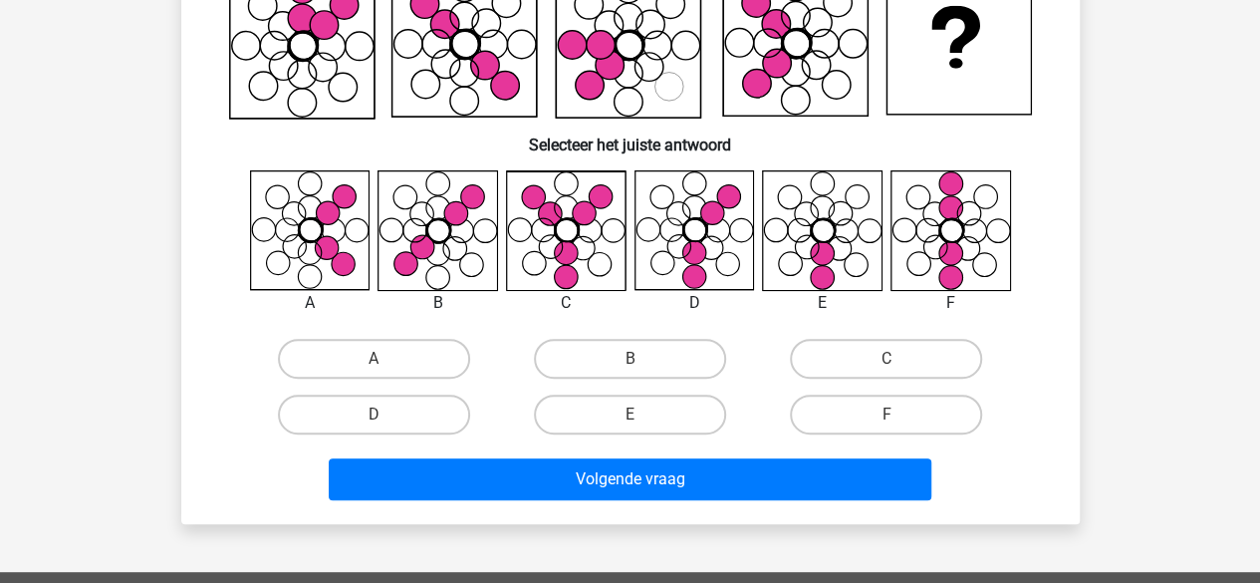
click at [426, 412] on label "D" at bounding box center [374, 415] width 192 height 40
click at [387, 414] on input "D" at bounding box center [380, 420] width 13 height 13
radio input "true"
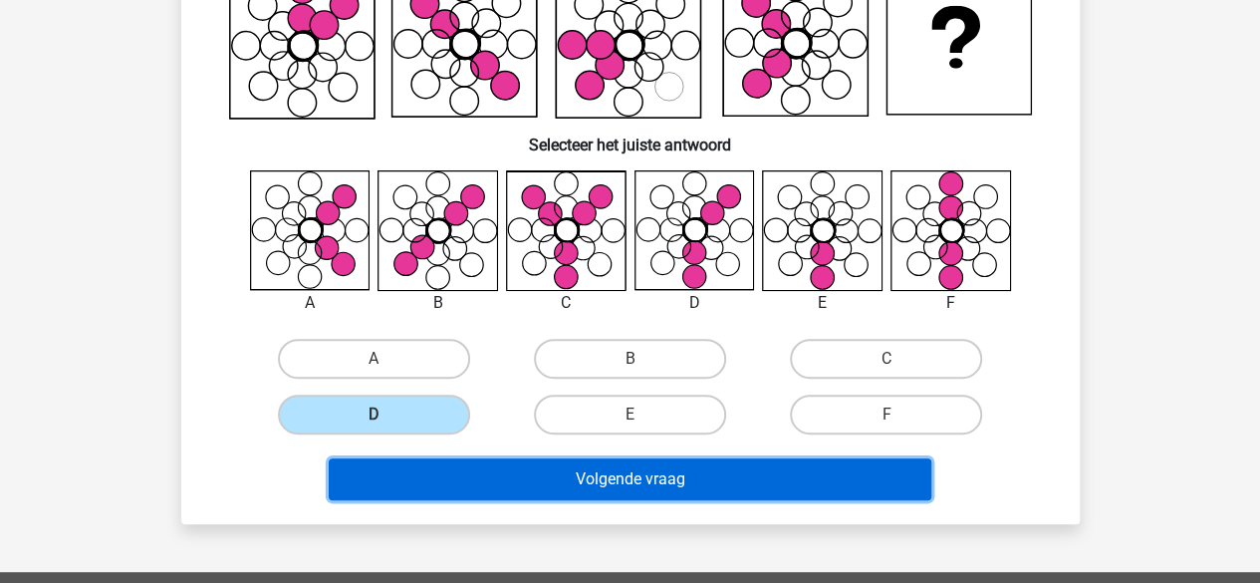
click at [516, 496] on button "Volgende vraag" at bounding box center [630, 479] width 603 height 42
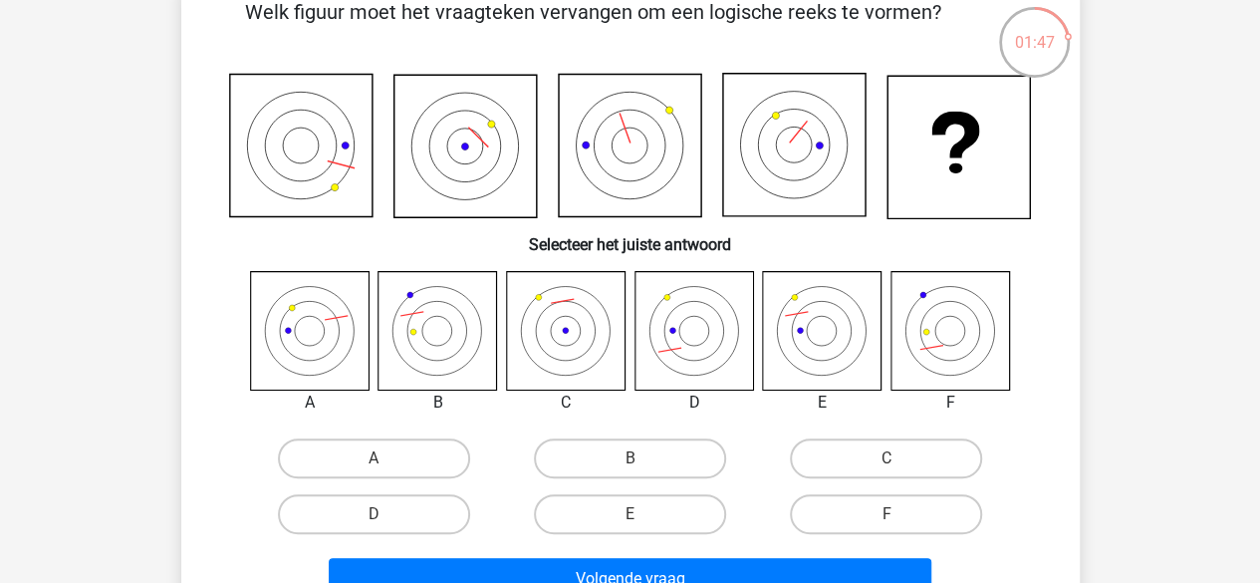
scroll to position [112, 0]
click at [600, 511] on label "E" at bounding box center [630, 513] width 192 height 40
click at [630, 513] on input "E" at bounding box center [636, 519] width 13 height 13
radio input "true"
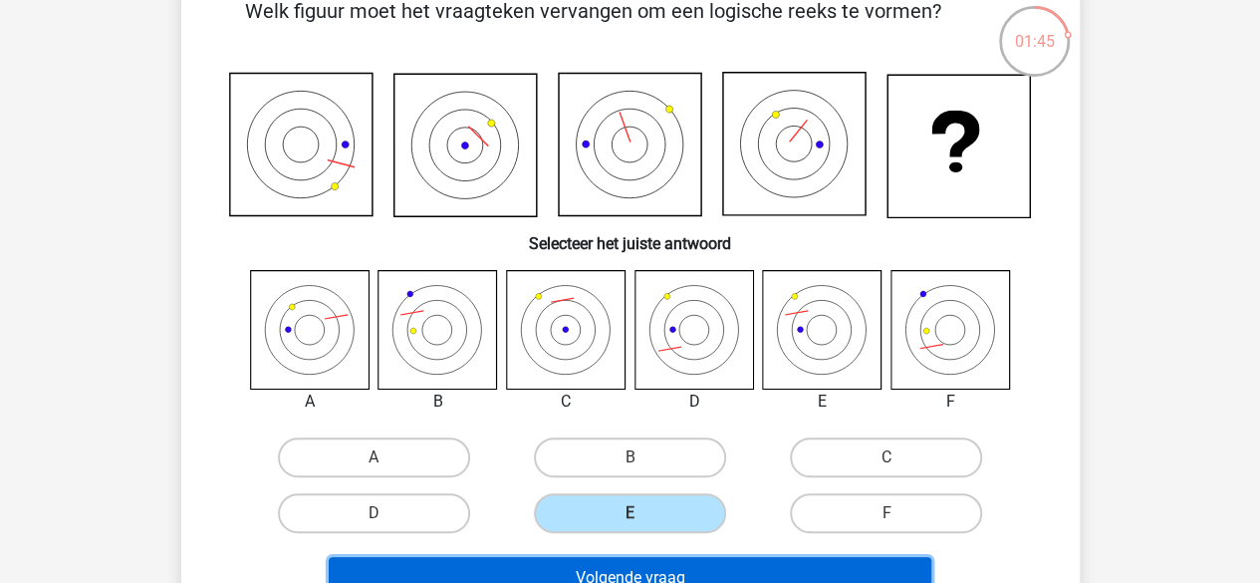
click at [630, 575] on button "Volgende vraag" at bounding box center [630, 578] width 603 height 42
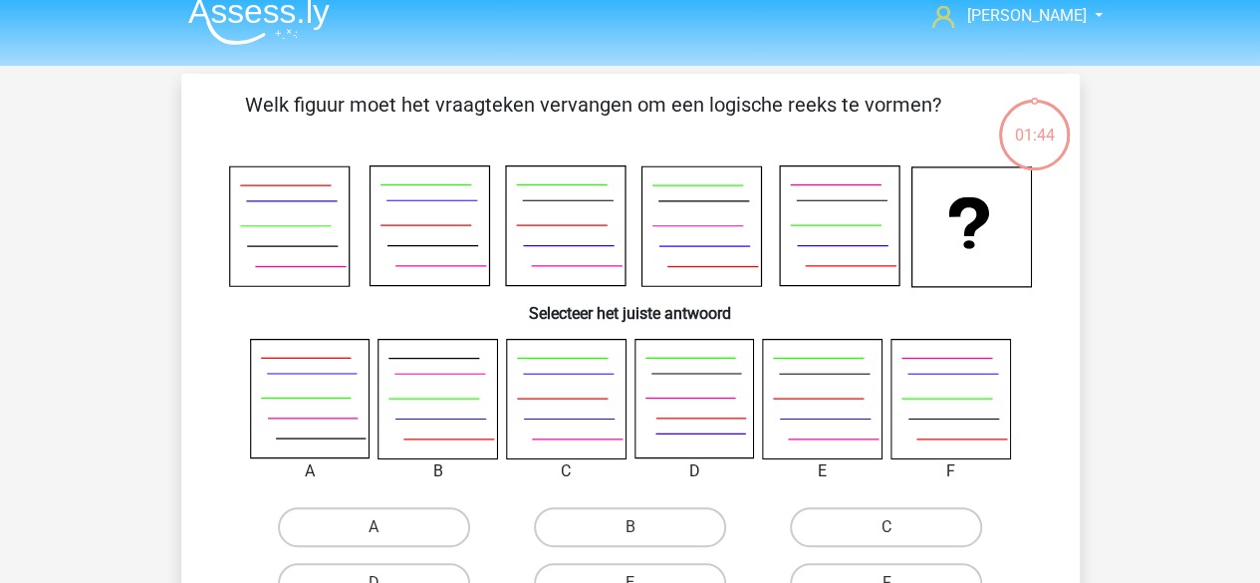
scroll to position [0, 0]
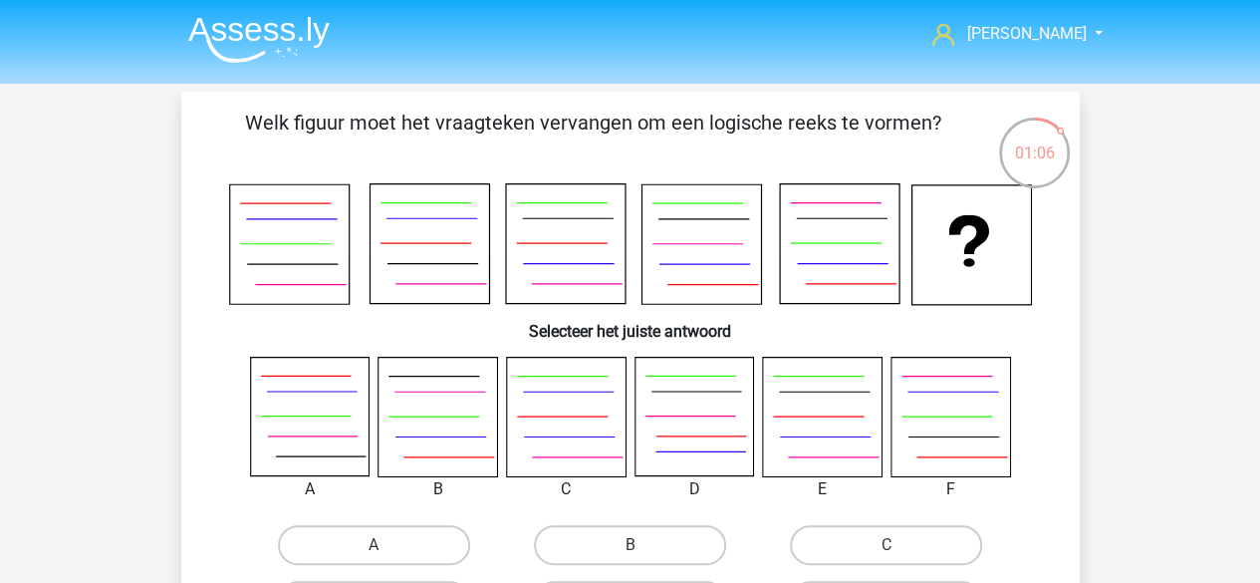
click at [952, 431] on icon at bounding box center [950, 417] width 119 height 119
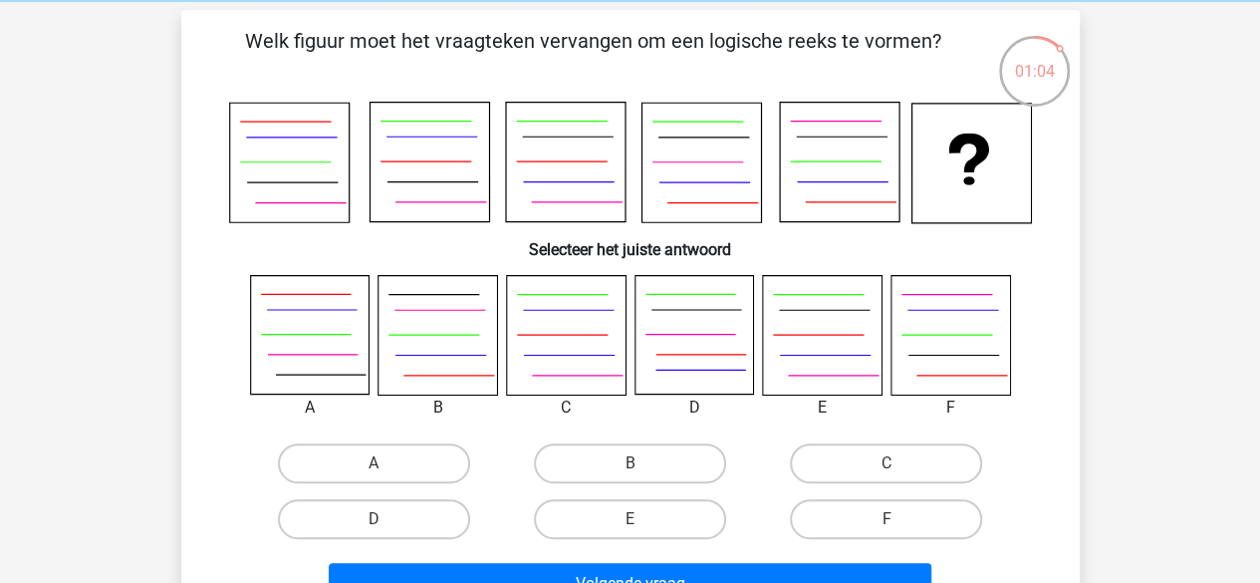
scroll to position [83, 0]
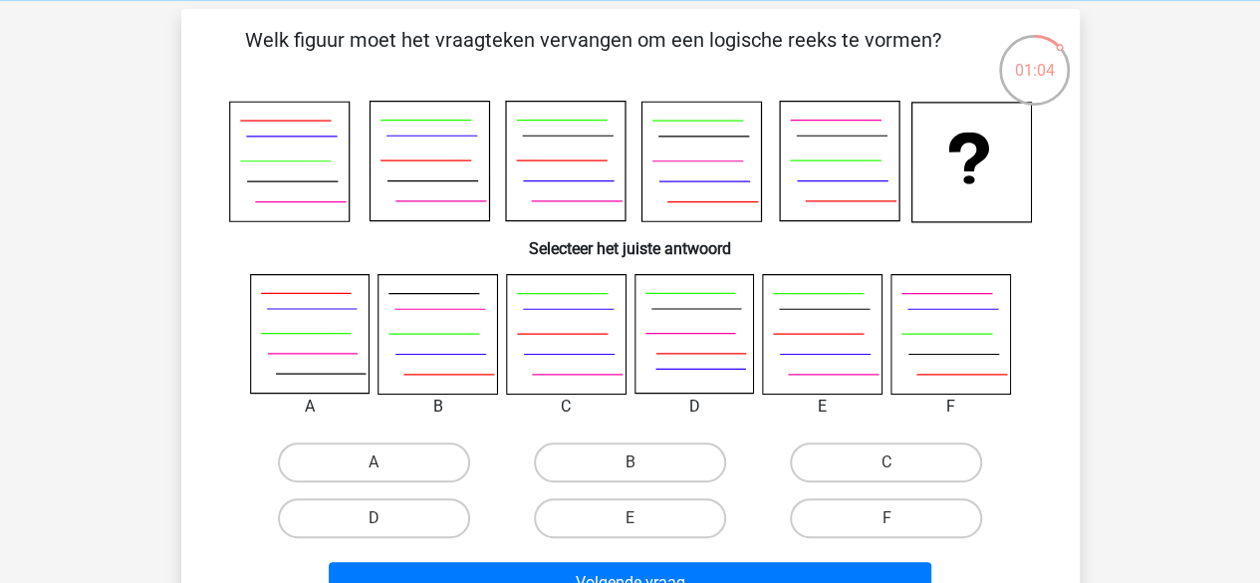
click at [889, 523] on input "F" at bounding box center [893, 524] width 13 height 13
radio input "true"
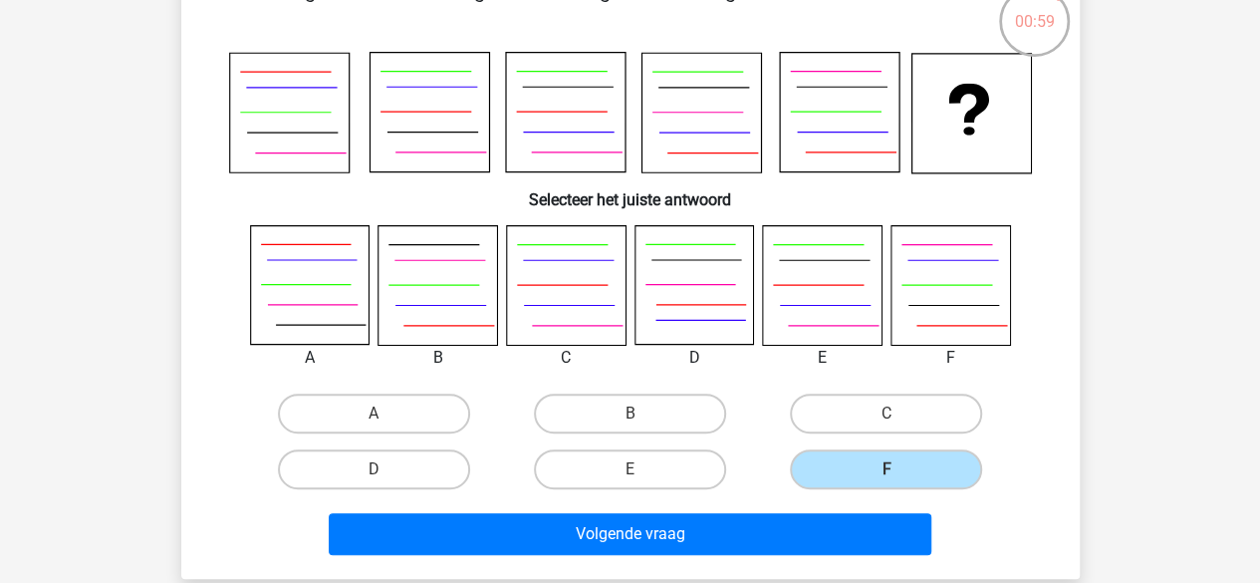
scroll to position [132, 0]
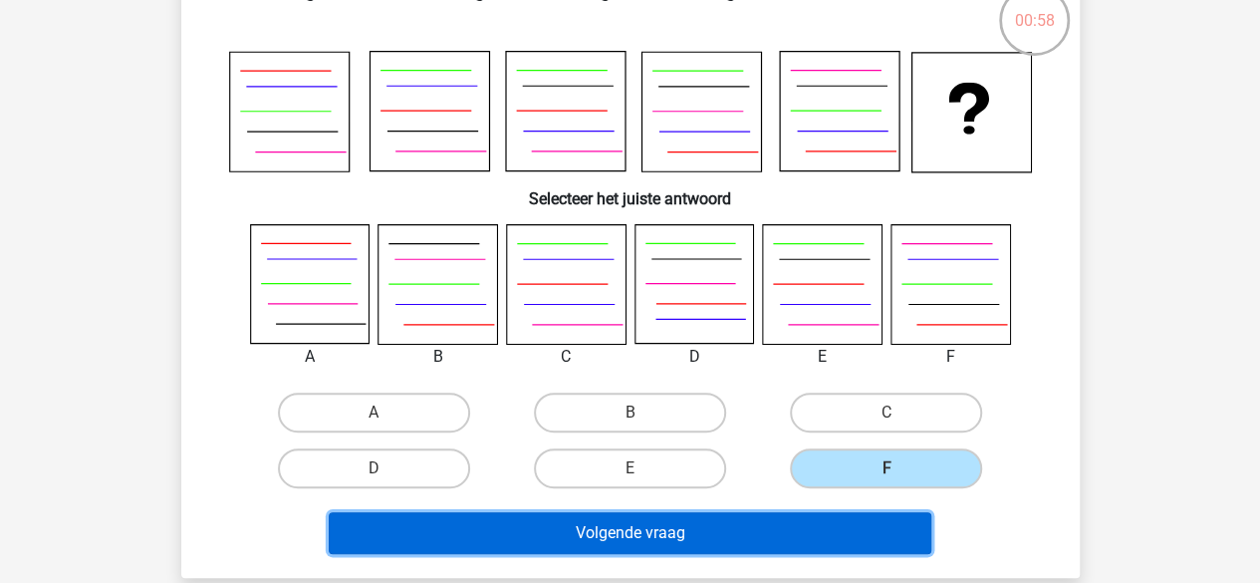
click at [697, 537] on button "Volgende vraag" at bounding box center [630, 533] width 603 height 42
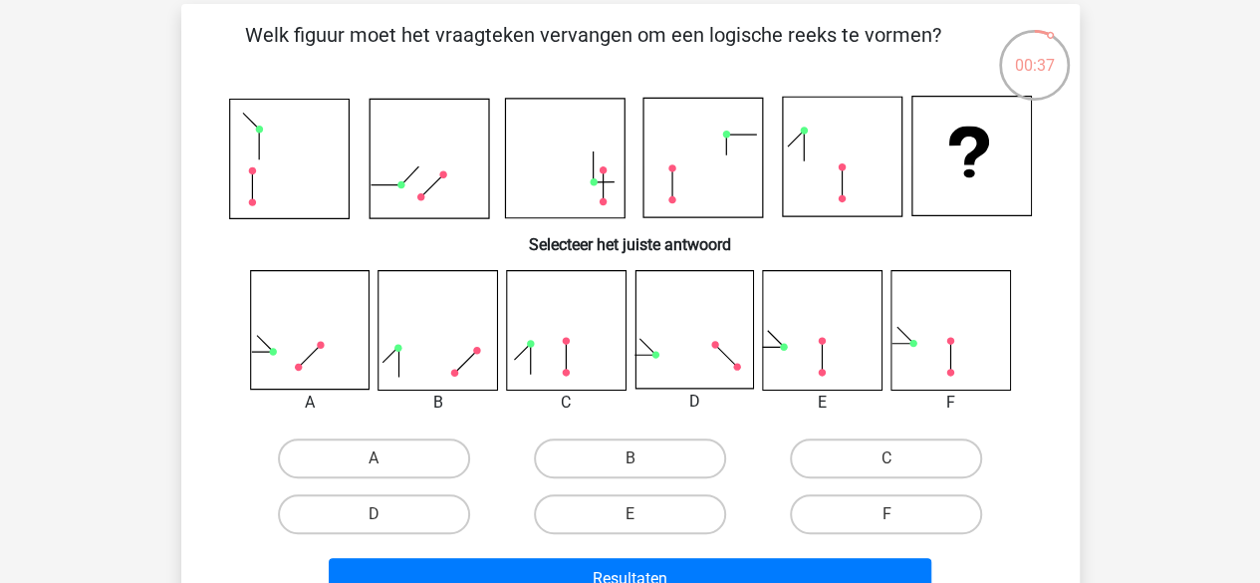
scroll to position [89, 0]
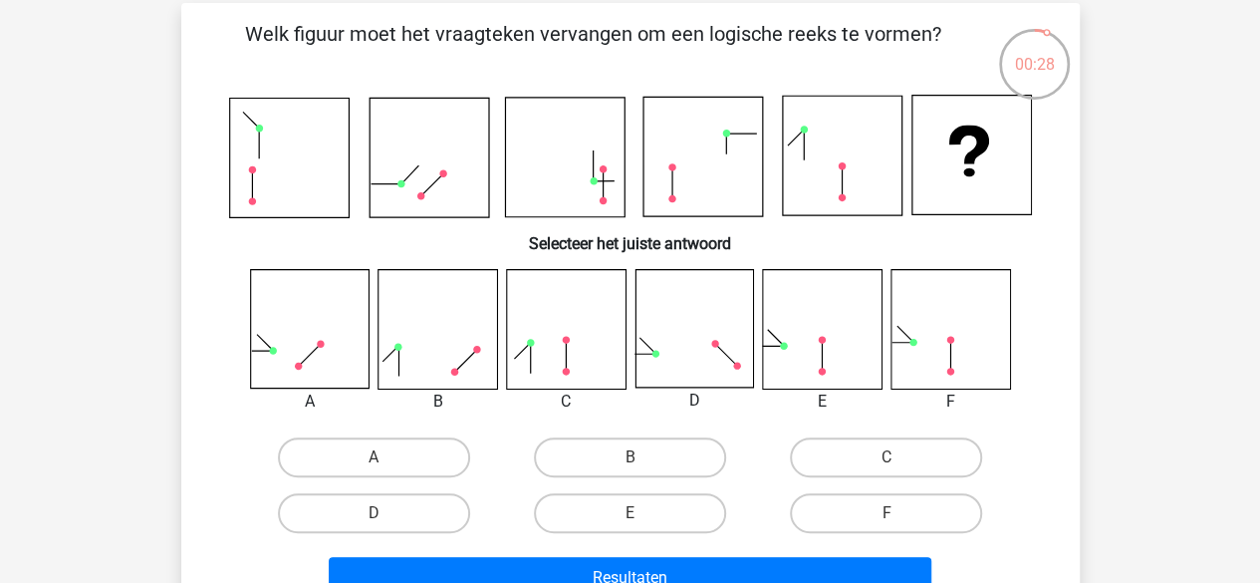
click at [400, 460] on label "A" at bounding box center [374, 457] width 192 height 40
click at [387, 460] on input "A" at bounding box center [380, 463] width 13 height 13
radio input "true"
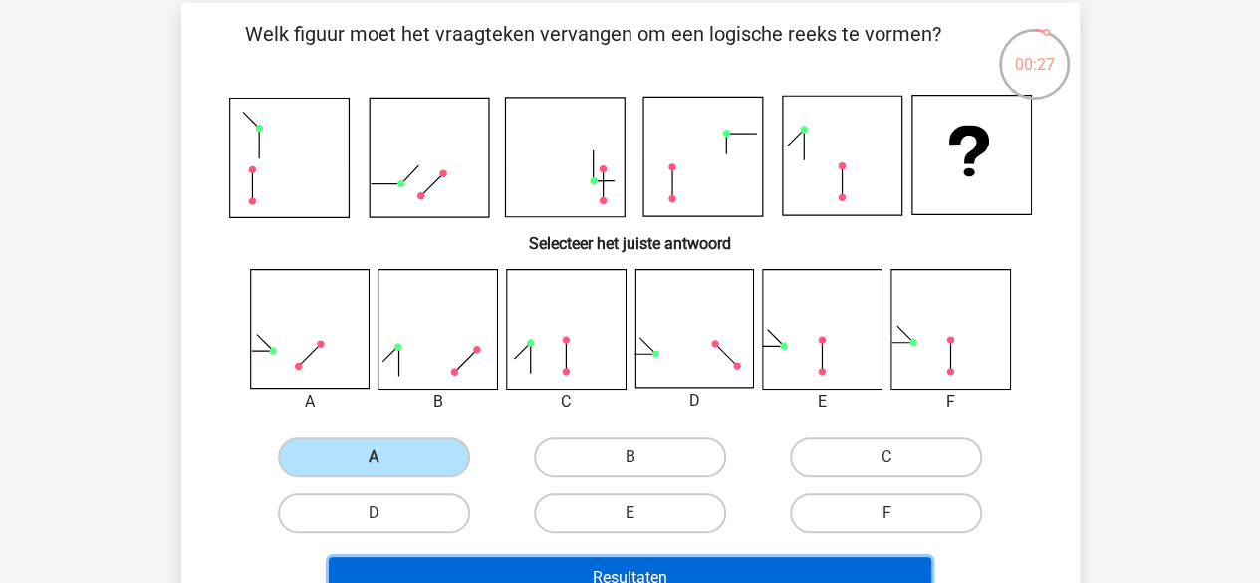
click at [552, 561] on button "Resultaten" at bounding box center [630, 578] width 603 height 42
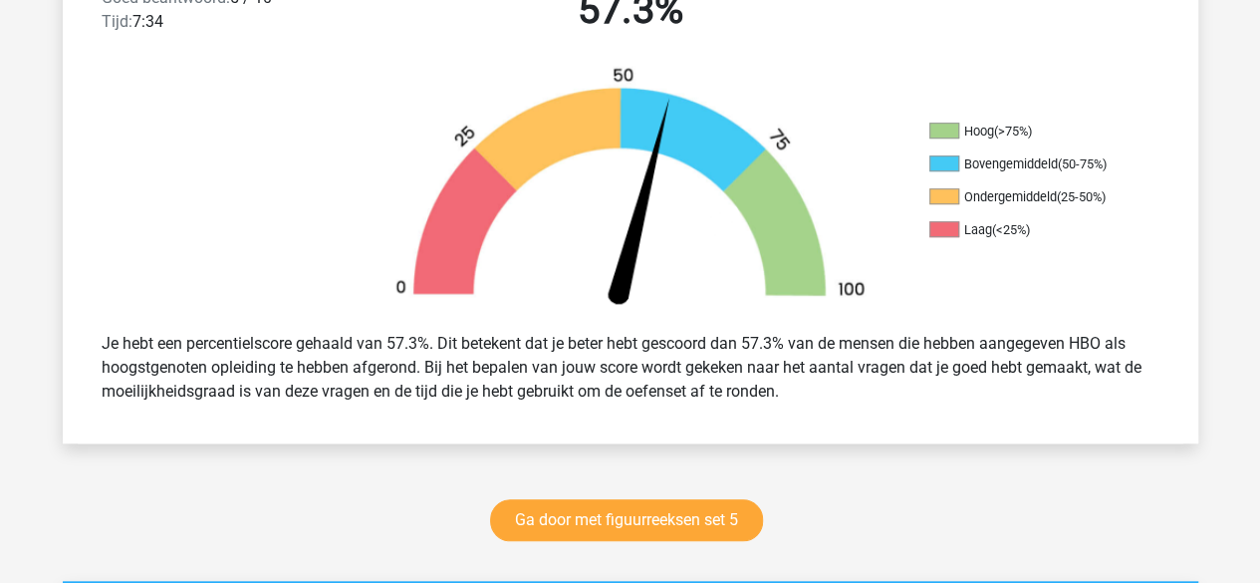
scroll to position [569, 0]
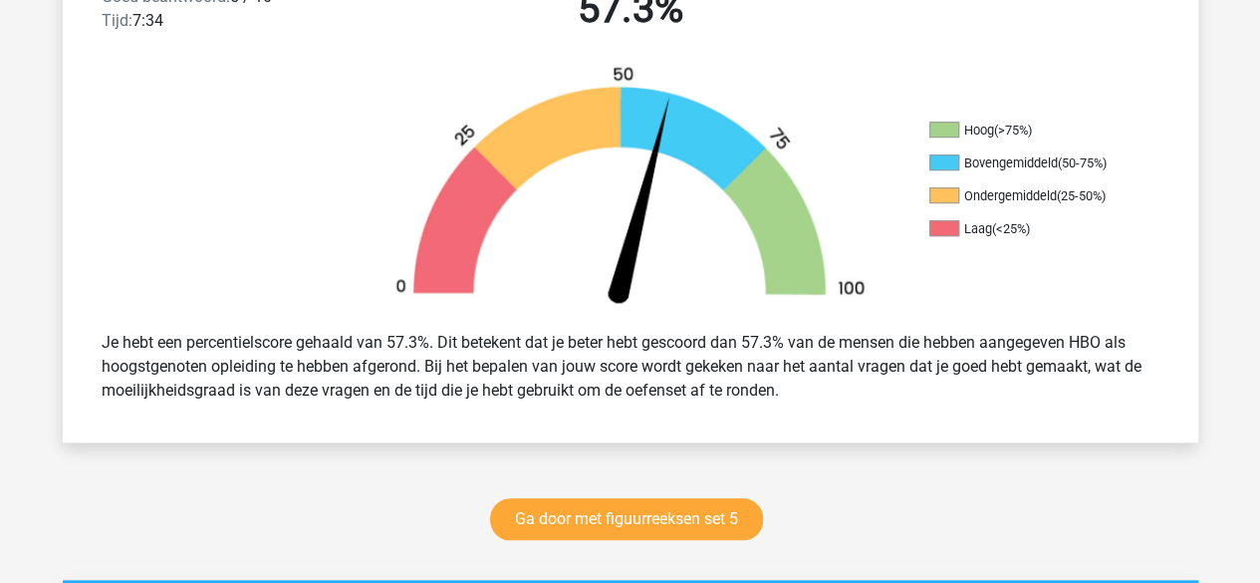
drag, startPoint x: 468, startPoint y: 343, endPoint x: 799, endPoint y: 395, distance: 334.8
click at [799, 395] on div "Je hebt een percentielscore gehaald van 57.3%. Dit betekent dat je beter hebt g…" at bounding box center [631, 367] width 1088 height 88
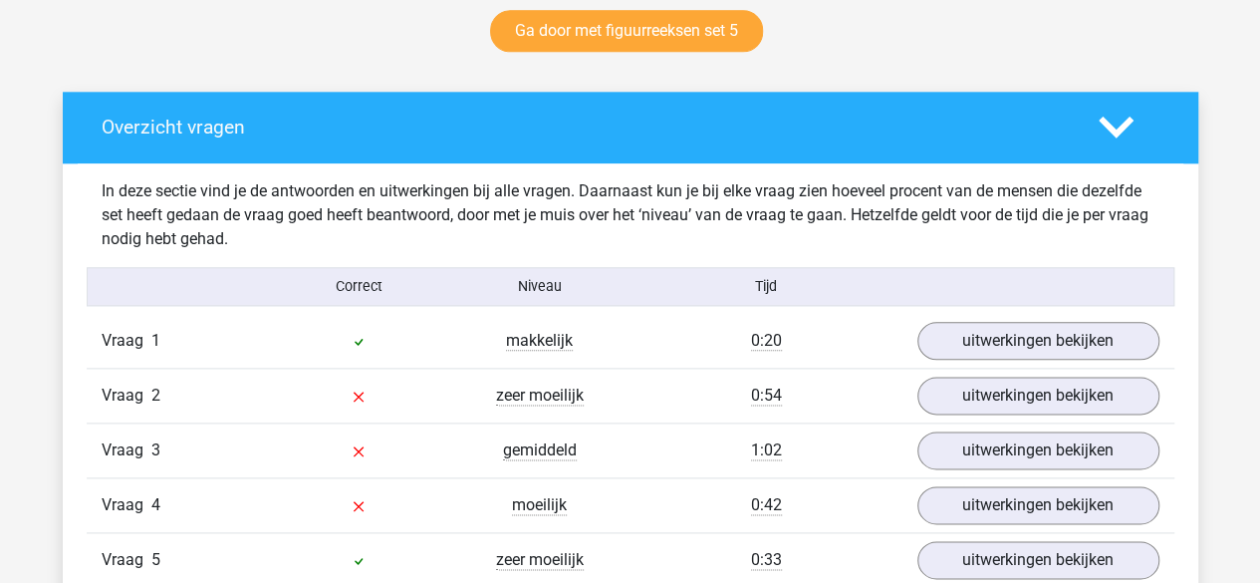
scroll to position [1186, 0]
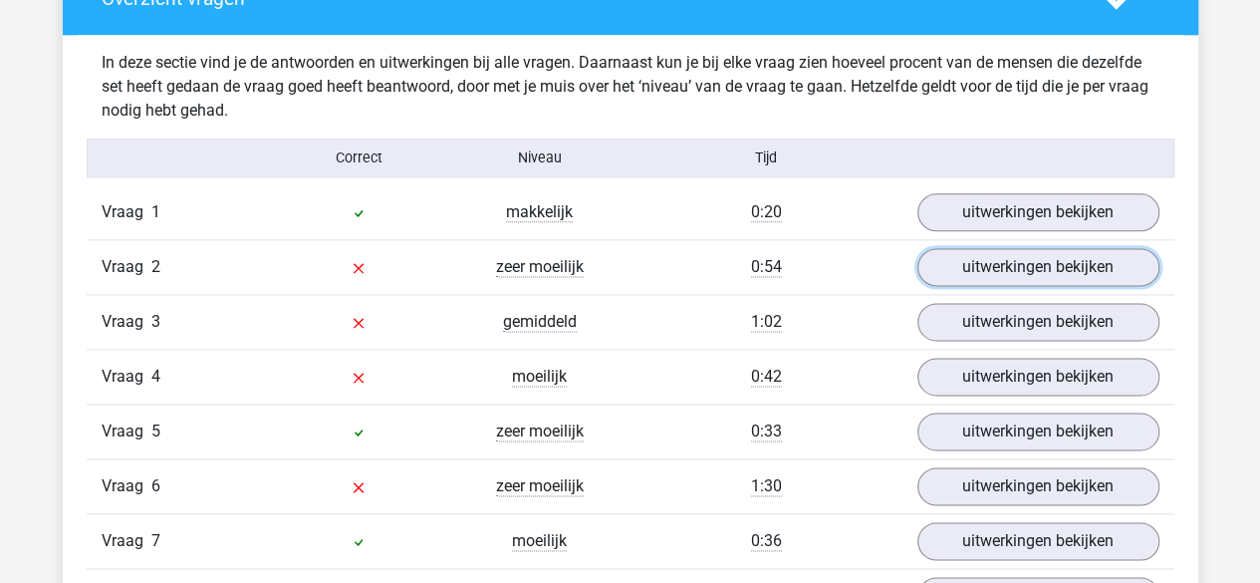
click at [960, 260] on link "uitwerkingen bekijken" at bounding box center [1039, 267] width 242 height 38
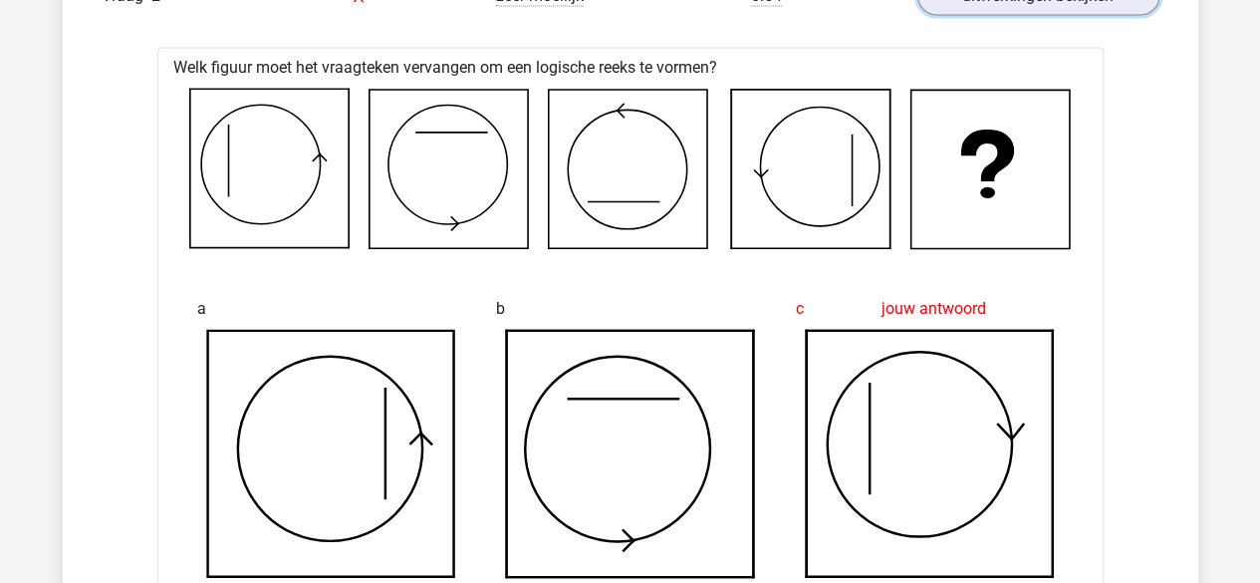
scroll to position [1204, 0]
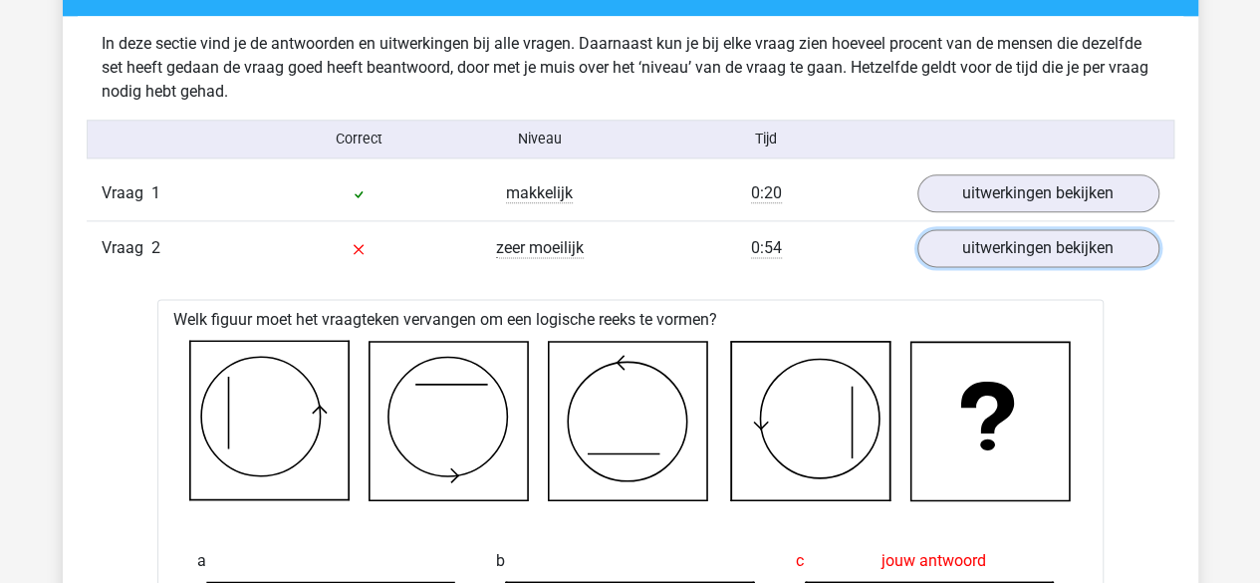
click at [1036, 250] on link "uitwerkingen bekijken" at bounding box center [1039, 248] width 242 height 38
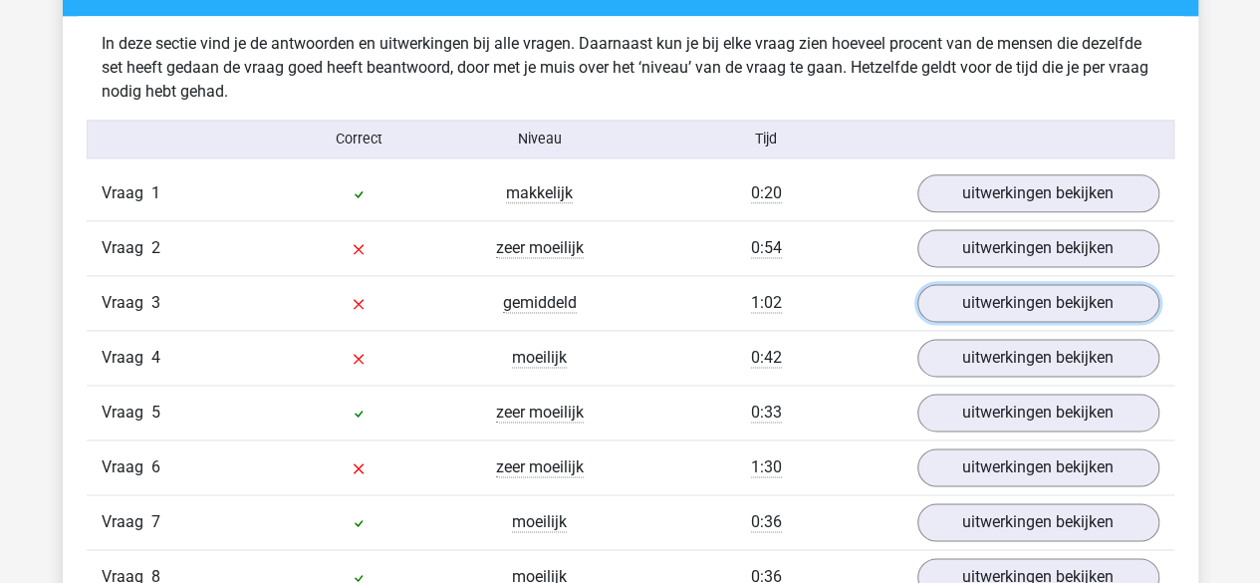
click at [1028, 298] on link "uitwerkingen bekijken" at bounding box center [1039, 303] width 242 height 38
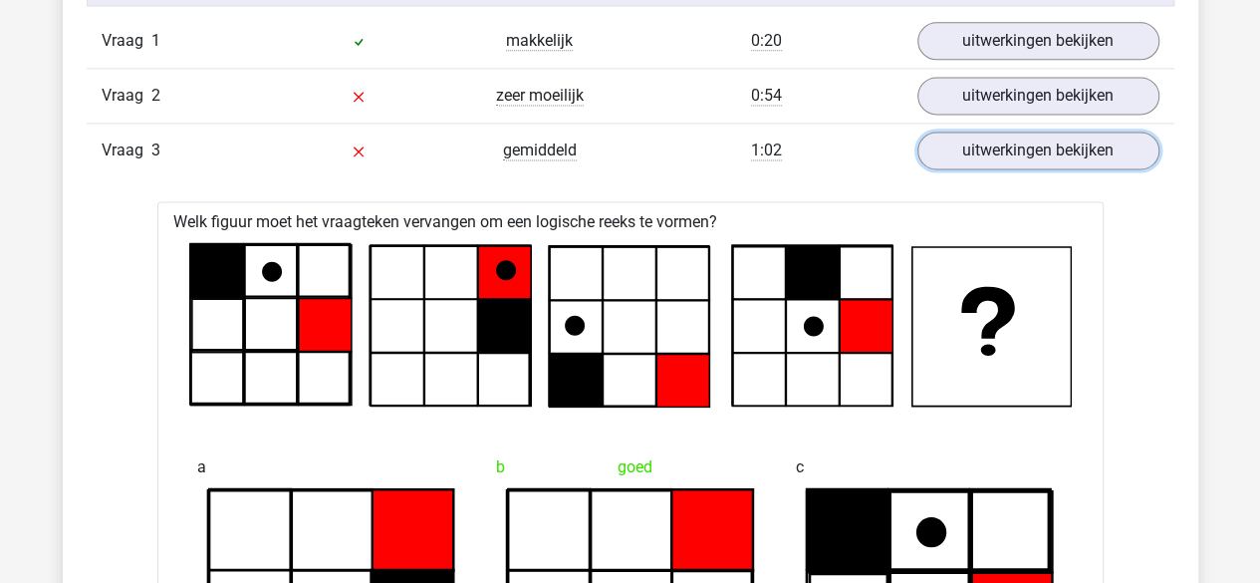
scroll to position [1115, 0]
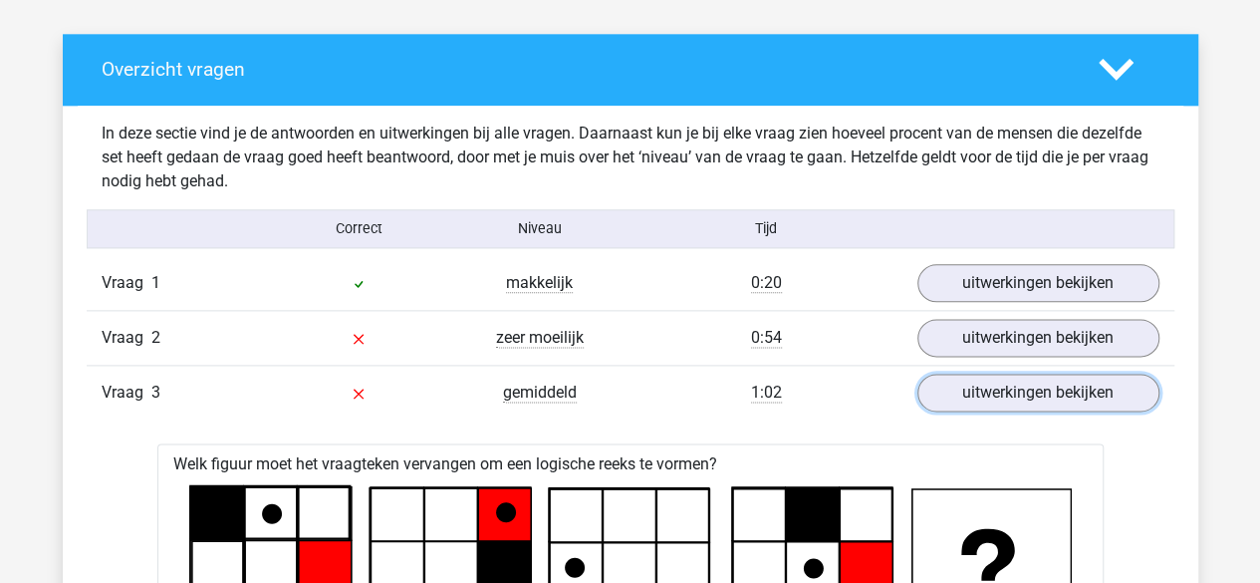
click at [1058, 384] on link "uitwerkingen bekijken" at bounding box center [1039, 393] width 242 height 38
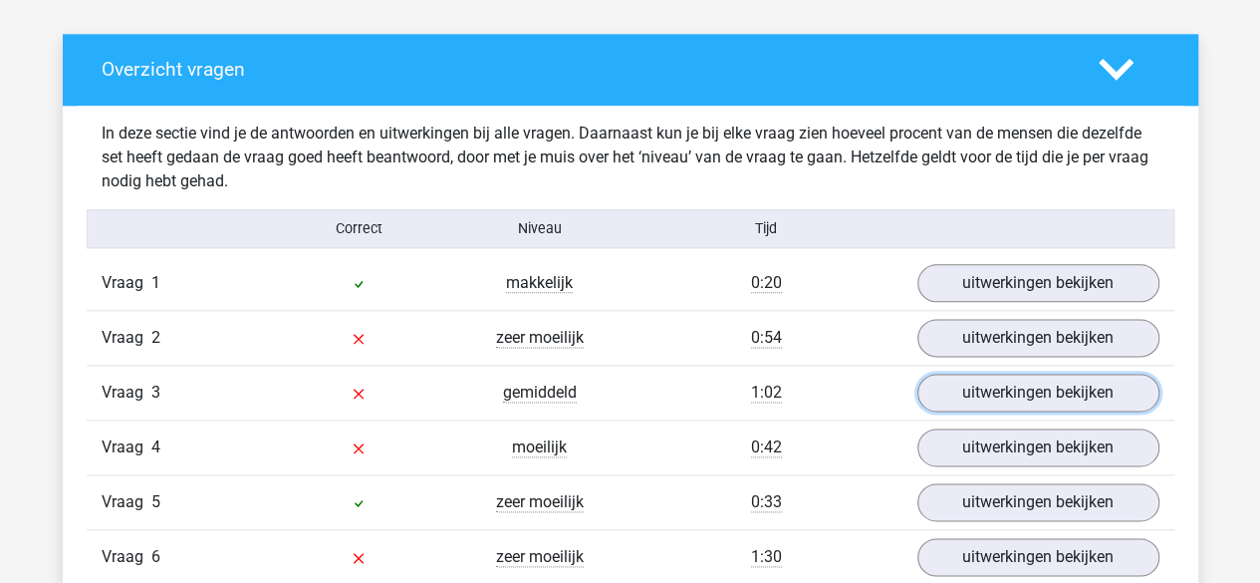
scroll to position [1374, 0]
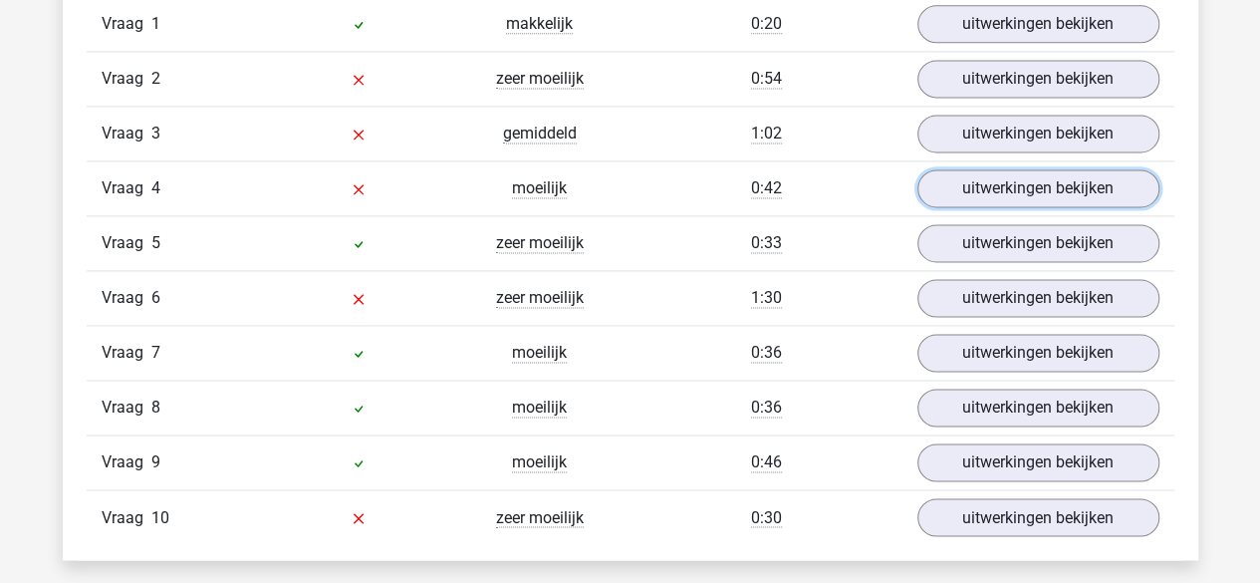
click at [969, 180] on link "uitwerkingen bekijken" at bounding box center [1039, 188] width 242 height 38
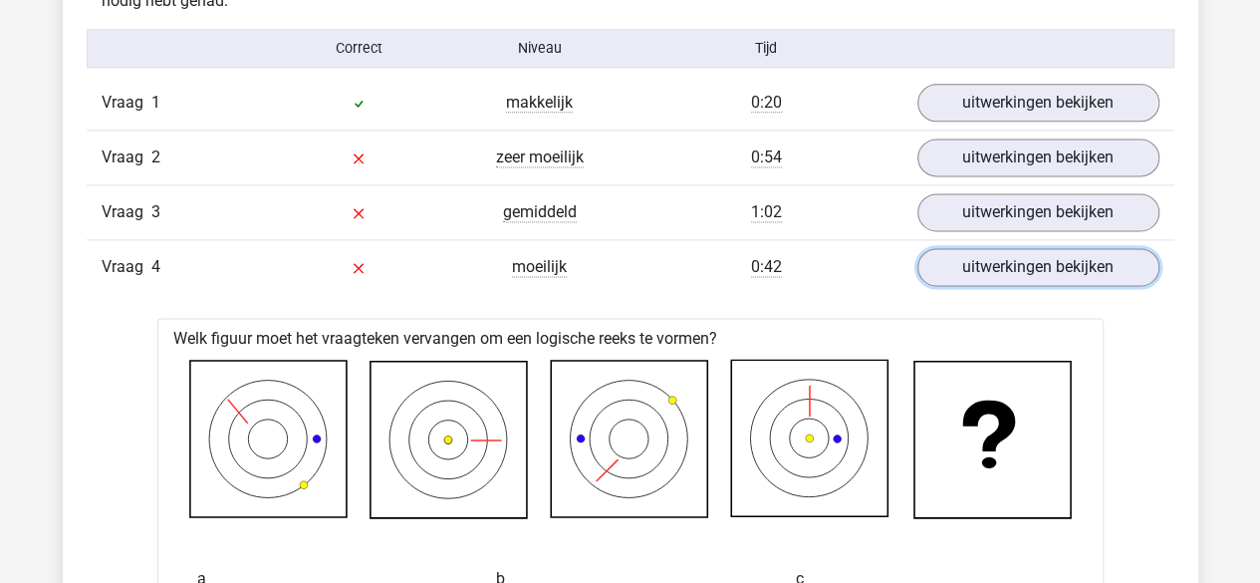
scroll to position [1281, 0]
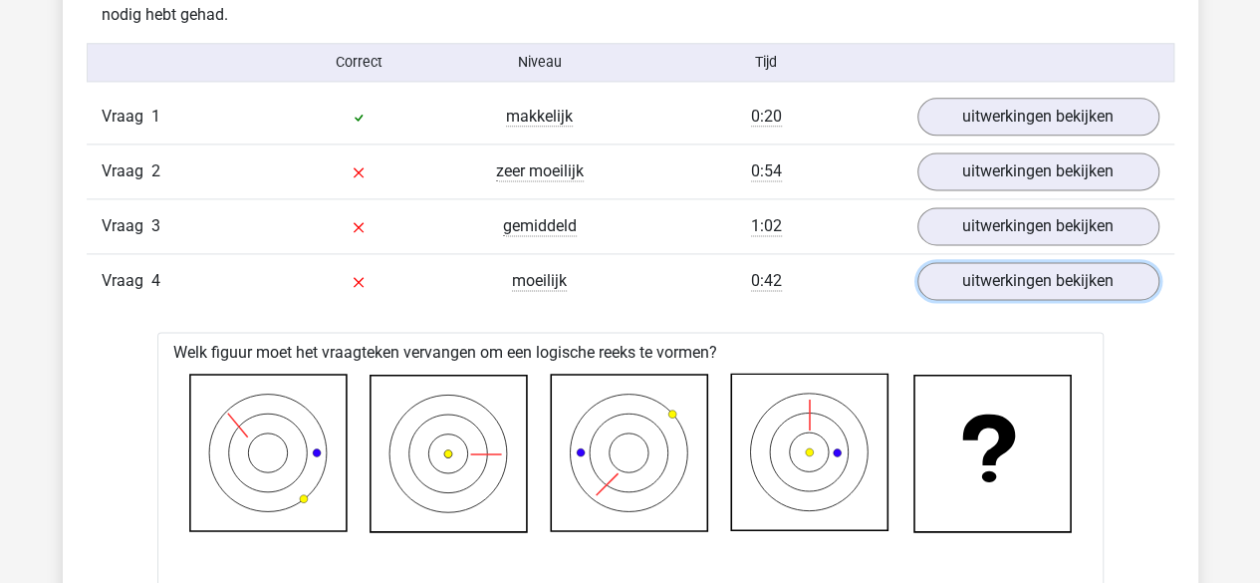
click at [964, 278] on link "uitwerkingen bekijken" at bounding box center [1039, 281] width 242 height 38
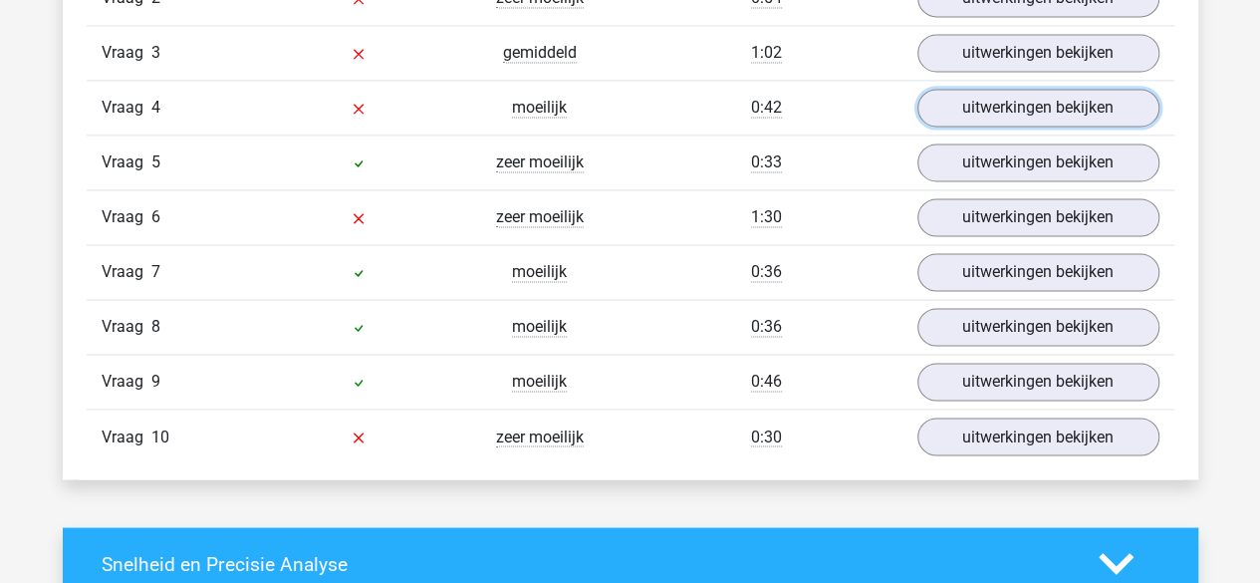
scroll to position [1456, 0]
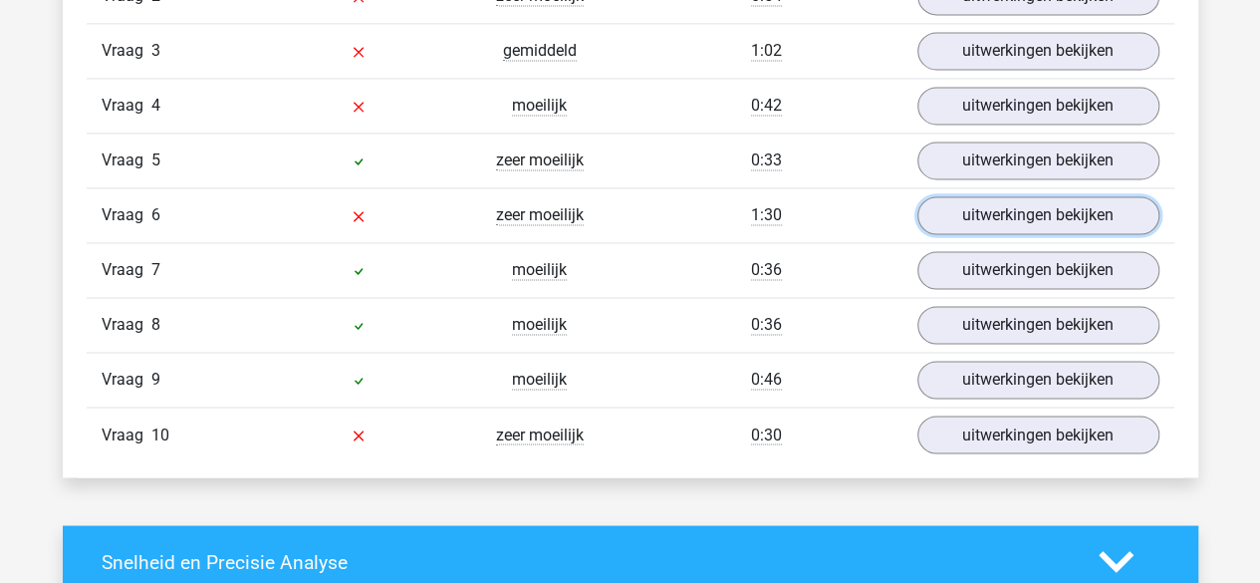
click at [988, 196] on link "uitwerkingen bekijken" at bounding box center [1039, 215] width 242 height 38
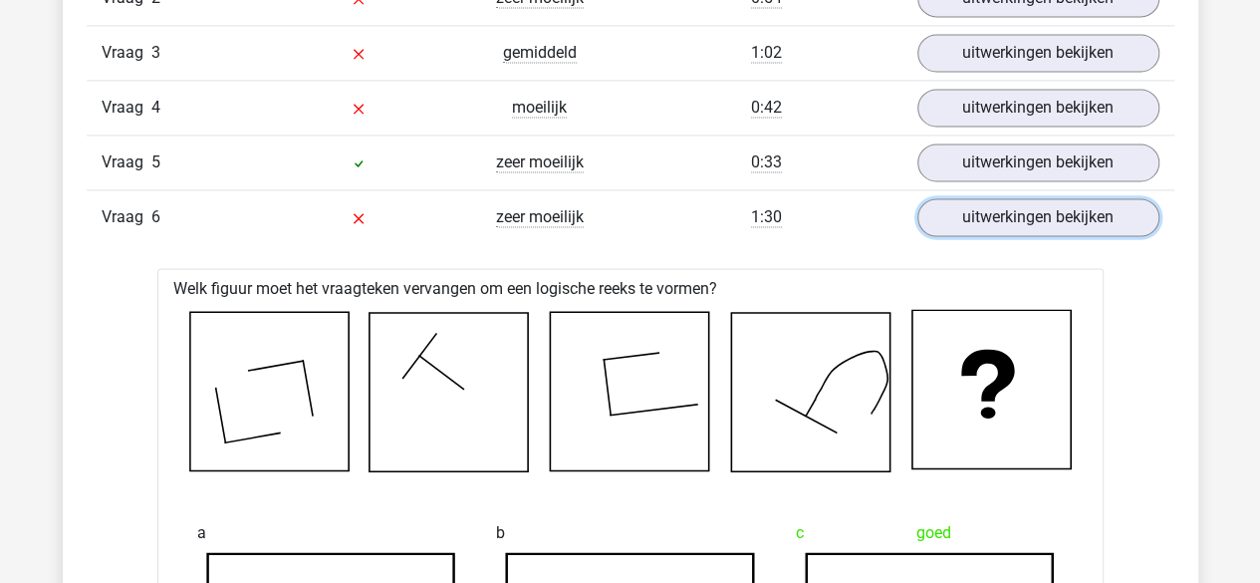
scroll to position [1453, 0]
click at [1010, 218] on link "uitwerkingen bekijken" at bounding box center [1039, 218] width 242 height 38
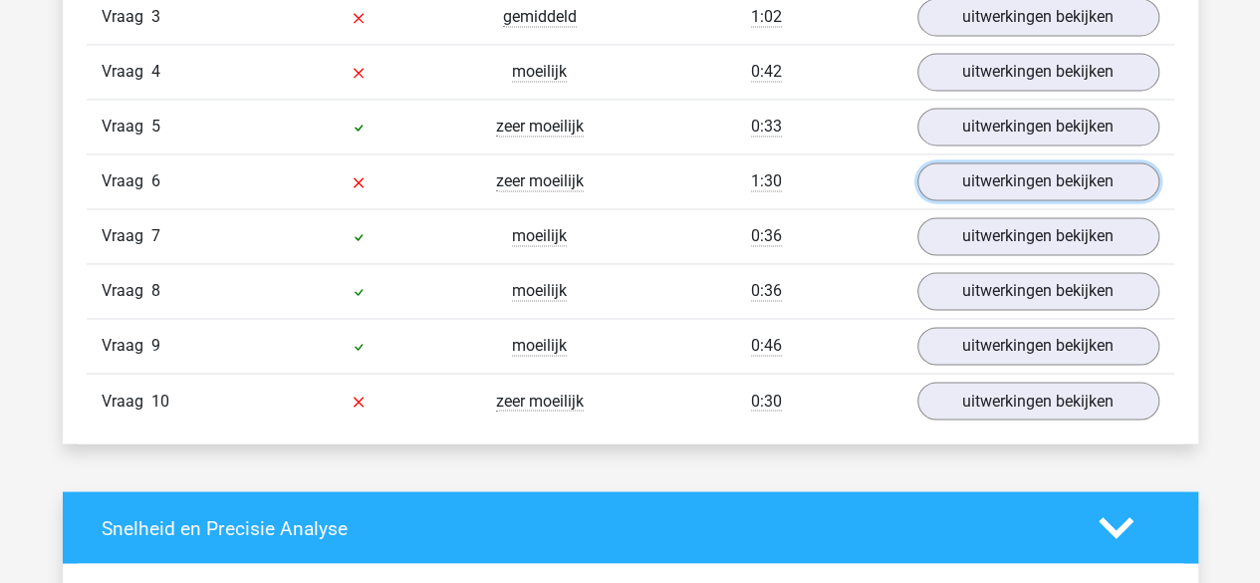
scroll to position [1491, 0]
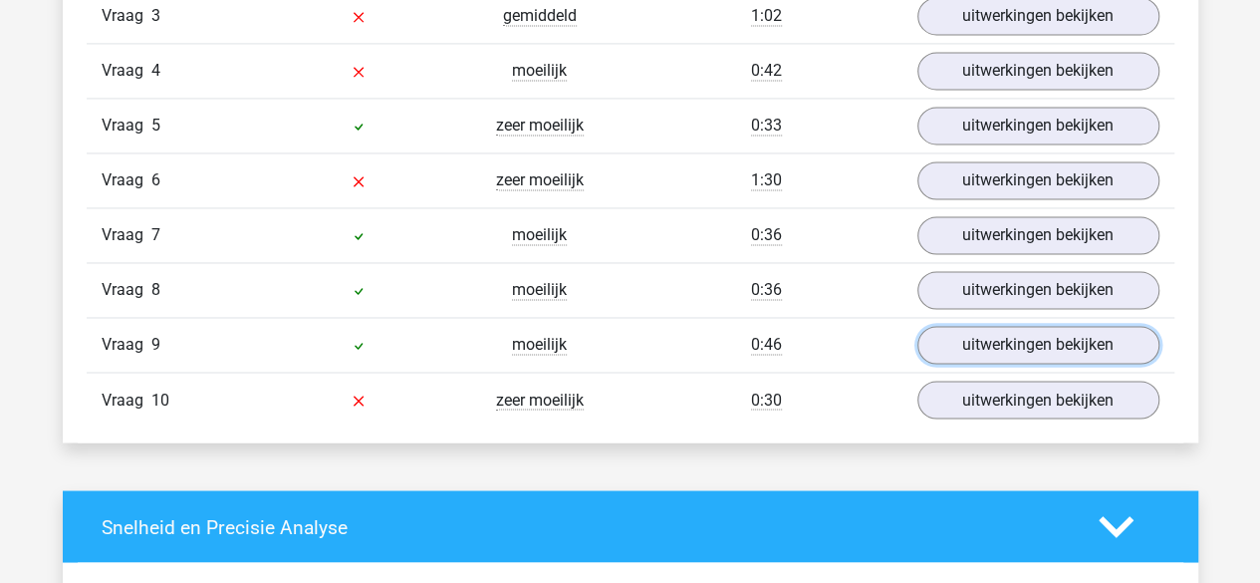
click at [994, 341] on link "uitwerkingen bekijken" at bounding box center [1039, 345] width 242 height 38
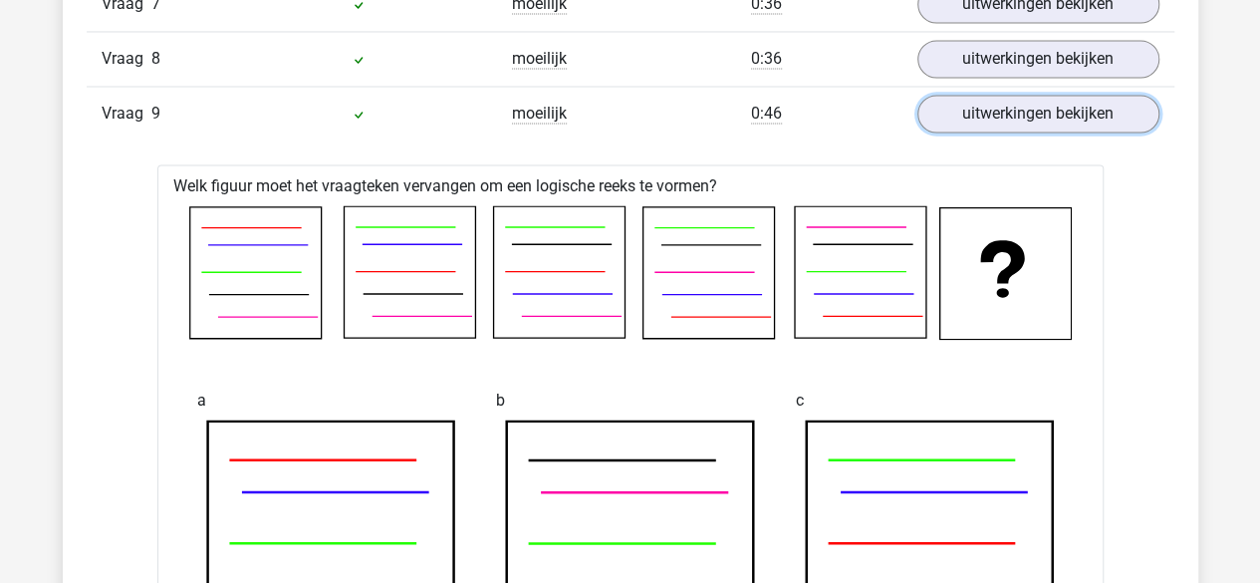
scroll to position [1721, 0]
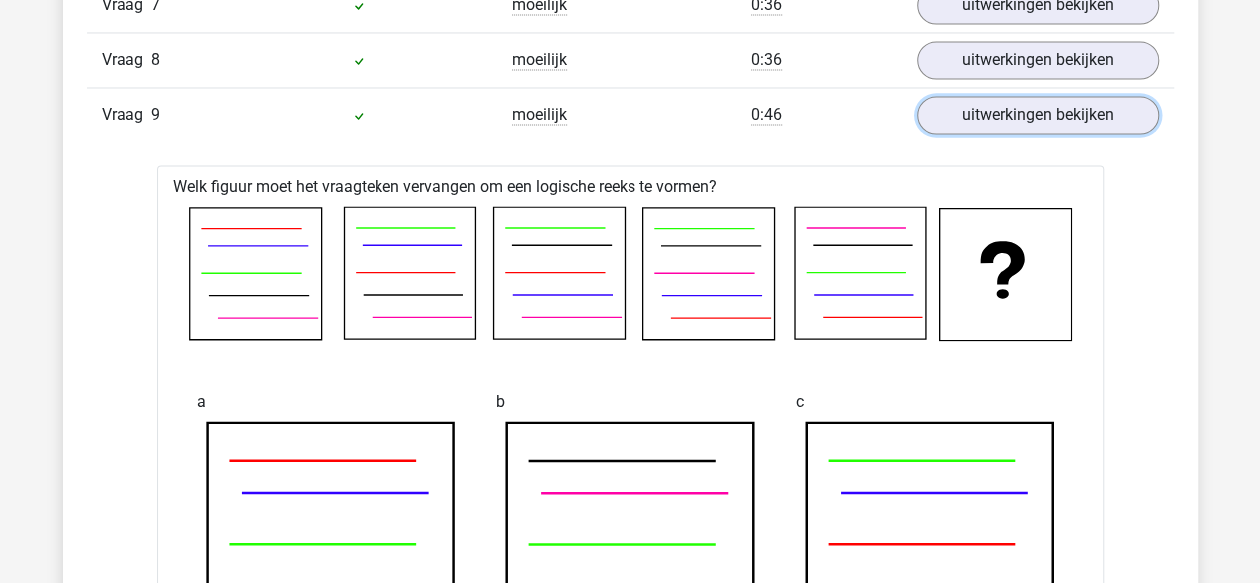
click at [1044, 96] on link "uitwerkingen bekijken" at bounding box center [1039, 115] width 242 height 38
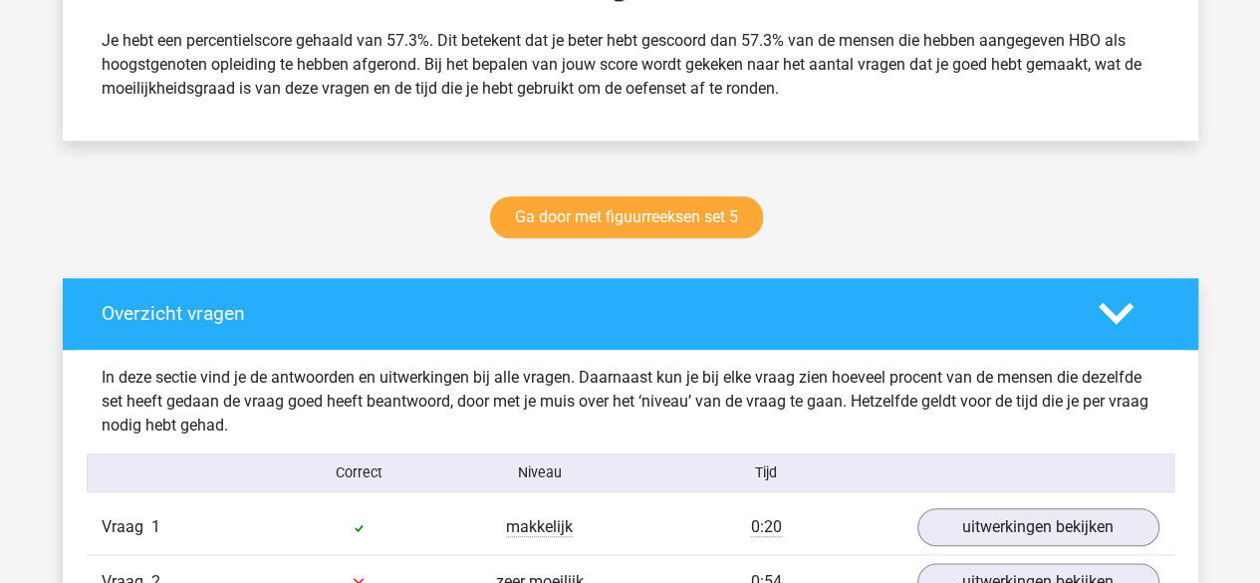
scroll to position [872, 0]
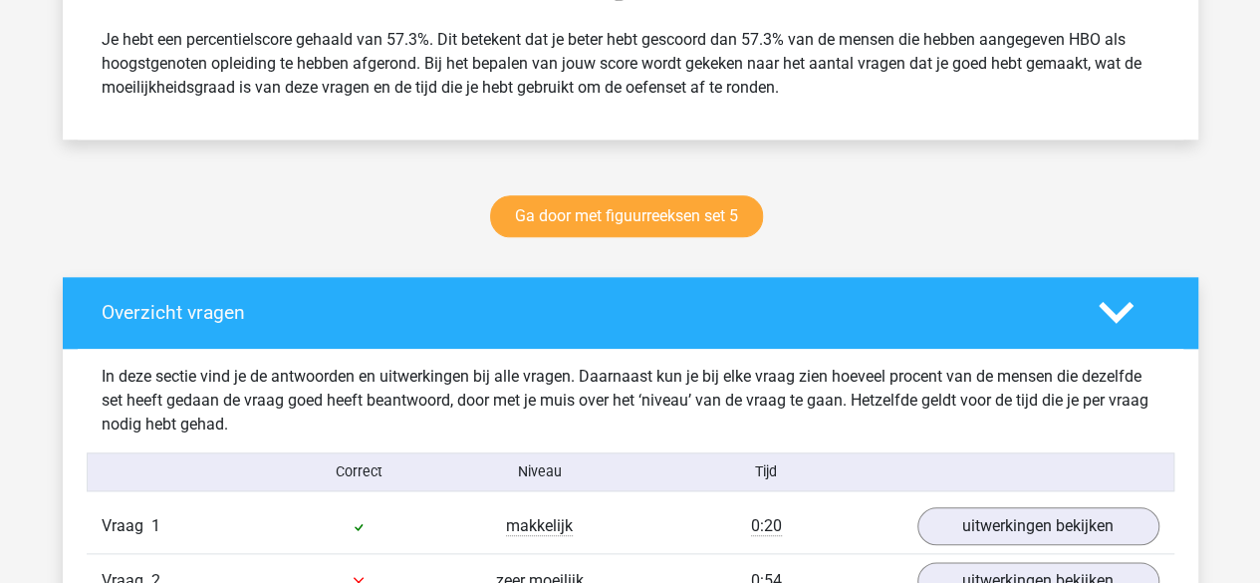
click at [1084, 322] on div at bounding box center [1129, 312] width 91 height 35
click at [648, 193] on div "Ga door met figuurreeksen set 5" at bounding box center [630, 220] width 946 height 66
click at [648, 228] on link "Ga door met figuurreeksen set 5" at bounding box center [626, 216] width 273 height 42
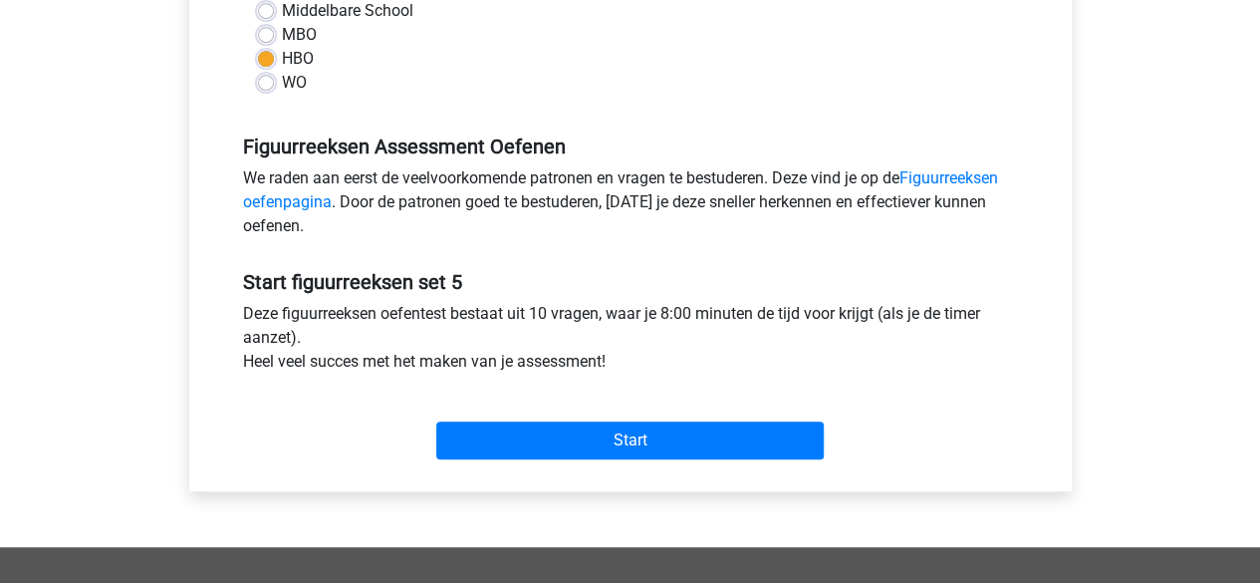
scroll to position [503, 0]
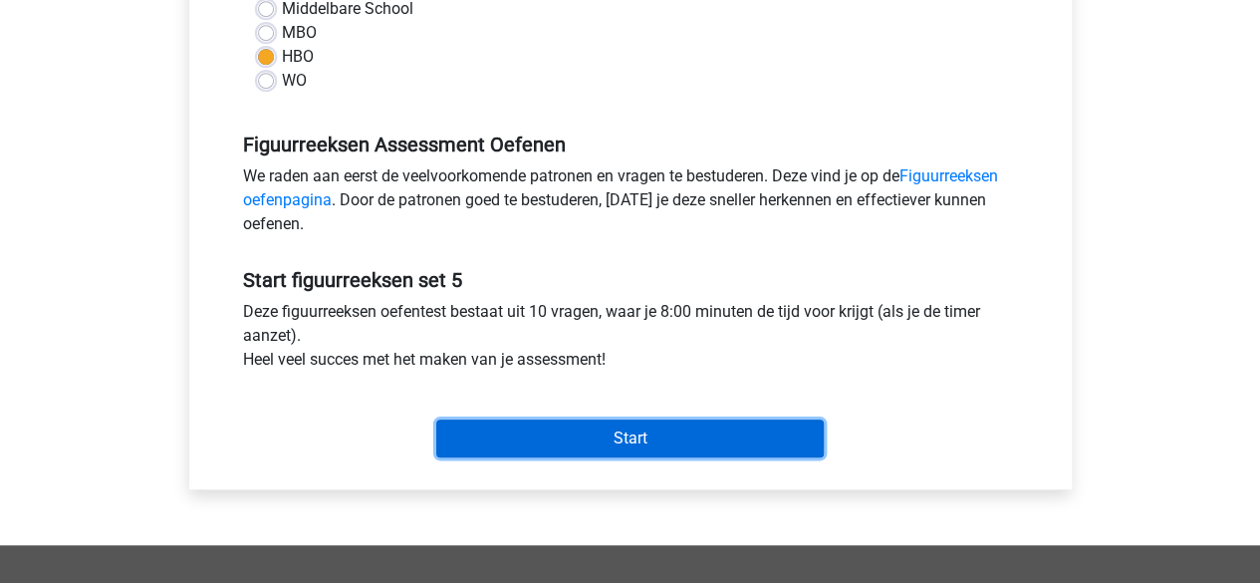
click at [659, 441] on input "Start" at bounding box center [630, 438] width 388 height 38
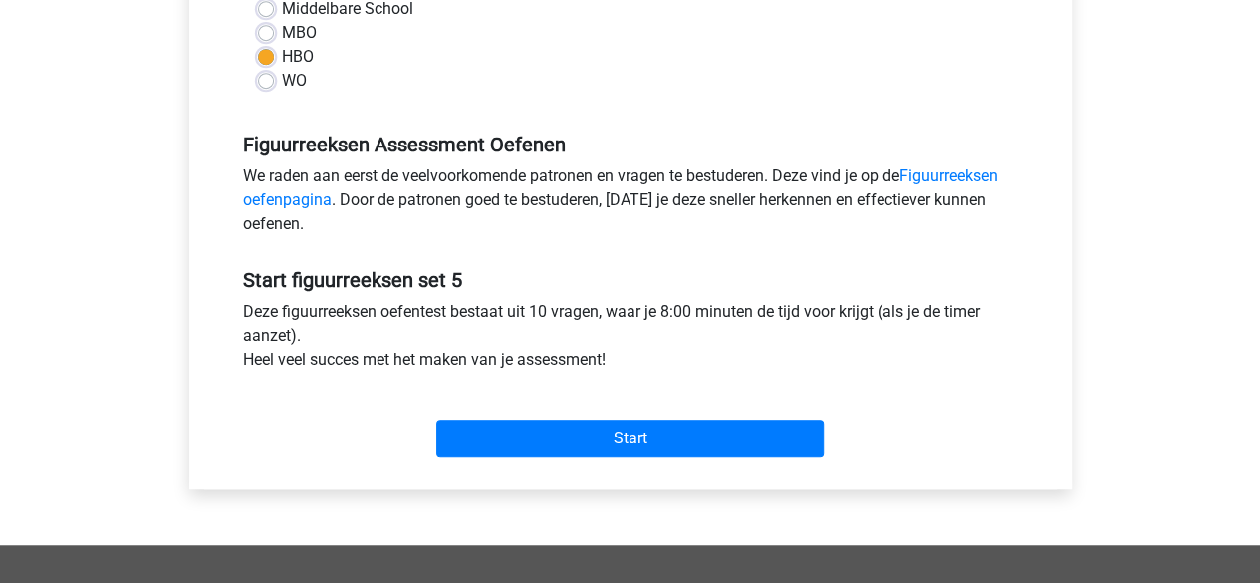
scroll to position [0, 0]
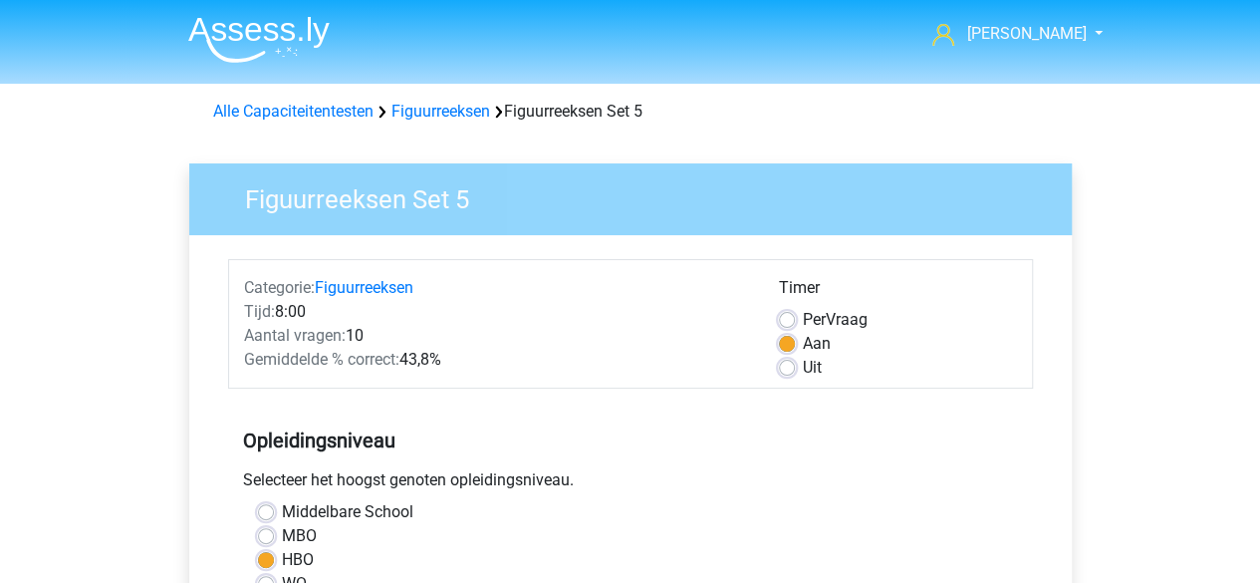
click at [477, 105] on link "Figuurreeksen" at bounding box center [441, 111] width 99 height 19
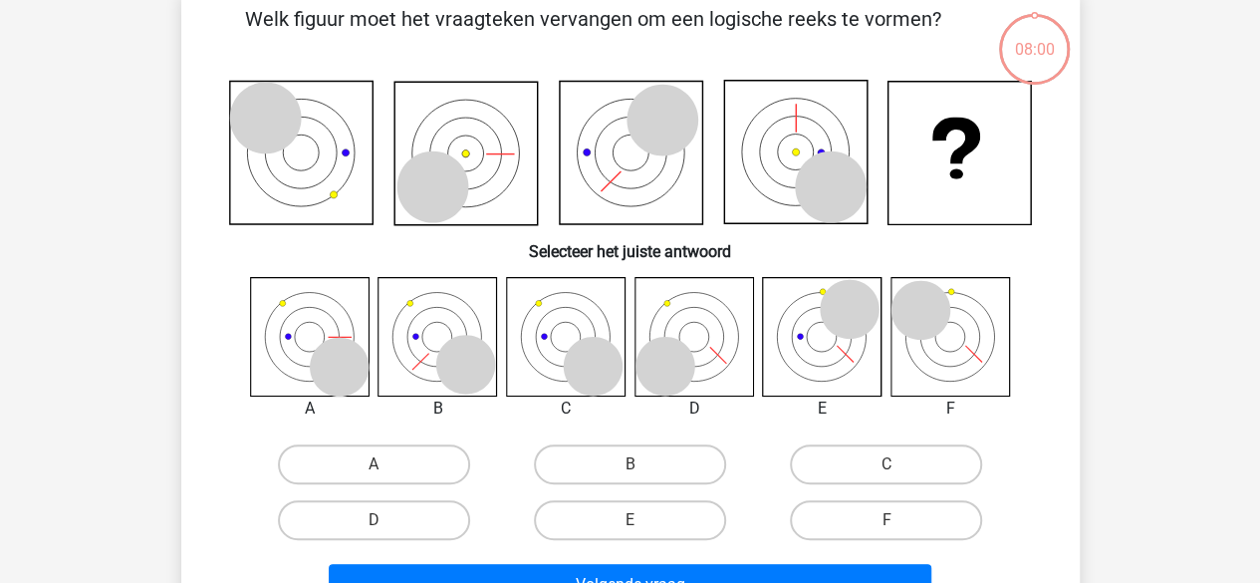
scroll to position [139, 0]
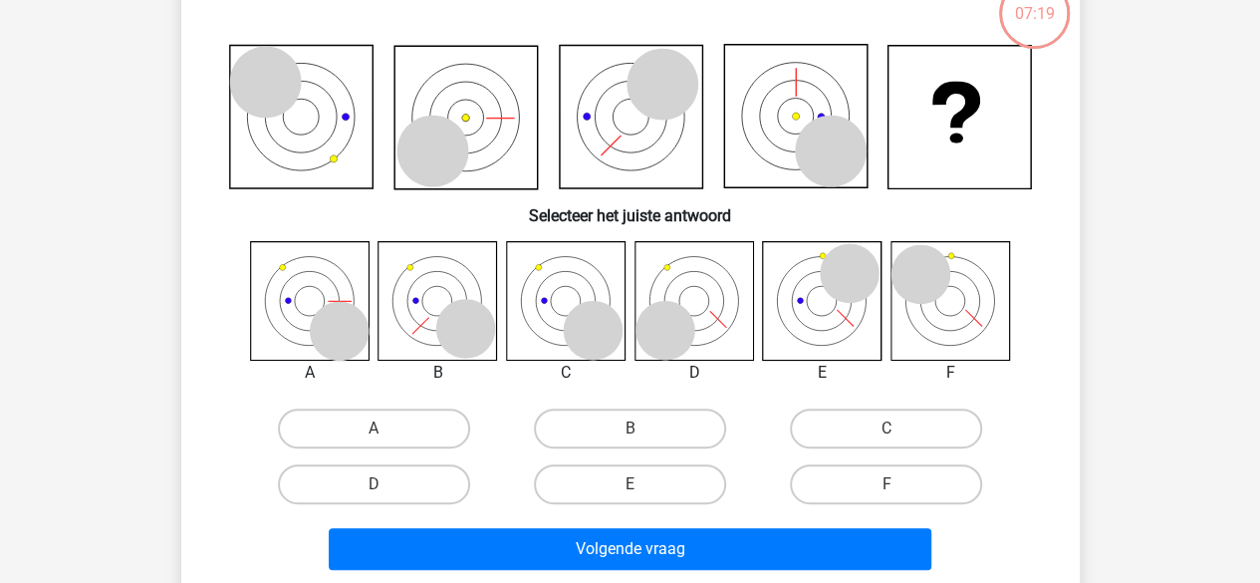
click at [375, 481] on label "D" at bounding box center [374, 484] width 192 height 40
click at [375, 484] on input "D" at bounding box center [380, 490] width 13 height 13
radio input "true"
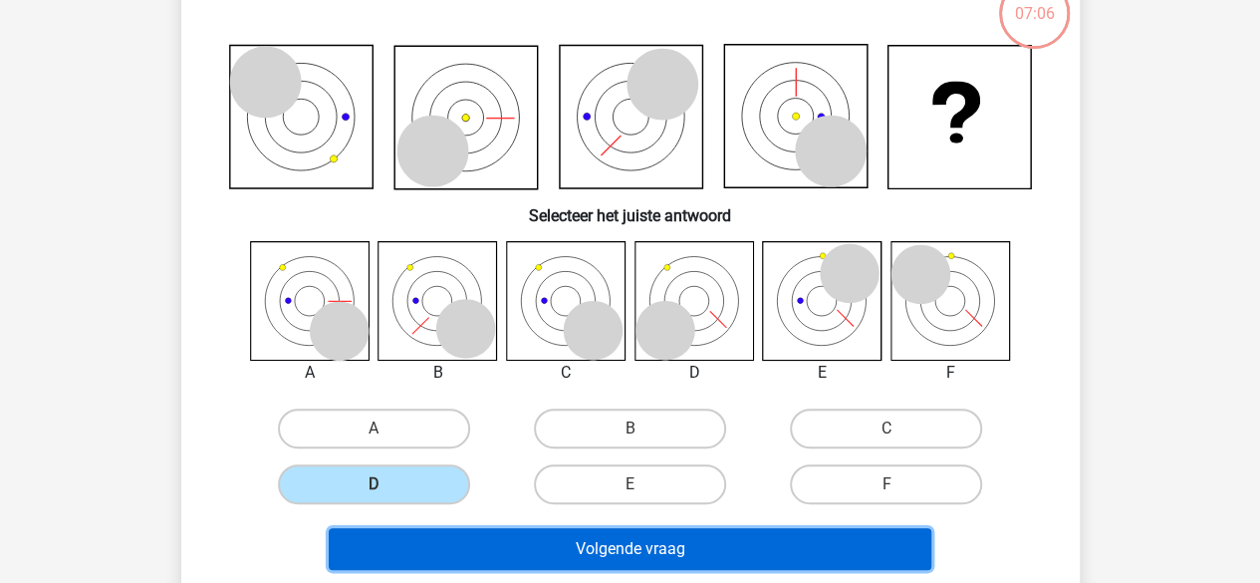
click at [612, 543] on button "Volgende vraag" at bounding box center [630, 549] width 603 height 42
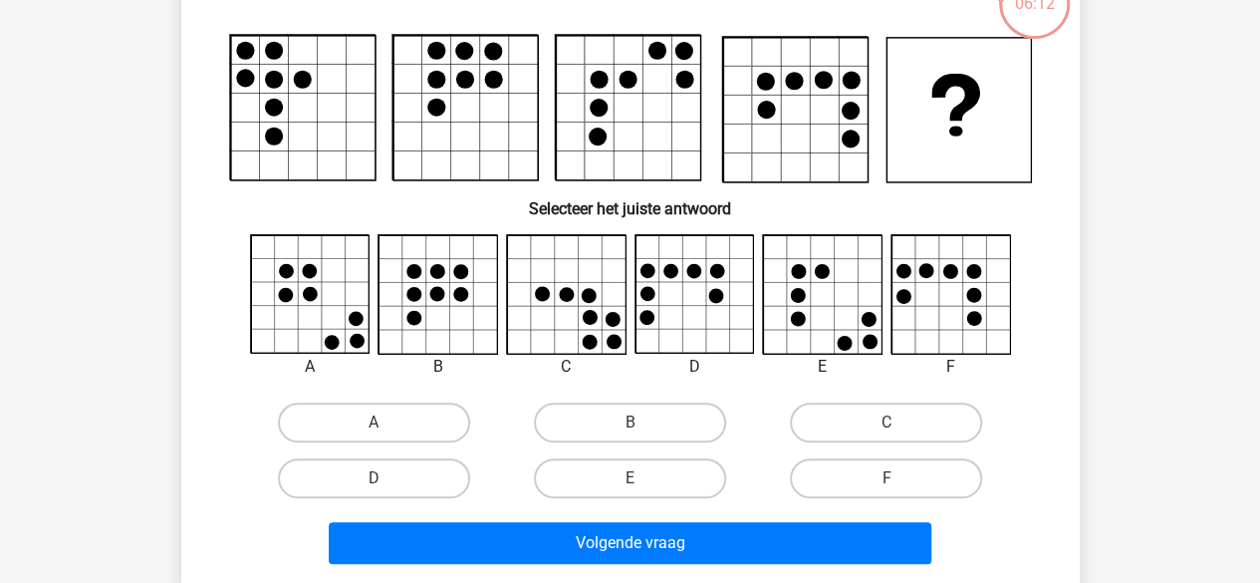
scroll to position [150, 0]
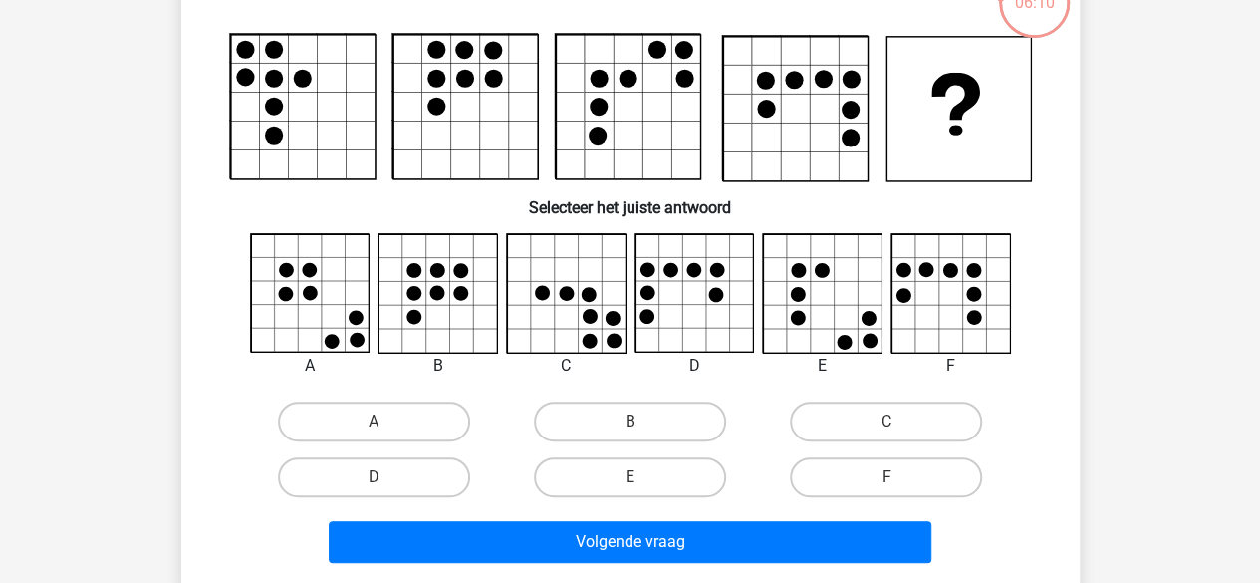
click at [388, 413] on label "A" at bounding box center [374, 421] width 192 height 40
click at [387, 421] on input "A" at bounding box center [380, 427] width 13 height 13
radio input "true"
click at [565, 481] on label "E" at bounding box center [630, 477] width 192 height 40
click at [630, 481] on input "E" at bounding box center [636, 483] width 13 height 13
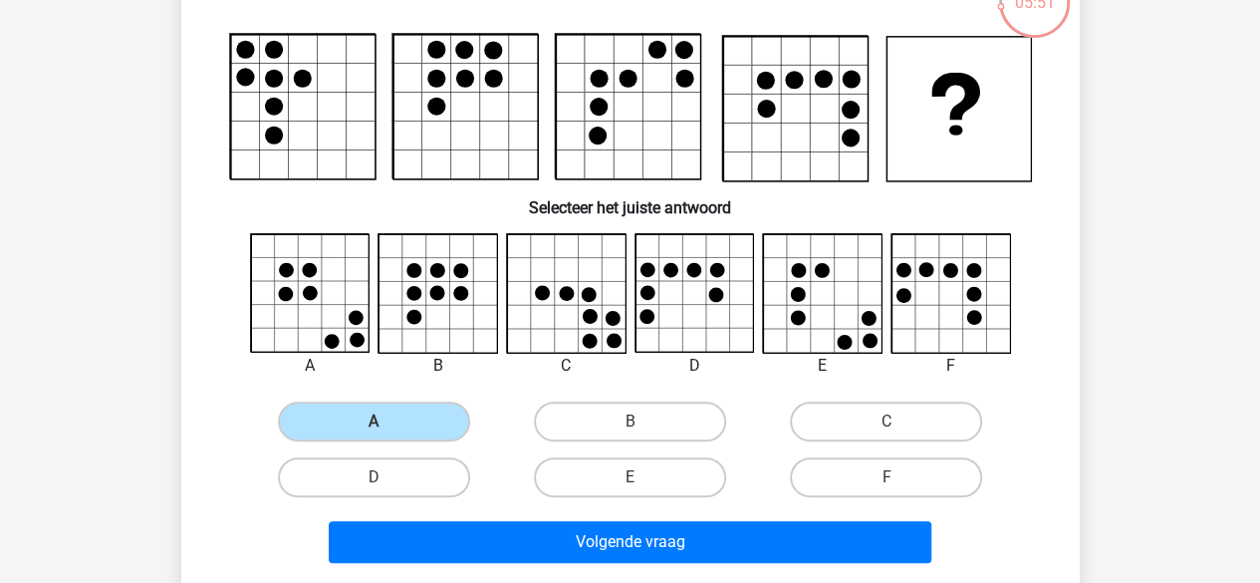
radio input "true"
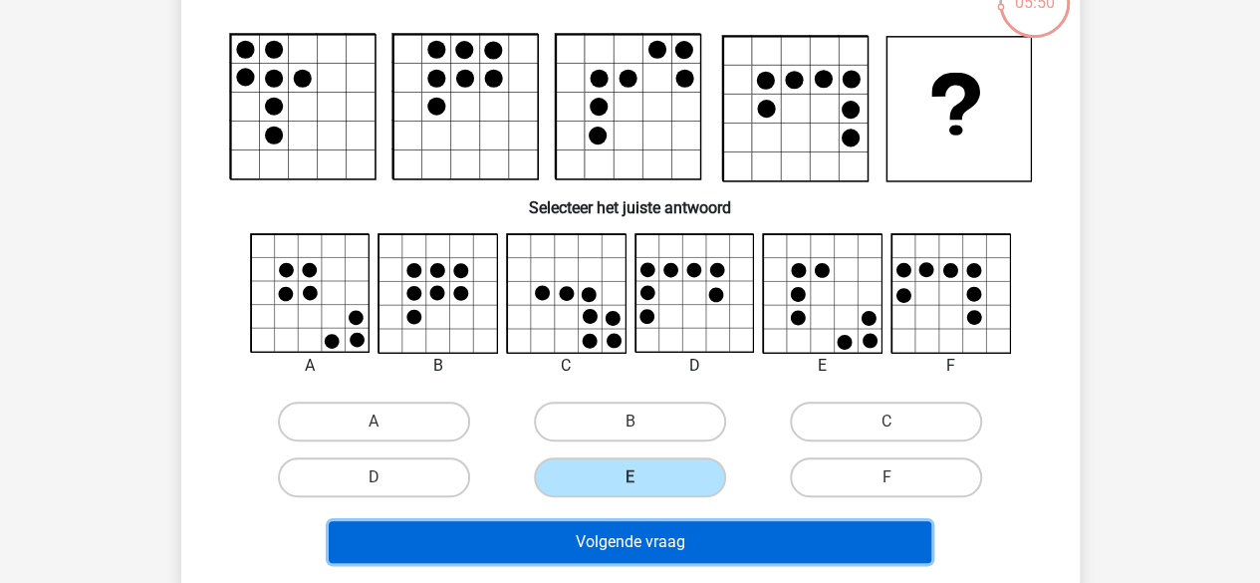
click at [566, 549] on button "Volgende vraag" at bounding box center [630, 542] width 603 height 42
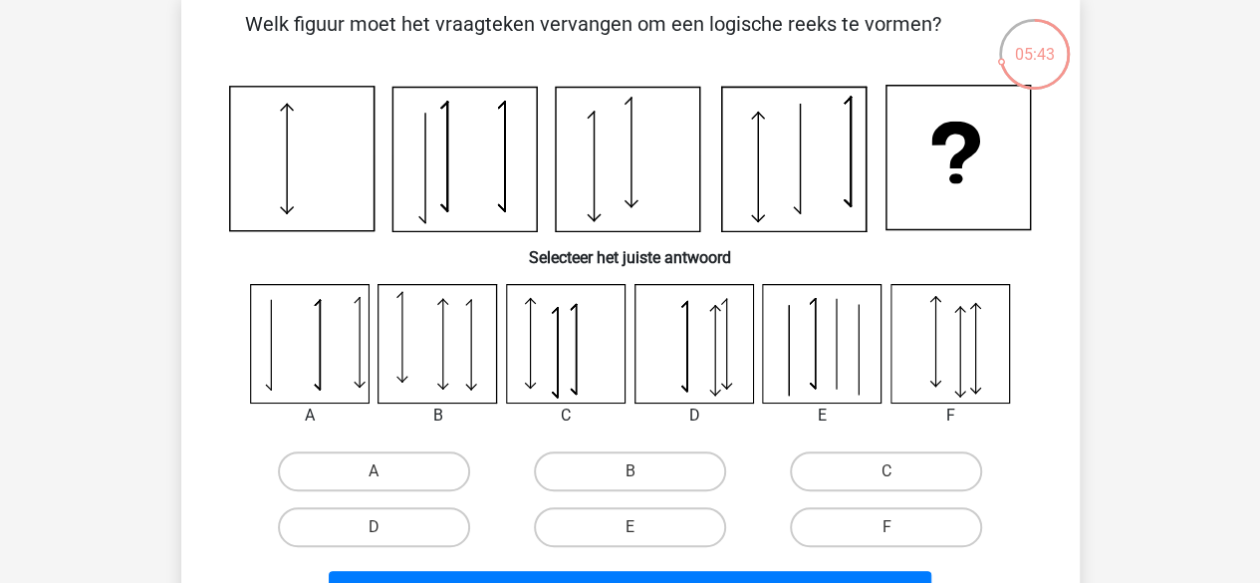
scroll to position [100, 0]
click at [430, 514] on label "D" at bounding box center [374, 526] width 192 height 40
click at [387, 526] on input "D" at bounding box center [380, 532] width 13 height 13
radio input "true"
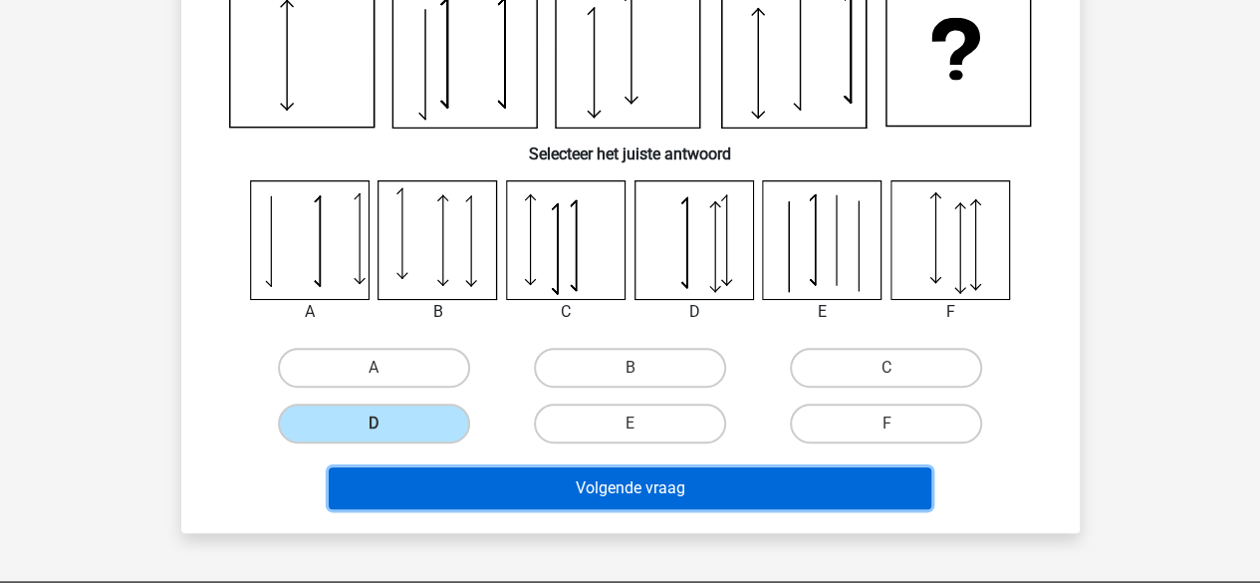
click at [532, 503] on button "Volgende vraag" at bounding box center [630, 488] width 603 height 42
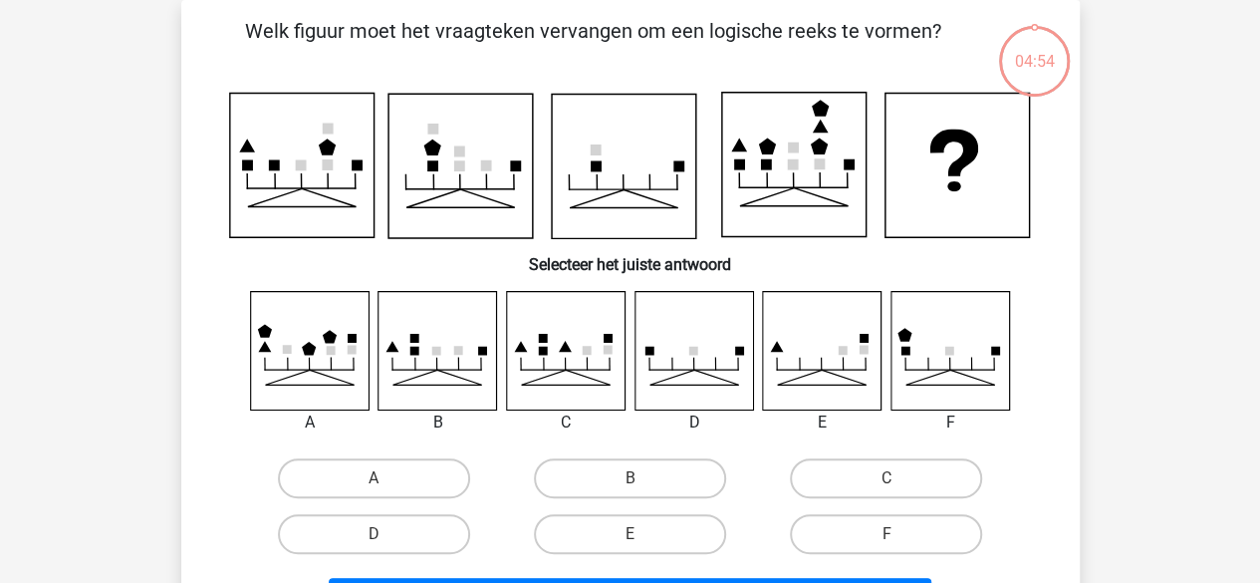
scroll to position [28, 0]
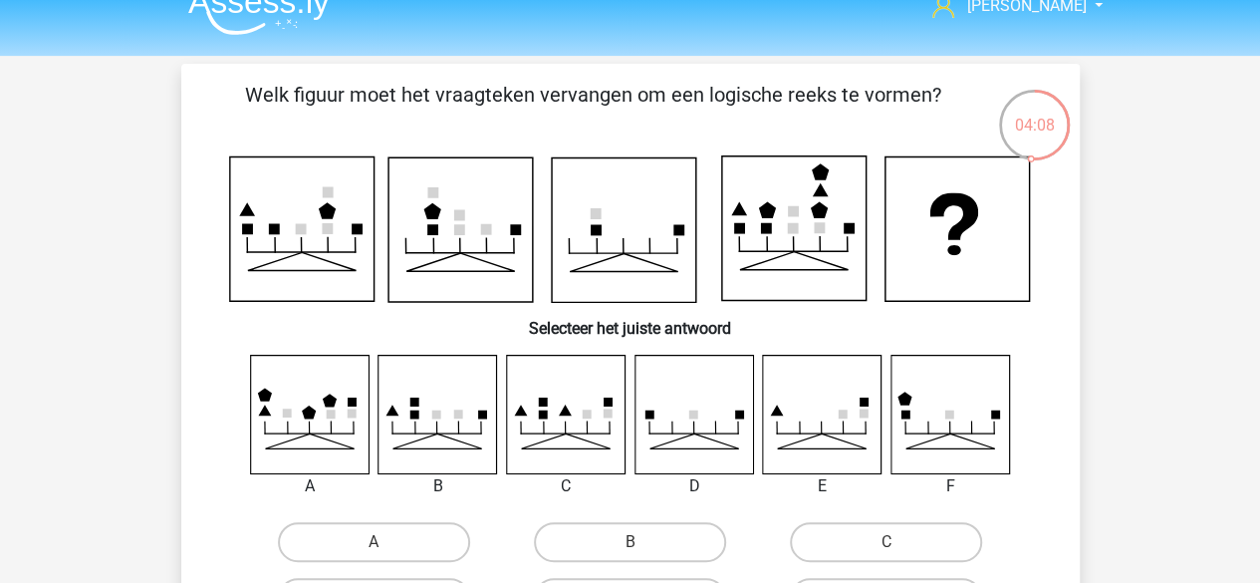
click at [833, 442] on icon at bounding box center [822, 414] width 119 height 119
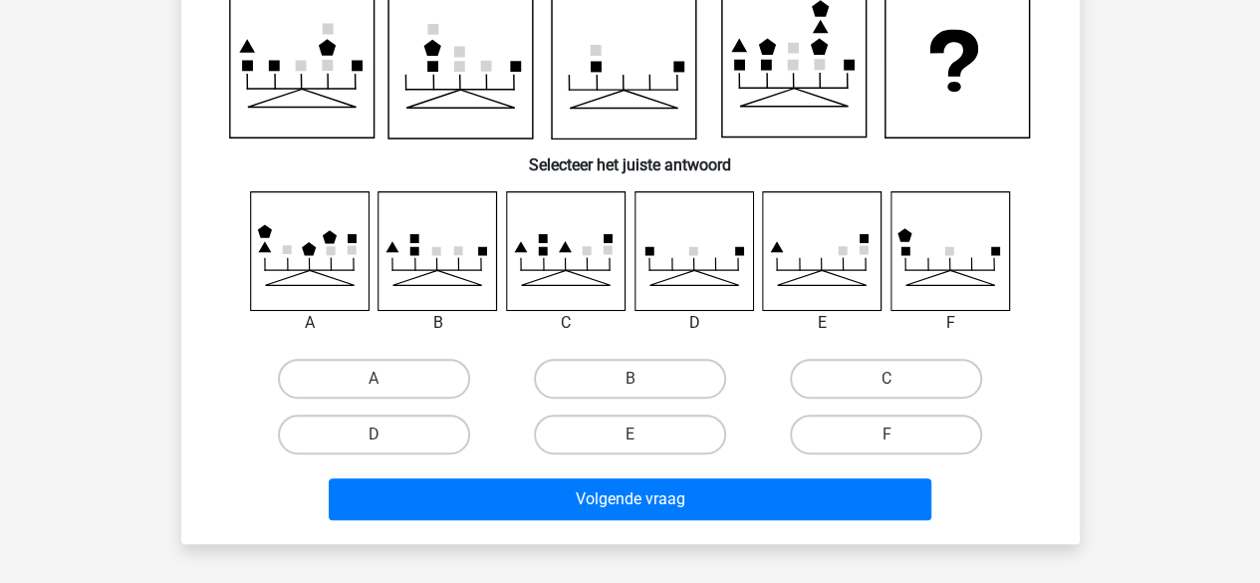
click at [823, 254] on icon at bounding box center [822, 250] width 119 height 119
click at [800, 256] on icon at bounding box center [822, 250] width 119 height 119
click at [646, 444] on label "E" at bounding box center [630, 434] width 192 height 40
click at [643, 444] on input "E" at bounding box center [636, 440] width 13 height 13
radio input "true"
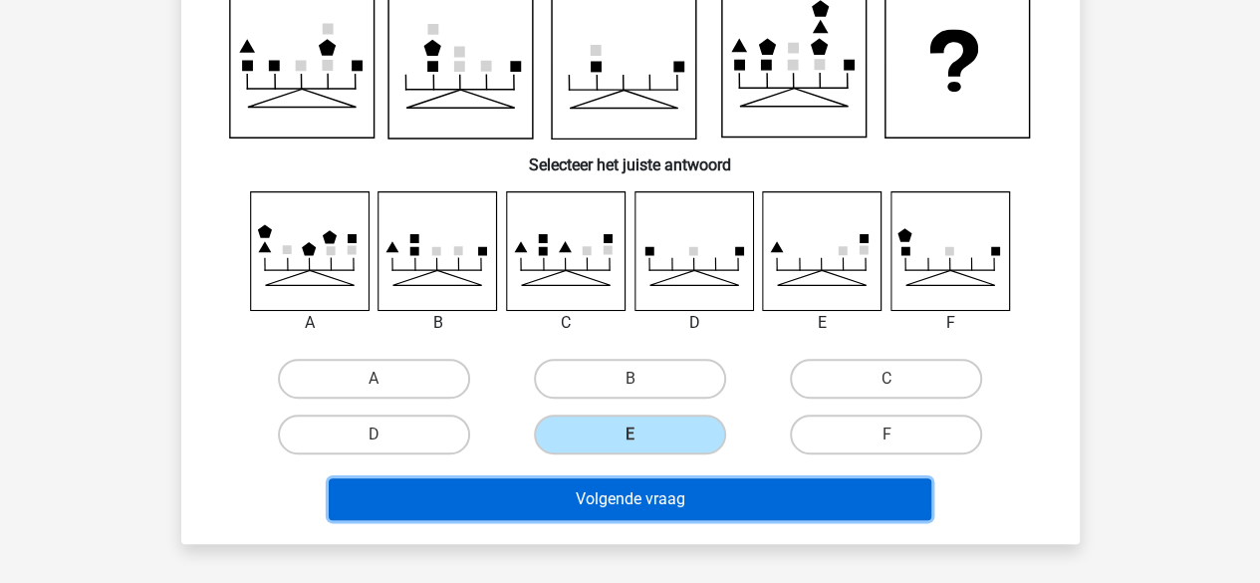
click at [645, 491] on button "Volgende vraag" at bounding box center [630, 499] width 603 height 42
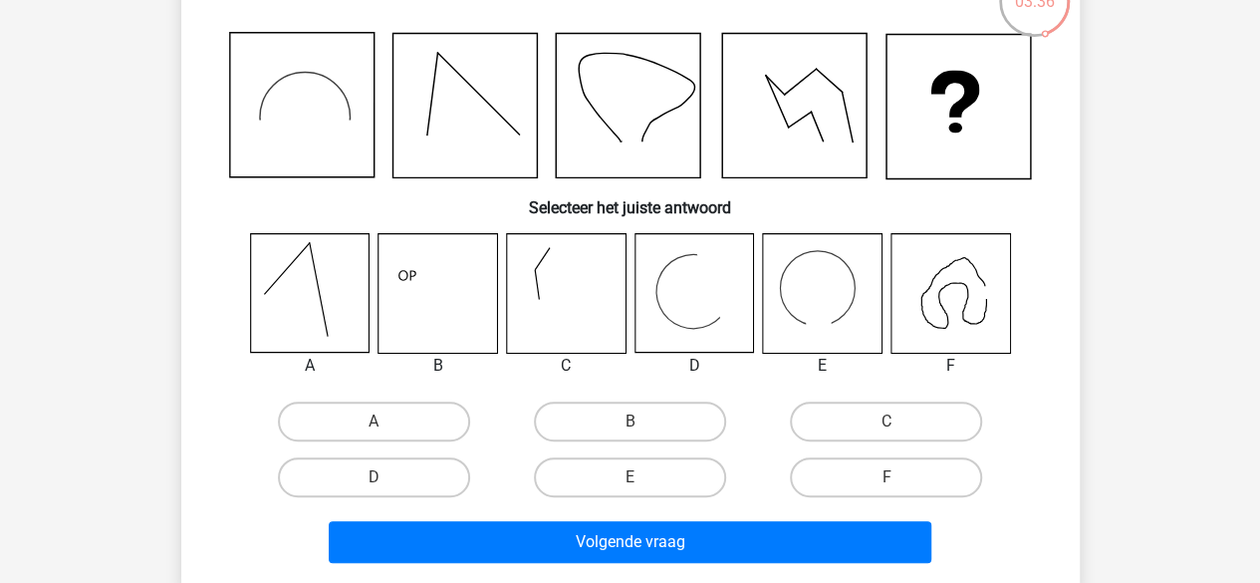
scroll to position [152, 0]
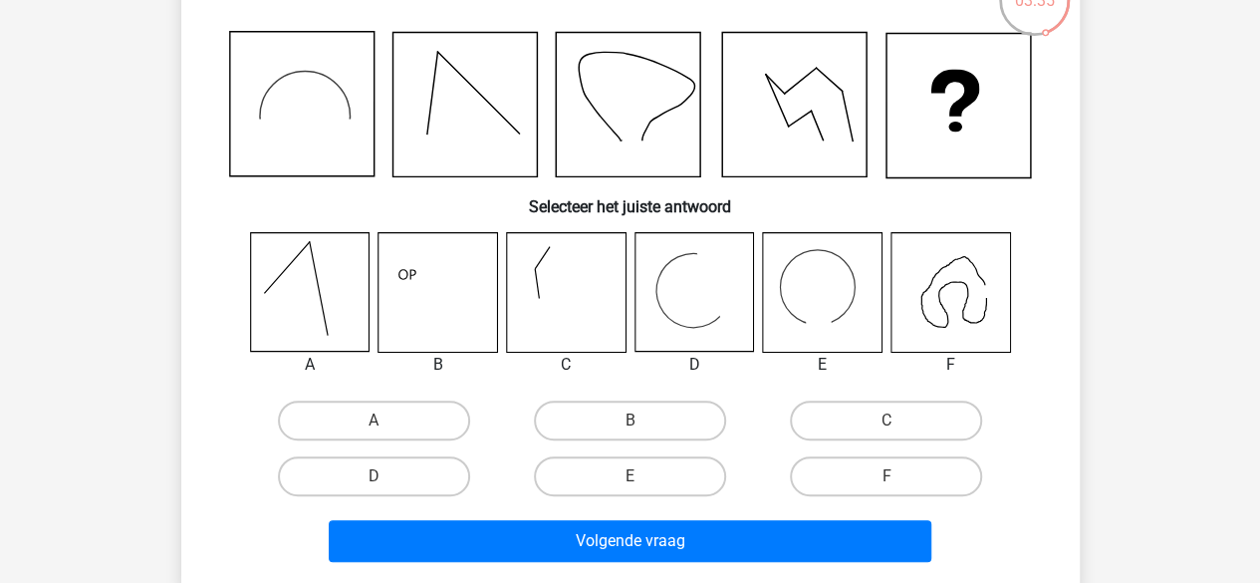
click at [889, 467] on label "F" at bounding box center [886, 476] width 192 height 40
click at [889, 476] on input "F" at bounding box center [893, 482] width 13 height 13
radio input "true"
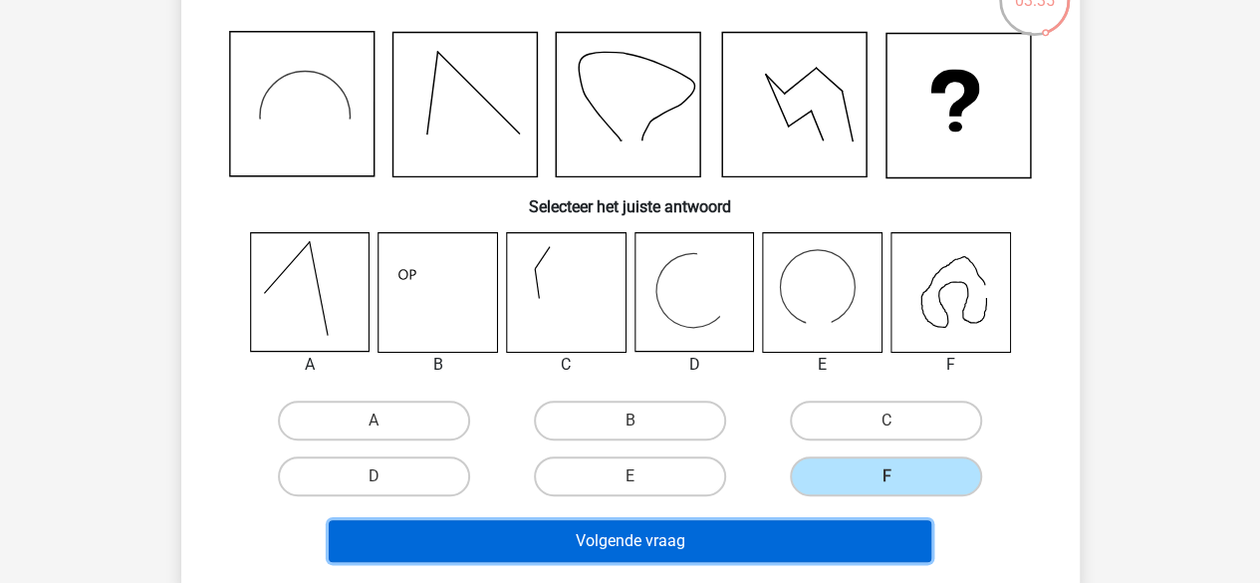
click at [735, 530] on button "Volgende vraag" at bounding box center [630, 541] width 603 height 42
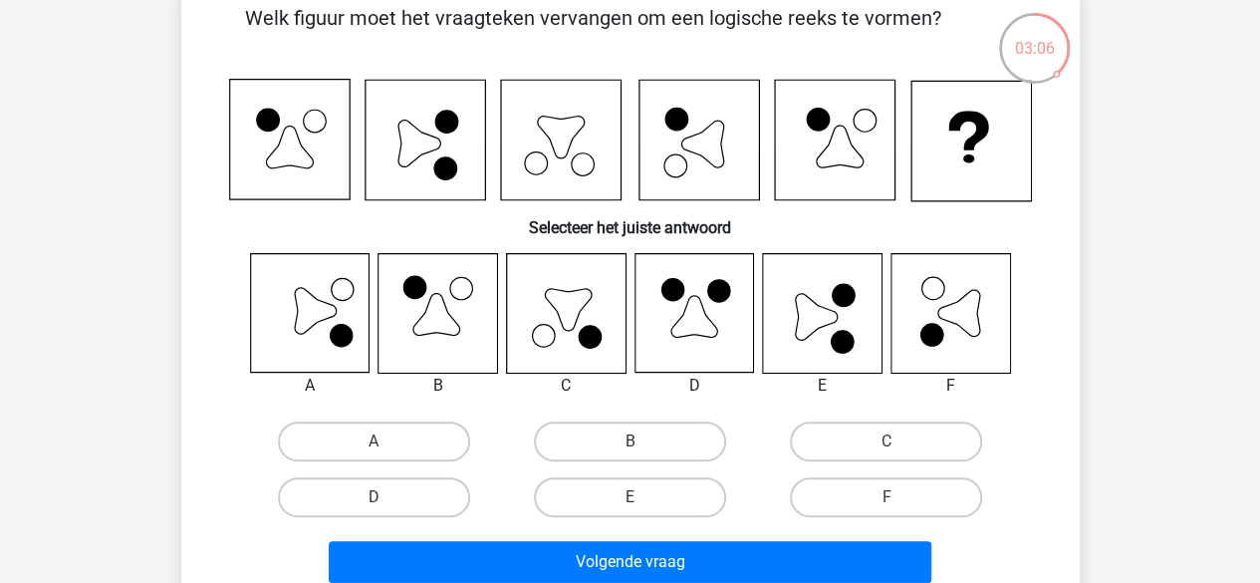
scroll to position [106, 0]
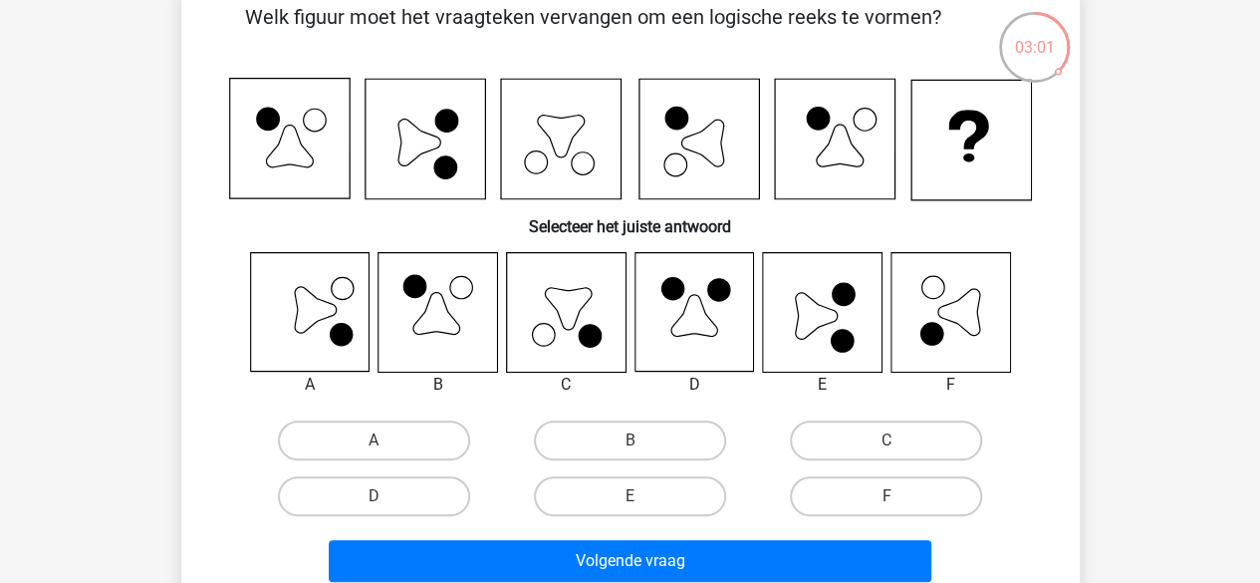
click at [656, 497] on label "E" at bounding box center [630, 496] width 192 height 40
click at [643, 497] on input "E" at bounding box center [636, 502] width 13 height 13
radio input "true"
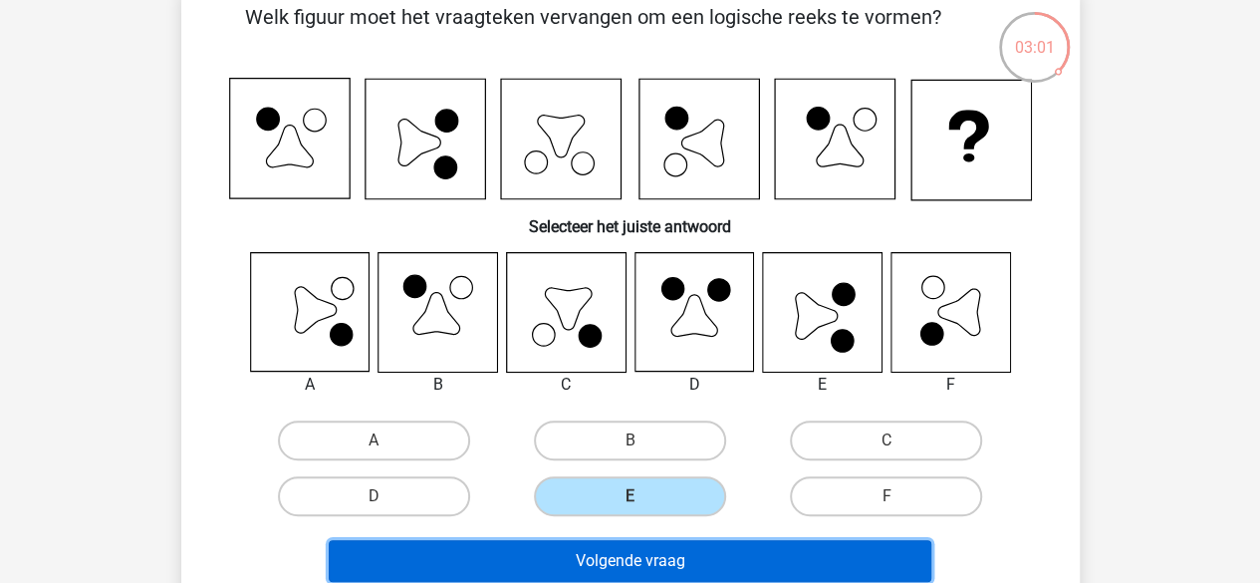
click at [656, 540] on button "Volgende vraag" at bounding box center [630, 561] width 603 height 42
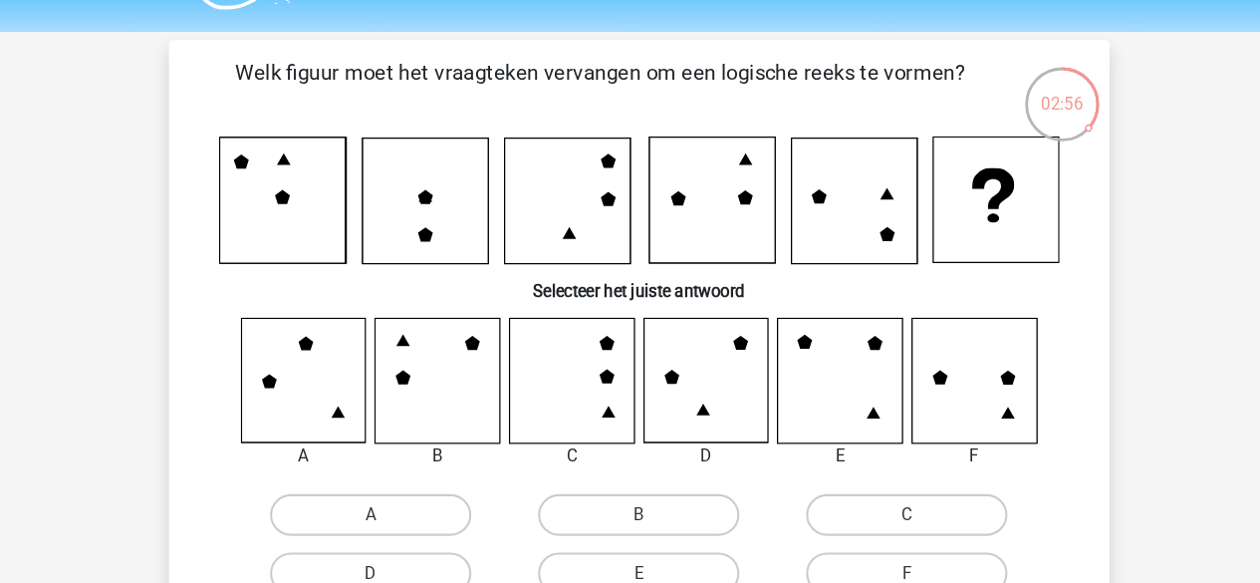
scroll to position [44, 0]
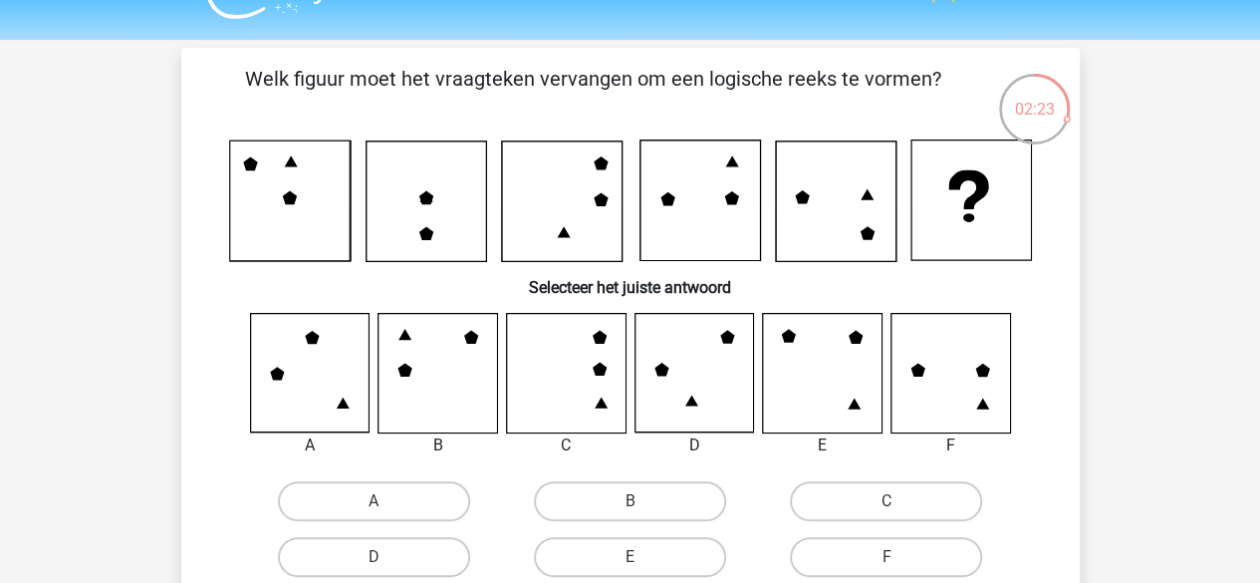
click at [444, 393] on icon at bounding box center [438, 373] width 119 height 119
click at [478, 377] on icon at bounding box center [438, 373] width 119 height 119
click at [644, 501] on label "B" at bounding box center [630, 501] width 192 height 40
click at [643, 501] on input "B" at bounding box center [636, 507] width 13 height 13
radio input "true"
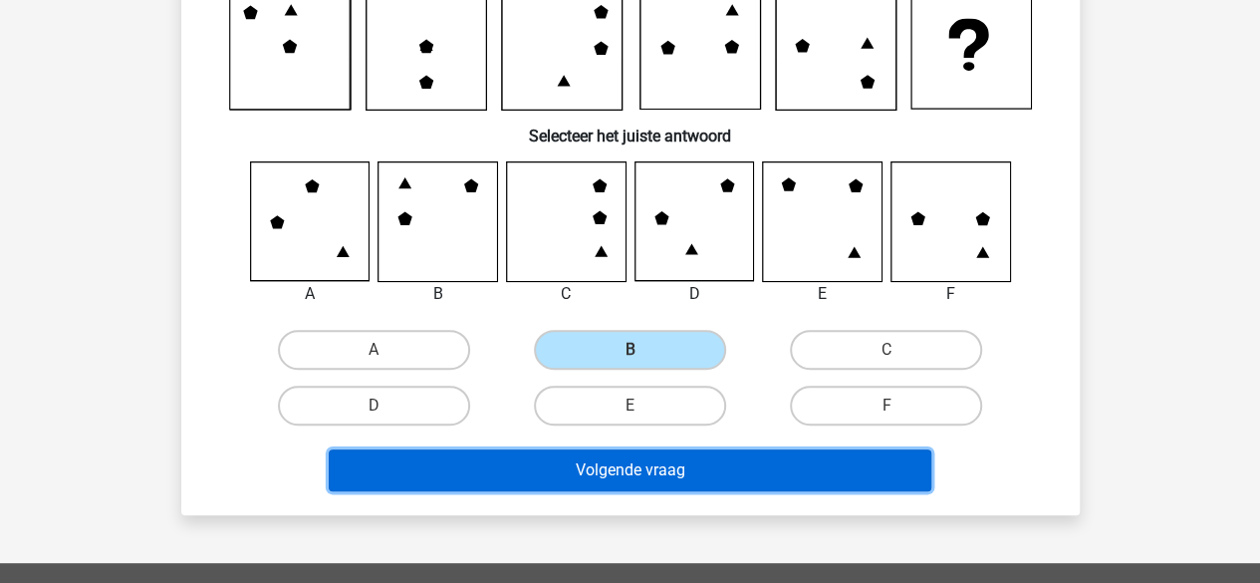
click at [625, 475] on button "Volgende vraag" at bounding box center [630, 470] width 603 height 42
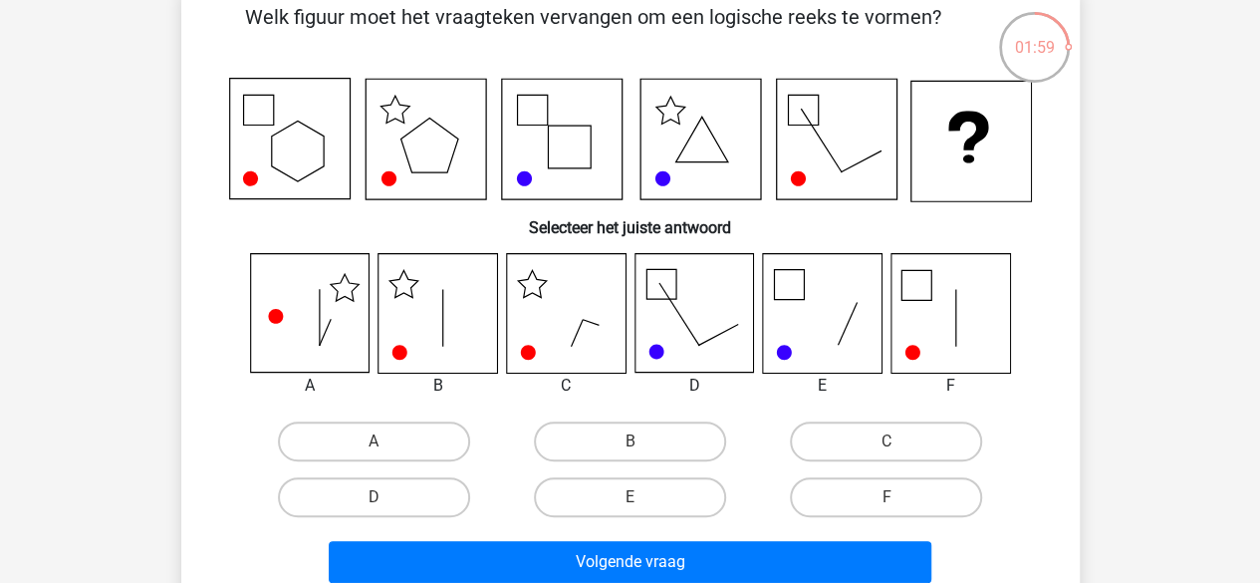
scroll to position [109, 0]
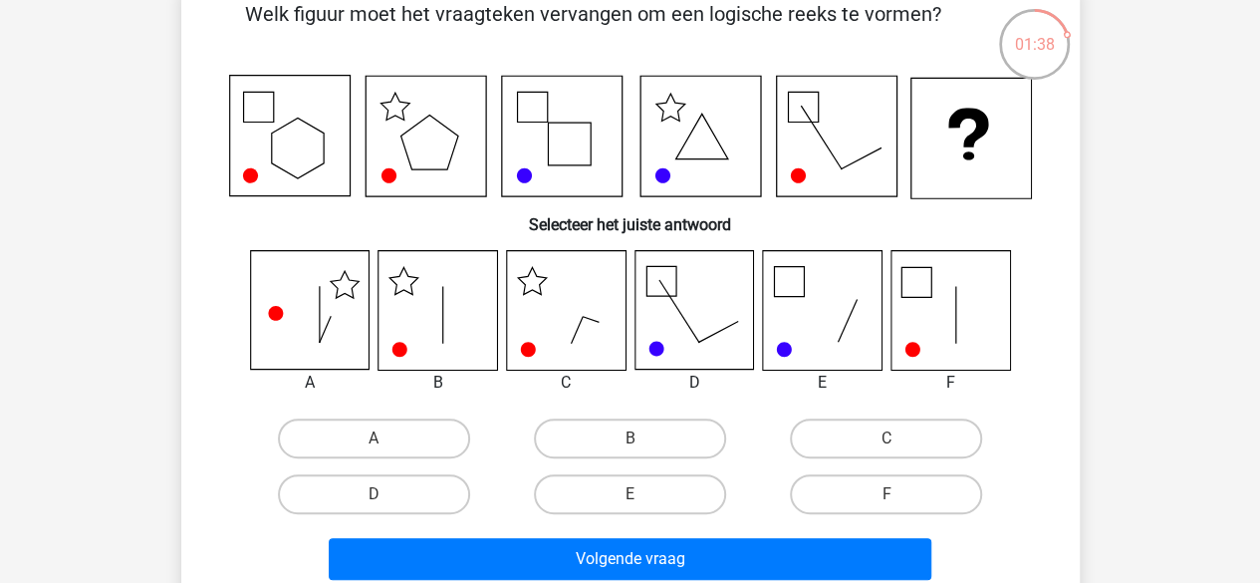
click at [869, 486] on label "F" at bounding box center [886, 494] width 192 height 40
click at [887, 494] on input "F" at bounding box center [893, 500] width 13 height 13
radio input "true"
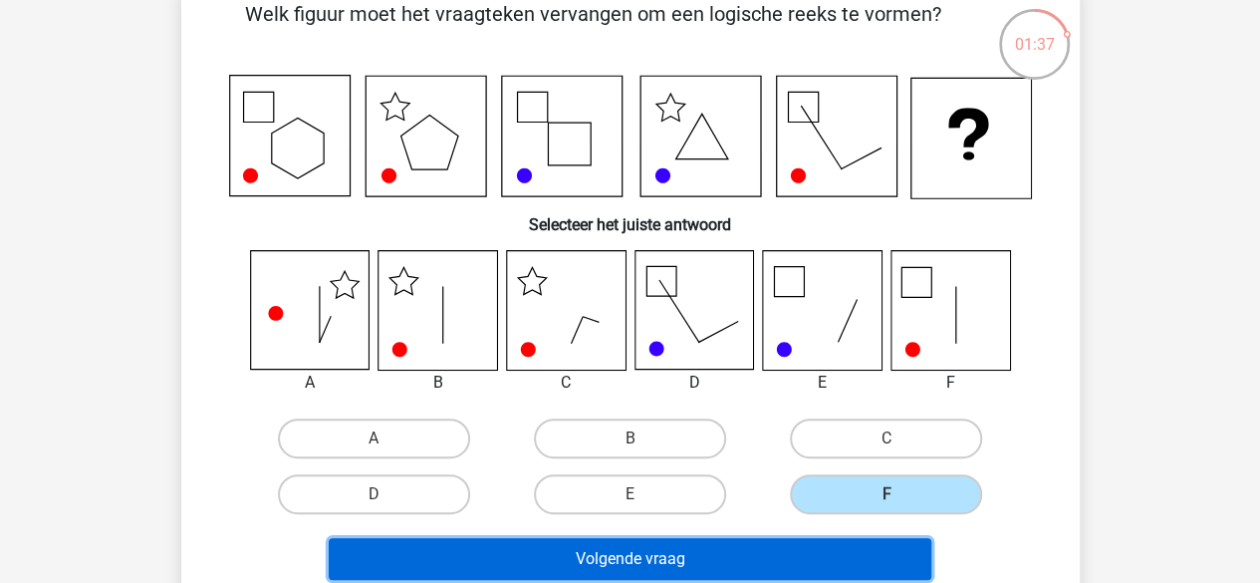
click at [795, 561] on button "Volgende vraag" at bounding box center [630, 559] width 603 height 42
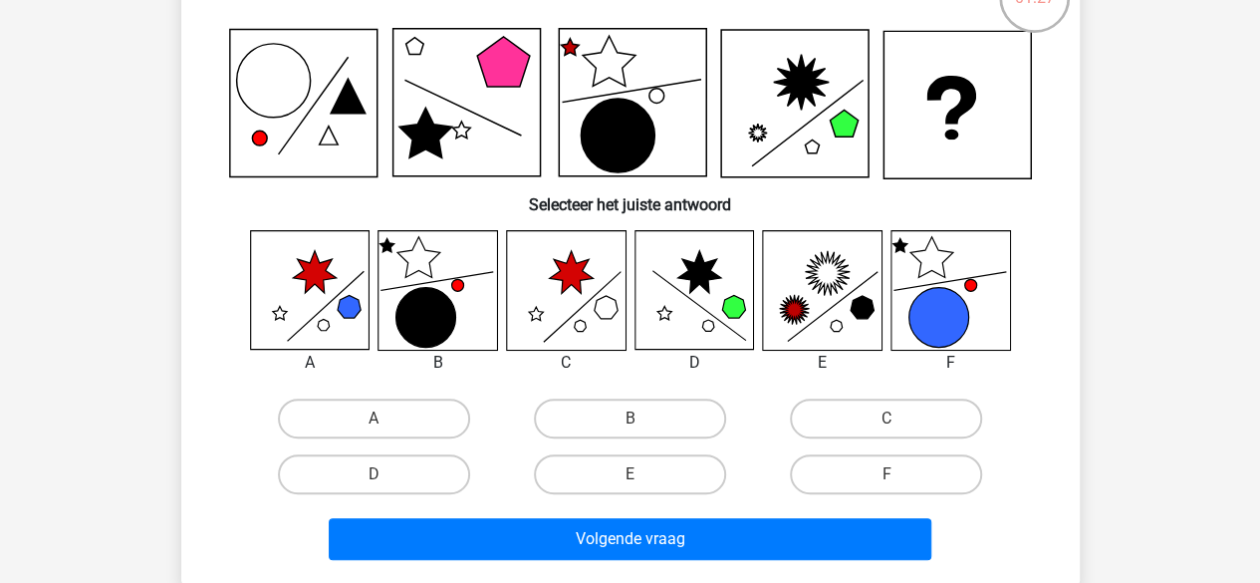
scroll to position [156, 0]
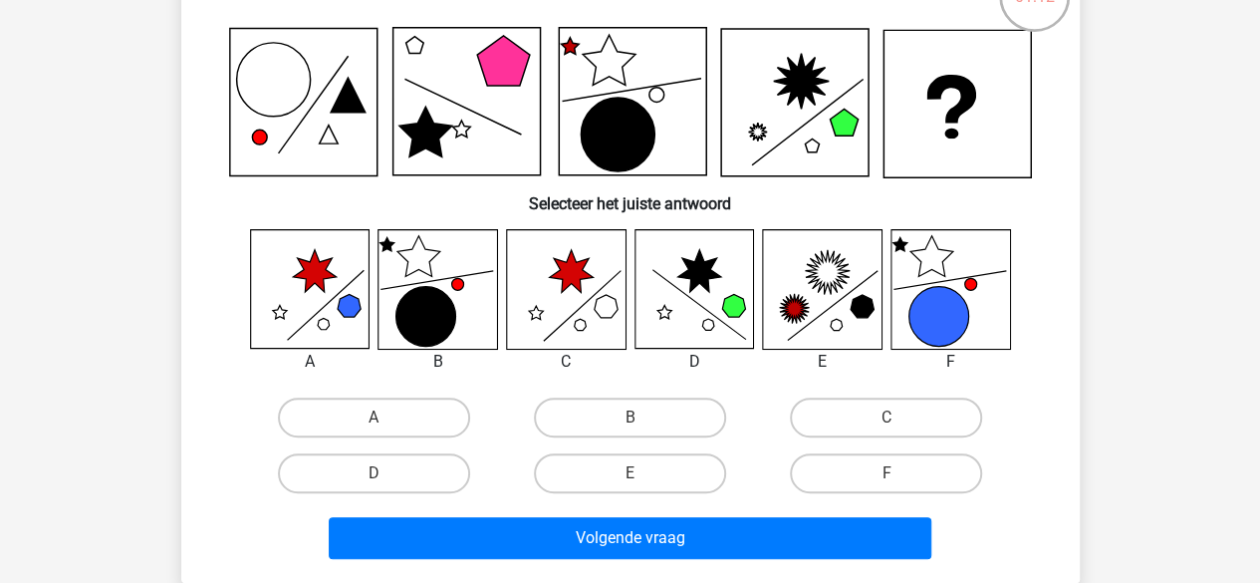
click at [881, 466] on label "F" at bounding box center [886, 473] width 192 height 40
click at [887, 473] on input "F" at bounding box center [893, 479] width 13 height 13
radio input "true"
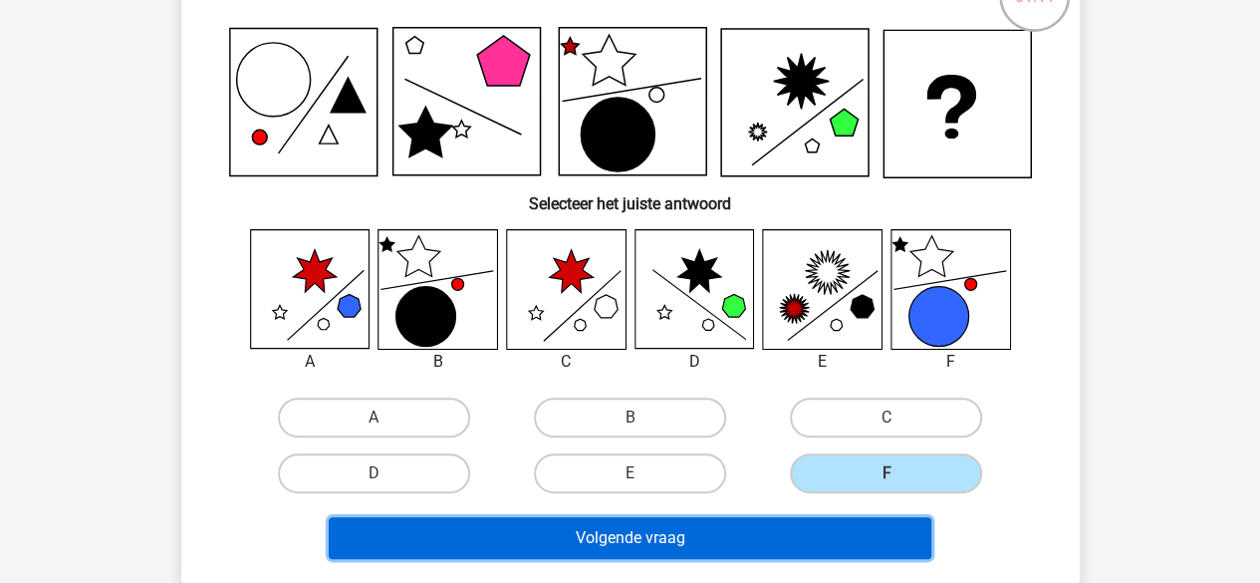
click at [740, 543] on button "Volgende vraag" at bounding box center [630, 538] width 603 height 42
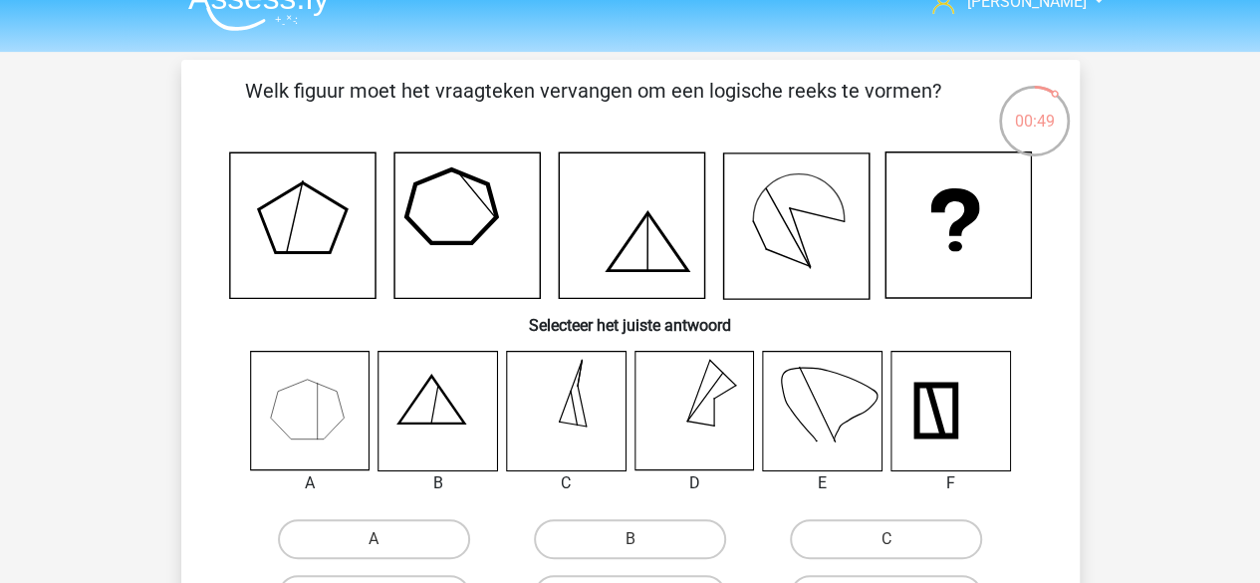
scroll to position [143, 0]
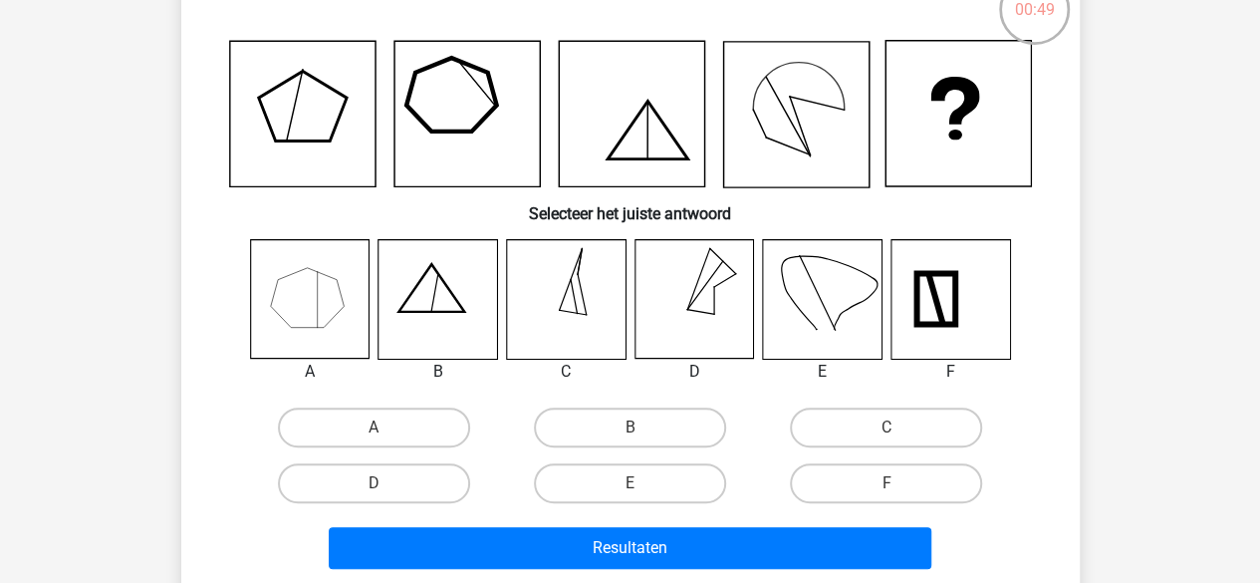
click at [361, 419] on label "A" at bounding box center [374, 427] width 192 height 40
click at [374, 427] on input "A" at bounding box center [380, 433] width 13 height 13
radio input "true"
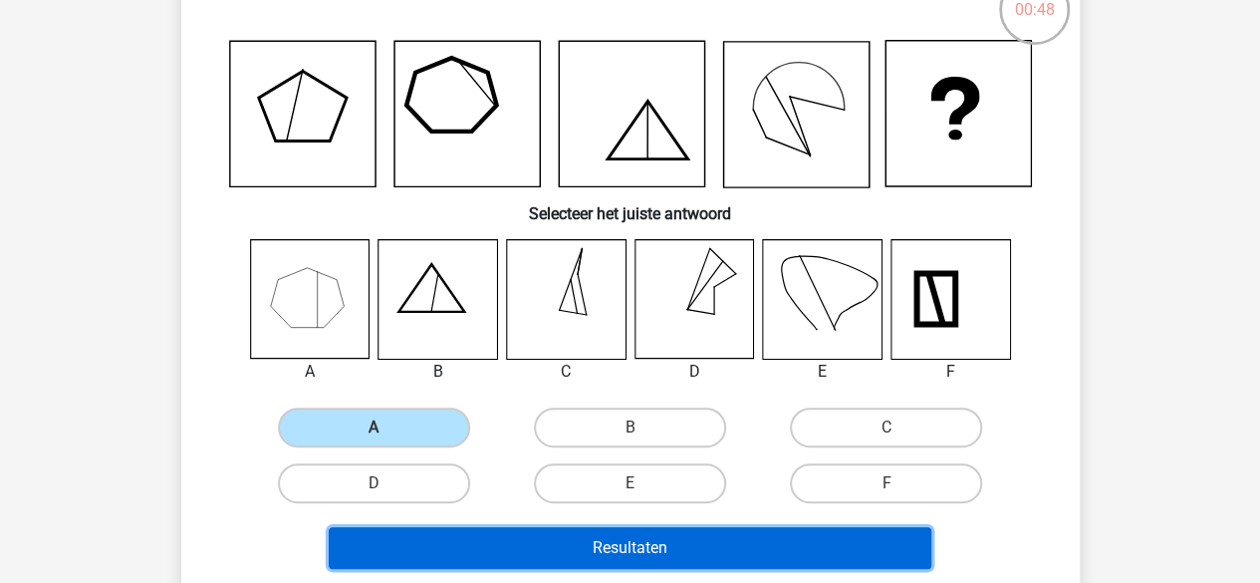
click at [508, 545] on button "Resultaten" at bounding box center [630, 548] width 603 height 42
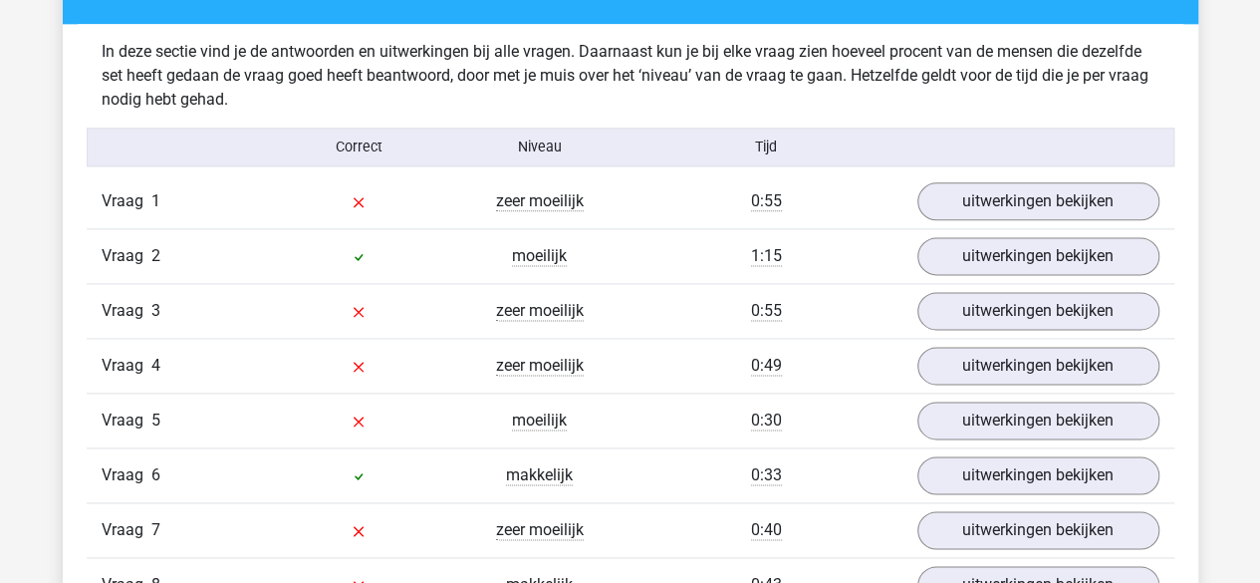
scroll to position [1164, 0]
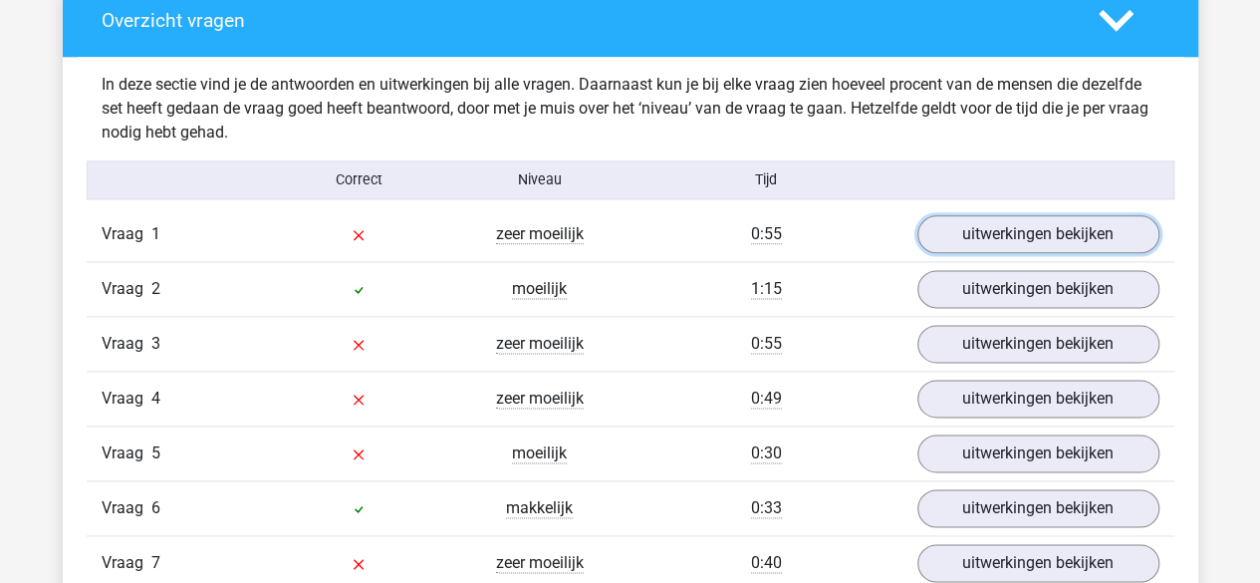
click at [1059, 222] on link "uitwerkingen bekijken" at bounding box center [1039, 234] width 242 height 38
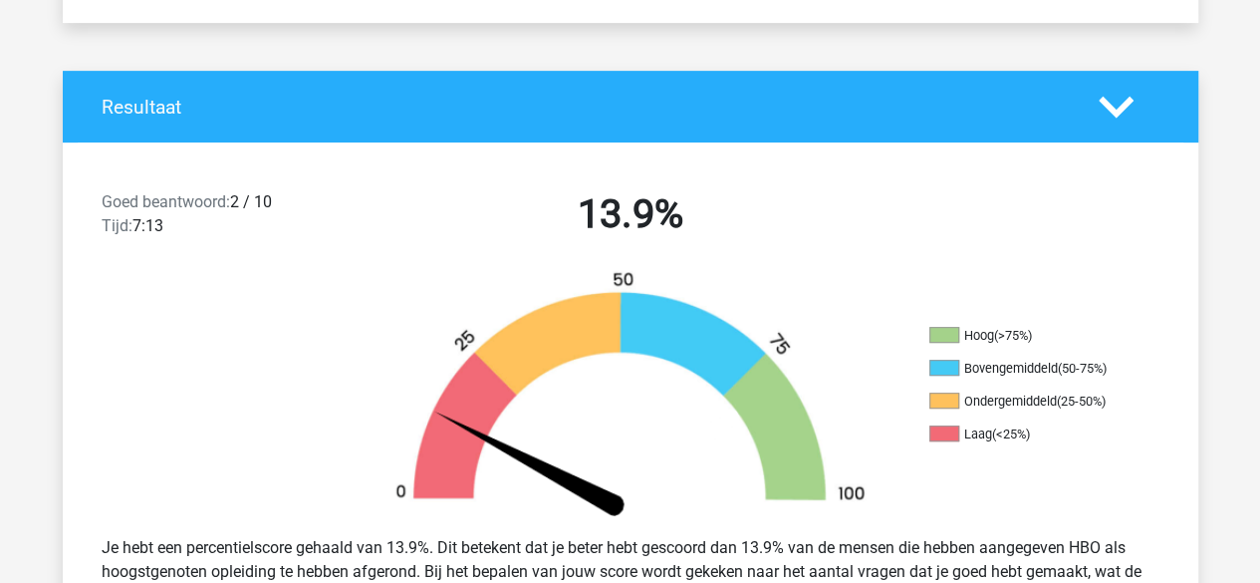
scroll to position [356, 0]
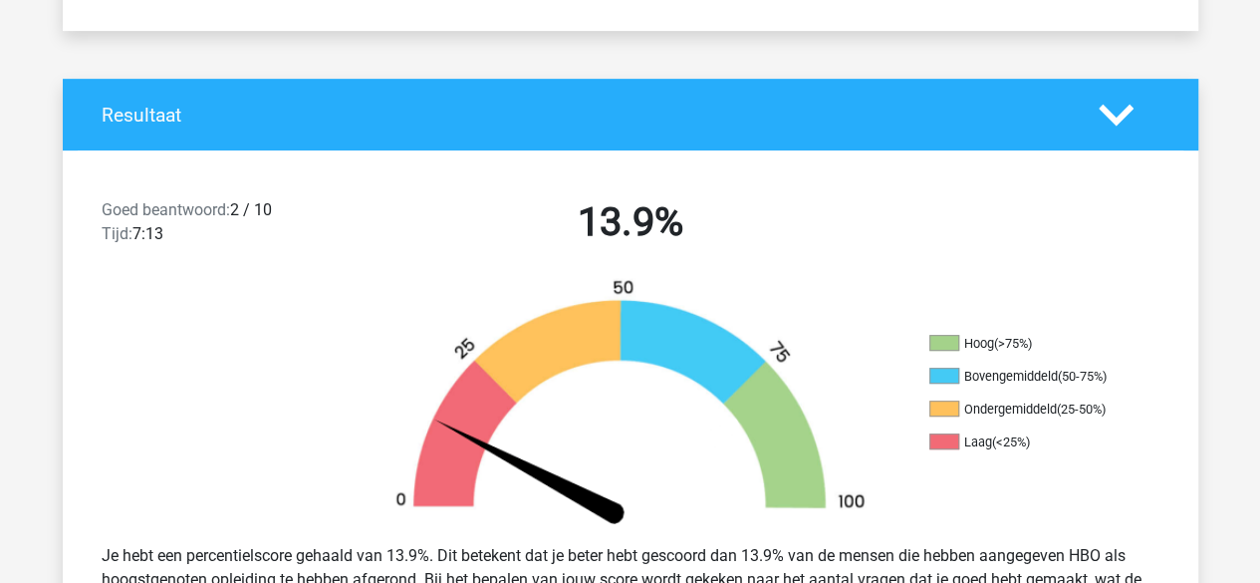
click at [501, 108] on h4 "Resultaat" at bounding box center [585, 115] width 967 height 23
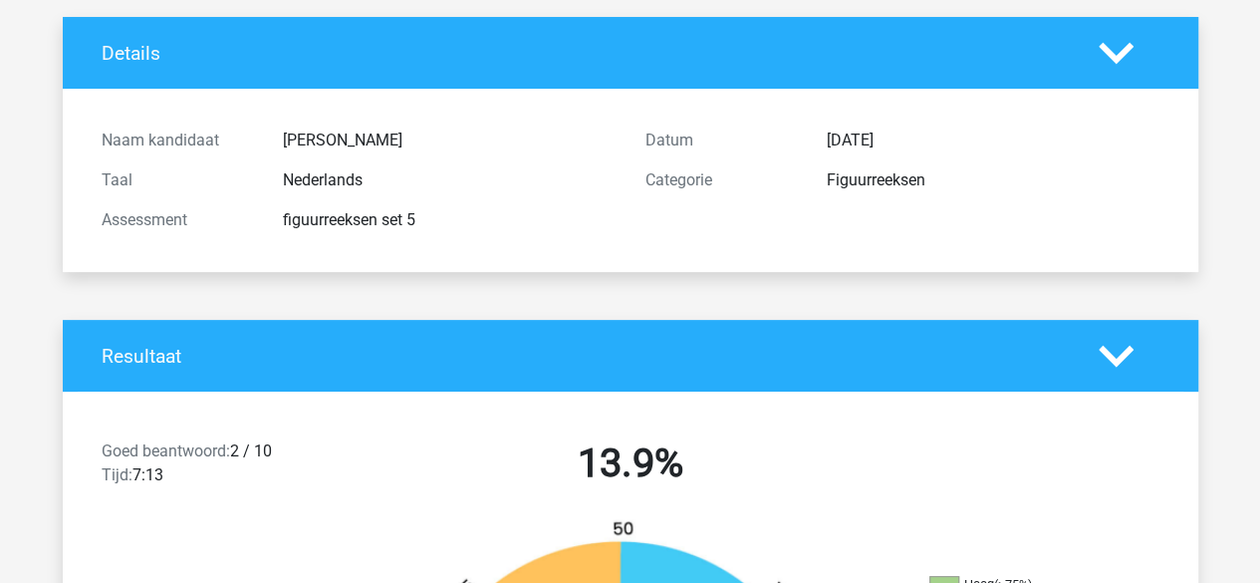
scroll to position [0, 0]
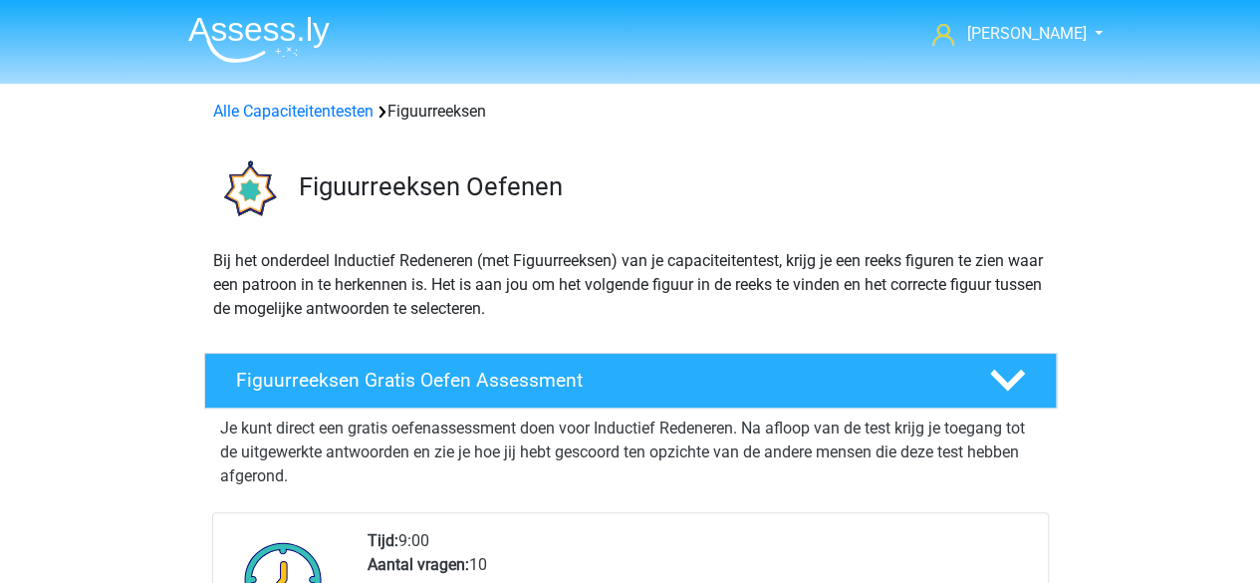
click at [347, 111] on link "Alle Capaciteitentesten" at bounding box center [293, 111] width 160 height 19
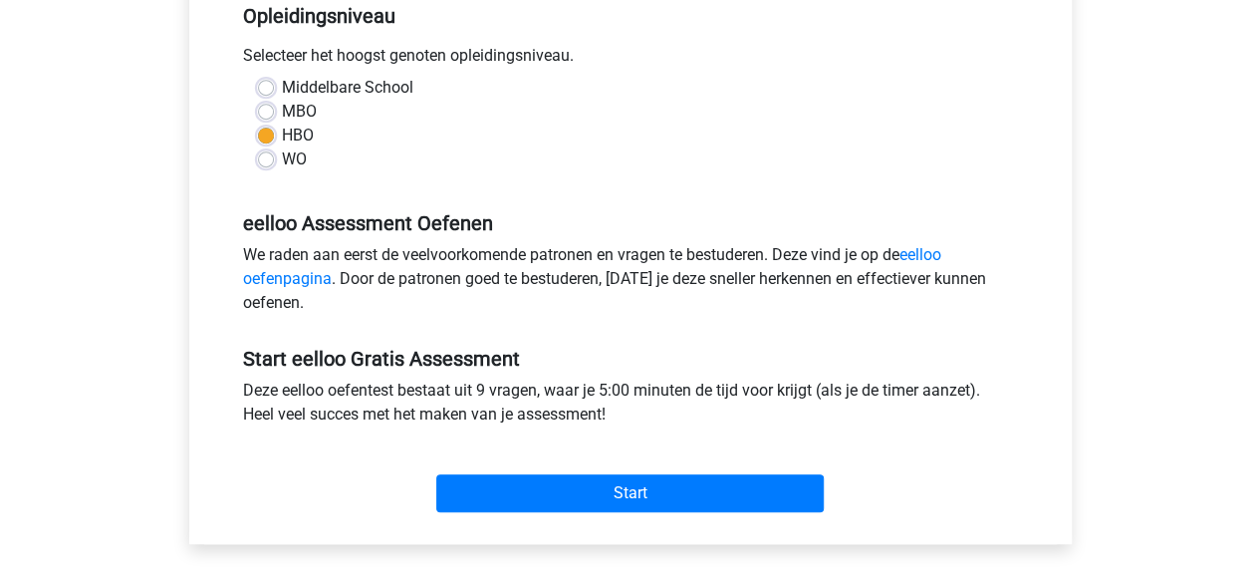
scroll to position [441, 0]
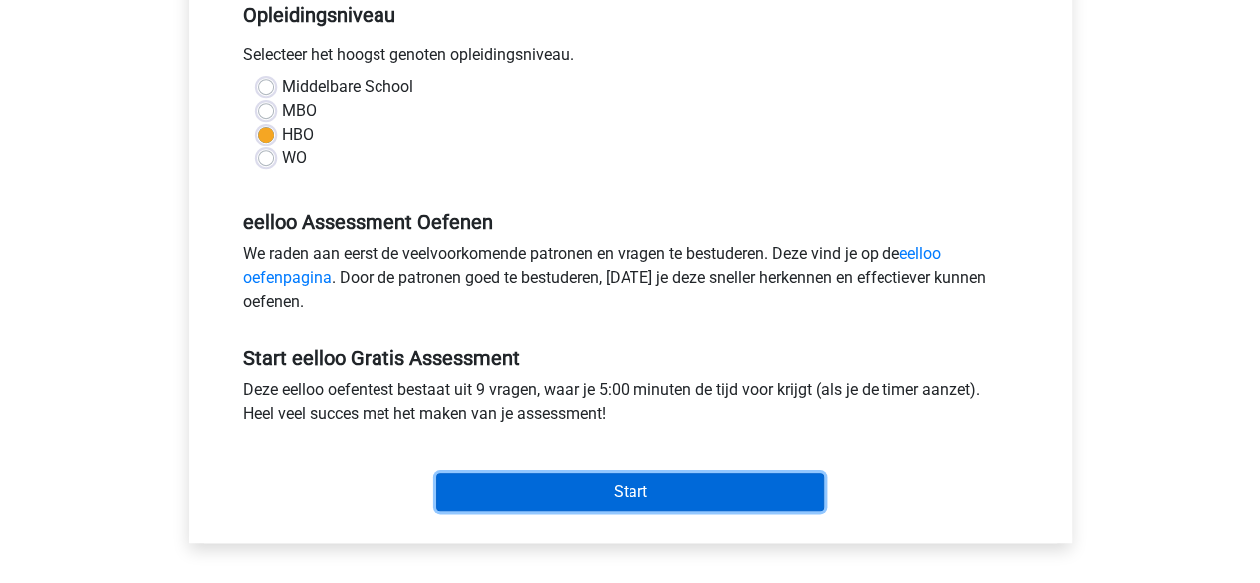
click at [616, 494] on input "Start" at bounding box center [630, 492] width 388 height 38
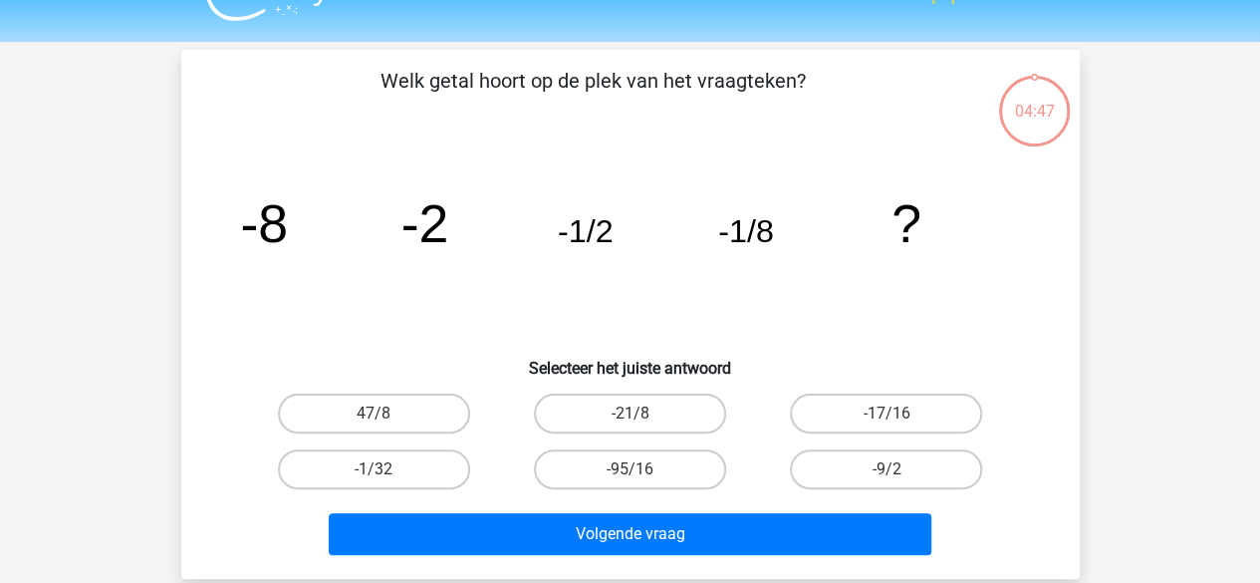
scroll to position [18, 0]
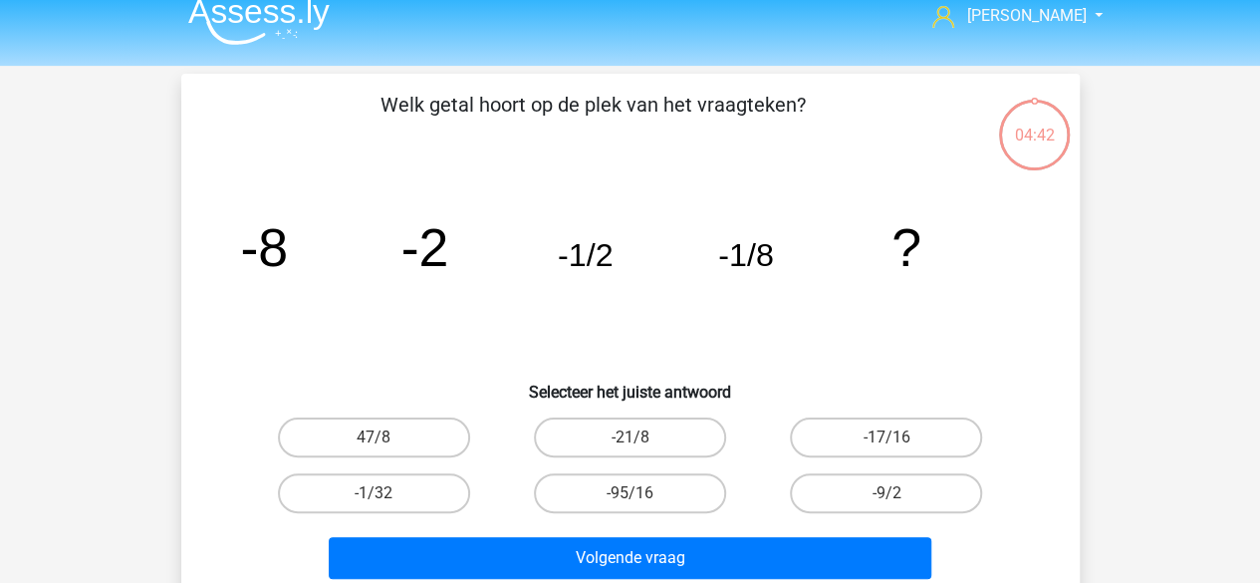
click at [456, 485] on label "-1/32" at bounding box center [374, 493] width 192 height 40
click at [387, 493] on input "-1/32" at bounding box center [380, 499] width 13 height 13
radio input "true"
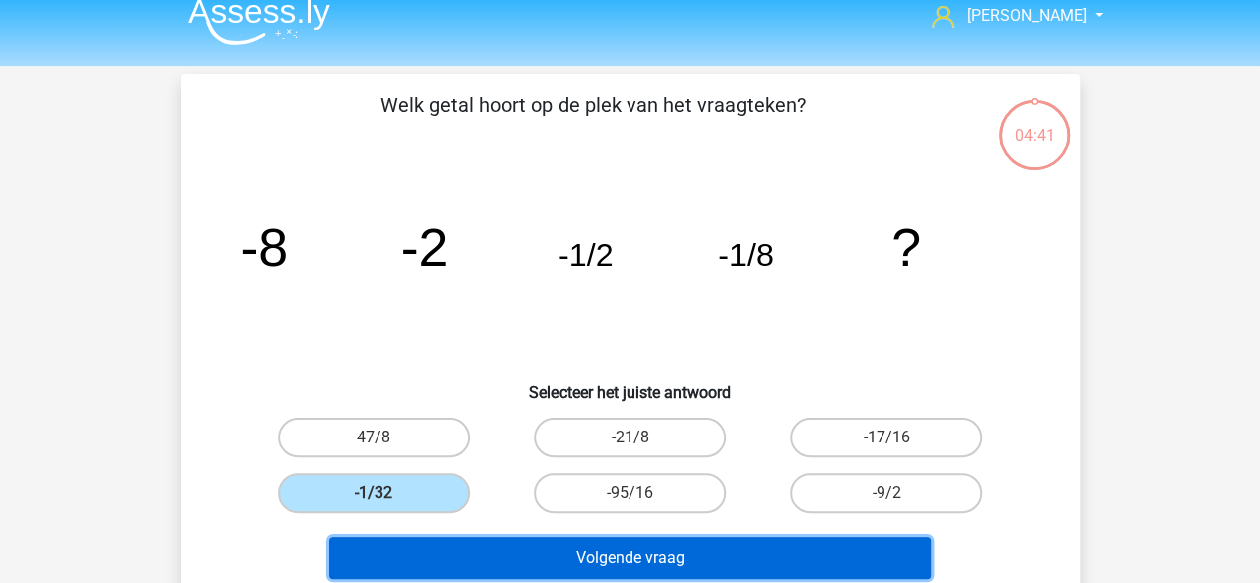
click at [486, 543] on button "Volgende vraag" at bounding box center [630, 558] width 603 height 42
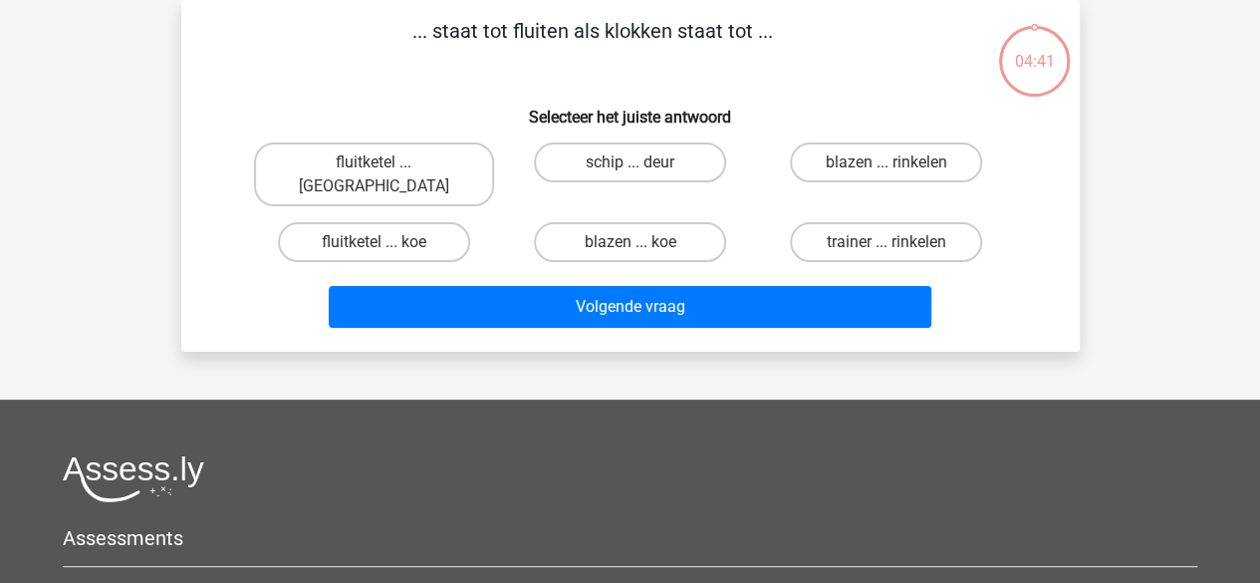
scroll to position [0, 0]
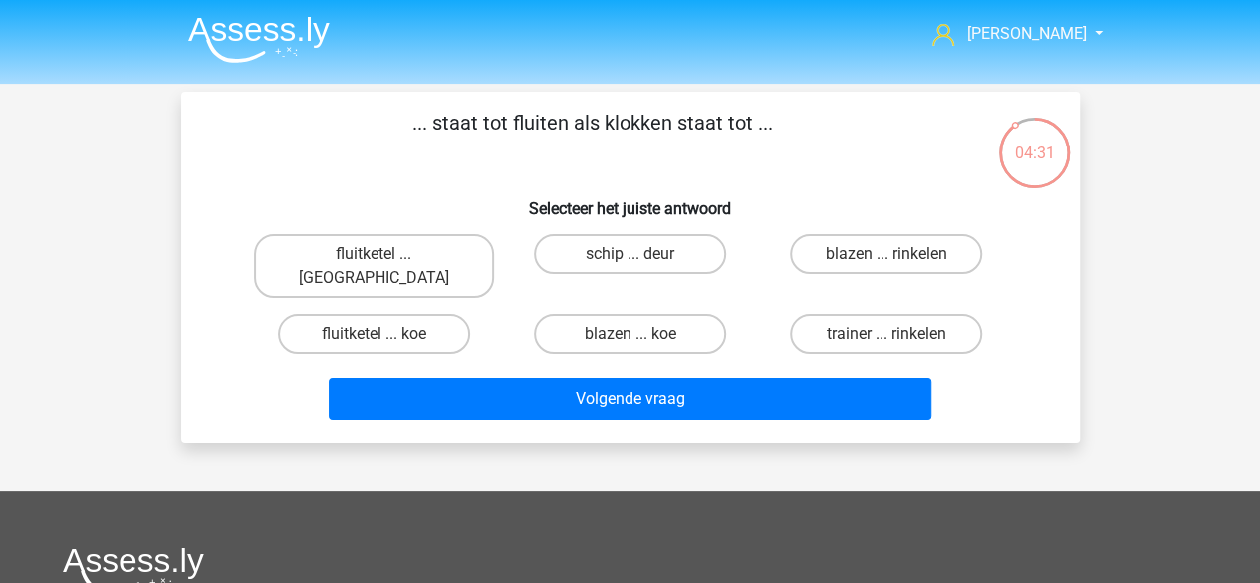
click at [423, 254] on label "fluitketel ... [GEOGRAPHIC_DATA]" at bounding box center [374, 266] width 240 height 64
click at [387, 254] on input "fluitketel ... [GEOGRAPHIC_DATA]" at bounding box center [380, 260] width 13 height 13
radio input "true"
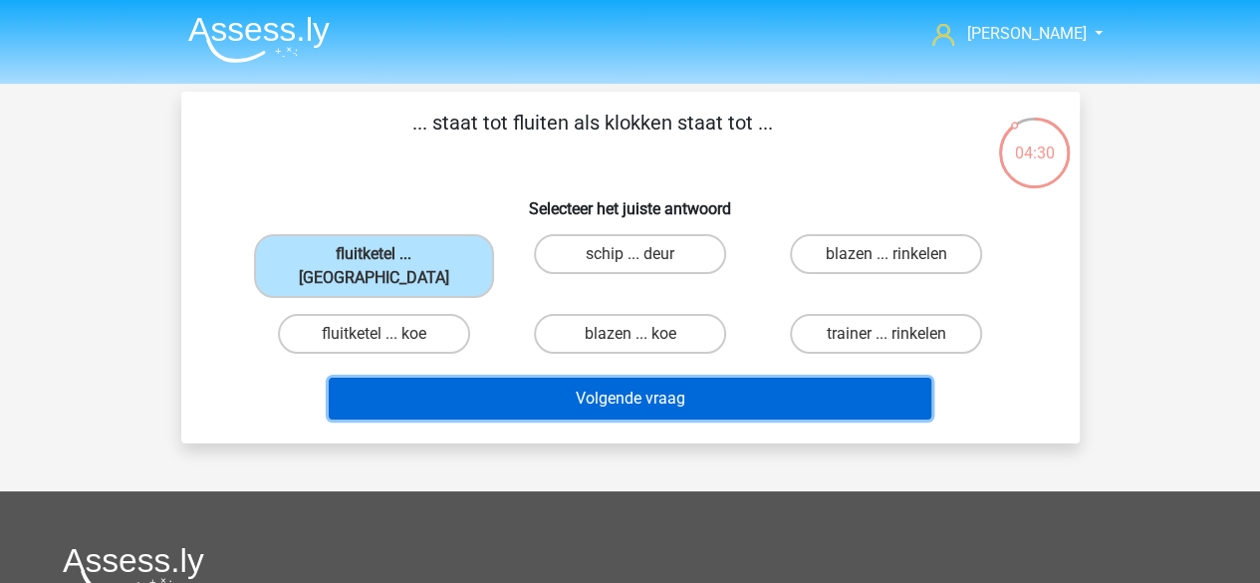
click at [586, 378] on button "Volgende vraag" at bounding box center [630, 399] width 603 height 42
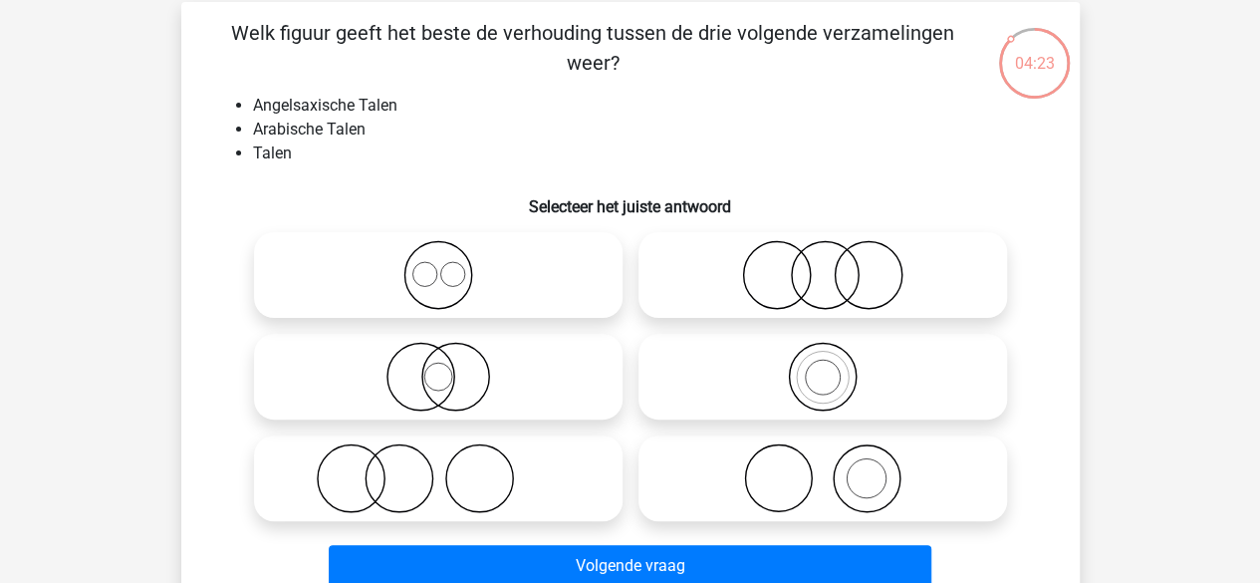
scroll to position [197, 0]
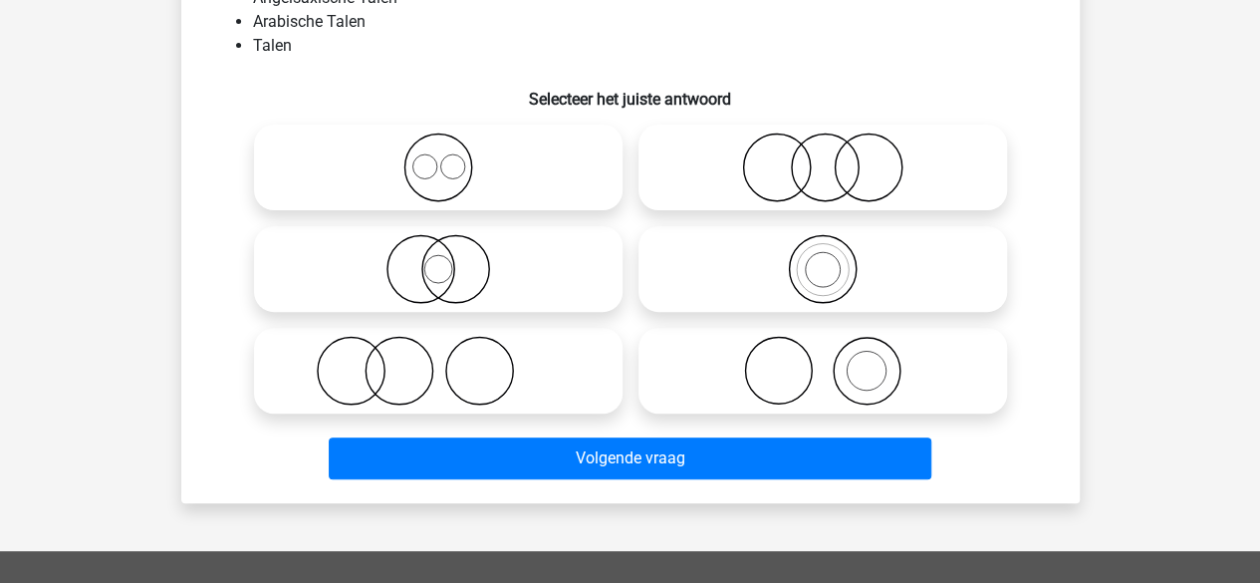
click at [438, 170] on icon at bounding box center [438, 167] width 353 height 70
click at [438, 157] on input "radio" at bounding box center [444, 150] width 13 height 13
radio input "true"
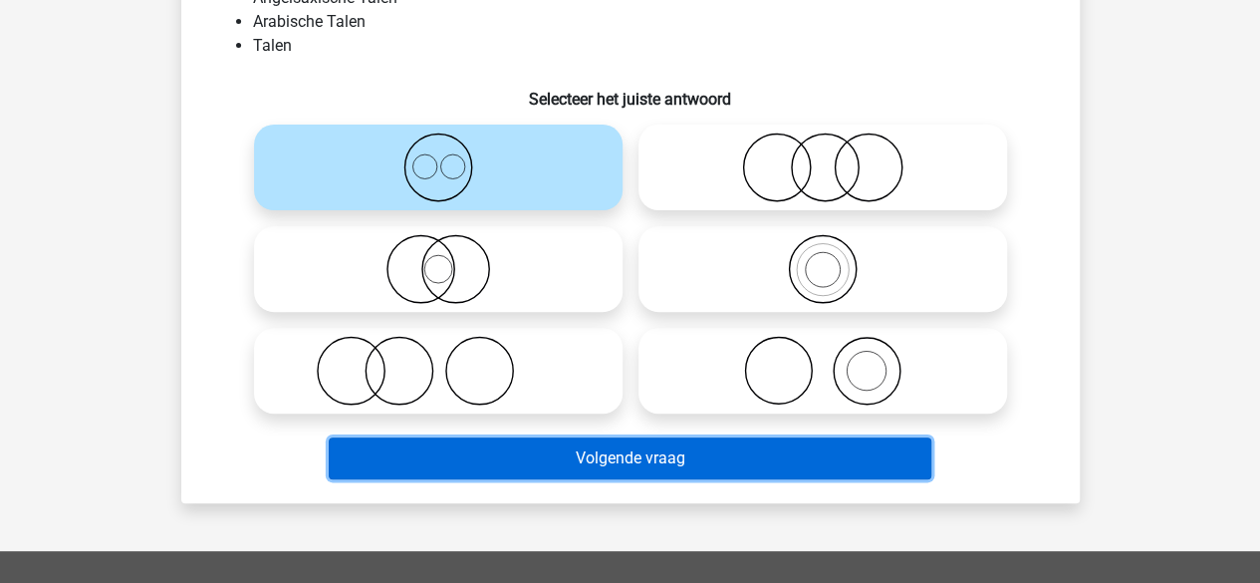
click at [566, 453] on button "Volgende vraag" at bounding box center [630, 458] width 603 height 42
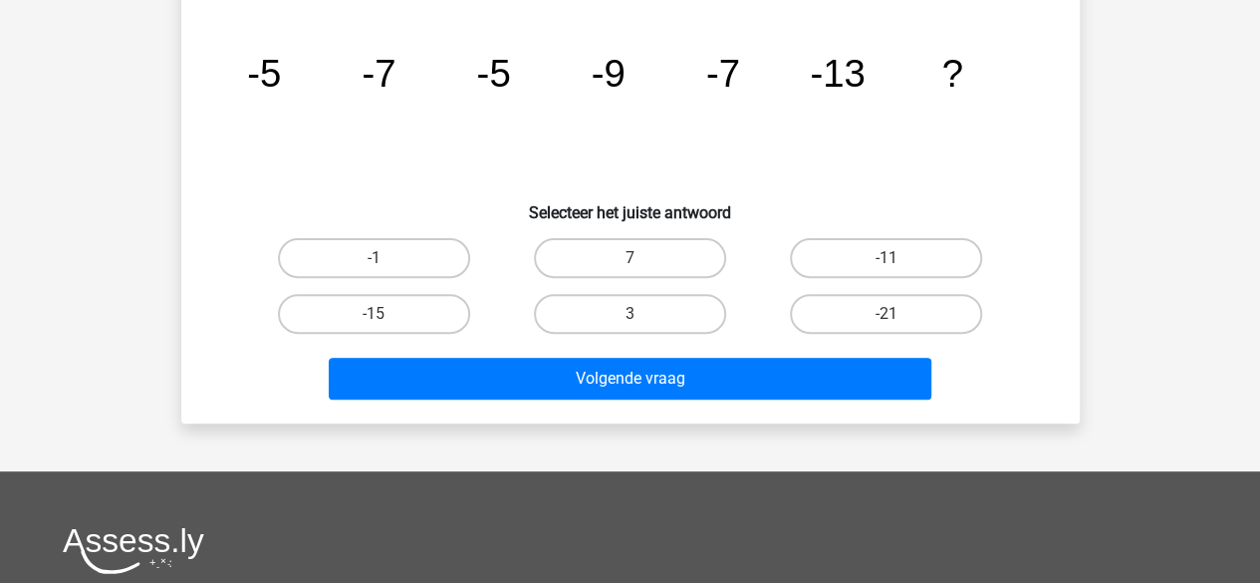
scroll to position [92, 0]
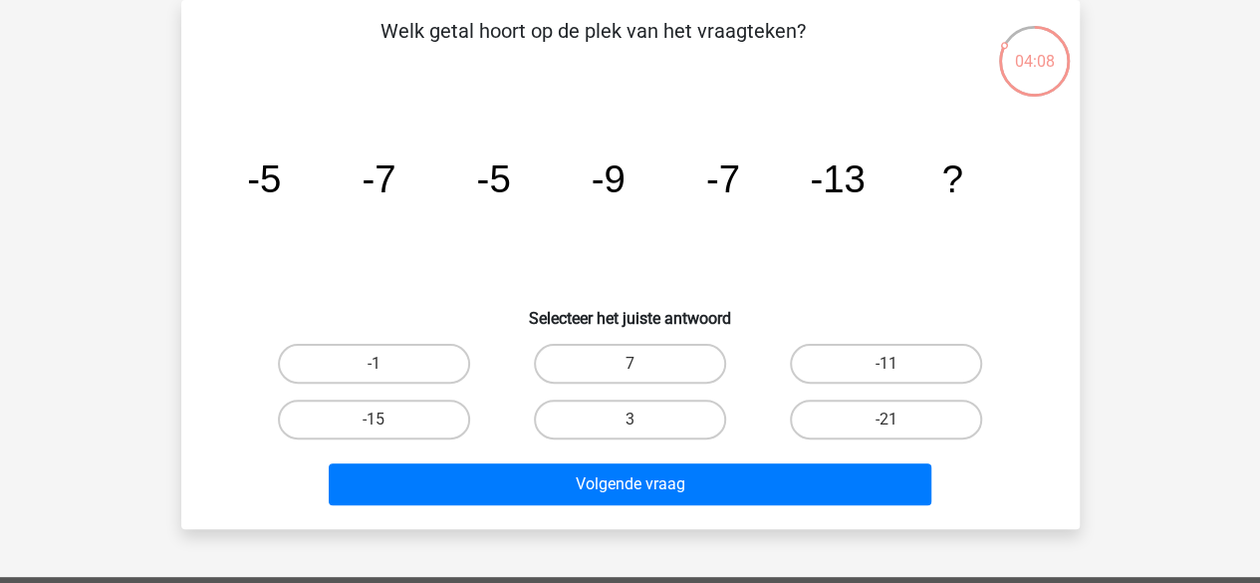
click at [414, 411] on label "-15" at bounding box center [374, 419] width 192 height 40
click at [387, 419] on input "-15" at bounding box center [380, 425] width 13 height 13
radio input "true"
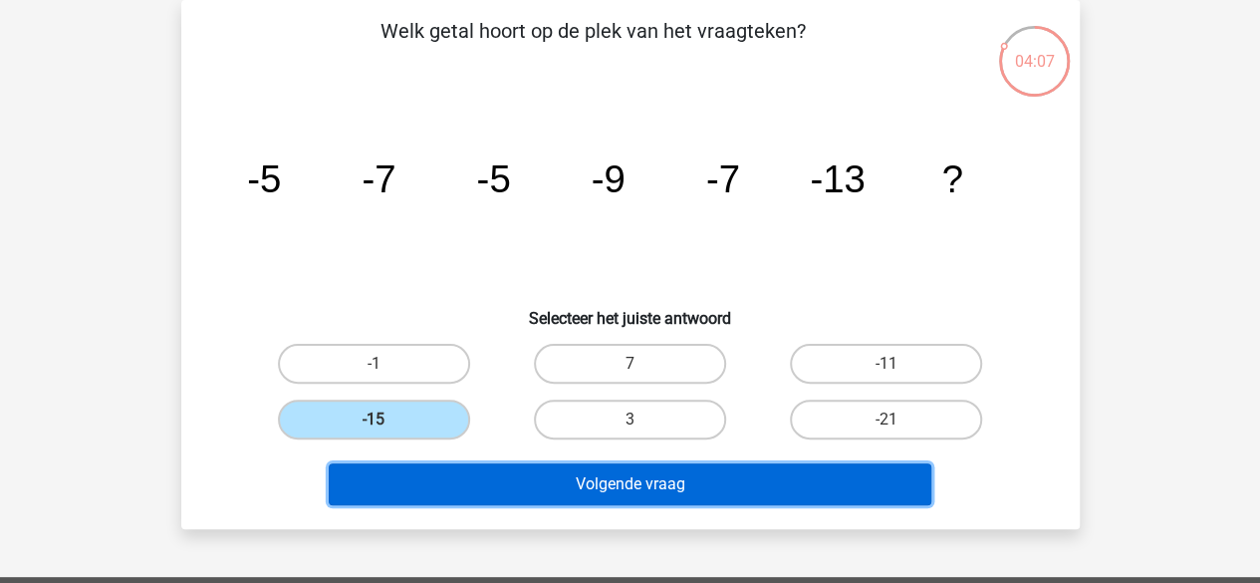
click at [500, 467] on button "Volgende vraag" at bounding box center [630, 484] width 603 height 42
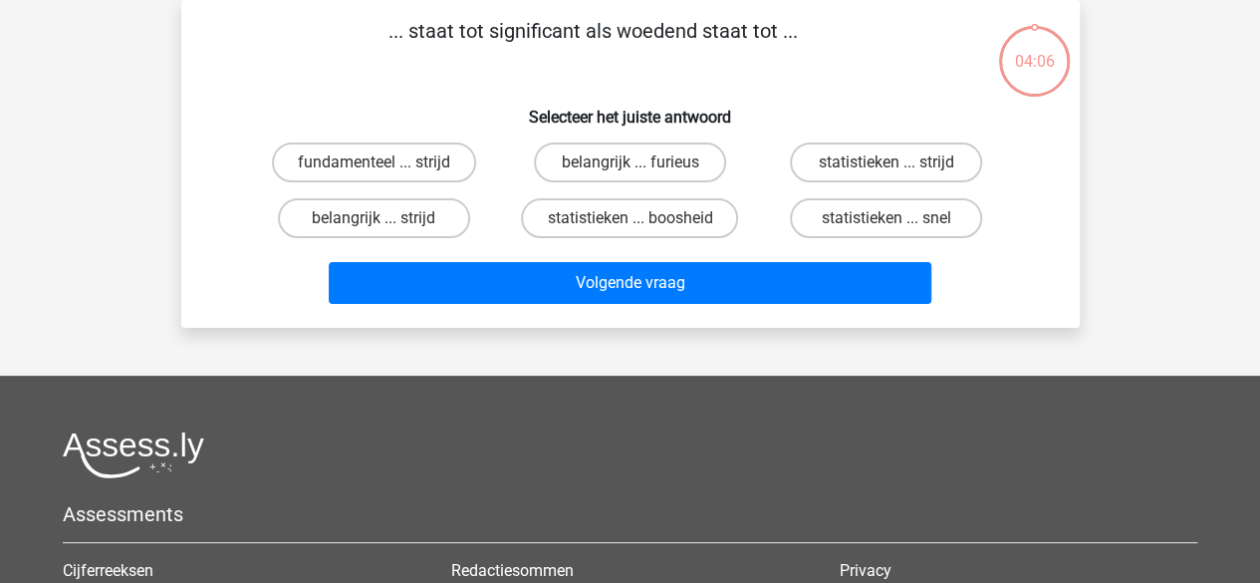
scroll to position [0, 0]
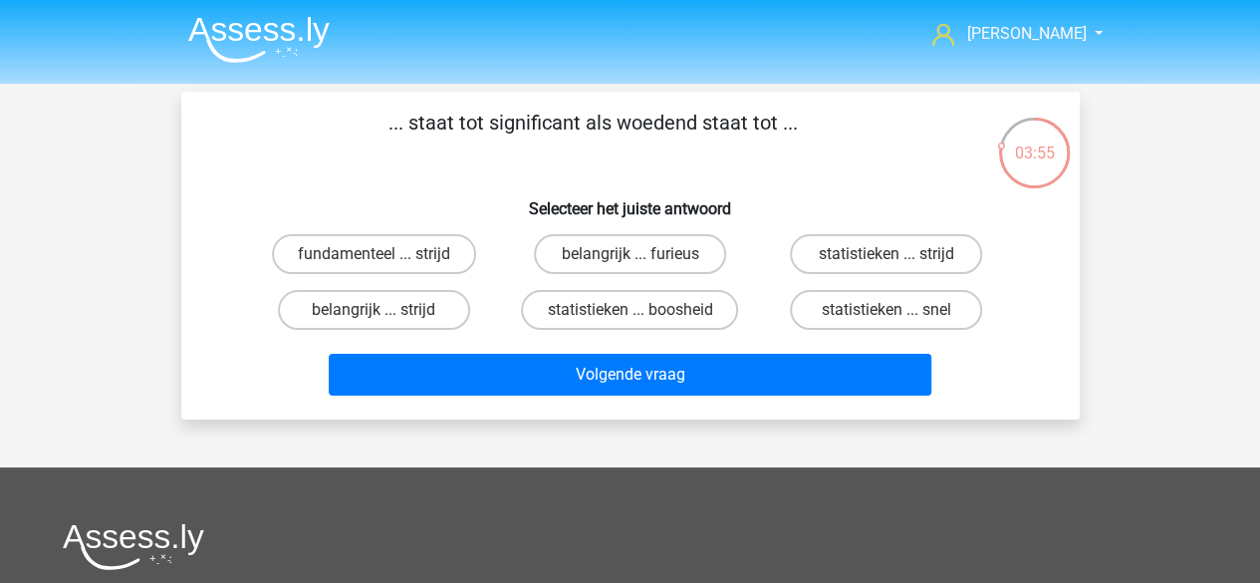
click at [632, 266] on input "belangrijk ... furieus" at bounding box center [636, 260] width 13 height 13
radio input "true"
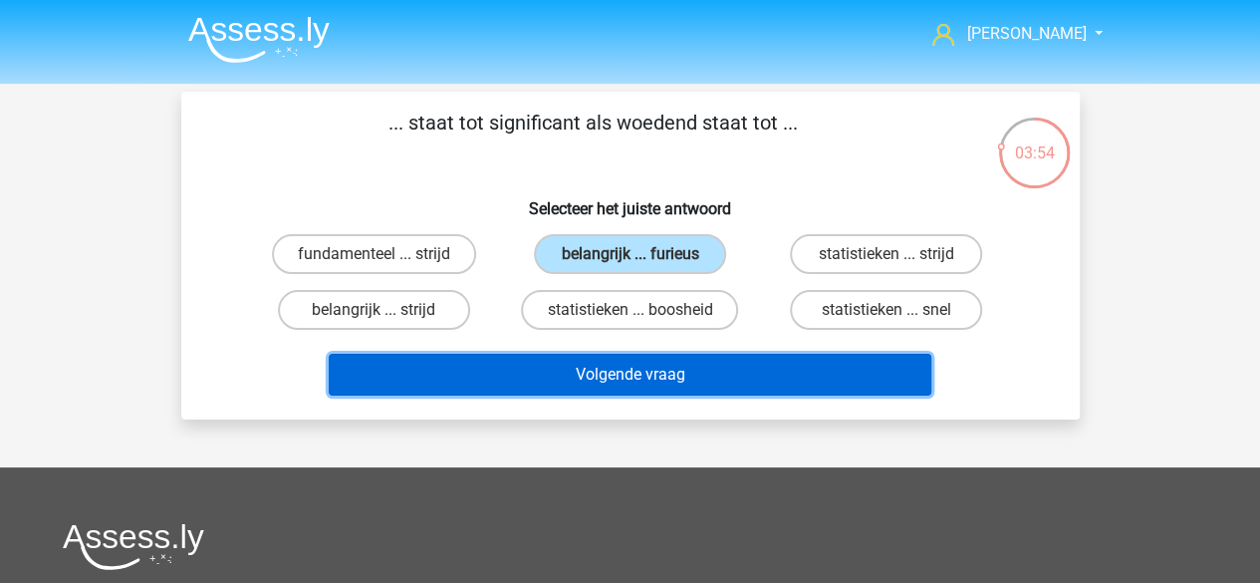
click at [641, 379] on button "Volgende vraag" at bounding box center [630, 375] width 603 height 42
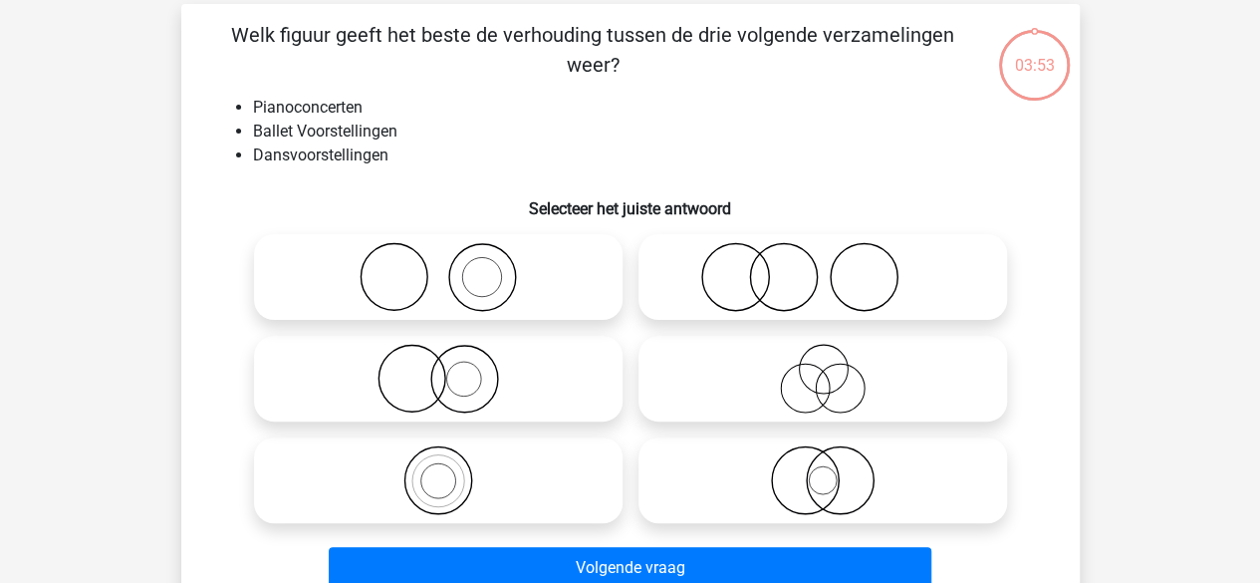
scroll to position [92, 0]
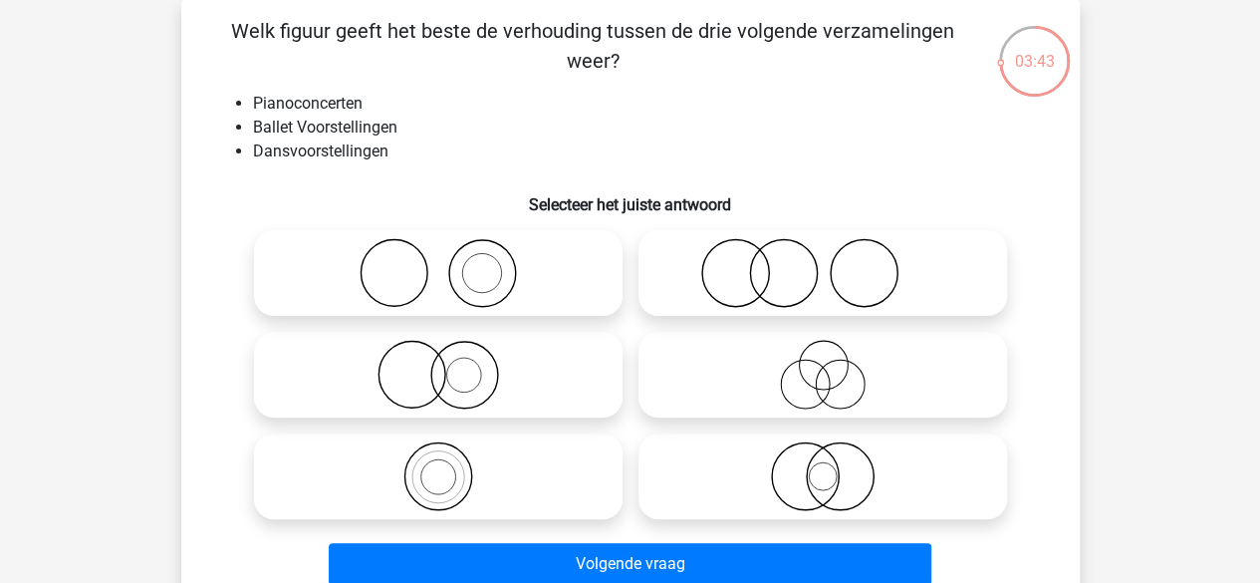
click at [498, 280] on icon at bounding box center [438, 273] width 353 height 70
click at [451, 263] on input "radio" at bounding box center [444, 256] width 13 height 13
radio input "true"
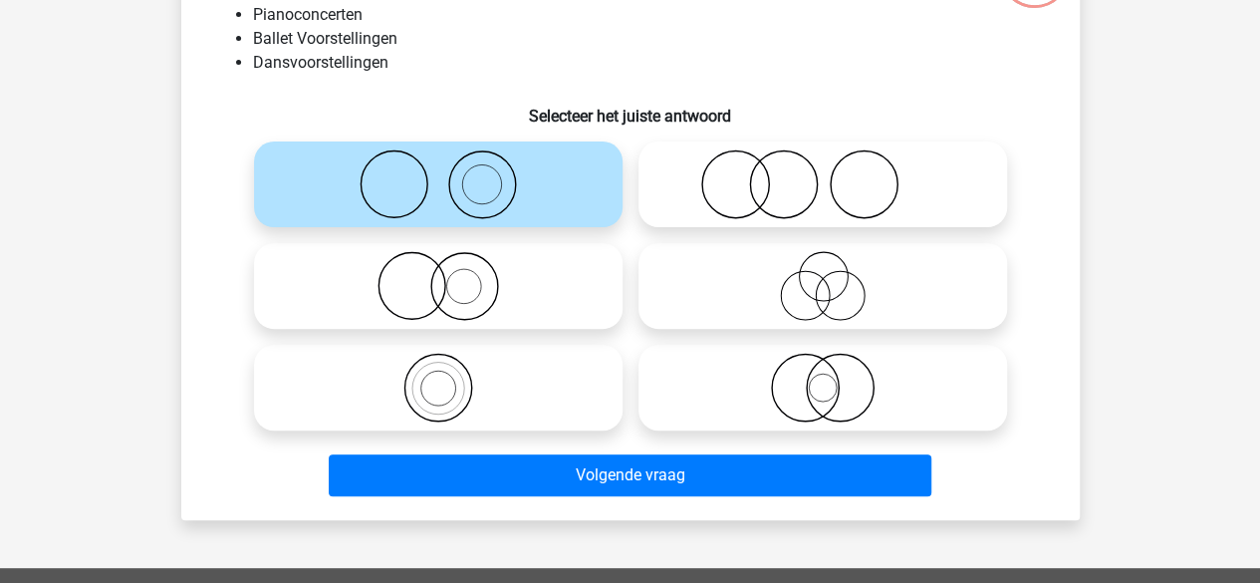
scroll to position [182, 0]
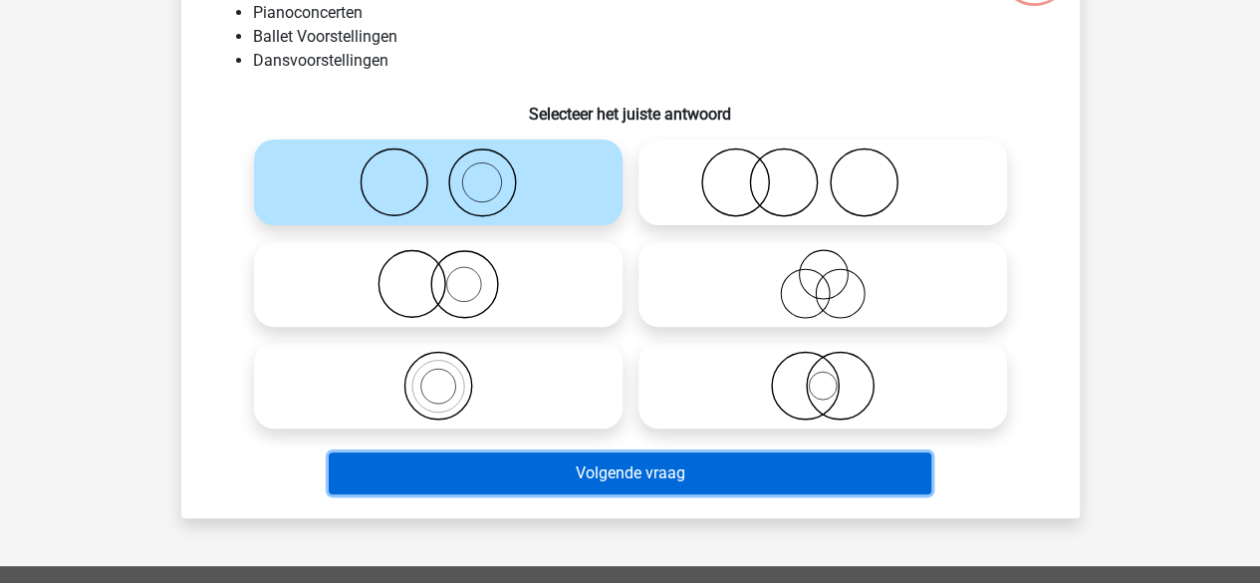
click at [574, 467] on button "Volgende vraag" at bounding box center [630, 473] width 603 height 42
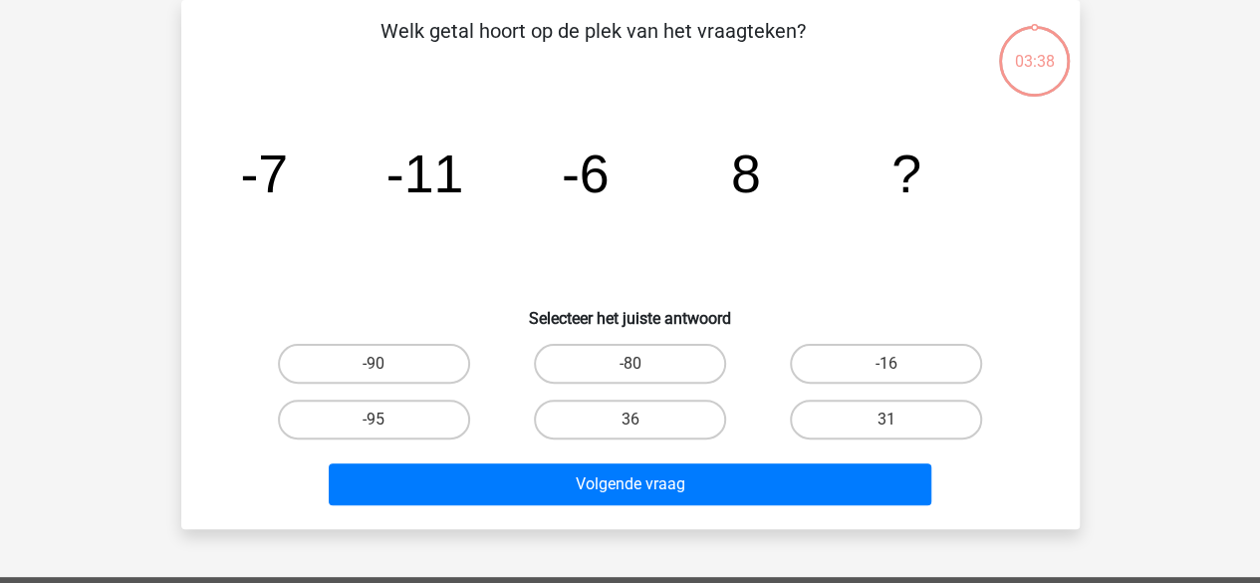
scroll to position [33, 0]
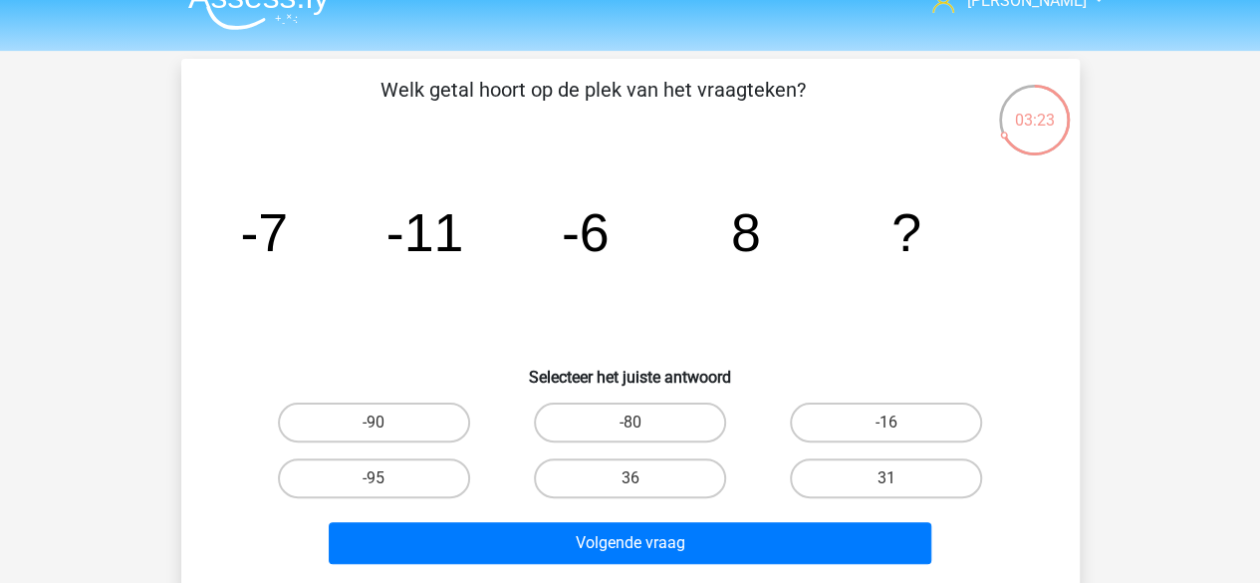
click at [636, 481] on input "36" at bounding box center [636, 484] width 13 height 13
radio input "true"
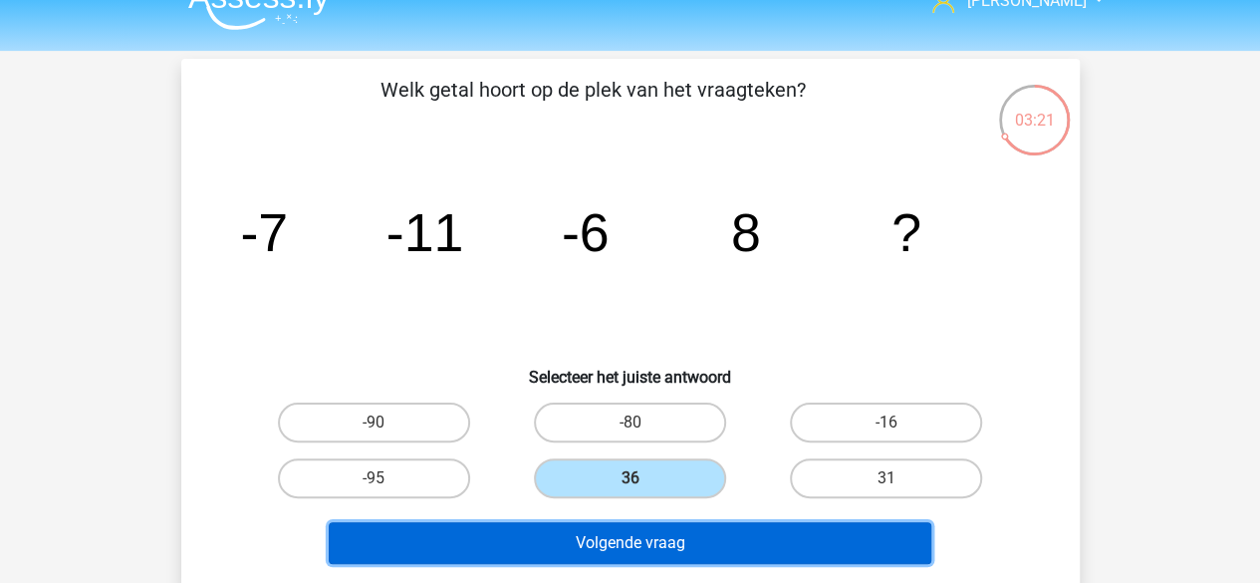
click at [668, 553] on button "Volgende vraag" at bounding box center [630, 543] width 603 height 42
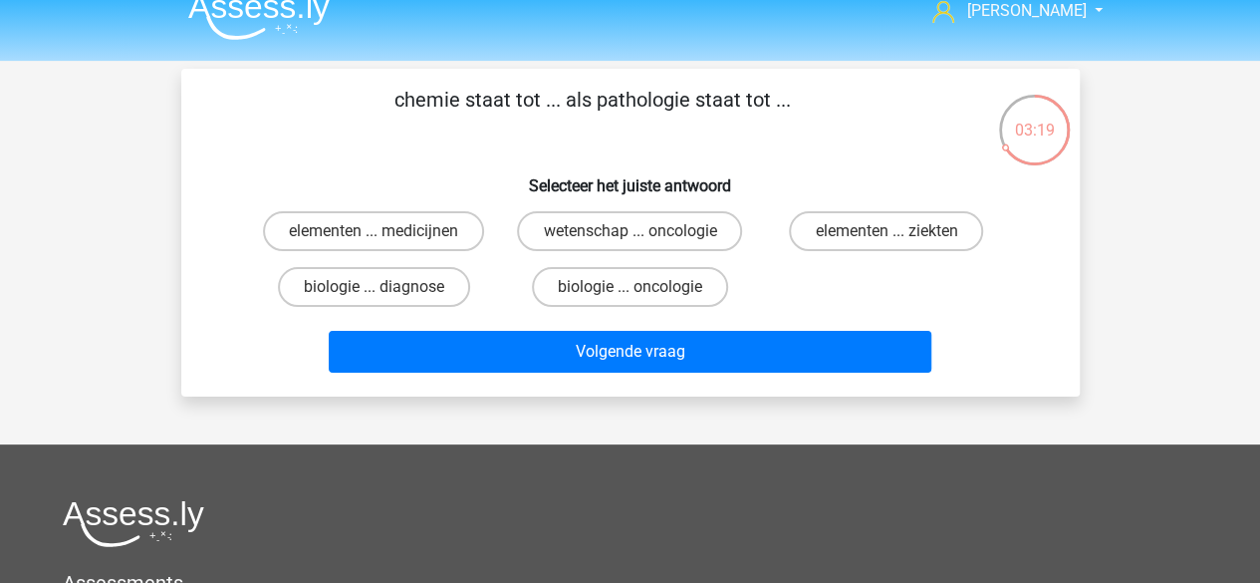
scroll to position [0, 0]
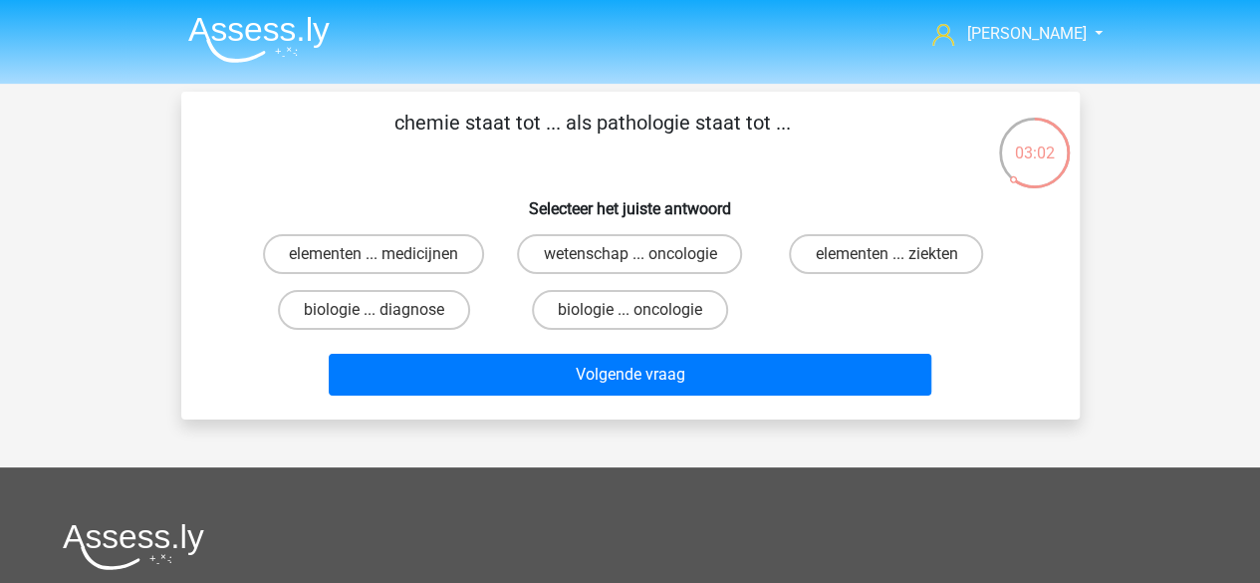
click at [658, 266] on label "wetenschap ... oncologie" at bounding box center [629, 254] width 225 height 40
click at [643, 266] on input "wetenschap ... oncologie" at bounding box center [636, 260] width 13 height 13
radio input "true"
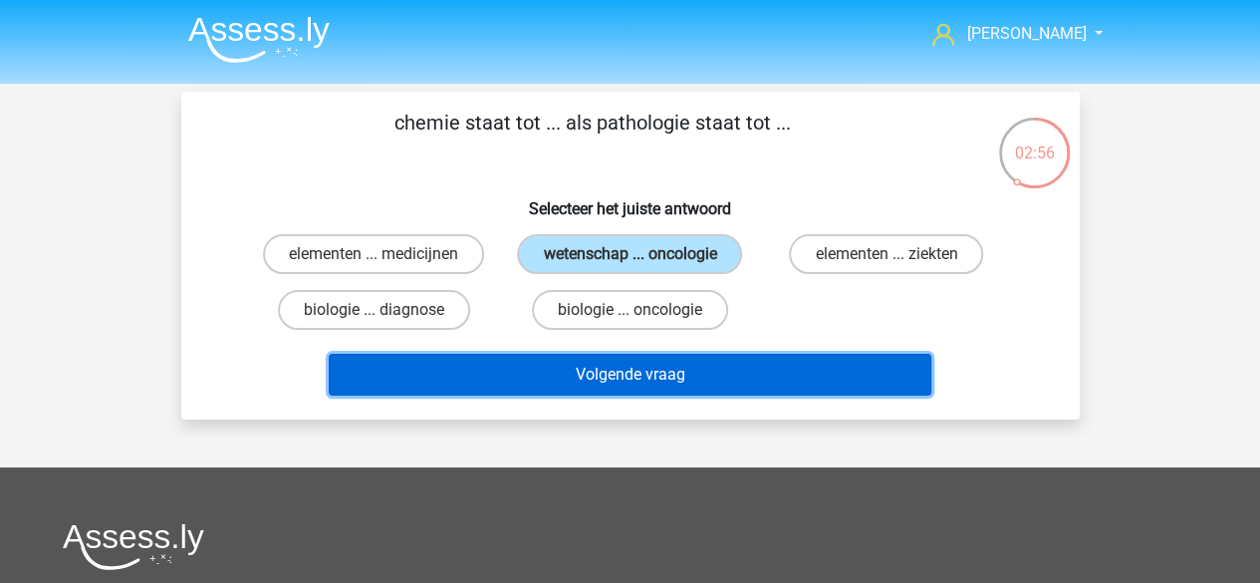
click at [727, 380] on button "Volgende vraag" at bounding box center [630, 375] width 603 height 42
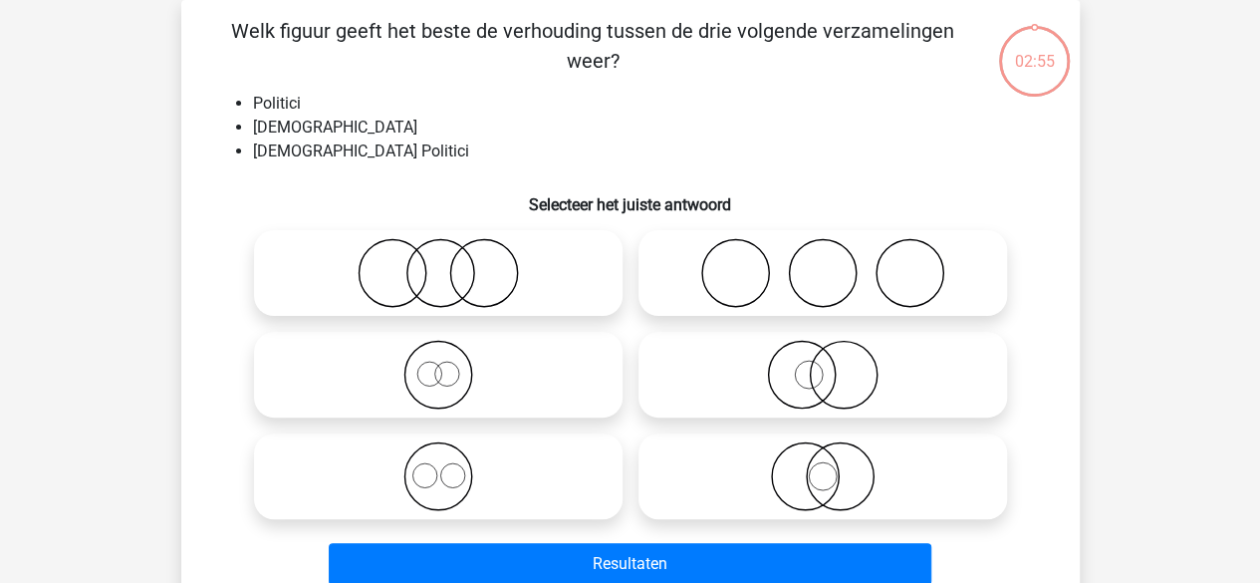
scroll to position [64, 0]
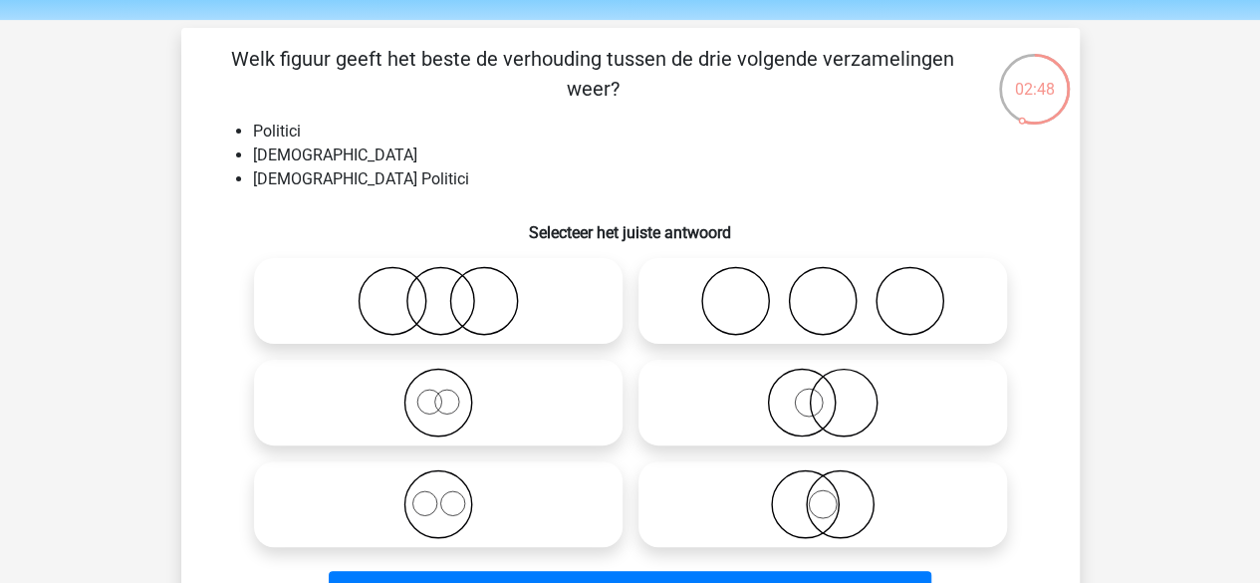
click at [476, 297] on icon at bounding box center [438, 301] width 353 height 70
click at [451, 291] on input "radio" at bounding box center [444, 284] width 13 height 13
radio input "true"
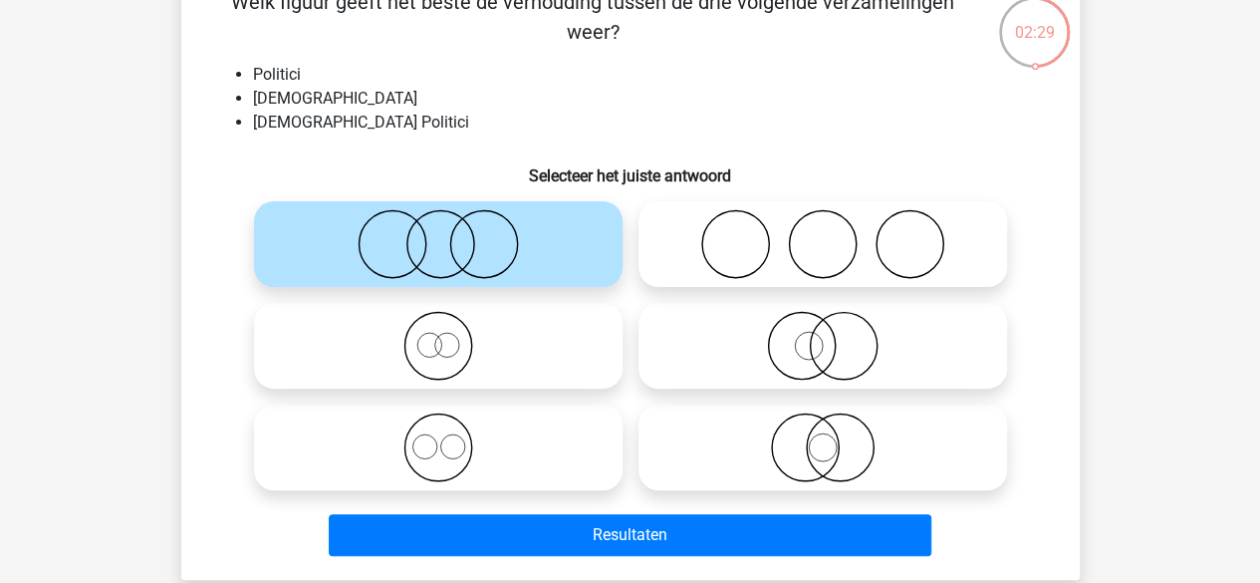
scroll to position [122, 0]
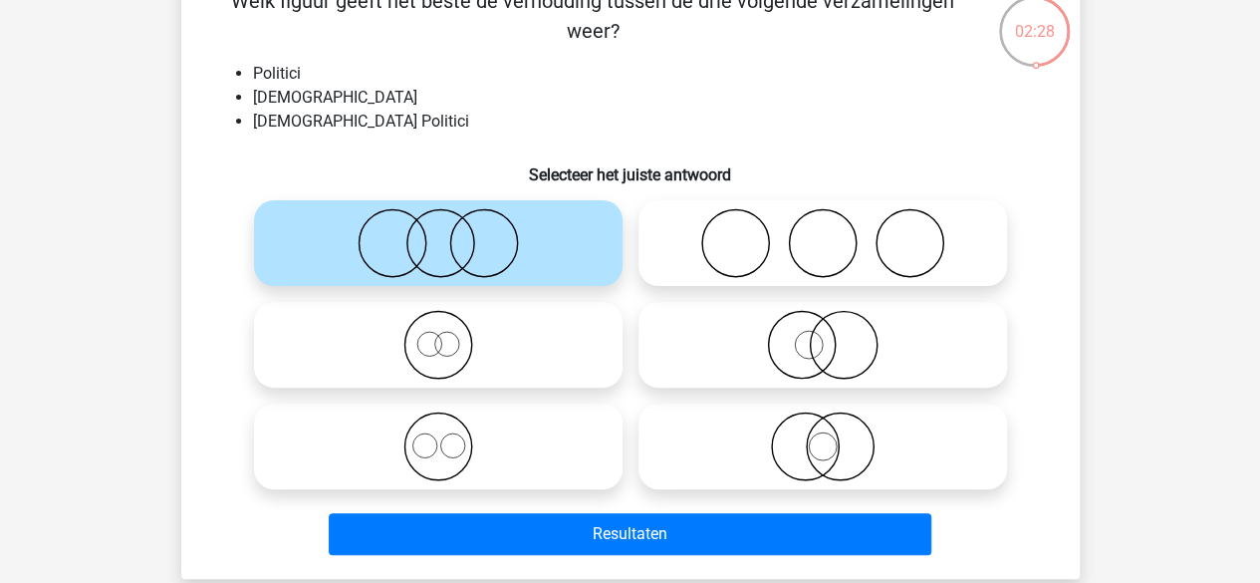
click at [764, 465] on icon at bounding box center [823, 446] width 353 height 70
click at [823, 436] on input "radio" at bounding box center [829, 429] width 13 height 13
radio input "true"
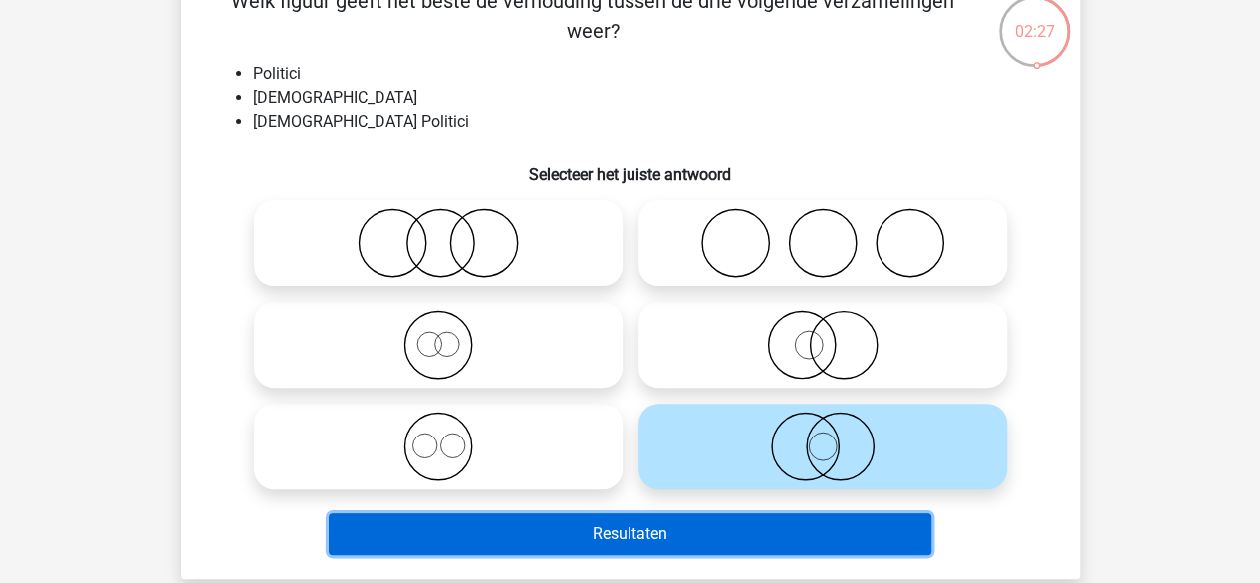
click at [663, 545] on button "Resultaten" at bounding box center [630, 534] width 603 height 42
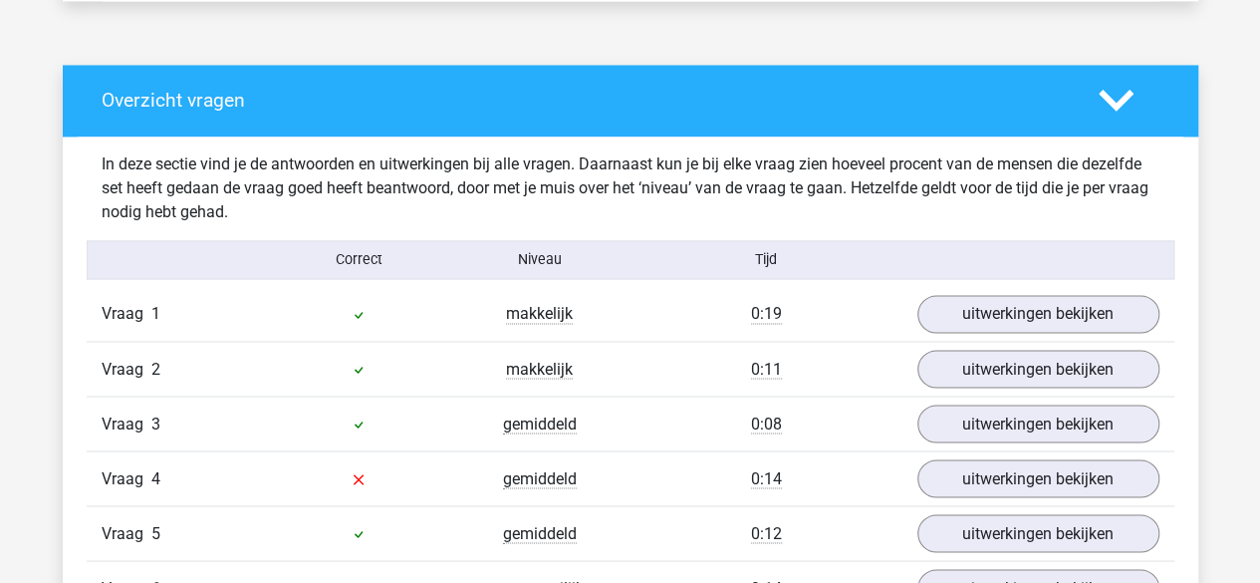
scroll to position [1717, 0]
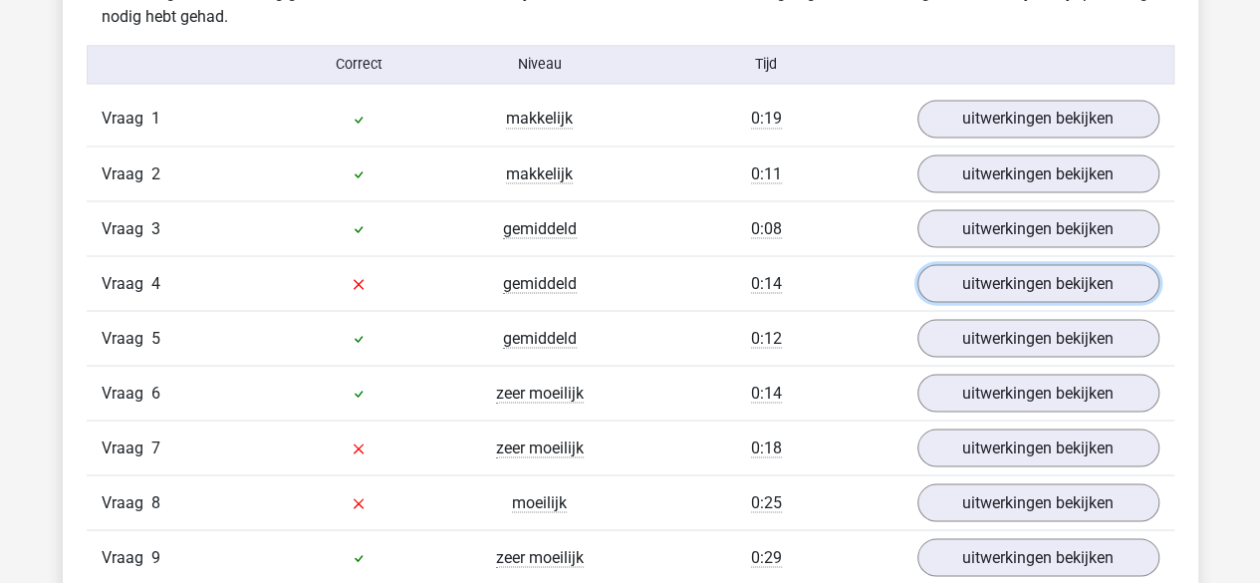
click at [987, 284] on link "uitwerkingen bekijken" at bounding box center [1039, 283] width 242 height 38
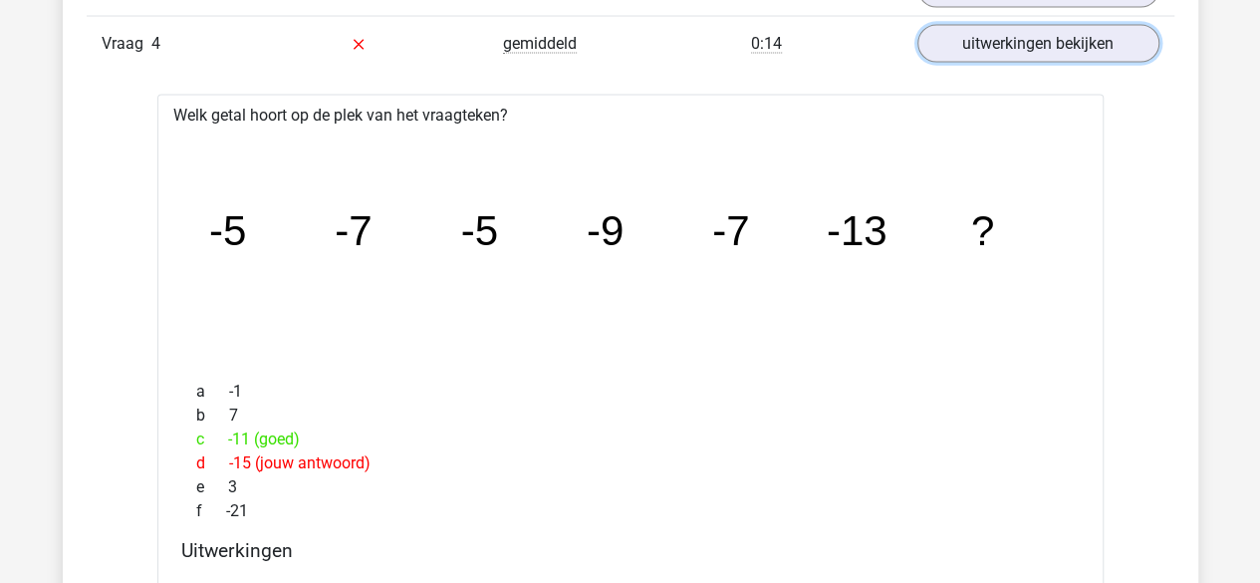
scroll to position [1915, 0]
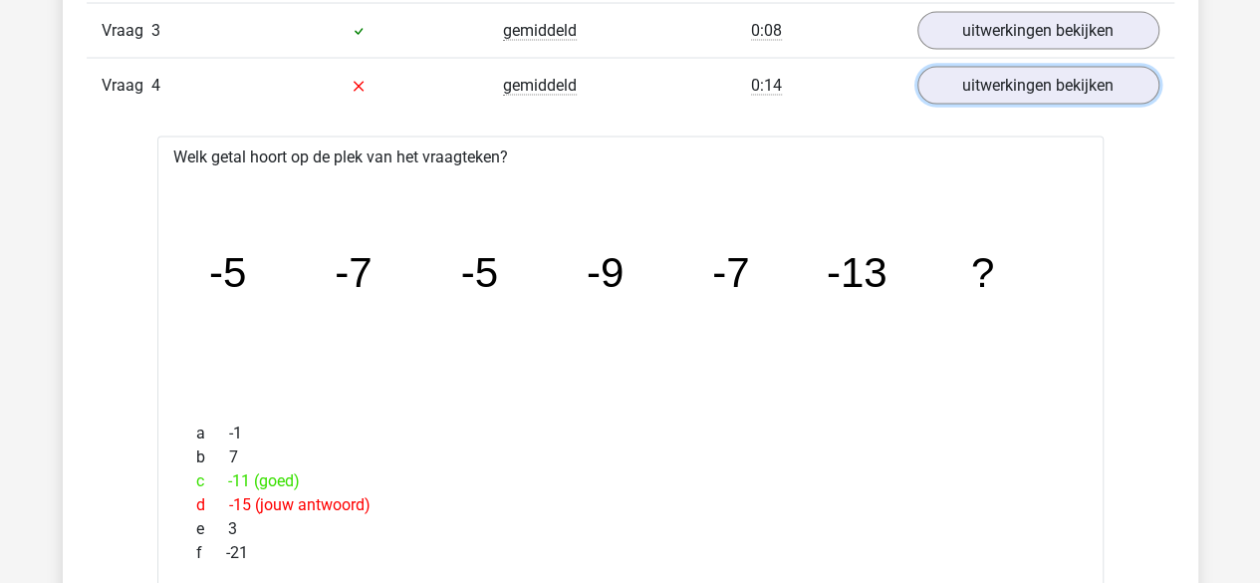
click at [962, 83] on link "uitwerkingen bekijken" at bounding box center [1039, 86] width 242 height 38
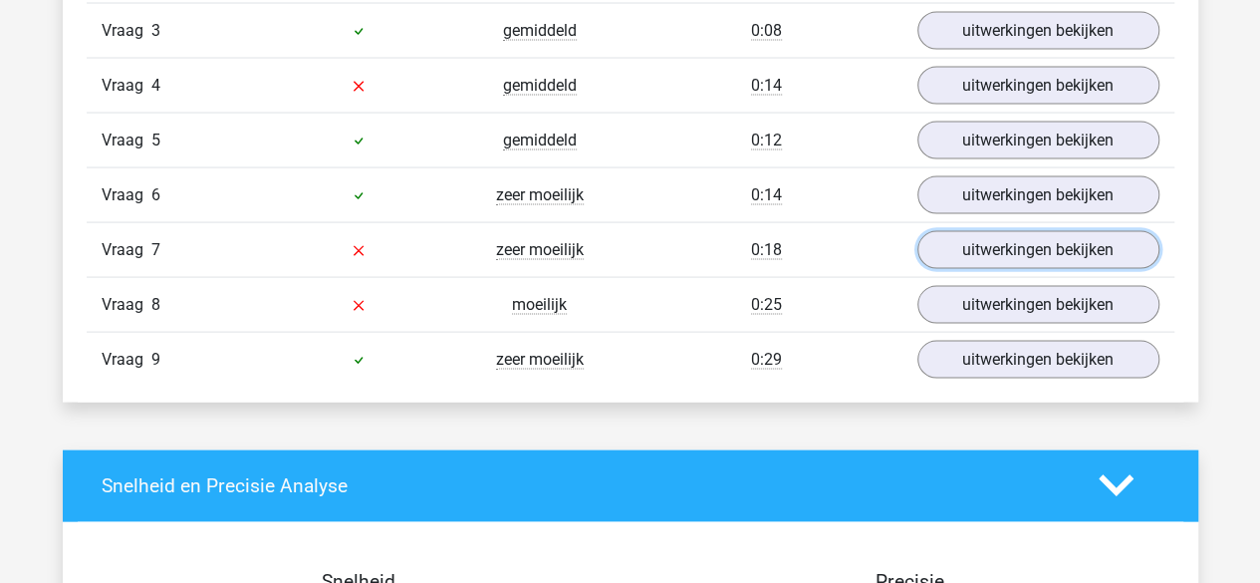
click at [960, 238] on link "uitwerkingen bekijken" at bounding box center [1039, 250] width 242 height 38
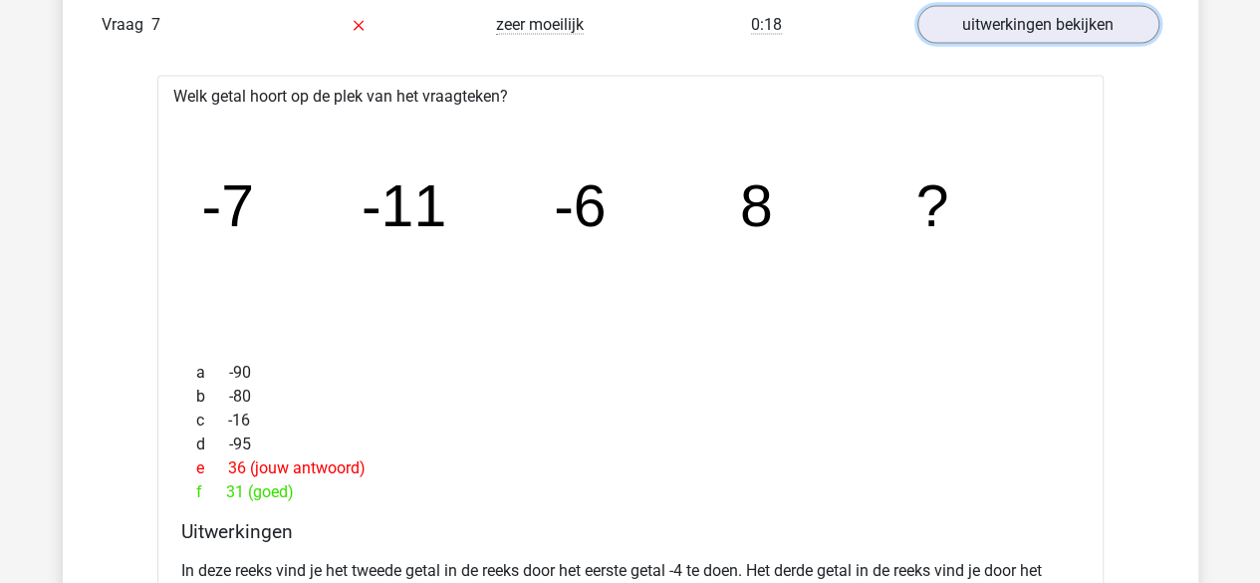
scroll to position [2110, 0]
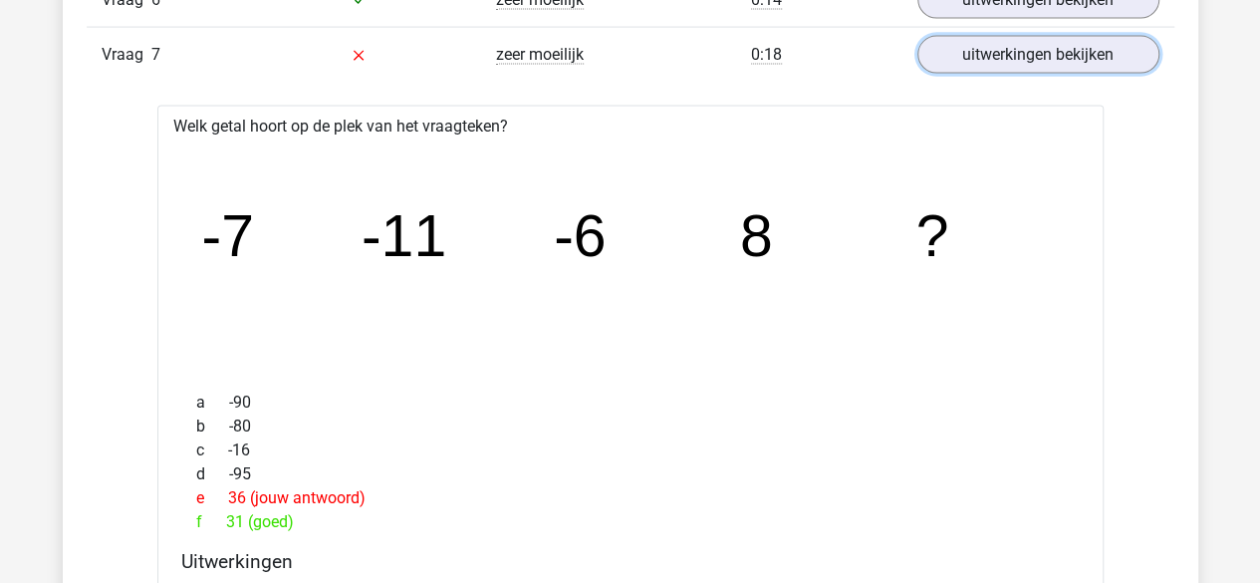
click at [1023, 44] on link "uitwerkingen bekijken" at bounding box center [1039, 55] width 242 height 38
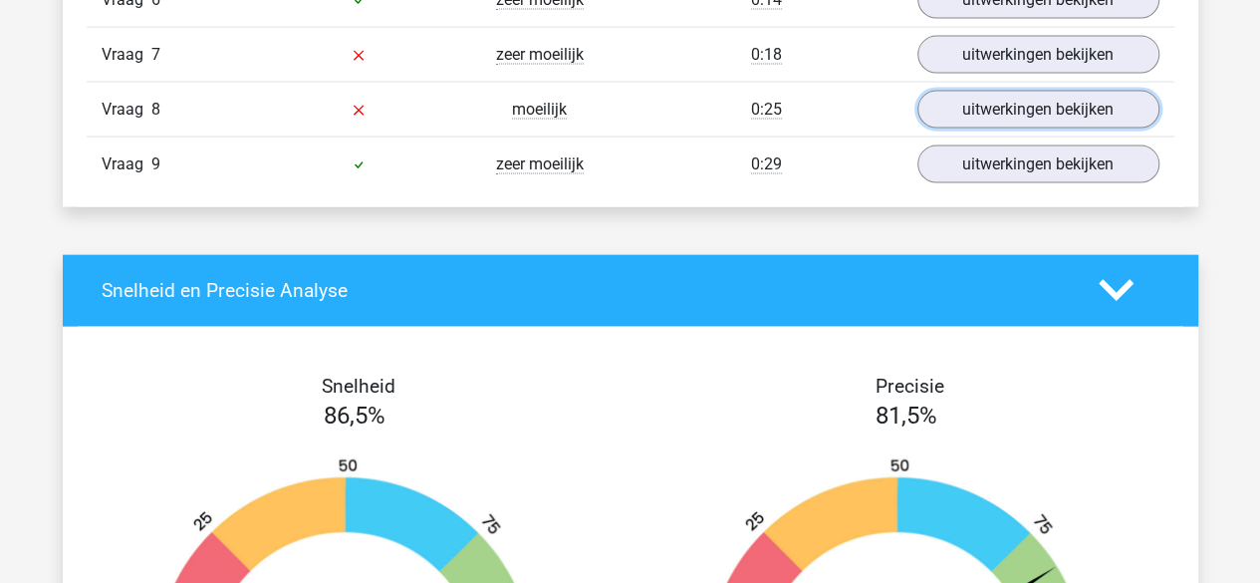
click at [1018, 115] on link "uitwerkingen bekijken" at bounding box center [1039, 110] width 242 height 38
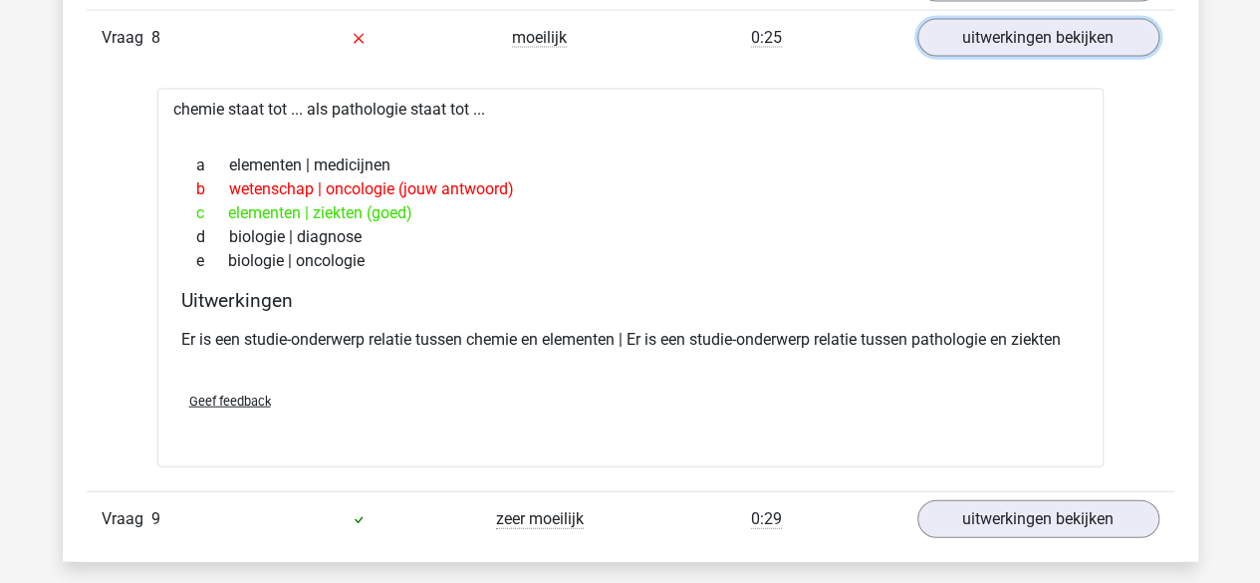
scroll to position [2183, 0]
click at [1062, 42] on link "uitwerkingen bekijken" at bounding box center [1039, 37] width 242 height 38
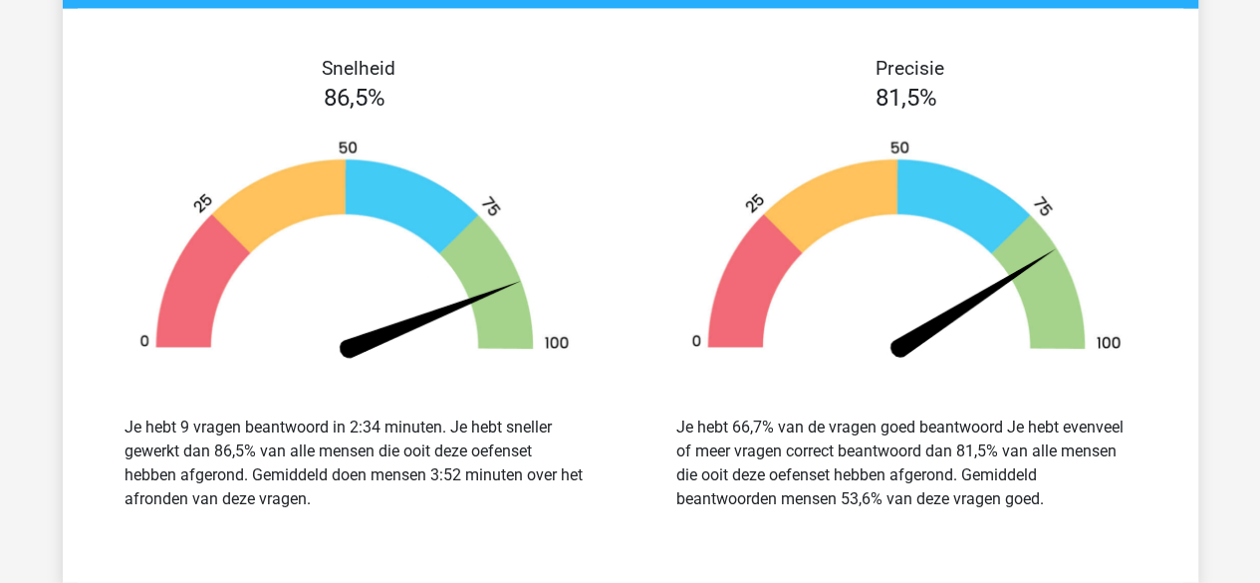
scroll to position [3061, 0]
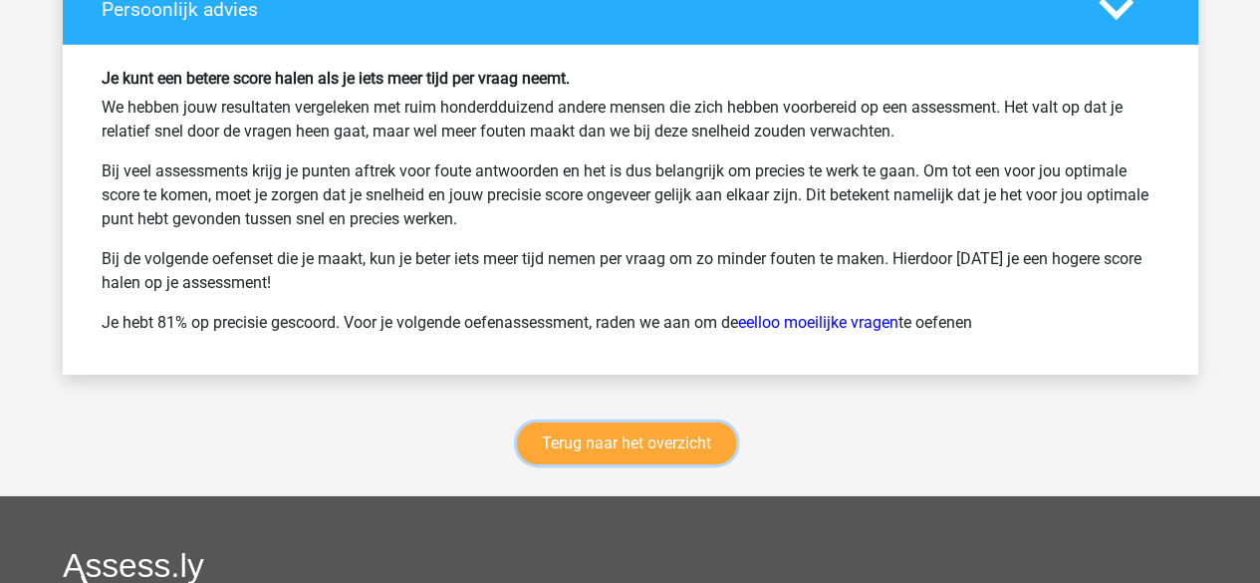
click at [590, 443] on link "Terug naar het overzicht" at bounding box center [626, 443] width 219 height 42
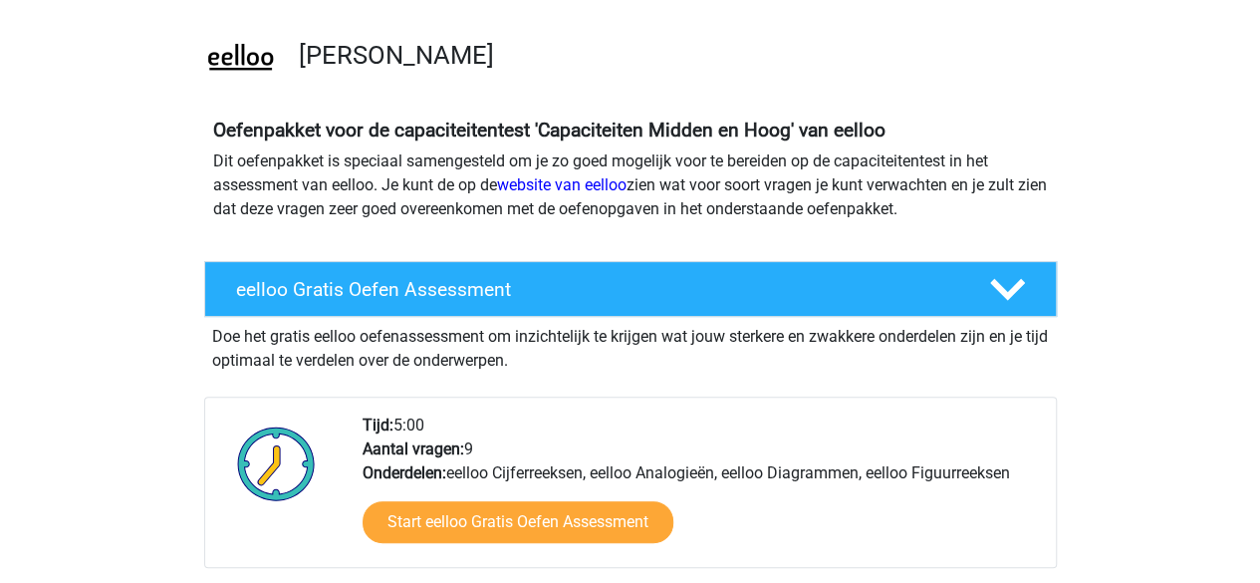
scroll to position [116, 0]
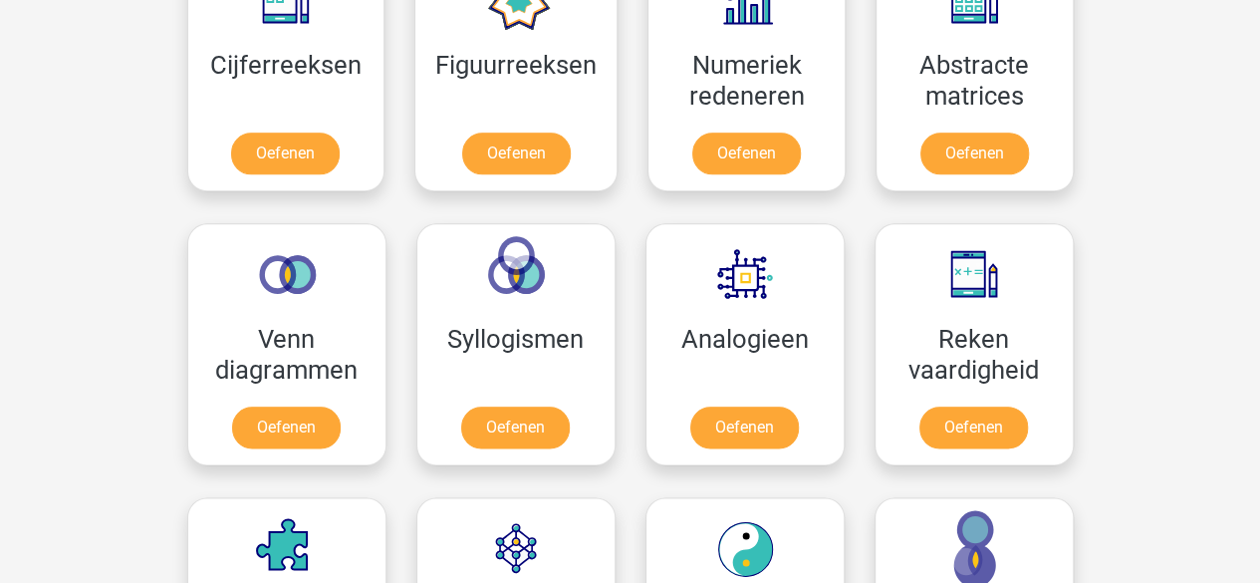
scroll to position [984, 0]
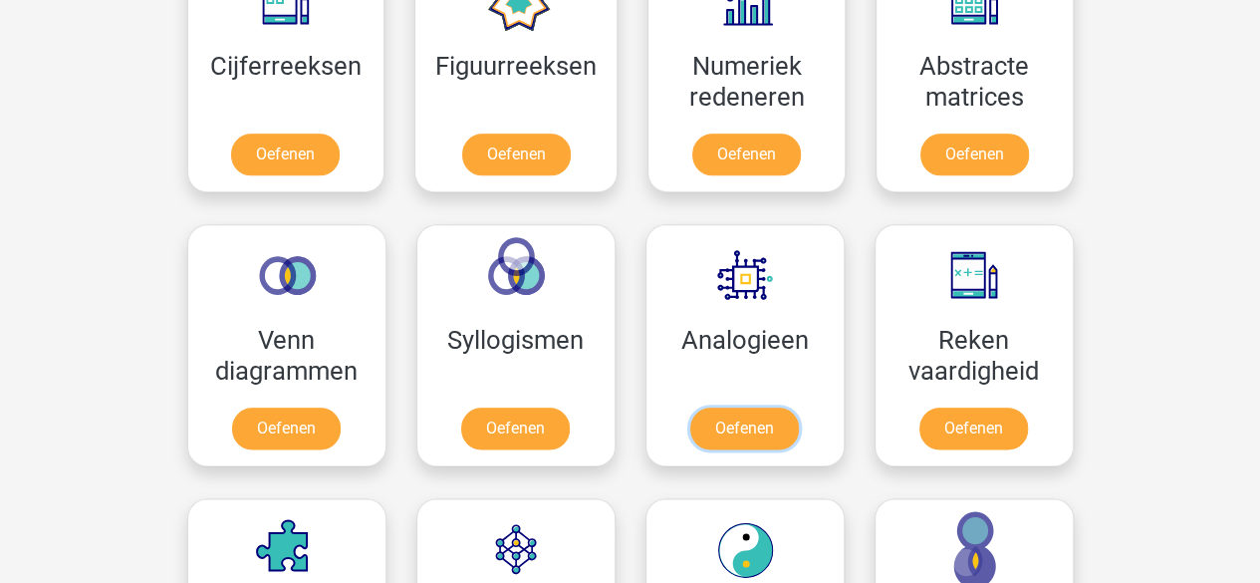
click at [758, 407] on link "Oefenen" at bounding box center [744, 428] width 109 height 42
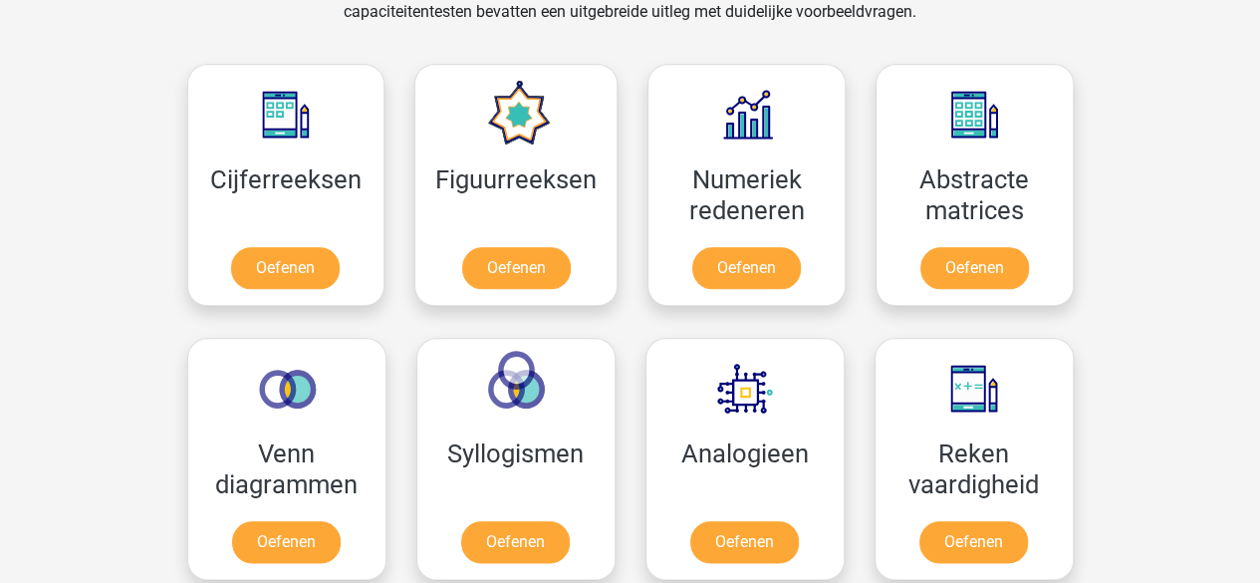
scroll to position [824, 0]
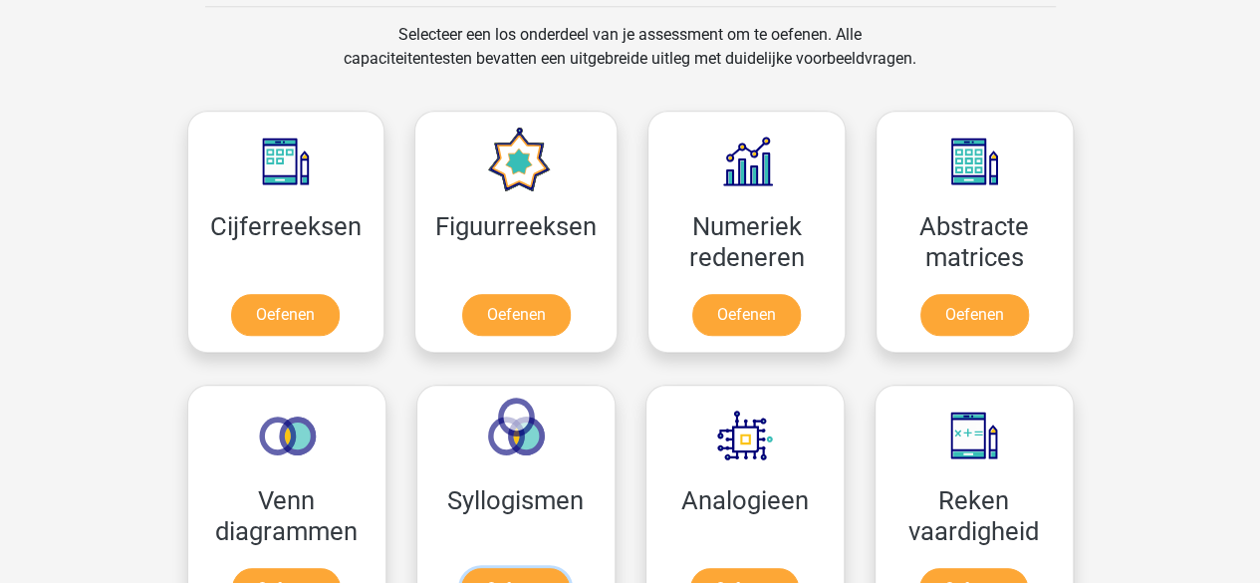
click at [552, 568] on link "Oefenen" at bounding box center [515, 589] width 109 height 42
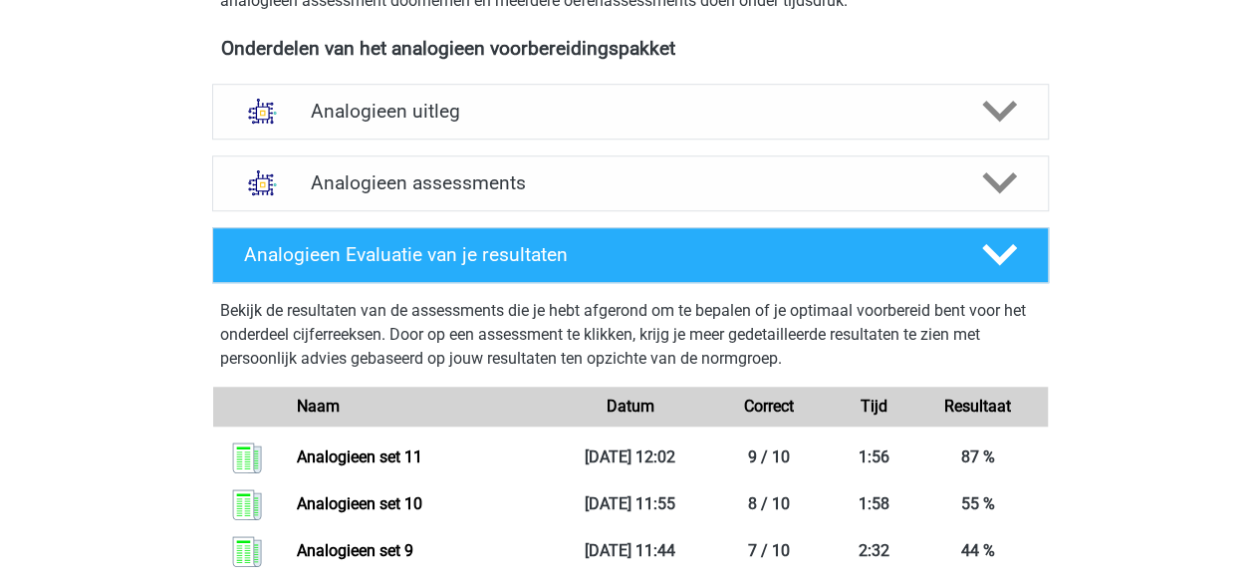
scroll to position [663, 0]
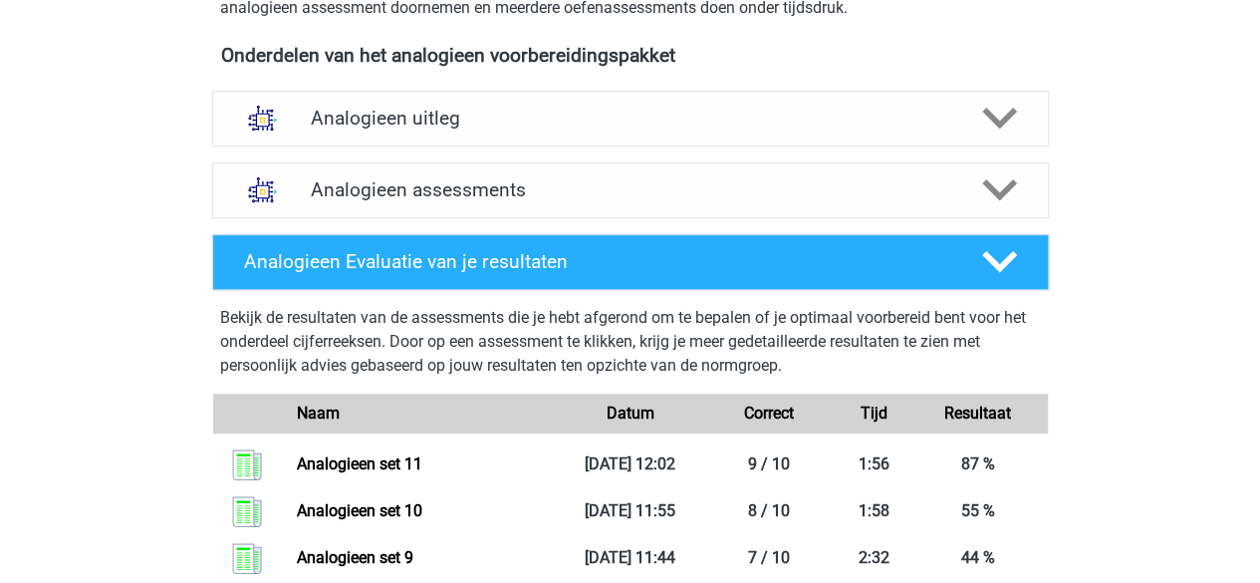
click at [669, 143] on div "Analogieen uitleg" at bounding box center [630, 119] width 837 height 56
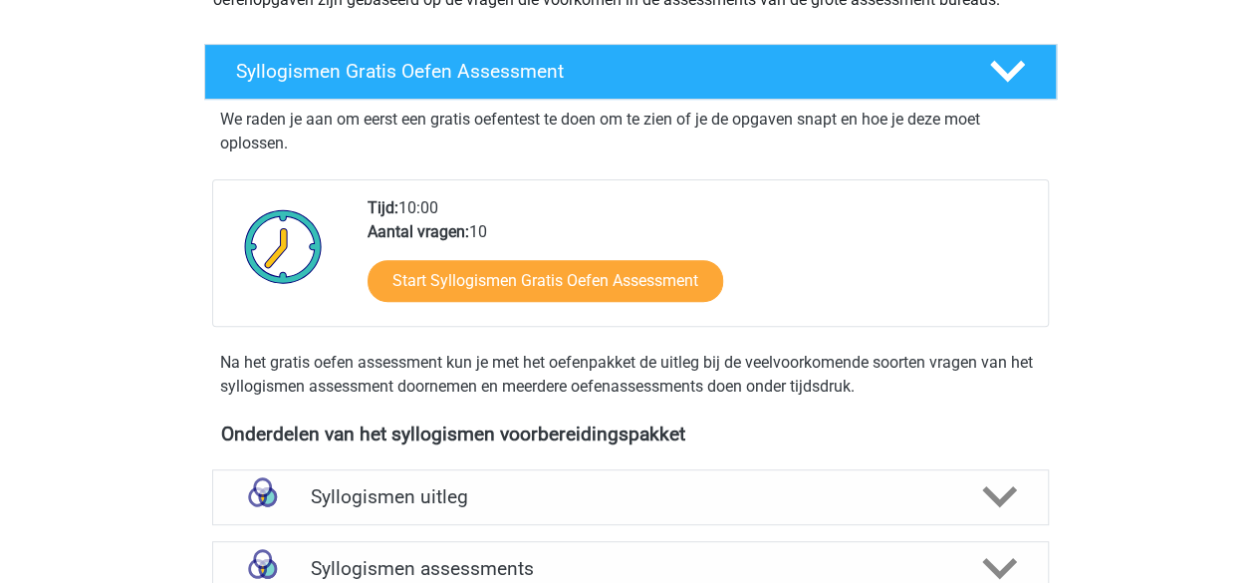
scroll to position [272, 0]
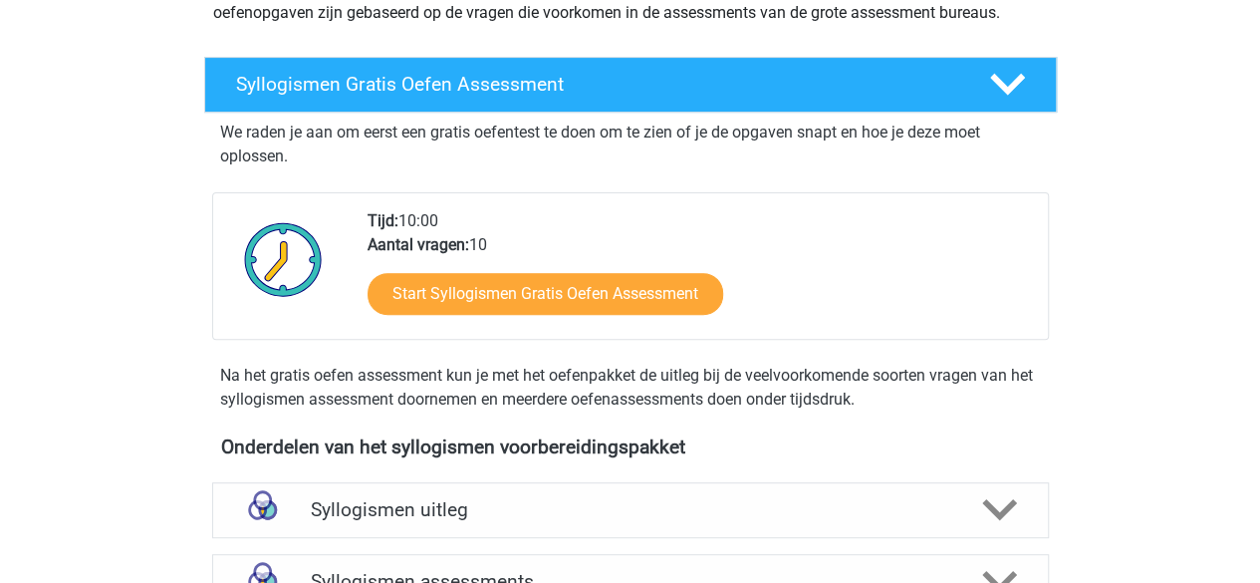
click at [556, 514] on h4 "Syllogismen uitleg" at bounding box center [631, 509] width 640 height 23
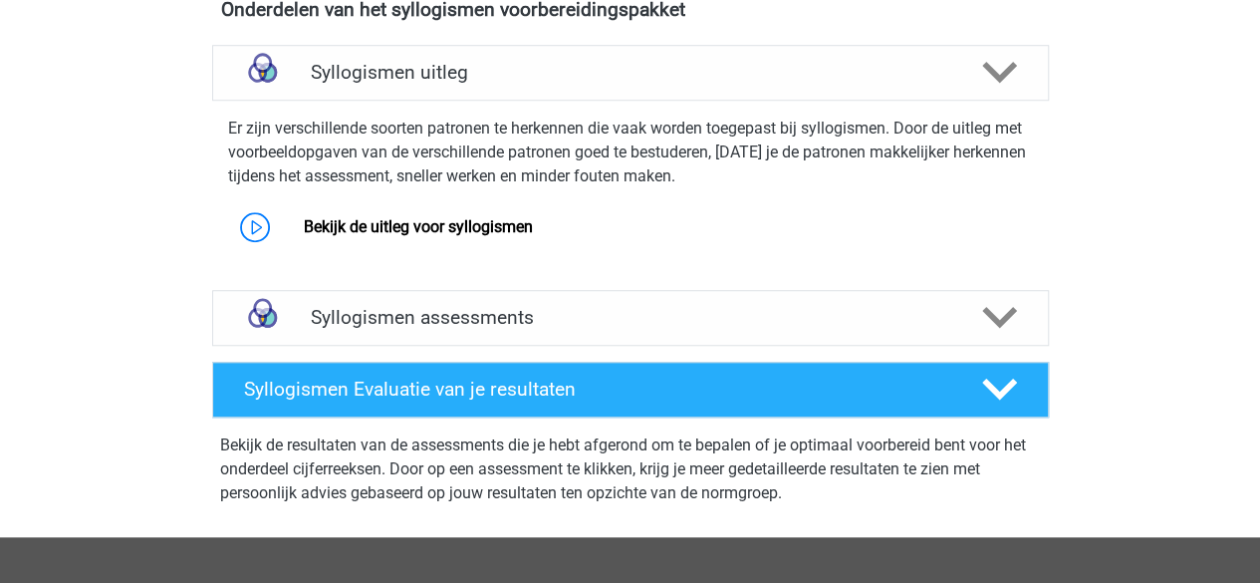
scroll to position [694, 0]
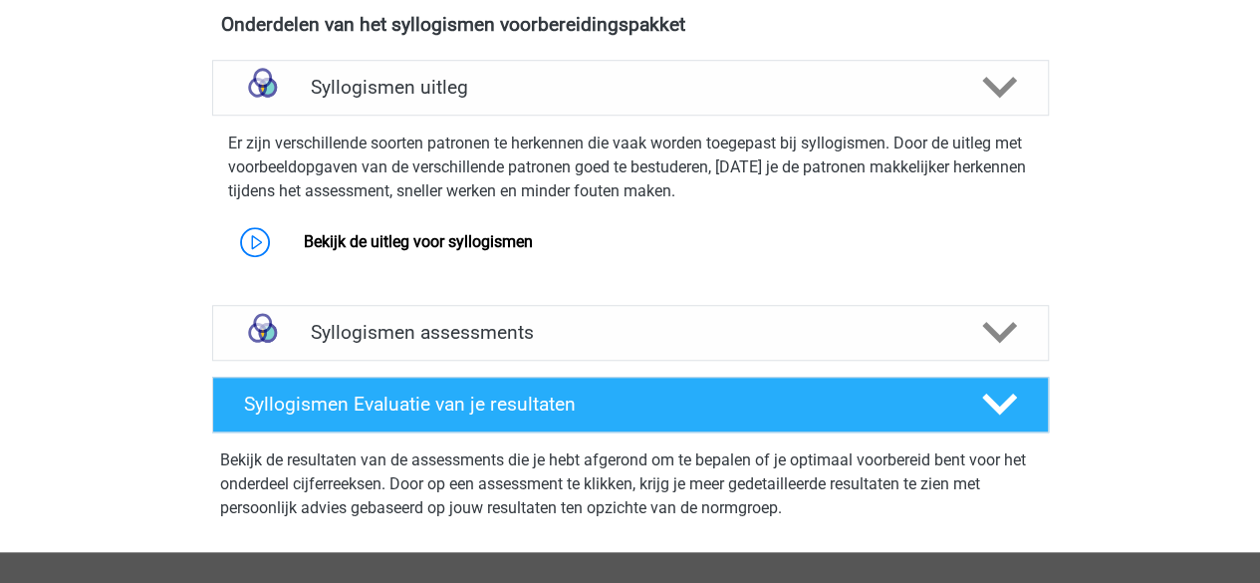
click at [634, 348] on div "Syllogismen assessments" at bounding box center [630, 333] width 837 height 56
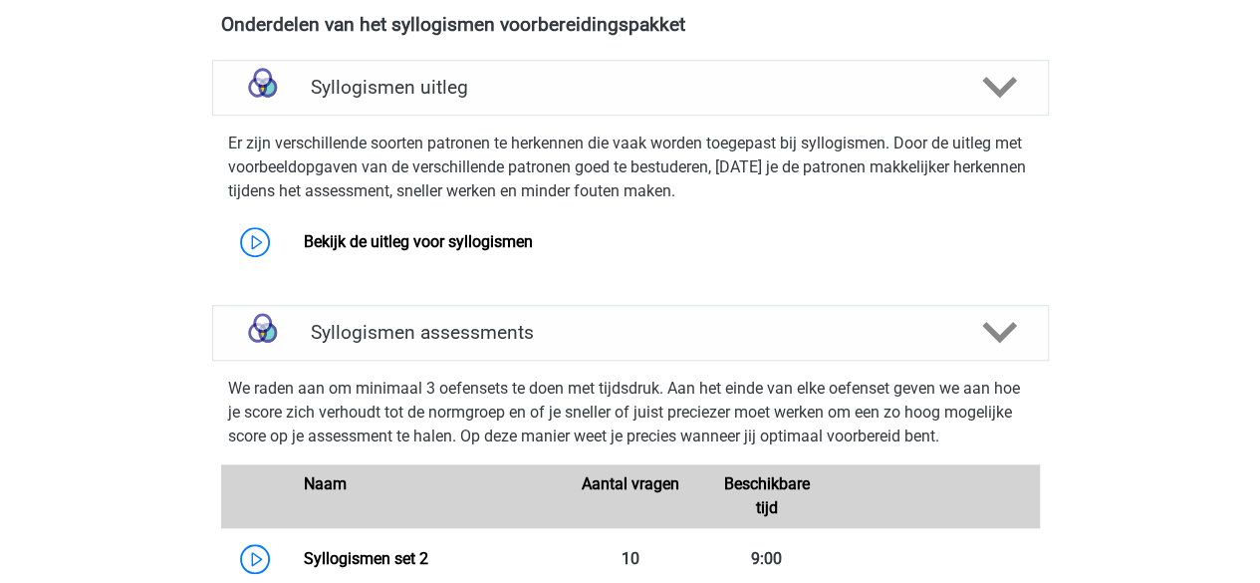
click at [634, 348] on div "Syllogismen assessments" at bounding box center [630, 333] width 837 height 56
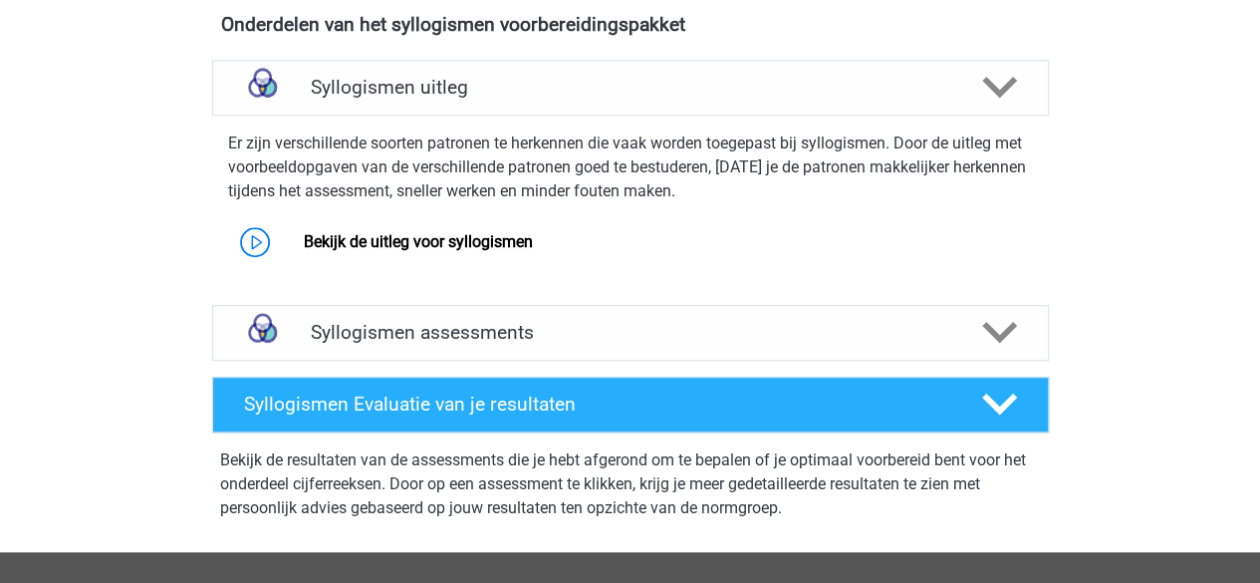
click at [464, 251] on link "Bekijk de uitleg voor syllogismen" at bounding box center [418, 241] width 229 height 19
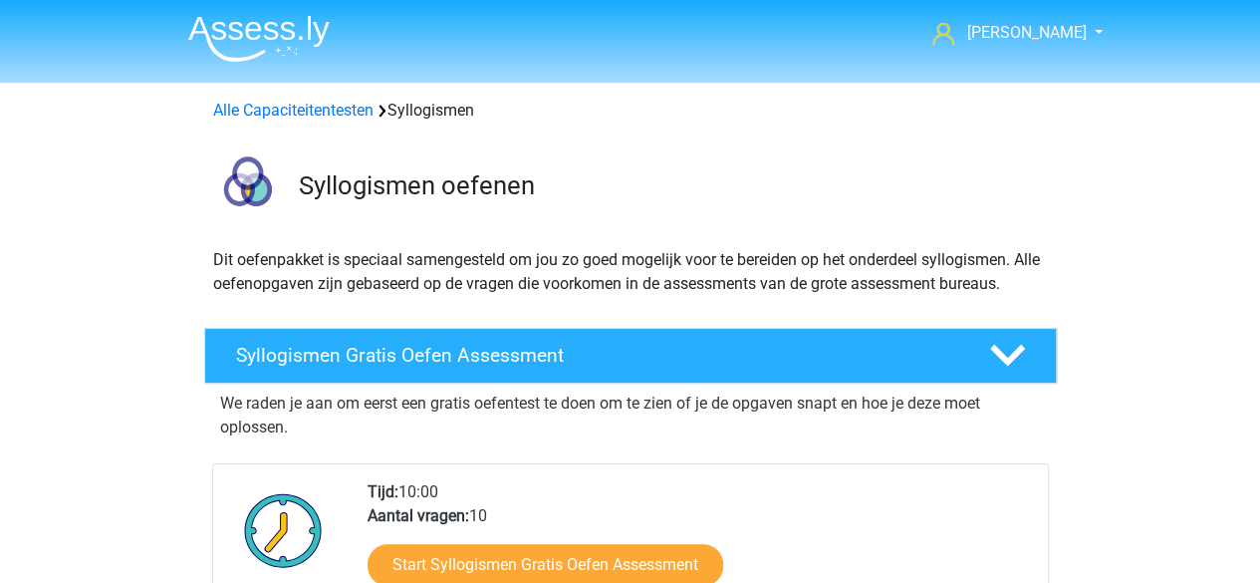
scroll to position [0, 0]
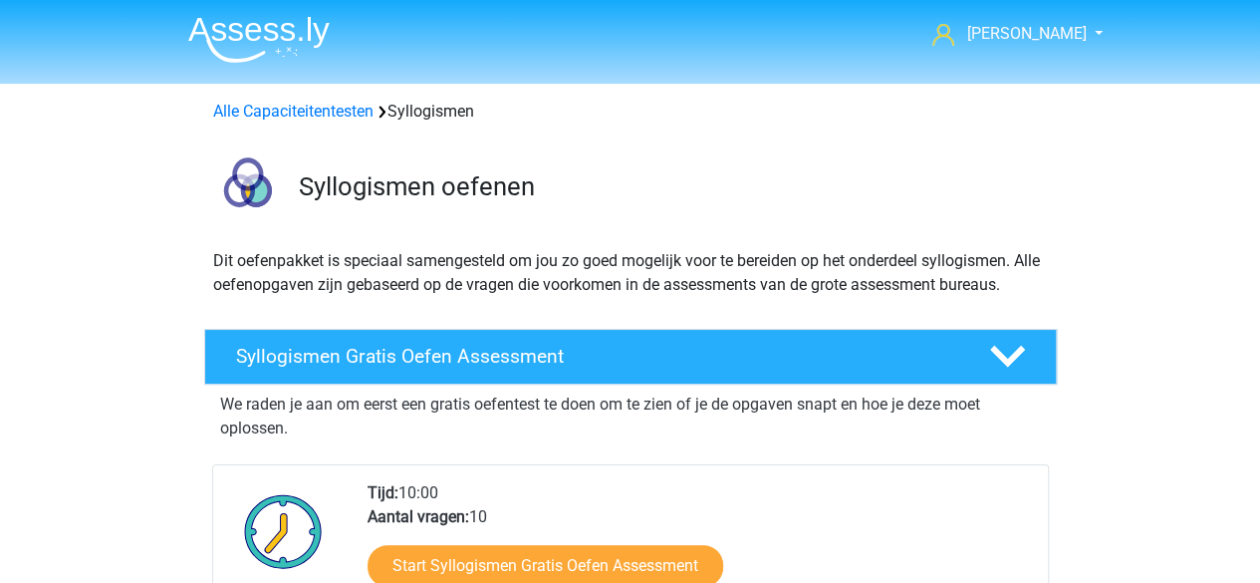
click at [301, 116] on link "Alle Capaciteitentesten" at bounding box center [293, 111] width 160 height 19
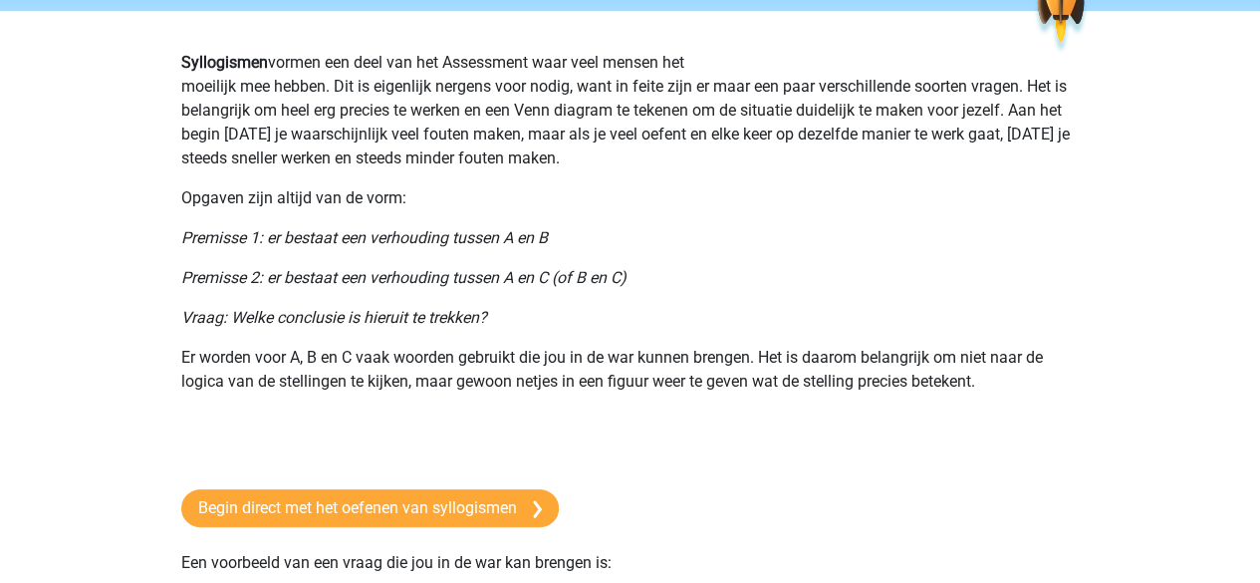
scroll to position [123, 0]
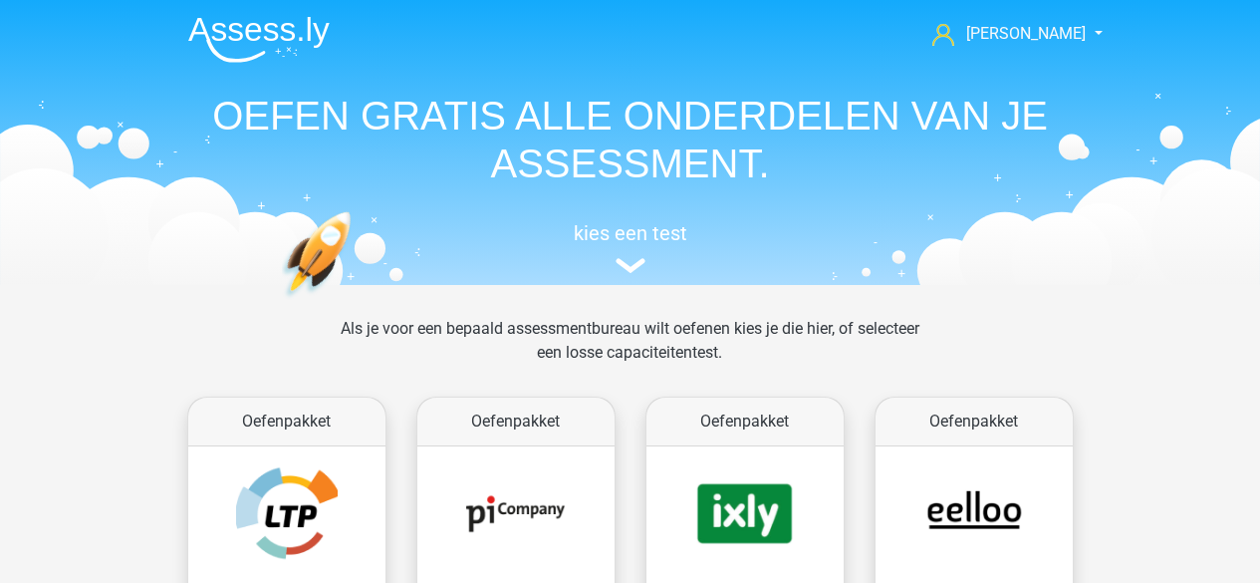
scroll to position [845, 0]
